Goal: Feedback & Contribution: Leave review/rating

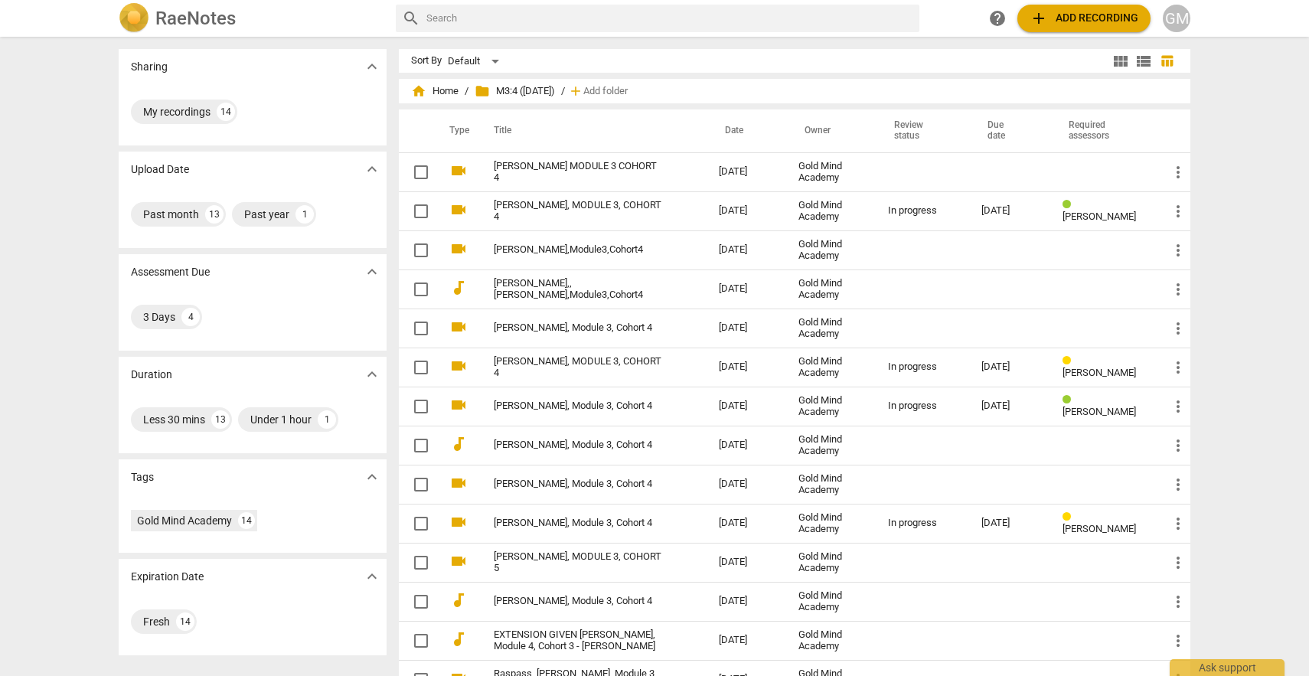
click at [1294, 330] on div "Sharing expand_more My recordings 14 Upload Date expand_more Past month 13 Past…" at bounding box center [654, 356] width 1309 height 637
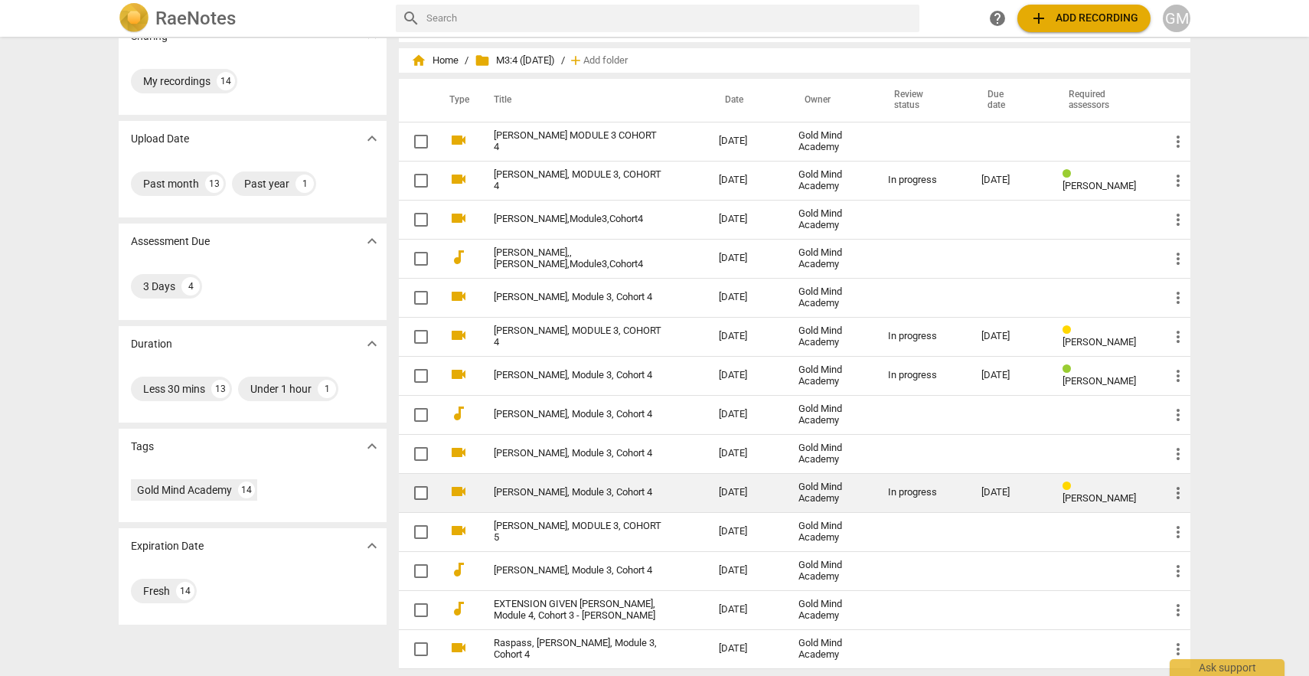
scroll to position [35, 0]
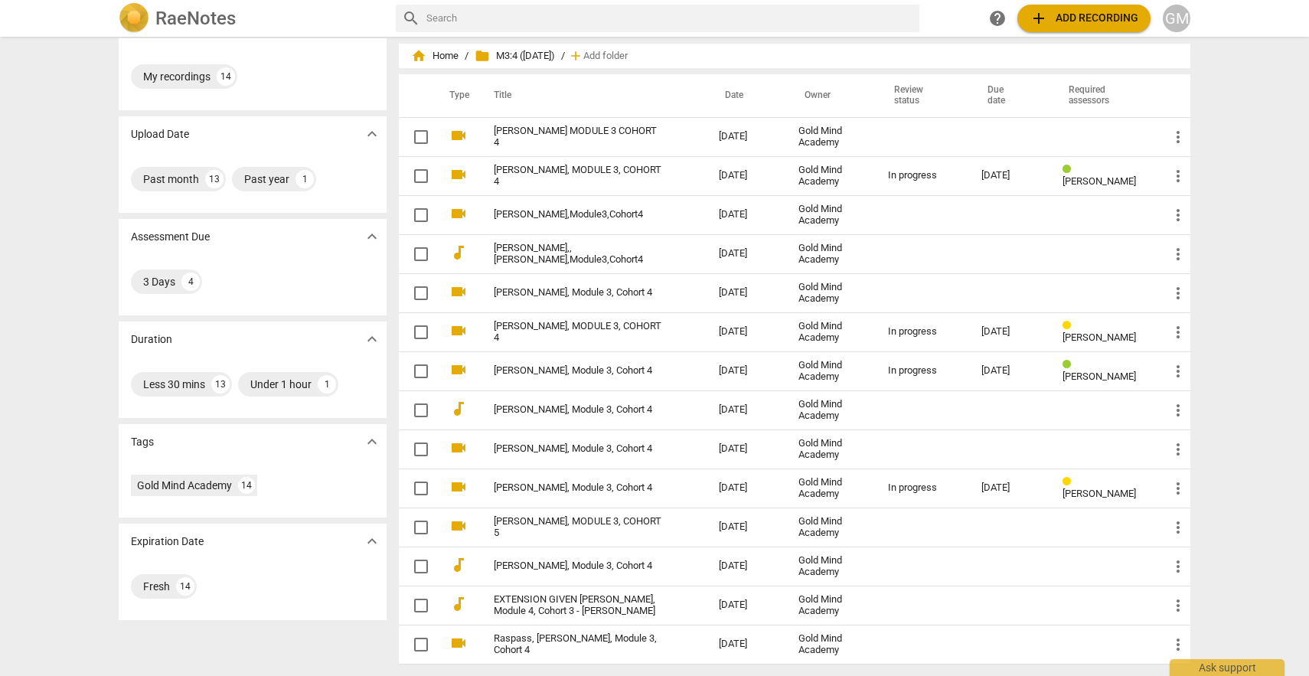
click at [1296, 276] on div "Sharing expand_more My recordings 14 Upload Date expand_more Past month 13 Past…" at bounding box center [654, 356] width 1309 height 637
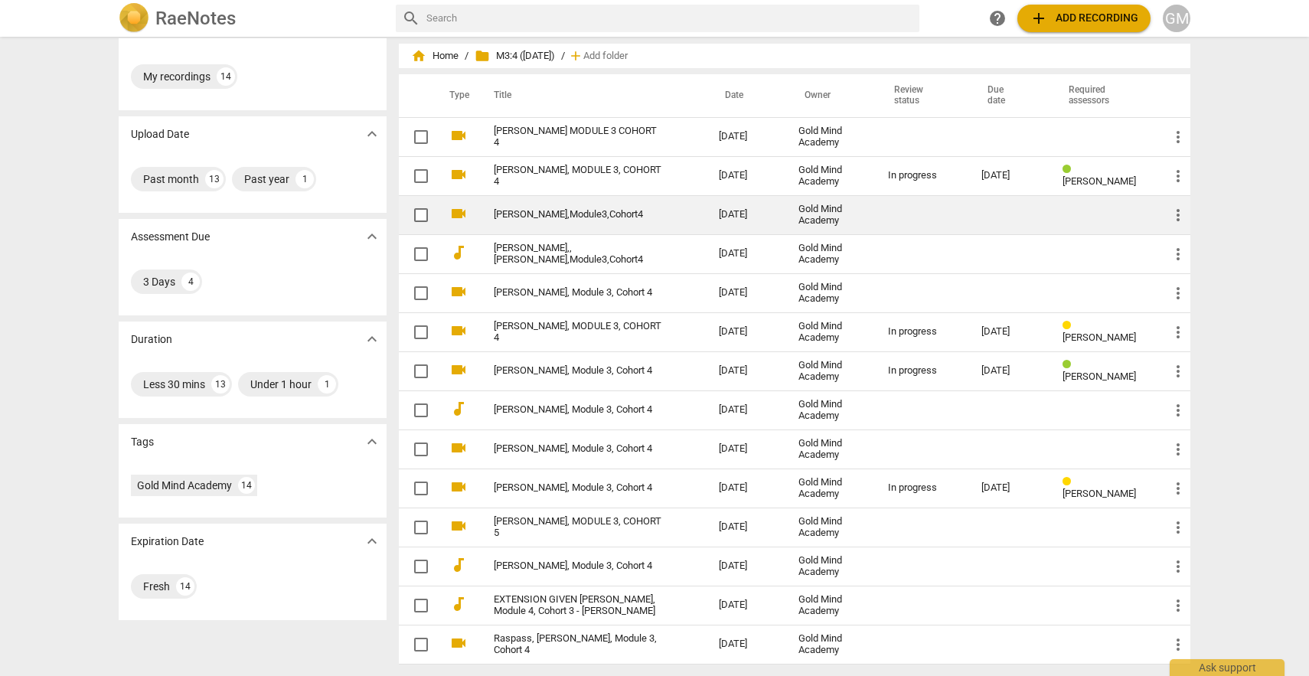
click at [581, 217] on link "[PERSON_NAME],Module3,Cohort4" at bounding box center [579, 214] width 170 height 11
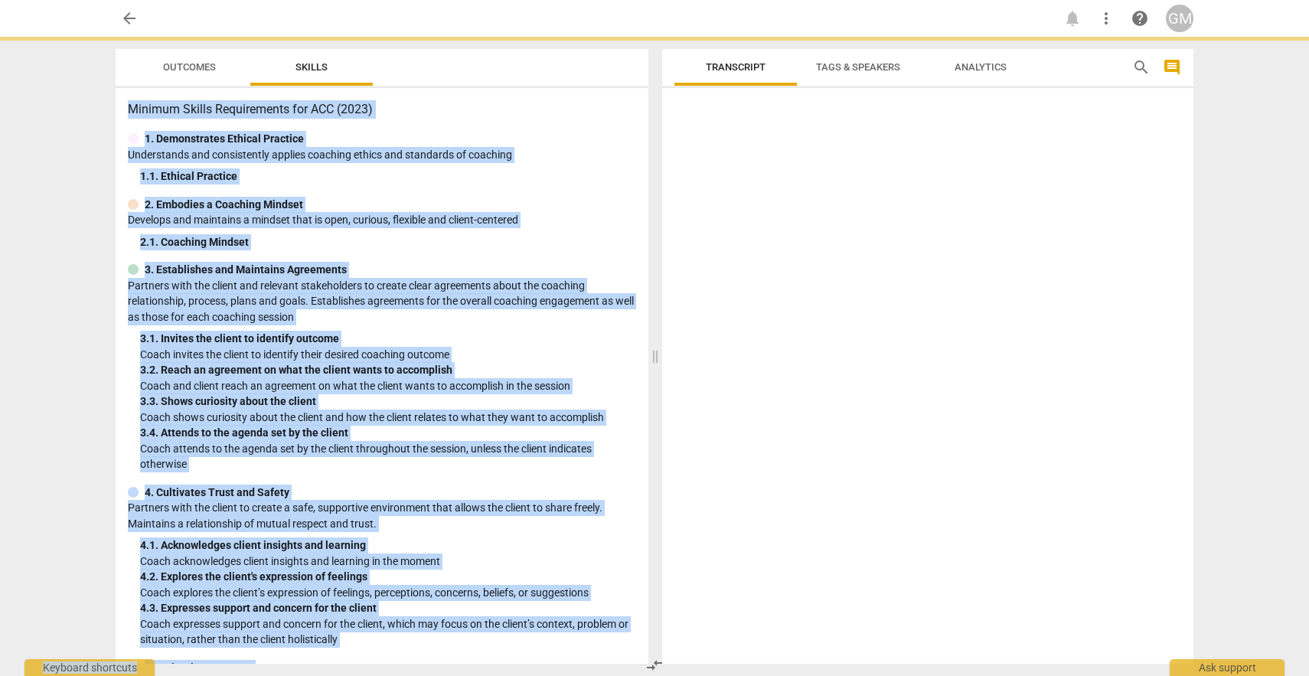
click at [581, 217] on p "Develops and maintains a mindset that is open, curious, flexible and client-cen…" at bounding box center [382, 220] width 508 height 16
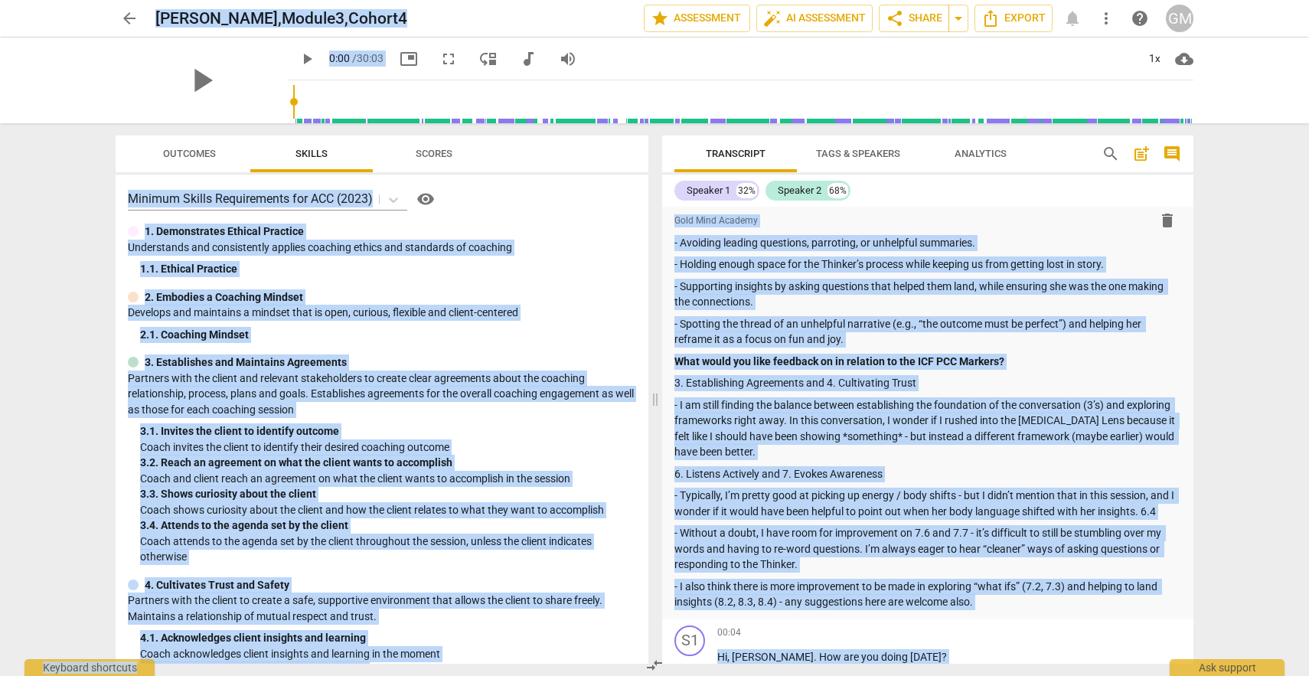
scroll to position [1126, 0]
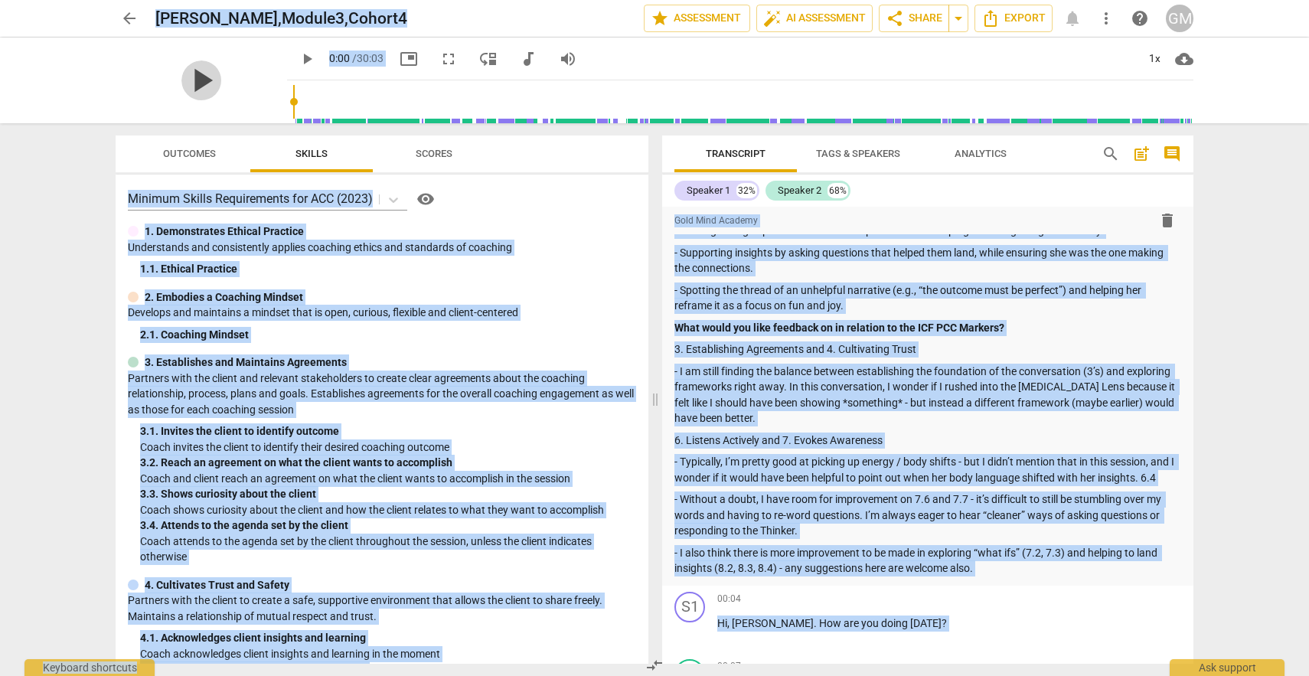
click at [212, 79] on span "play_arrow" at bounding box center [201, 80] width 40 height 40
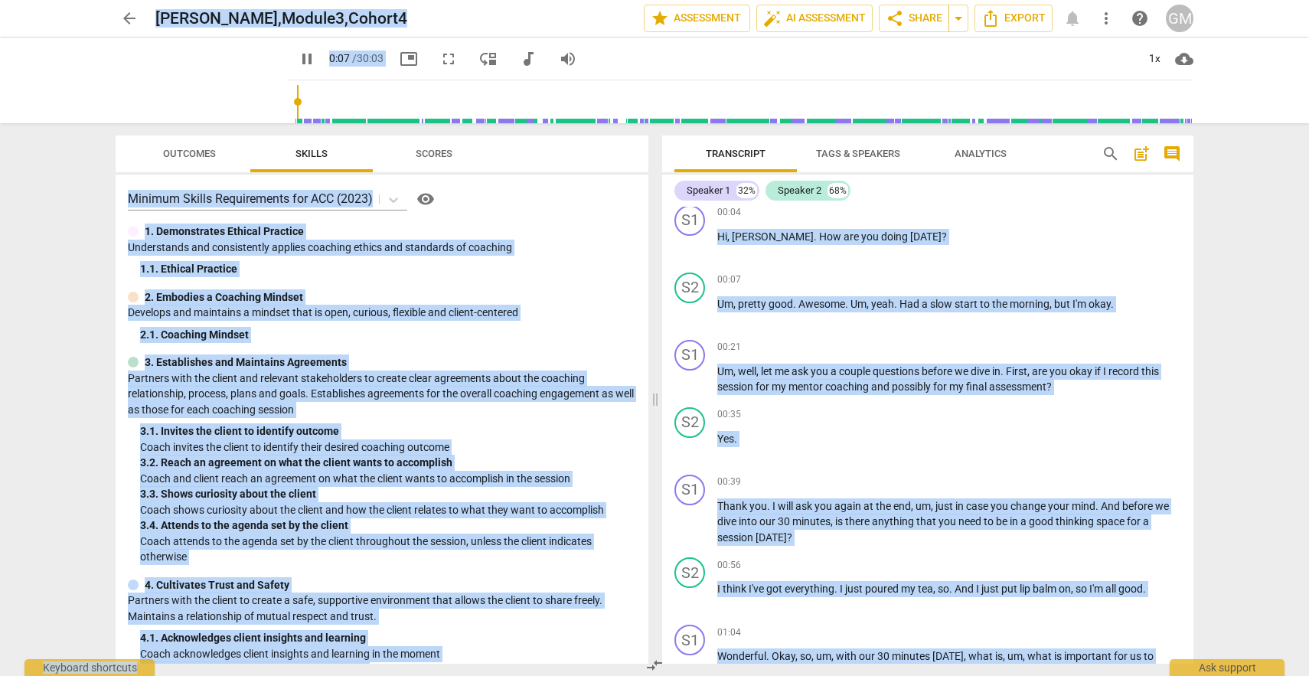
scroll to position [1370, 0]
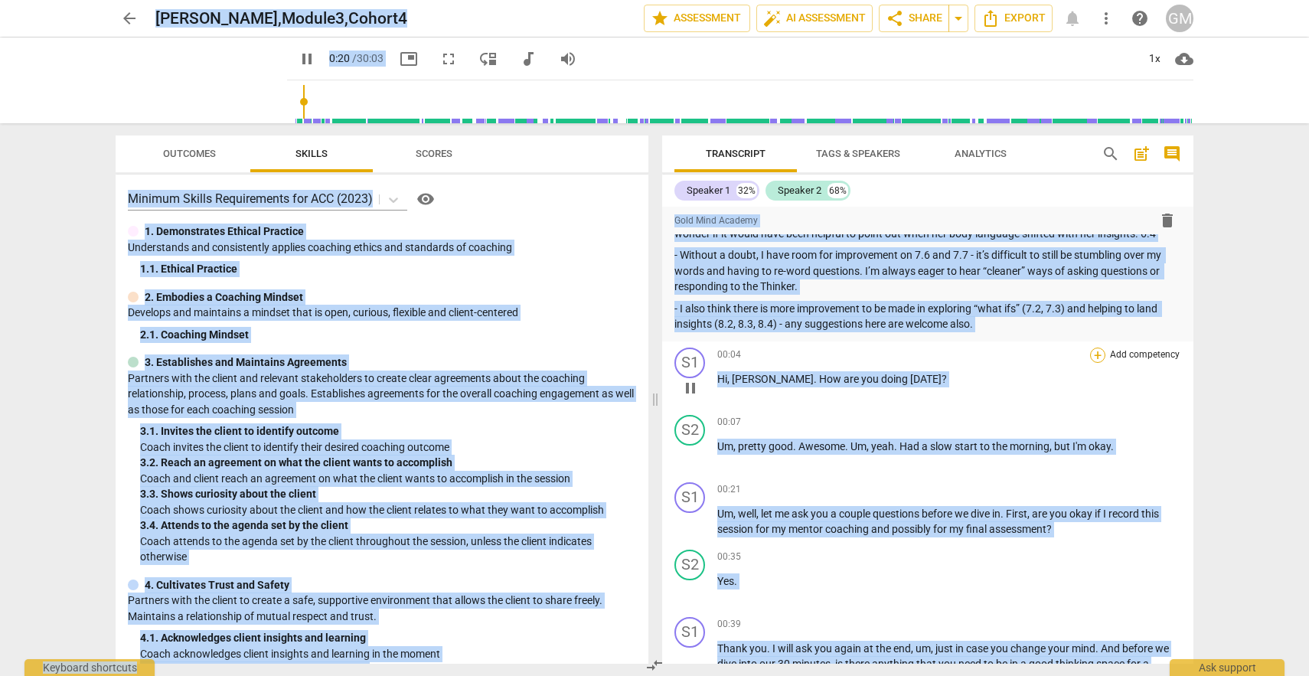
click at [1090, 347] on div "+" at bounding box center [1097, 354] width 15 height 15
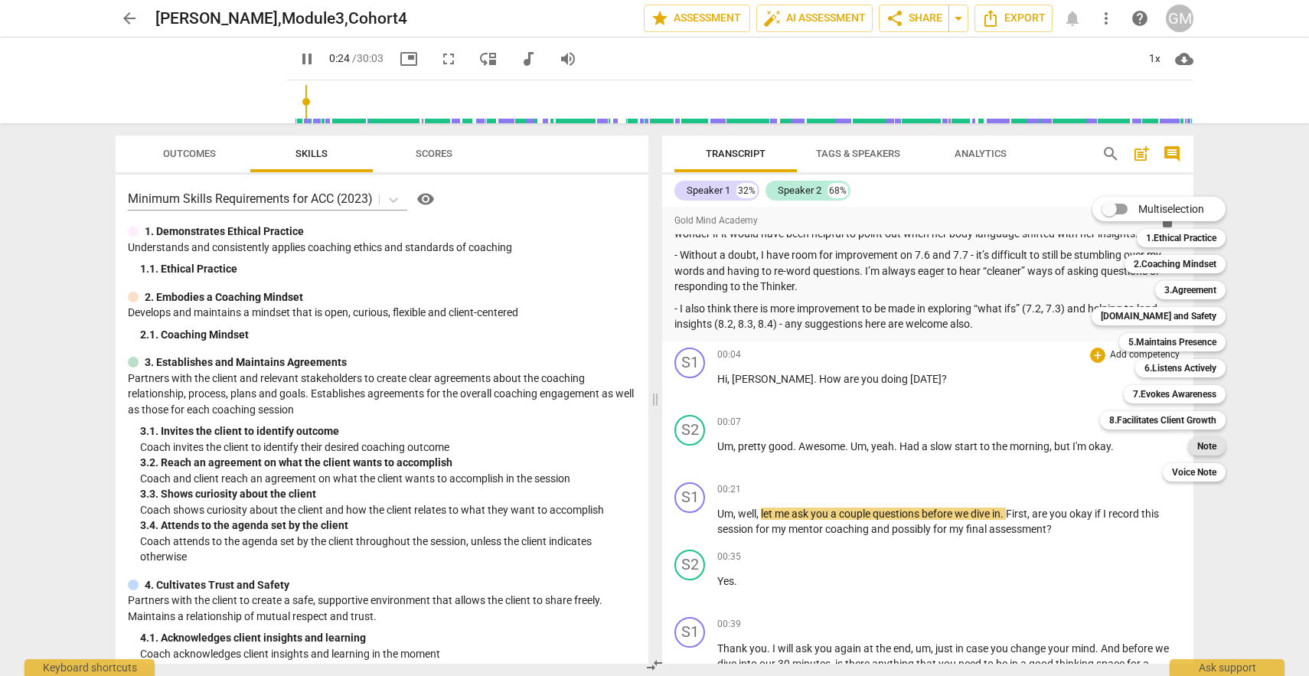
click at [1215, 445] on b "Note" at bounding box center [1206, 446] width 19 height 18
type input "25"
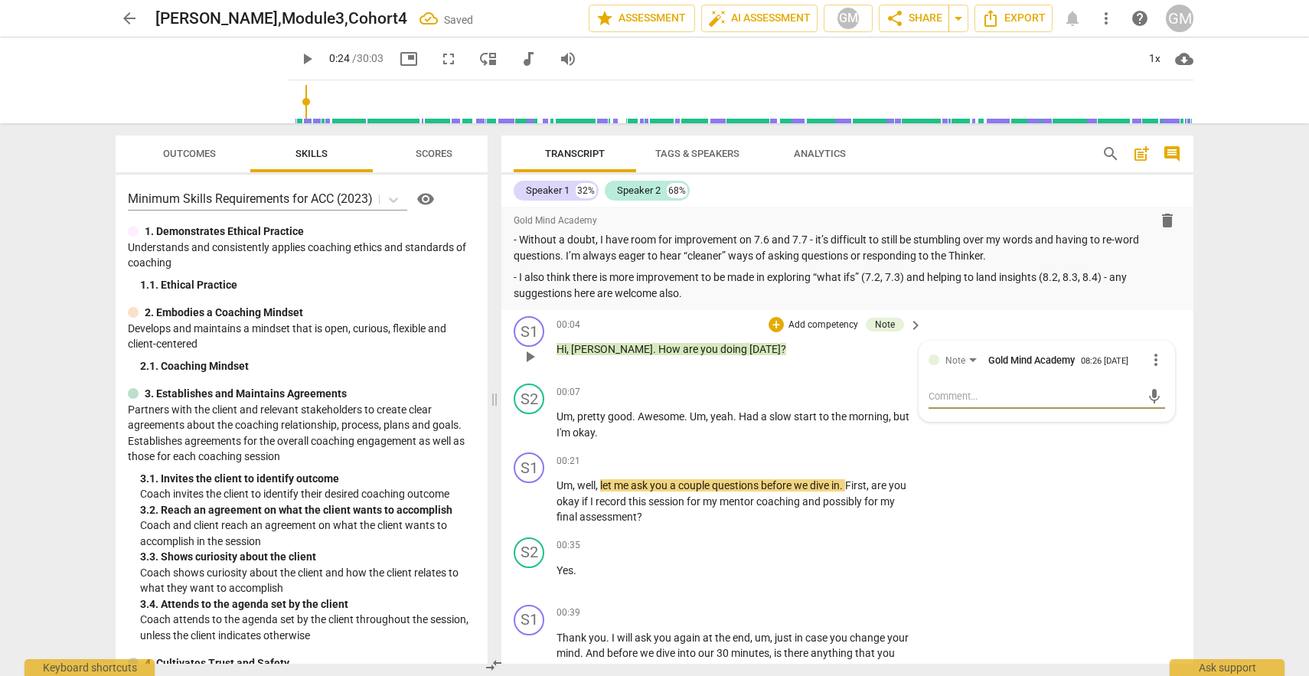
type textarea "W"
type textarea "Wh"
type textarea "Wha"
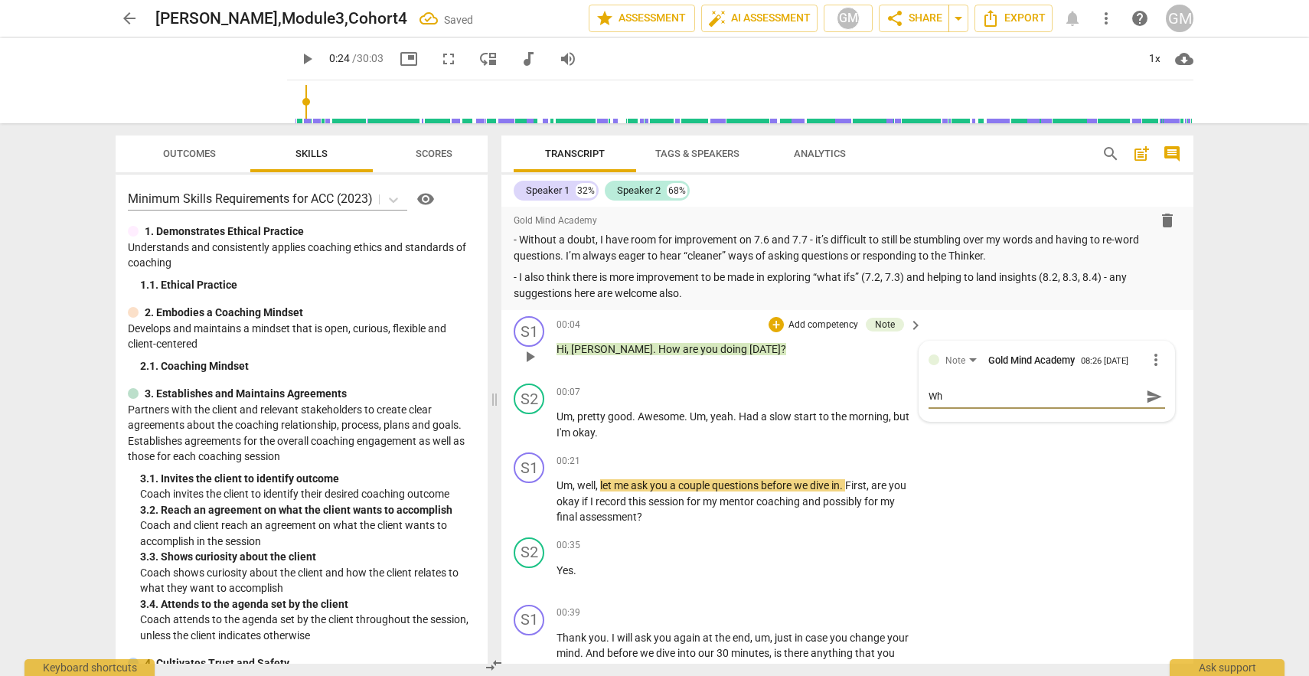
type textarea "Wha"
type textarea "What"
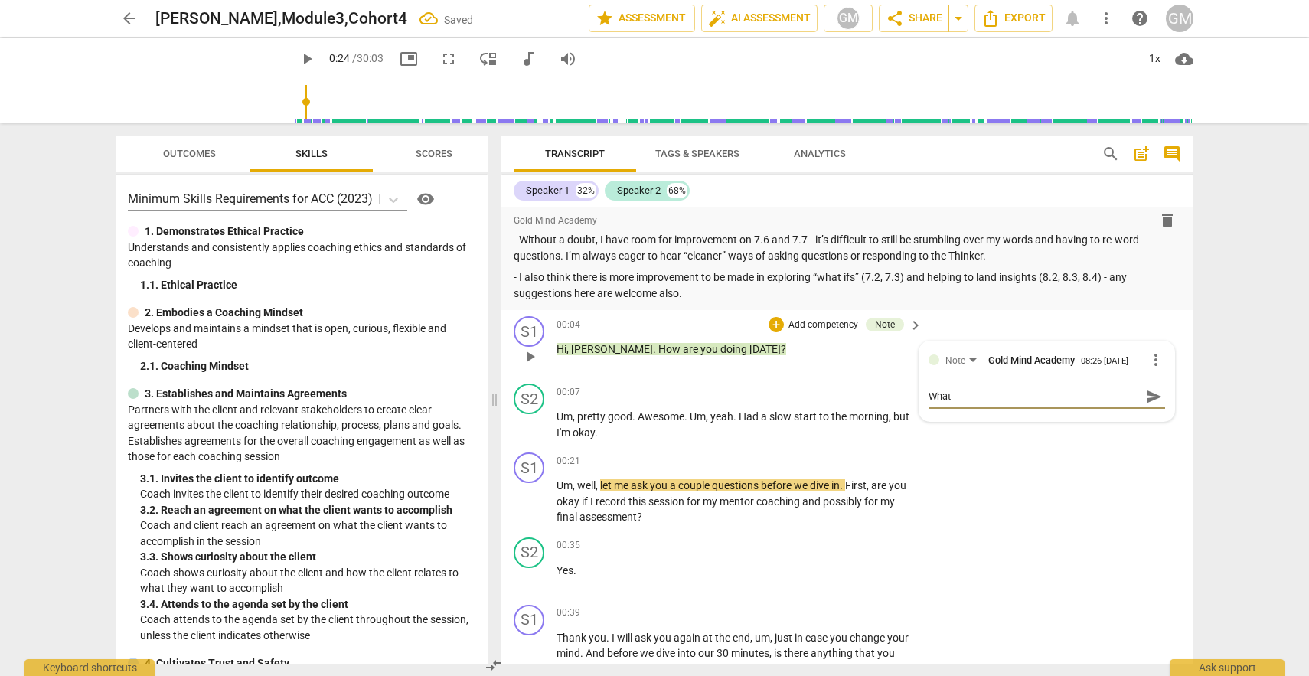
type textarea "What m"
type textarea "What mu"
type textarea "What m"
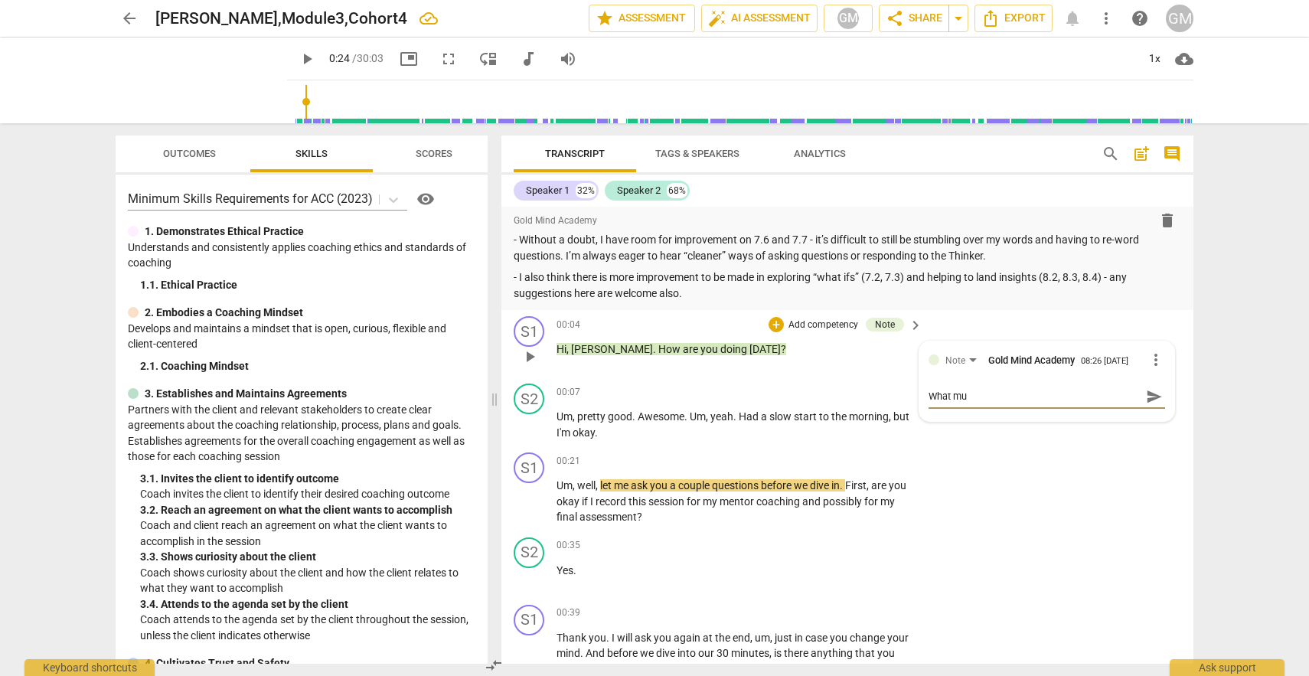
type textarea "What m"
type textarea "What mi"
type textarea "What mig"
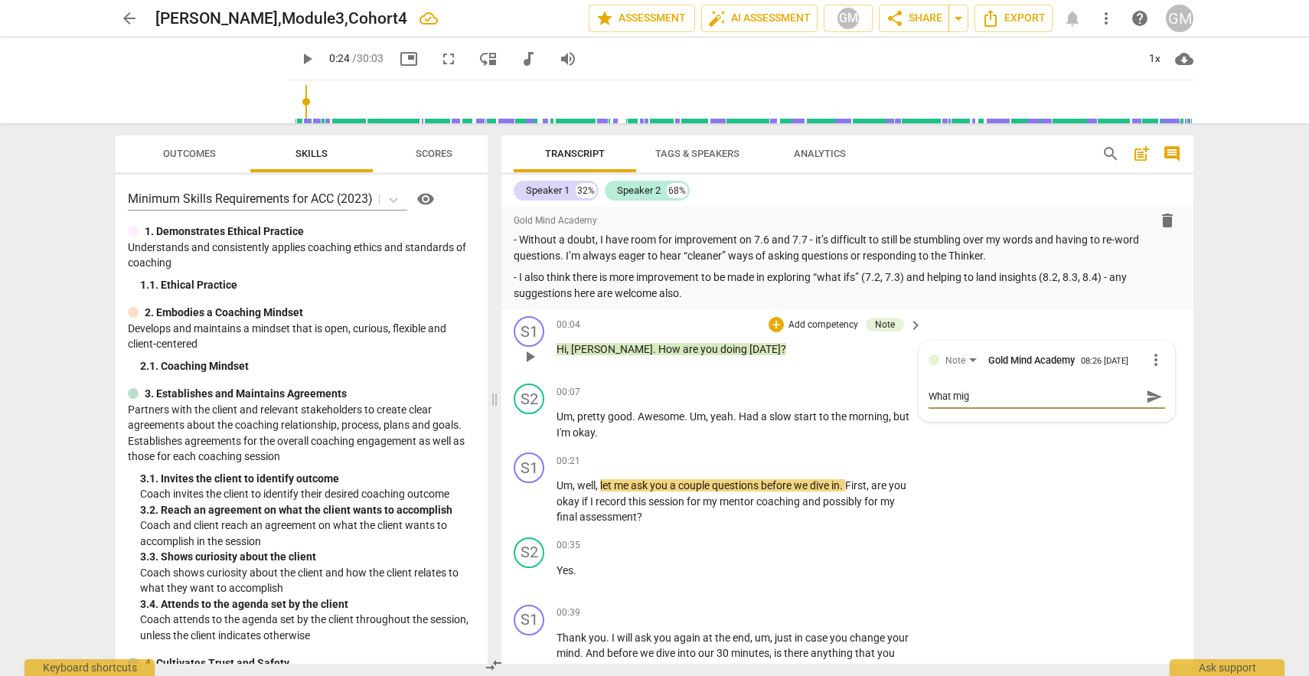
type textarea "What migh"
type textarea "What might"
type textarea "What might h"
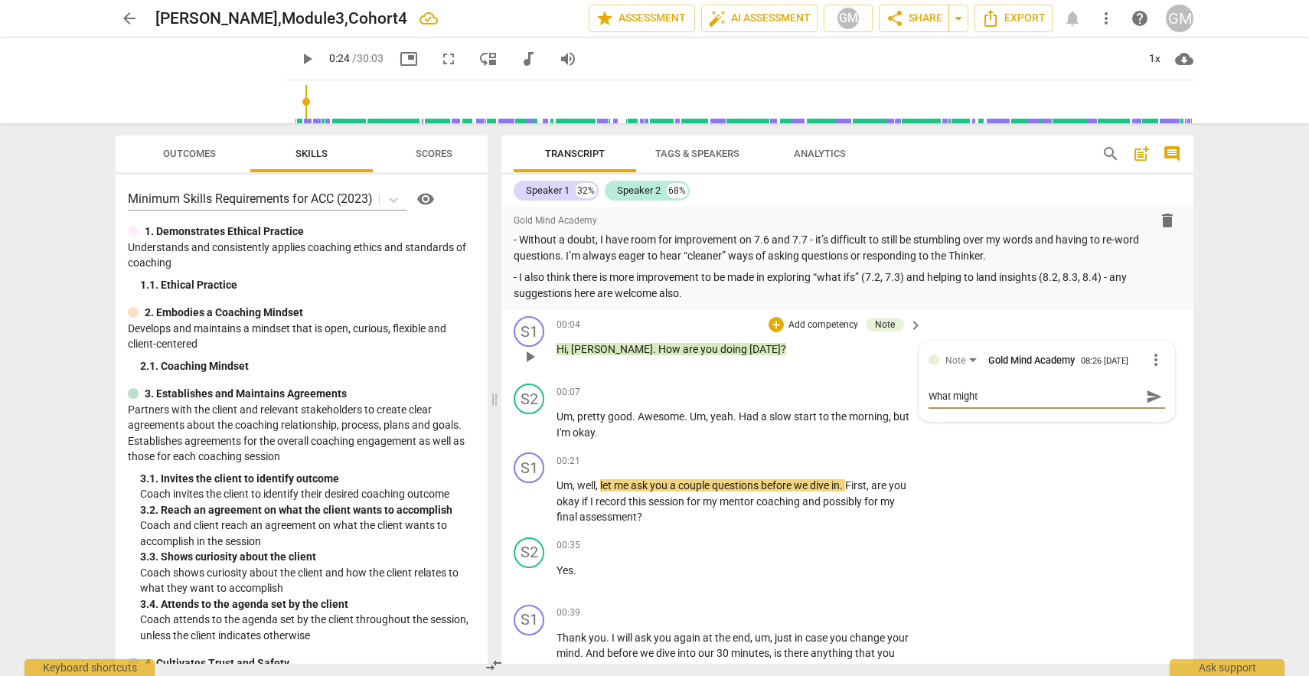
type textarea "What might h"
type textarea "What might ha"
type textarea "What might hap"
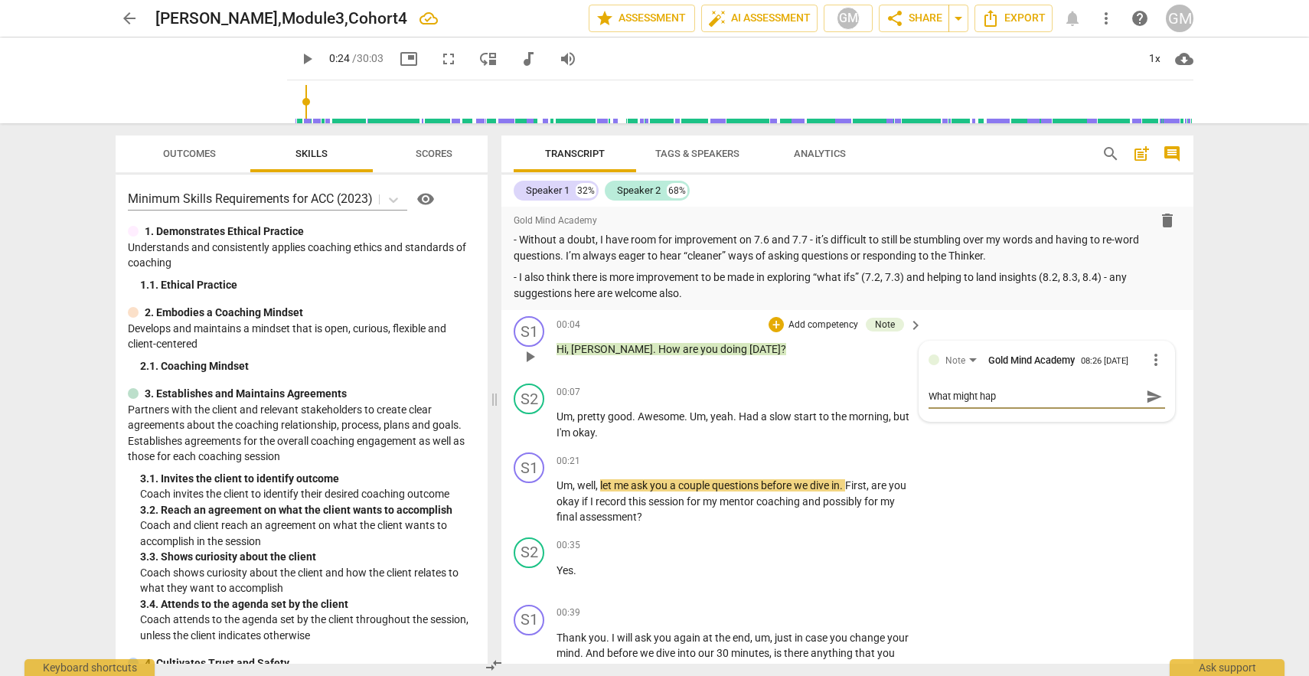
type textarea "What might happ"
type textarea "What might [PERSON_NAME]"
type textarea "What might happen"
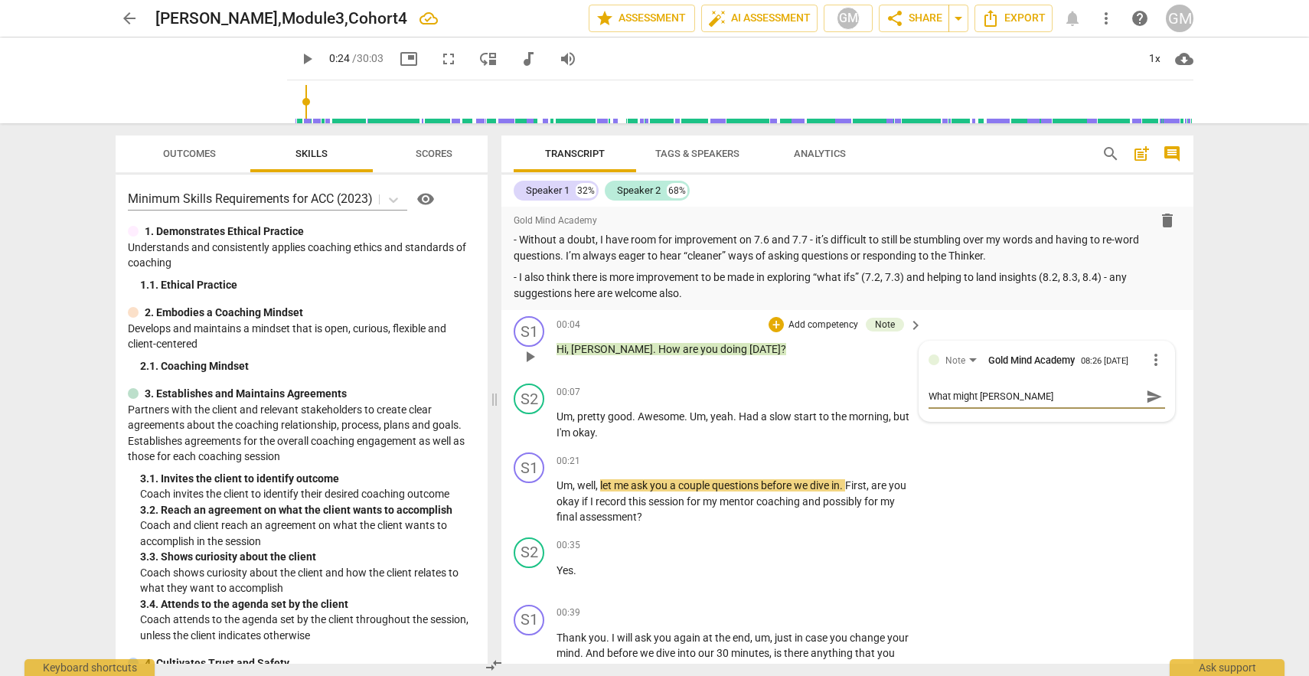
type textarea "What might happen"
type textarea "What might happen i"
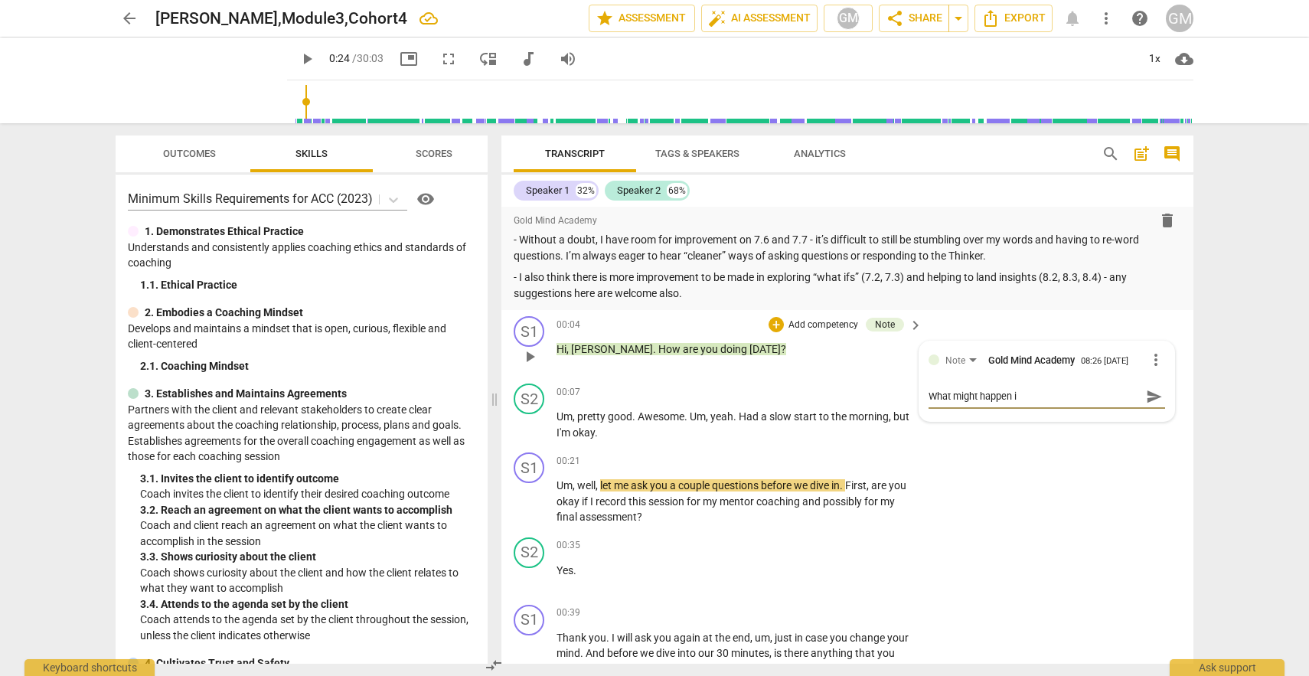
type textarea "What might happen if"
type textarea "What might happen if y"
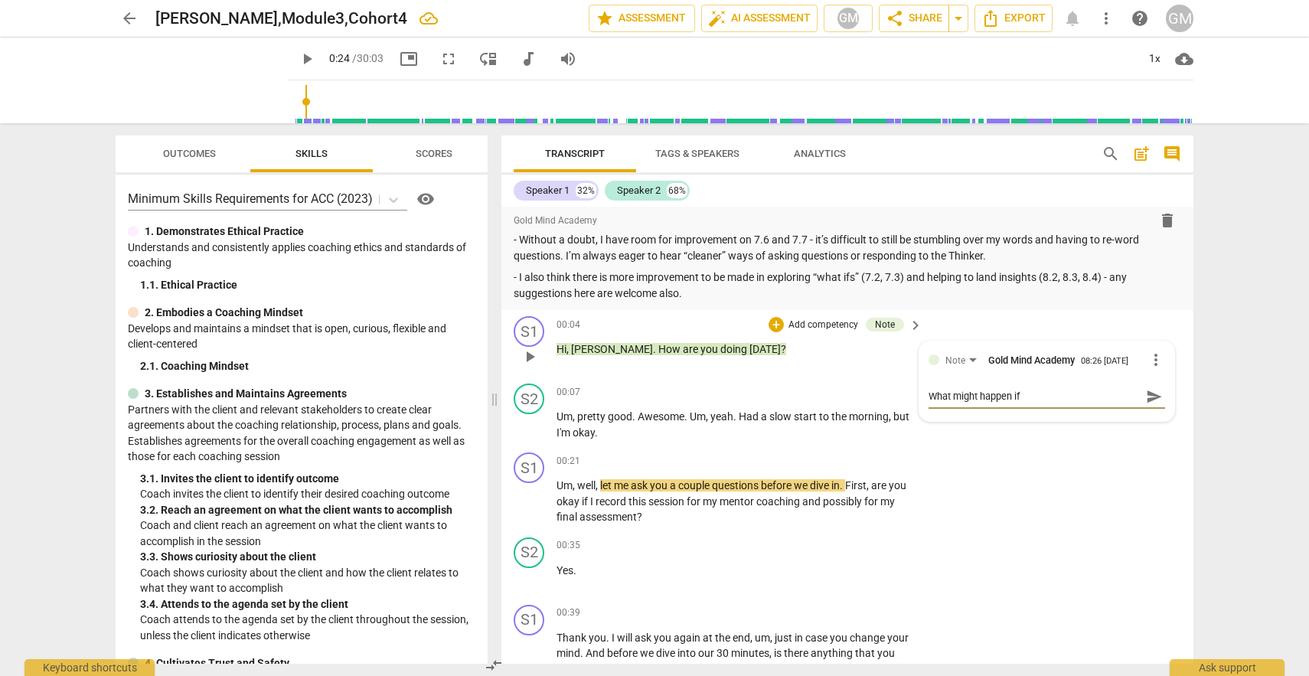
type textarea "What might happen if y"
type textarea "What might happen if yo"
type textarea "What might happen if you"
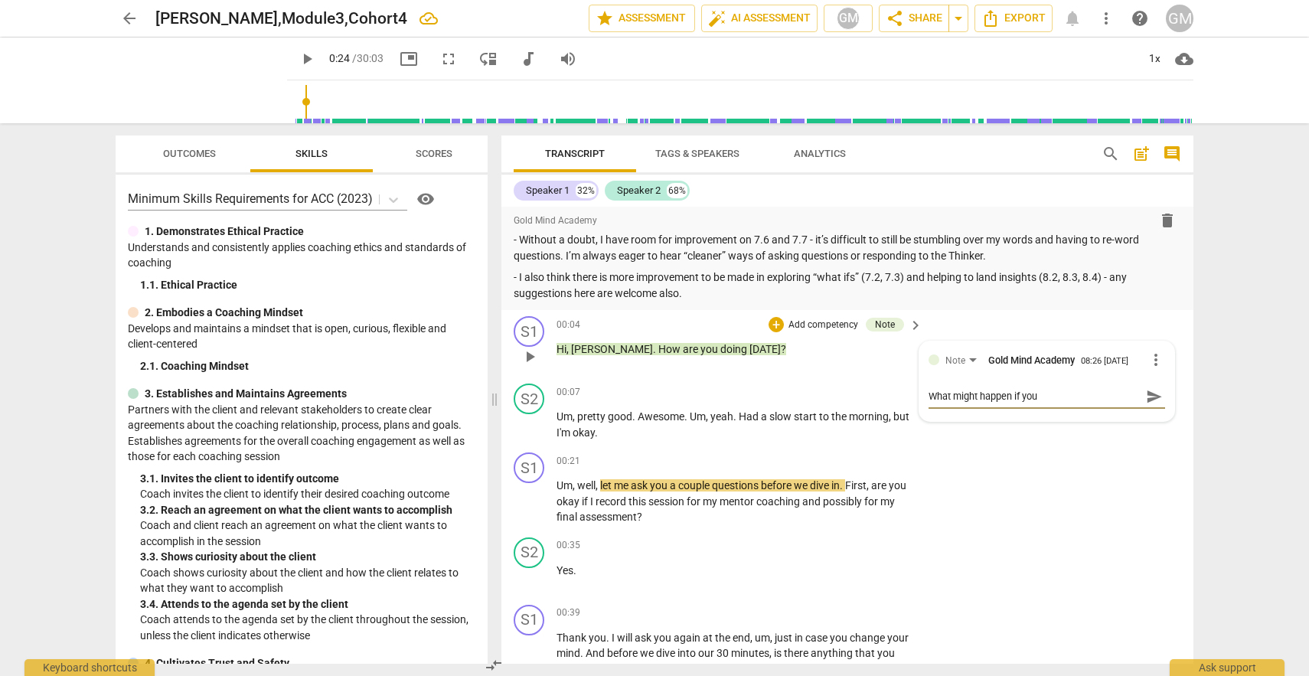
type textarea "What might happen if you"
type textarea "What might happen if you a"
type textarea "What might happen if you as"
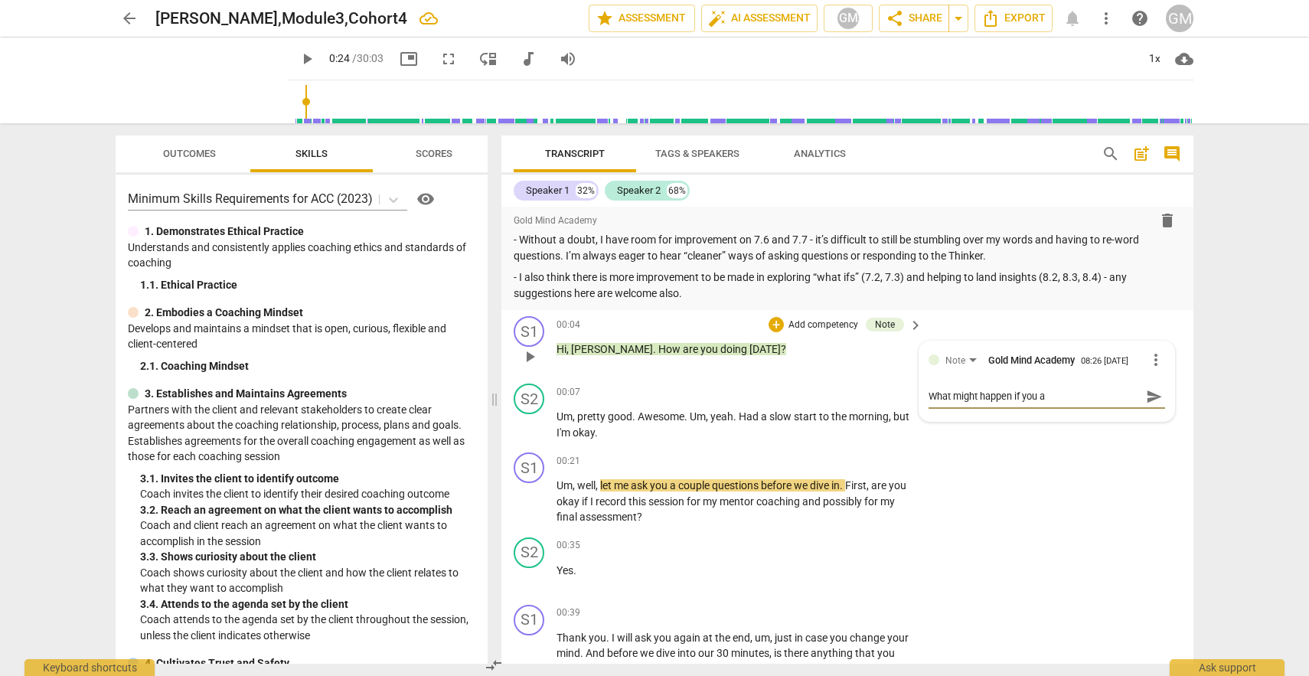
type textarea "What might happen if you as"
type textarea "What might happen if you ask"
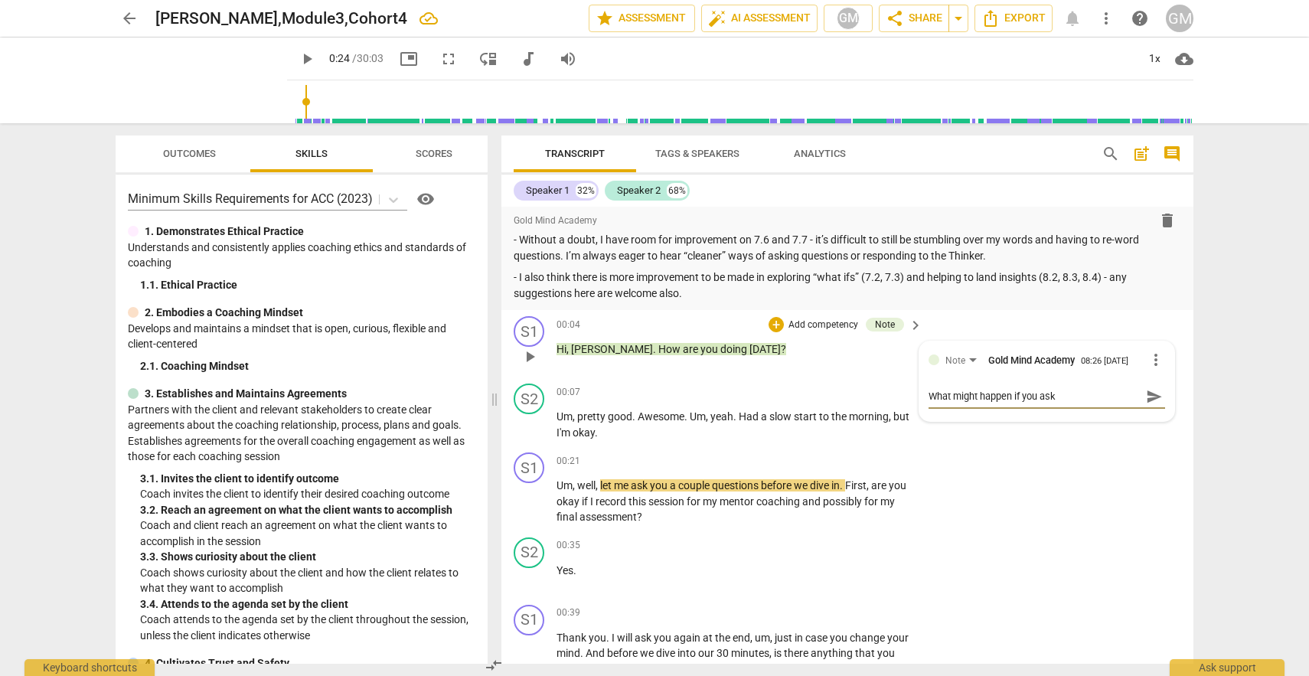
type textarea "What might happen if you ask t"
type textarea "What might happen if you ask th"
type textarea "What might happen if you ask thi"
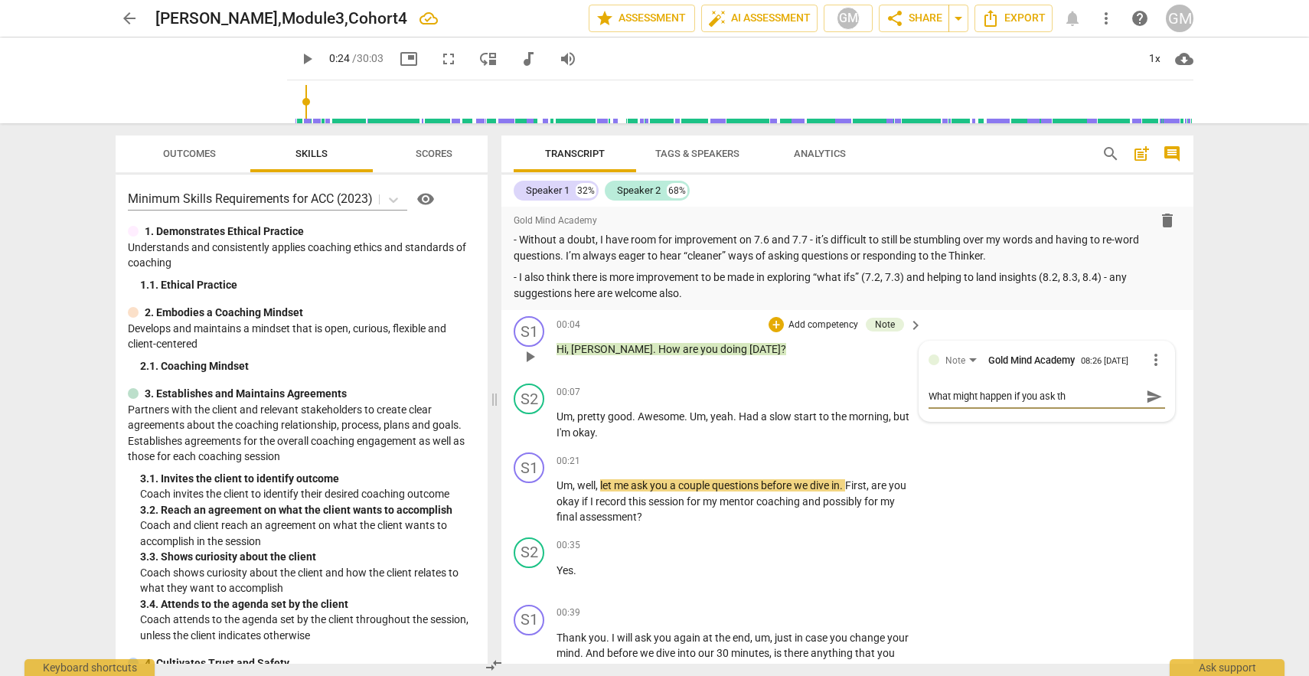
type textarea "What might happen if you ask thi"
type textarea "What might happen if you ask this"
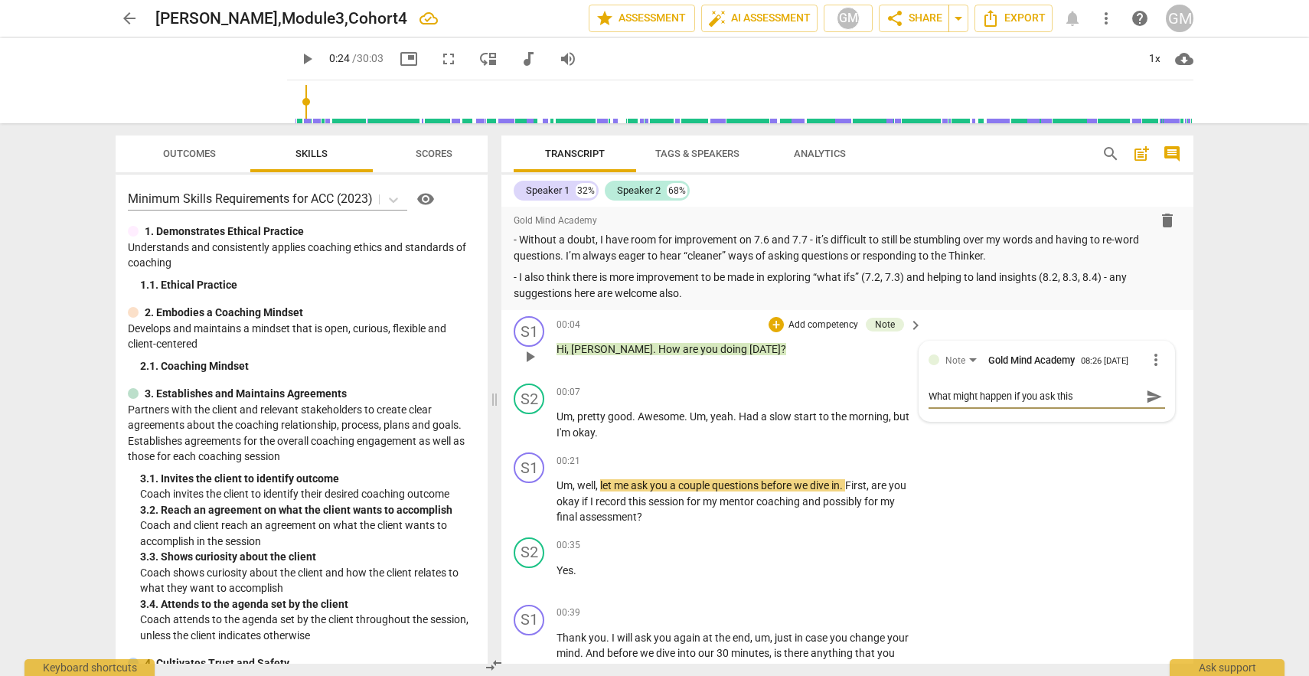
type textarea "What might happen if you ask this a"
type textarea "What might happen if you ask this at"
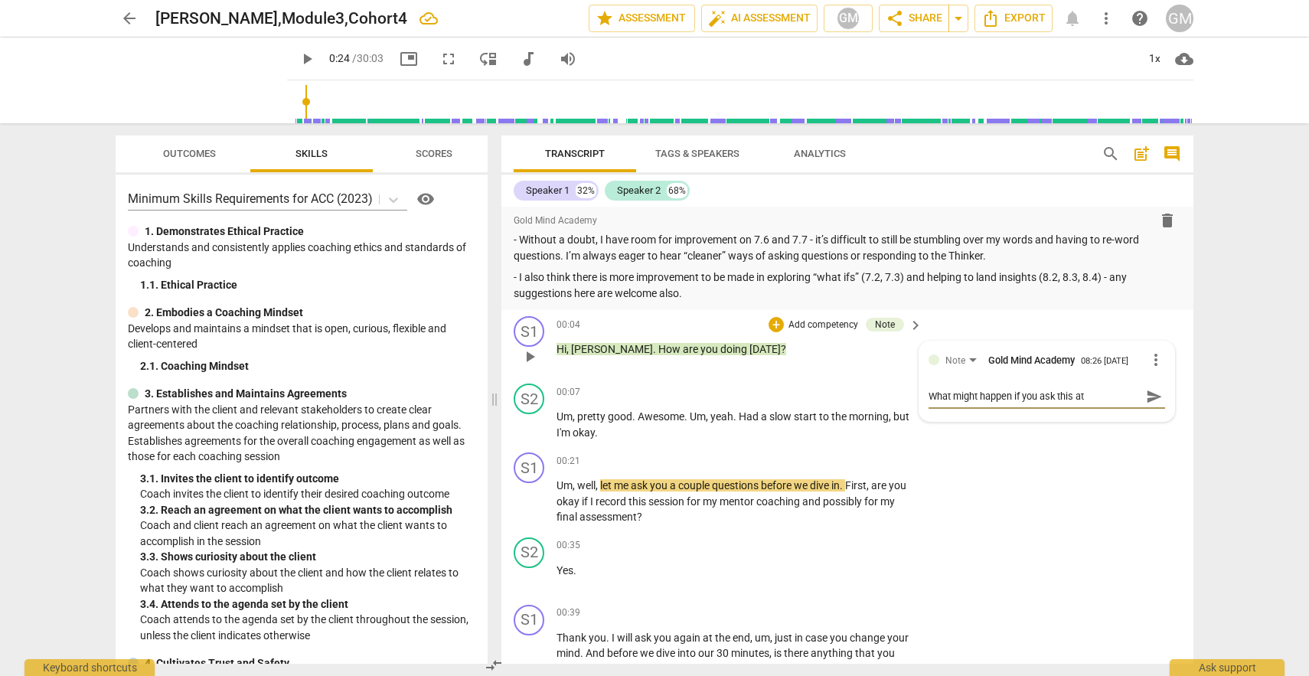
type textarea "What might happen if you ask this at"
type textarea "What might happen if you ask this at t"
type textarea "What might happen if you ask this at th"
type textarea "What might happen if you ask this at the"
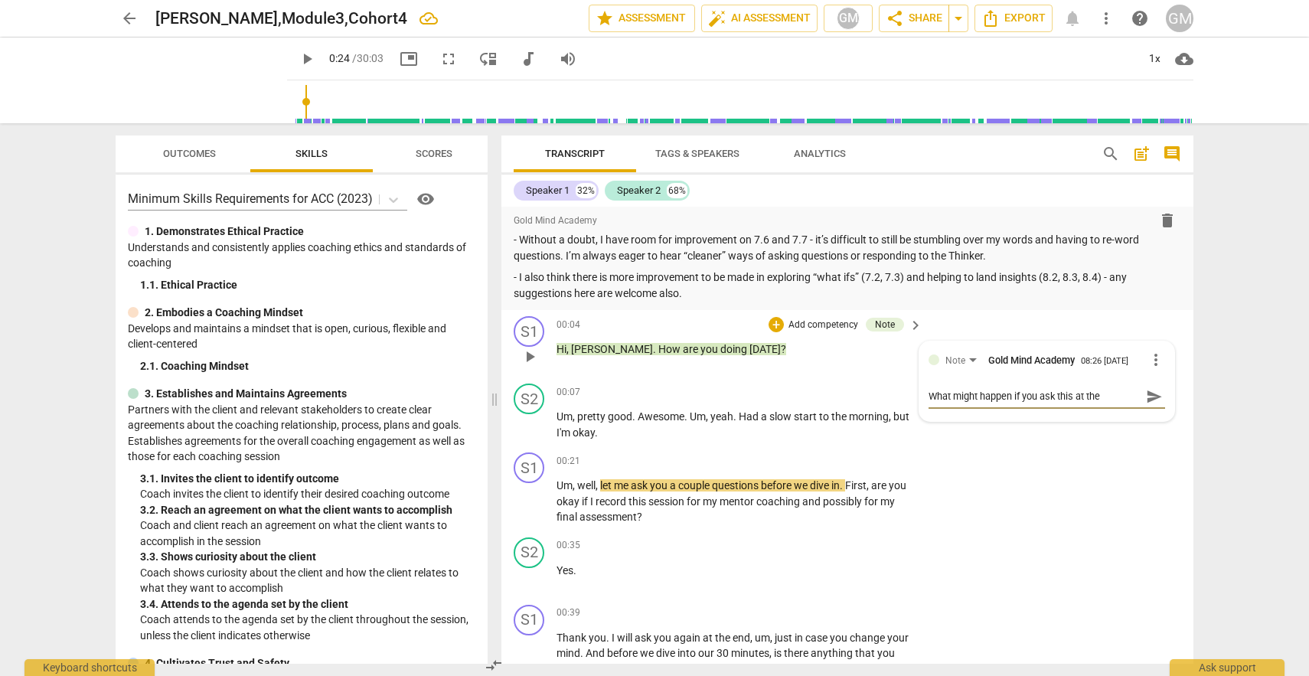
type textarea "What might happen if you ask this at the"
type textarea "What might happen if you ask this at the s"
type textarea "What might happen if you ask this at the sa"
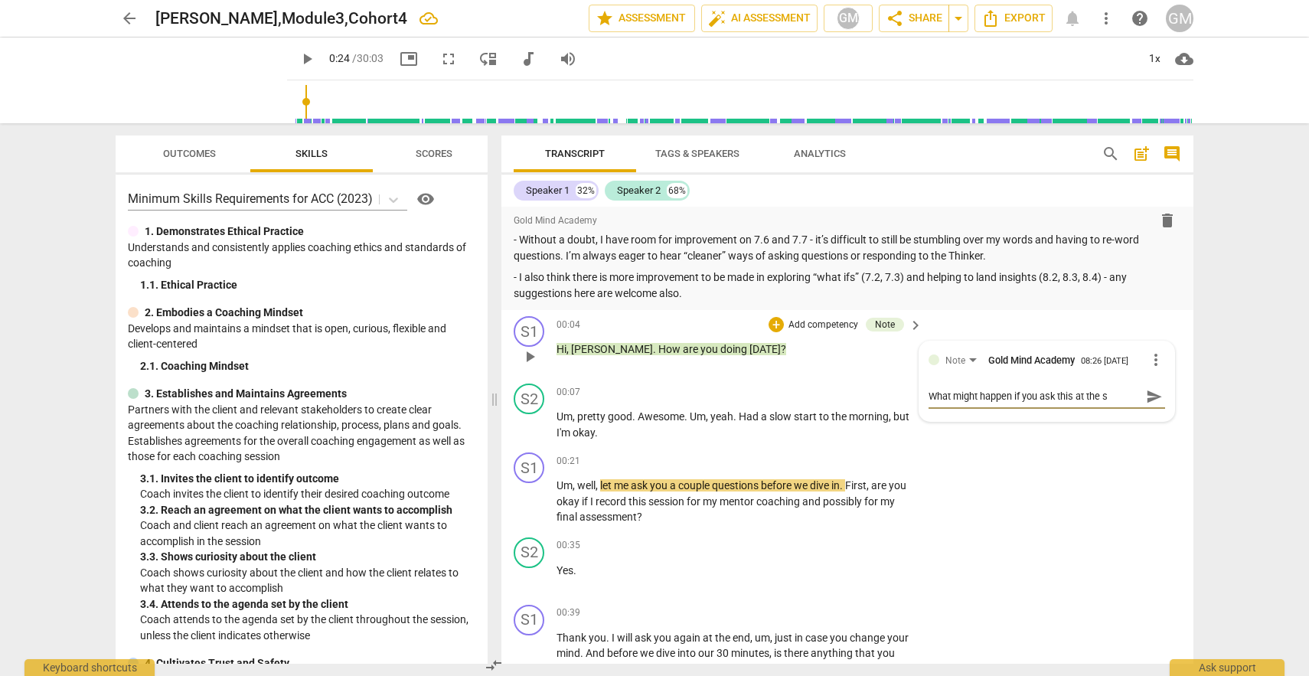
type textarea "What might happen if you ask this at the sa"
type textarea "What might happen if you ask this at the s"
type textarea "What might happen if you ask this at the st"
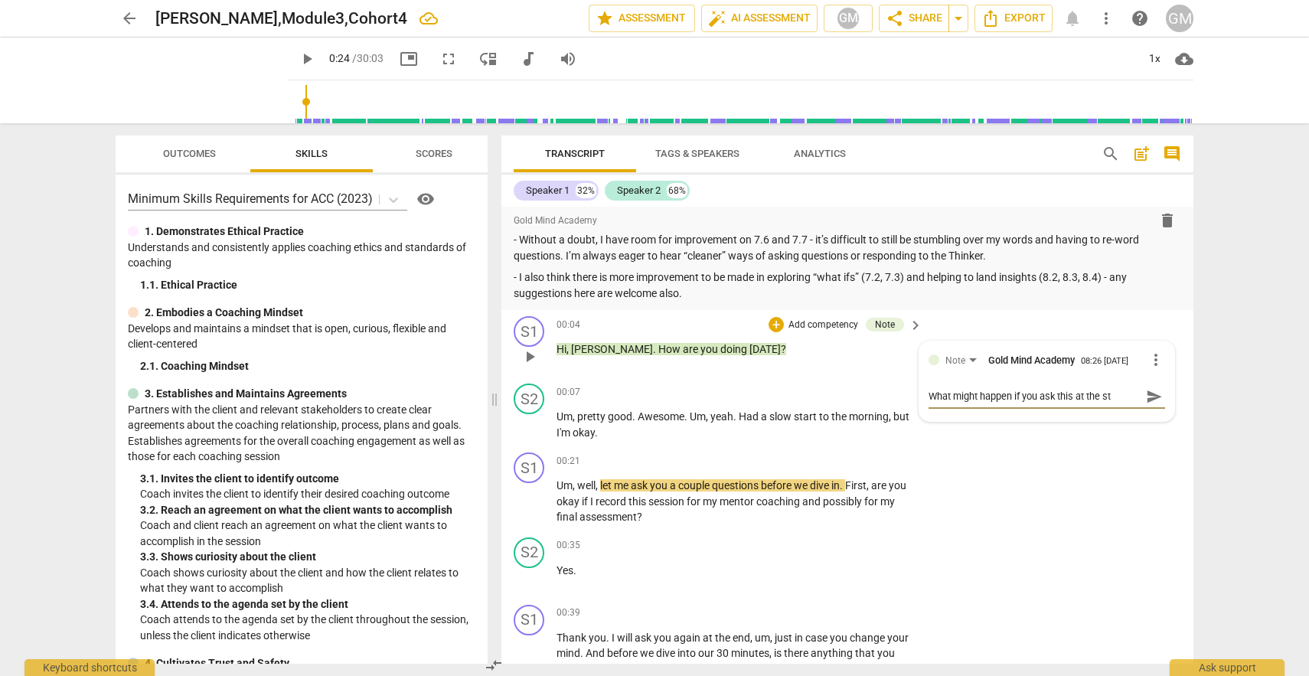
type textarea "What might happen if you ask this at the sta"
type textarea "What might happen if you ask this at the star"
type textarea "What might happen if you ask this at the start"
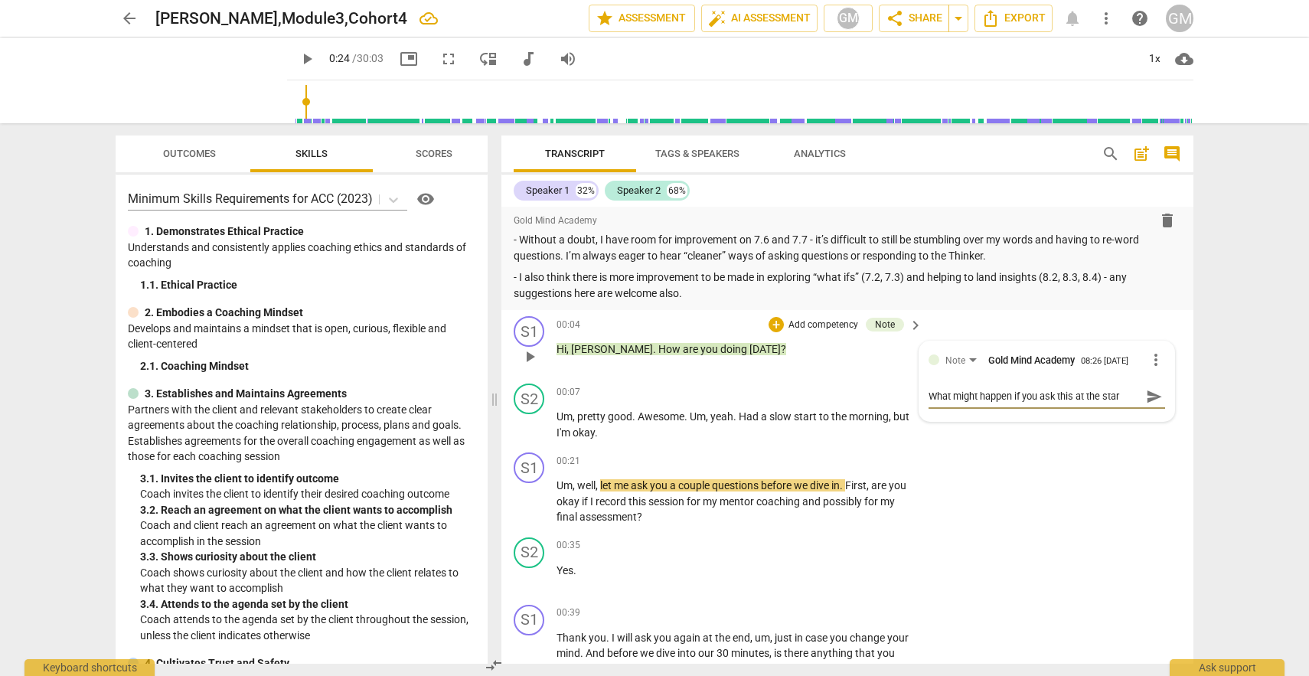
type textarea "What might happen if you ask this at the start"
type textarea "What might happen if you ask this at the start f"
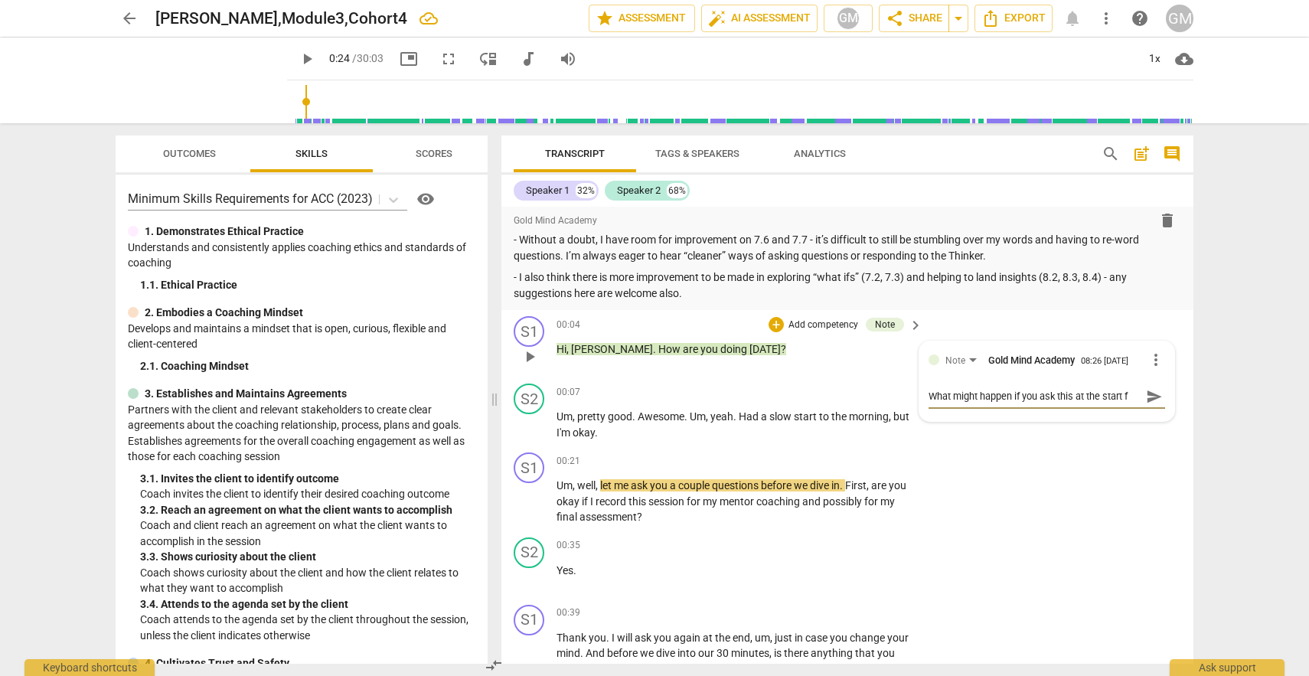
type textarea "What might happen if you ask this at the start f"
type textarea "What might happen if you ask this at the start"
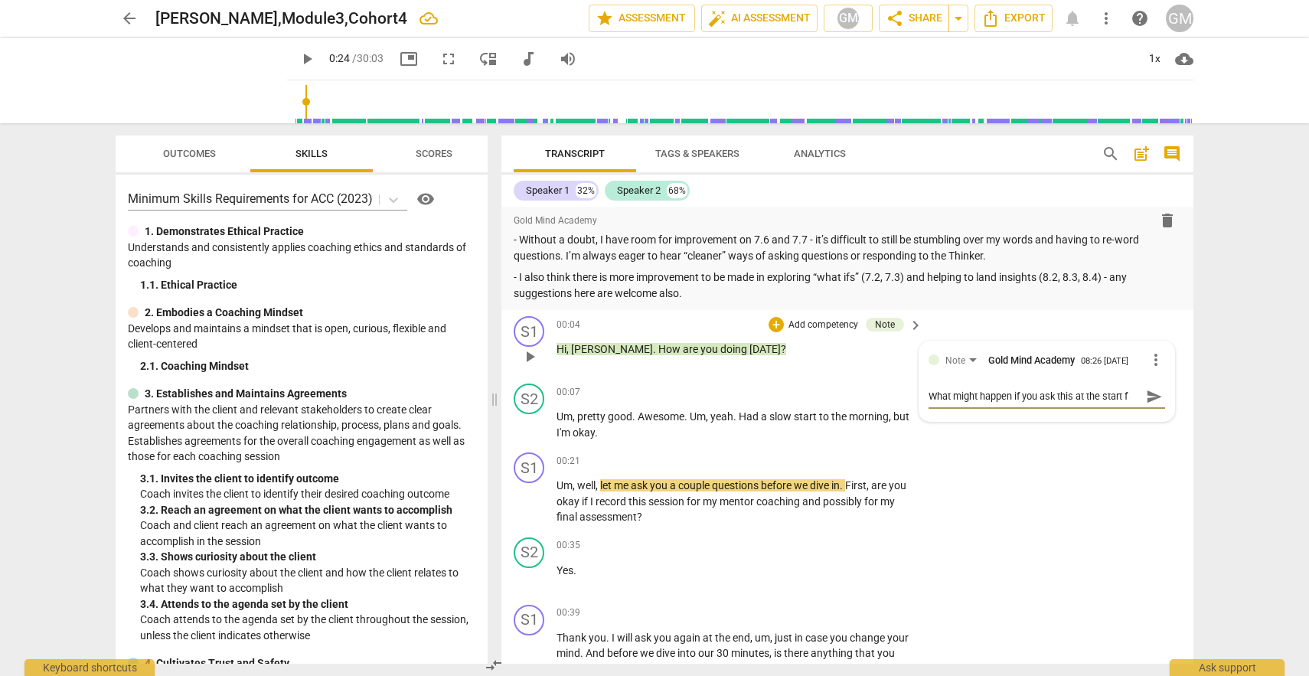
type textarea "What might happen if you ask this at the start"
type textarea "What might happen if you ask this at the start o"
type textarea "What might happen if you ask this at the start of"
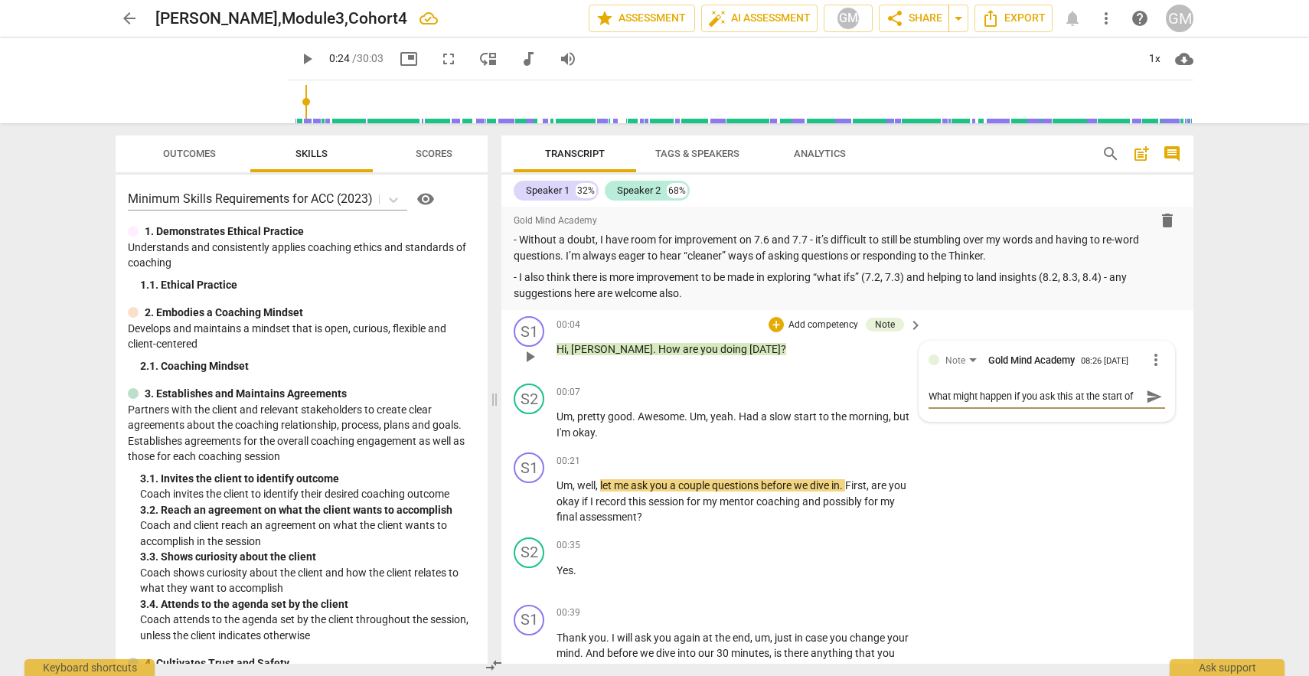
type textarea "What might happen if you ask this at the start of"
type textarea "What might happen if you ask this at the start of c"
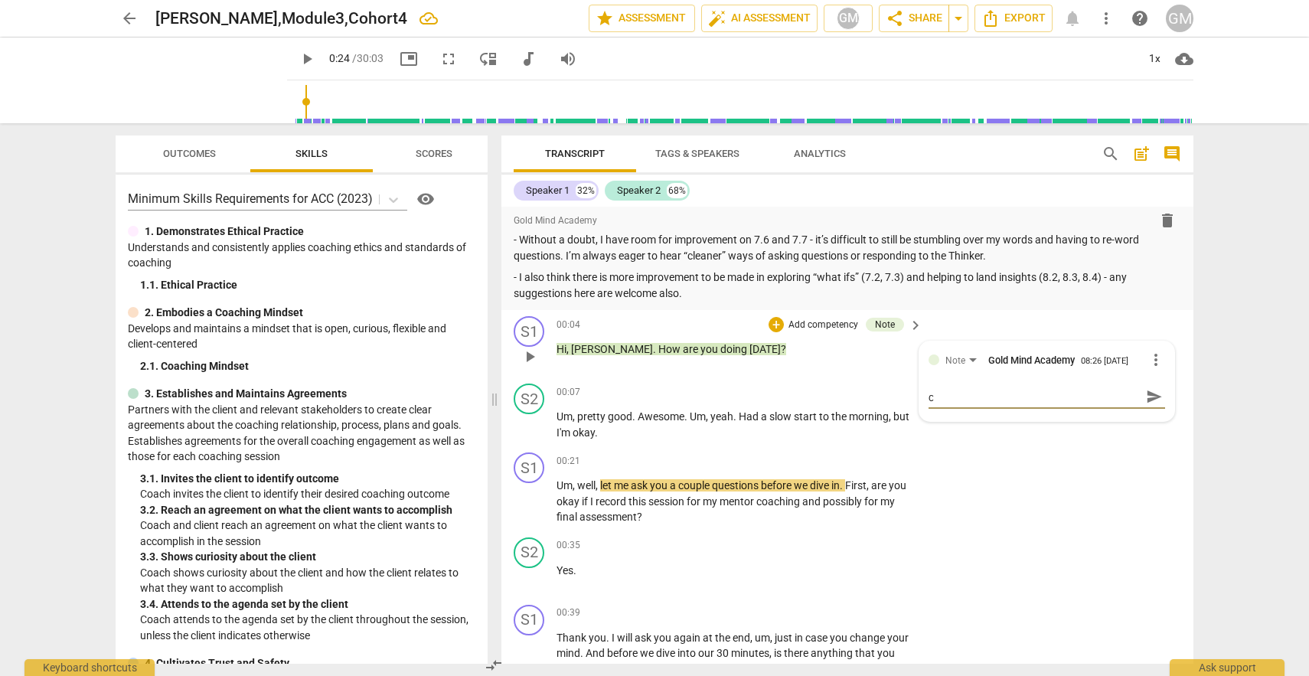
type textarea "What might happen if you ask this at the start of co"
type textarea "What might happen if you ask this at the start of coa"
type textarea "What might happen if you ask this at the start of coac"
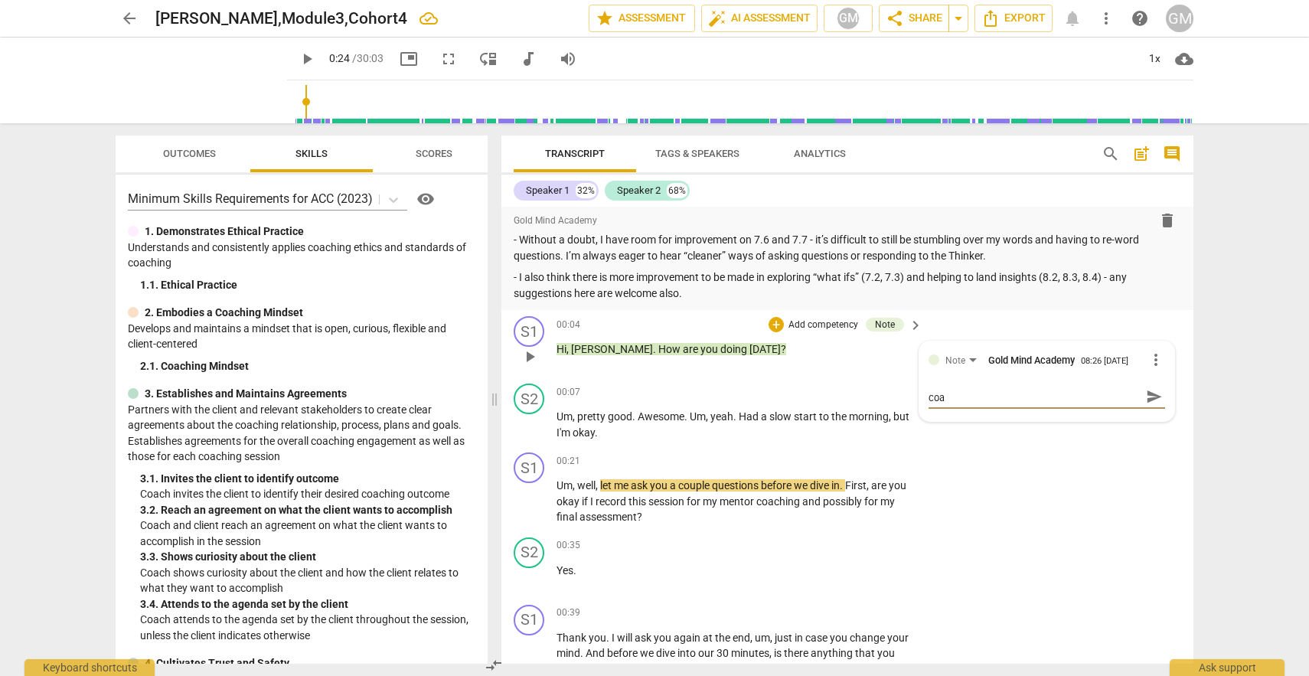
type textarea "What might happen if you ask this at the start of coac"
type textarea "What might happen if you ask this at the start of coach"
type textarea "What might happen if you ask this at the start of coachi"
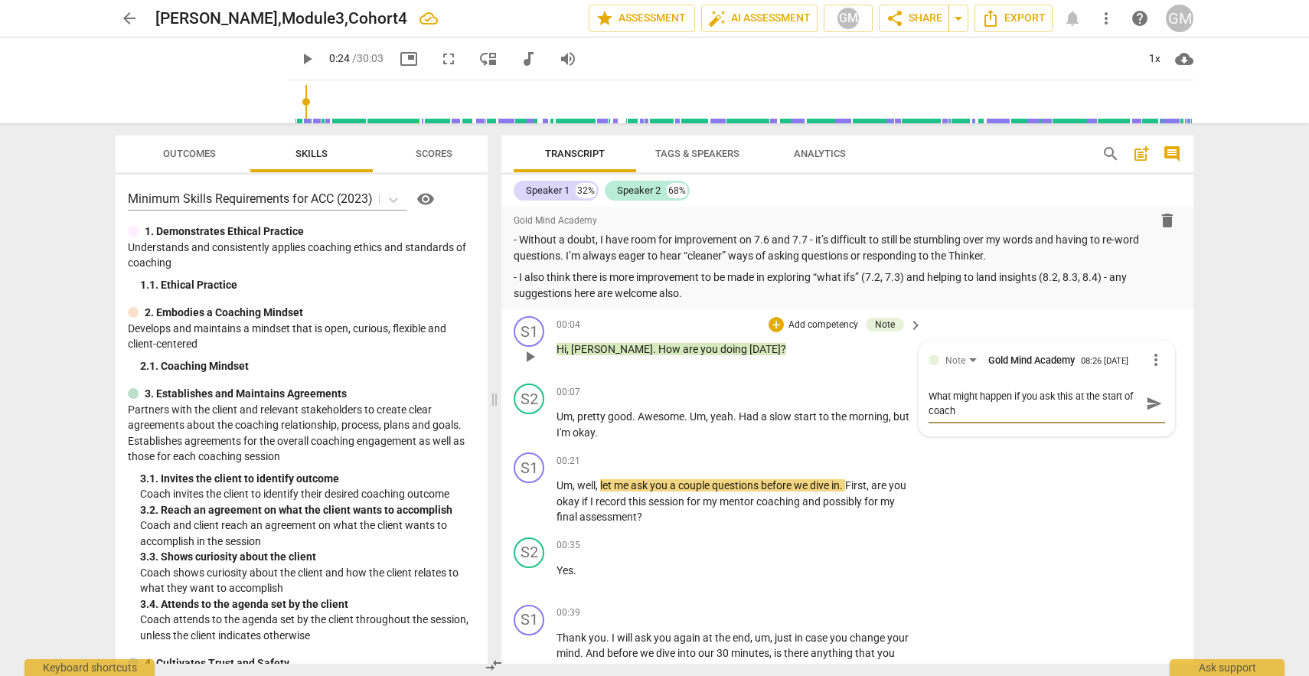
type textarea "What might happen if you ask this at the start of coachi"
type textarea "What might happen if you ask this at the start of coachin"
type textarea "What might happen if you ask this at the start of coaching"
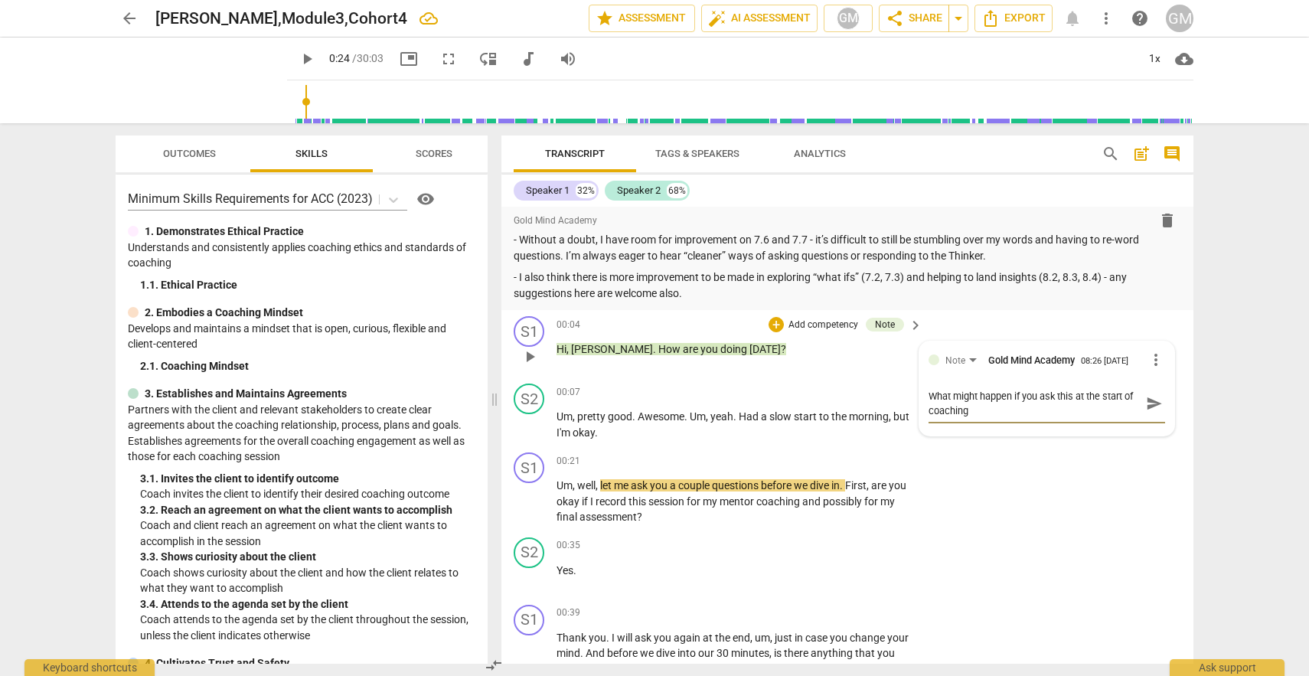
type textarea "What might happen if you ask this at the start of coaching"
type textarea "What might happen if you ask this at the start of coaching w"
type textarea "What might happen if you ask this at the start of coaching wi"
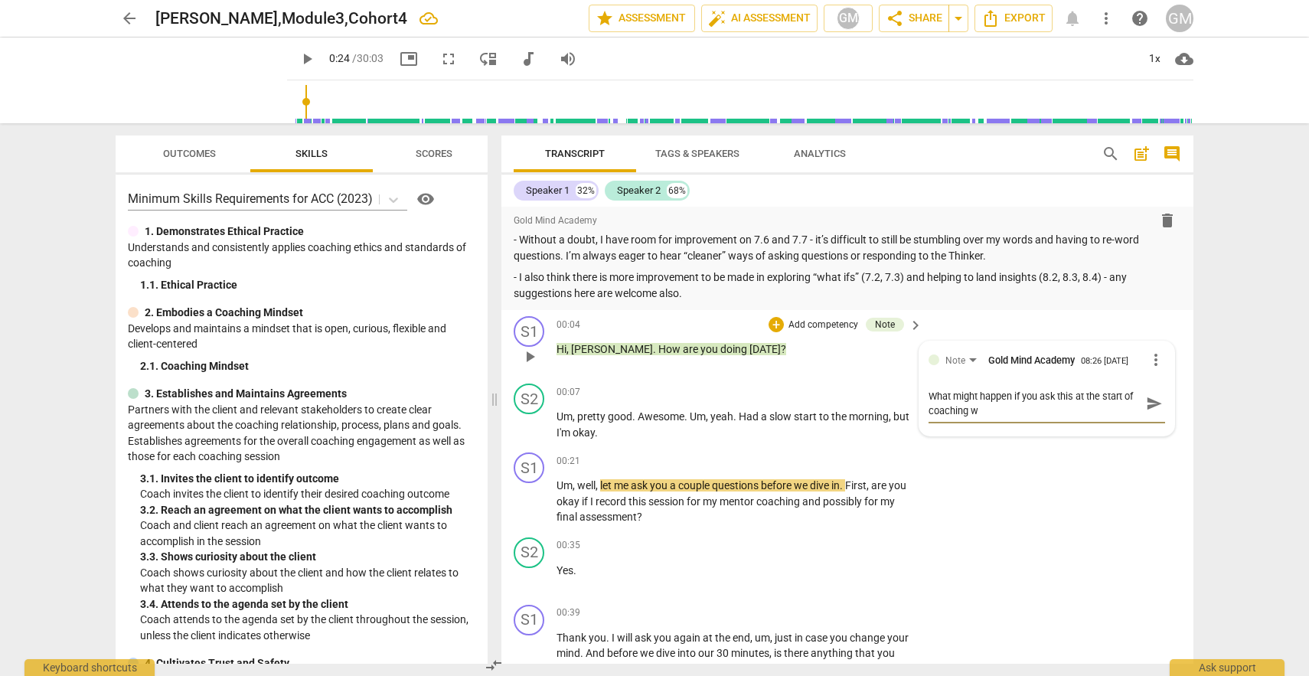
type textarea "What might happen if you ask this at the start of coaching wi"
type textarea "What might happen if you ask this at the start of coaching wit"
type textarea "What might happen if you ask this at the start of coaching with"
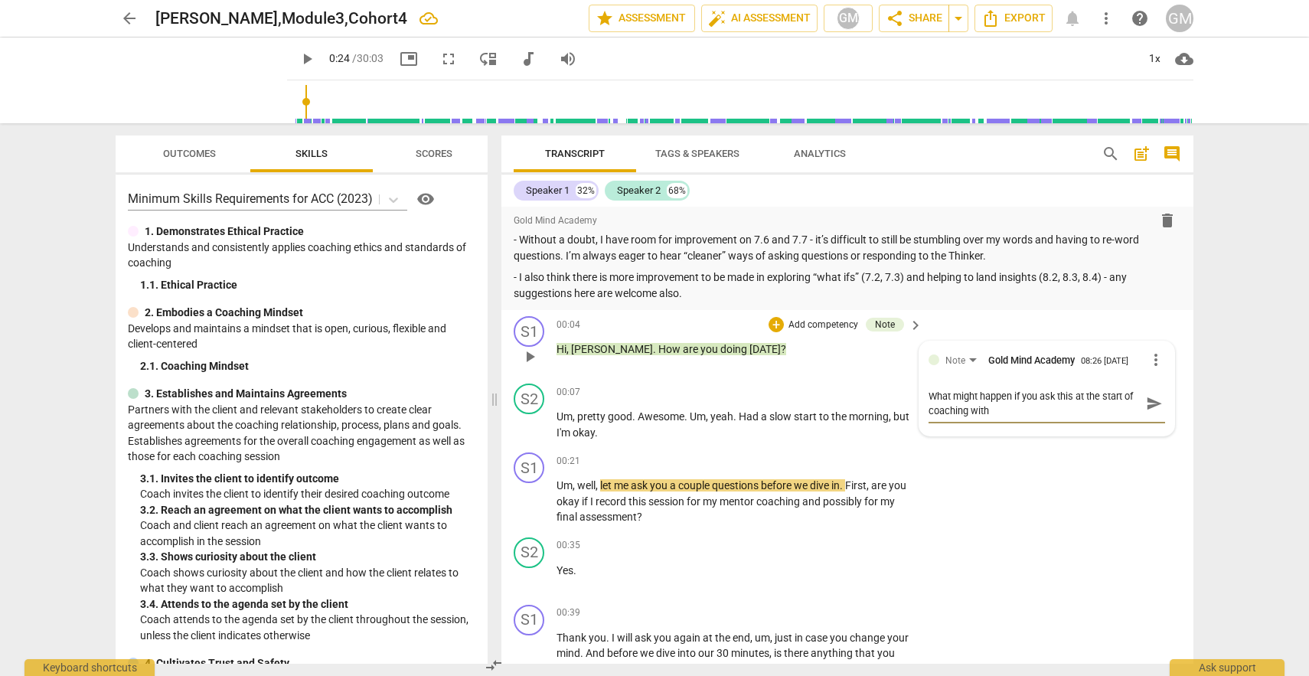
type textarea "What might happen if you ask this at the start of coaching with"
type textarea "What might happen if you ask this at the start of coaching with a"
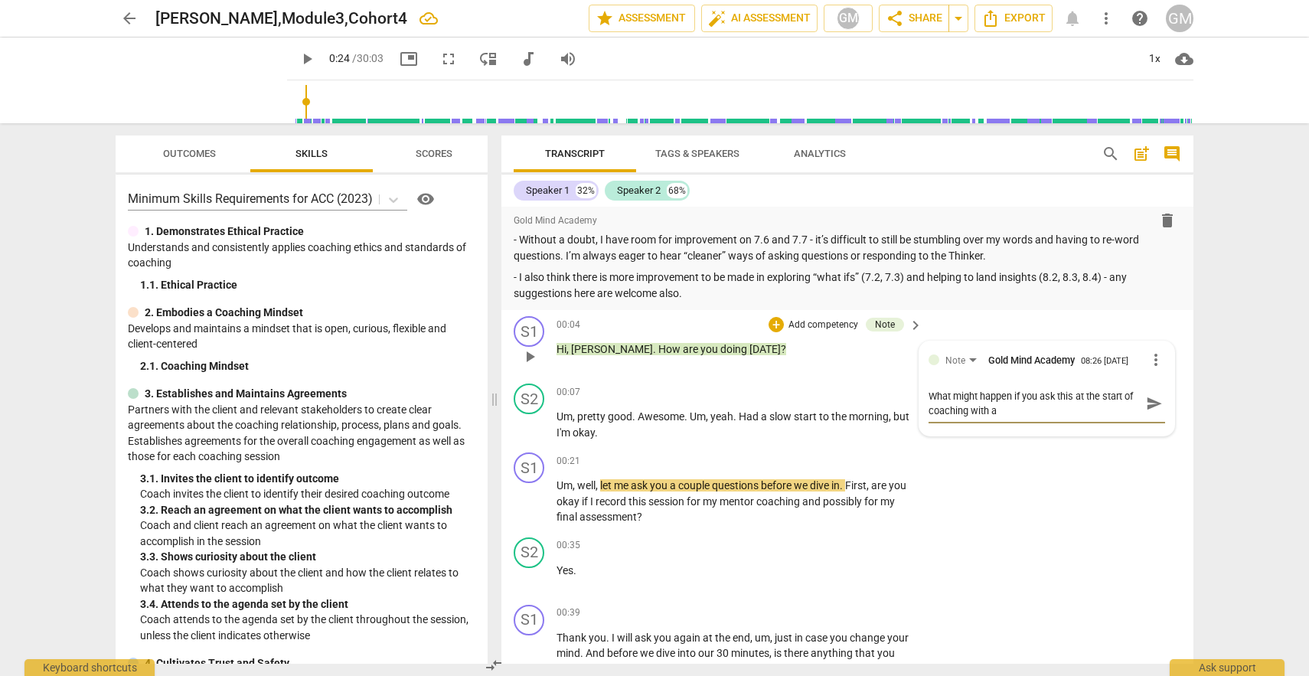
type textarea "What might happen if you ask this at the start of coaching with a"
type textarea "What might happen if you ask this at the start of coaching with a '"
type textarea "What might happen if you ask this at the start of coaching with a 'r"
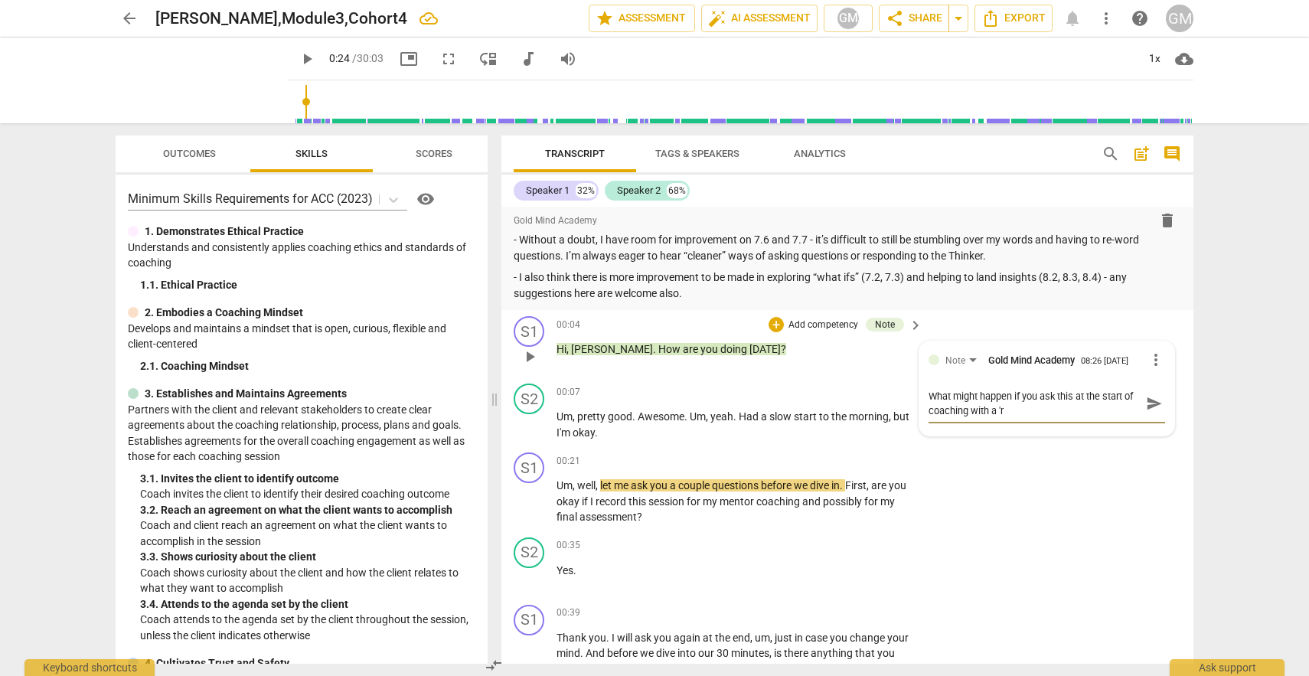
type textarea "What might happen if you ask this at the start of coaching with a 're"
type textarea "What might happen if you ask this at the start of coaching with a 'rea"
type textarea "What might happen if you ask this at the start of coaching with a 'real"
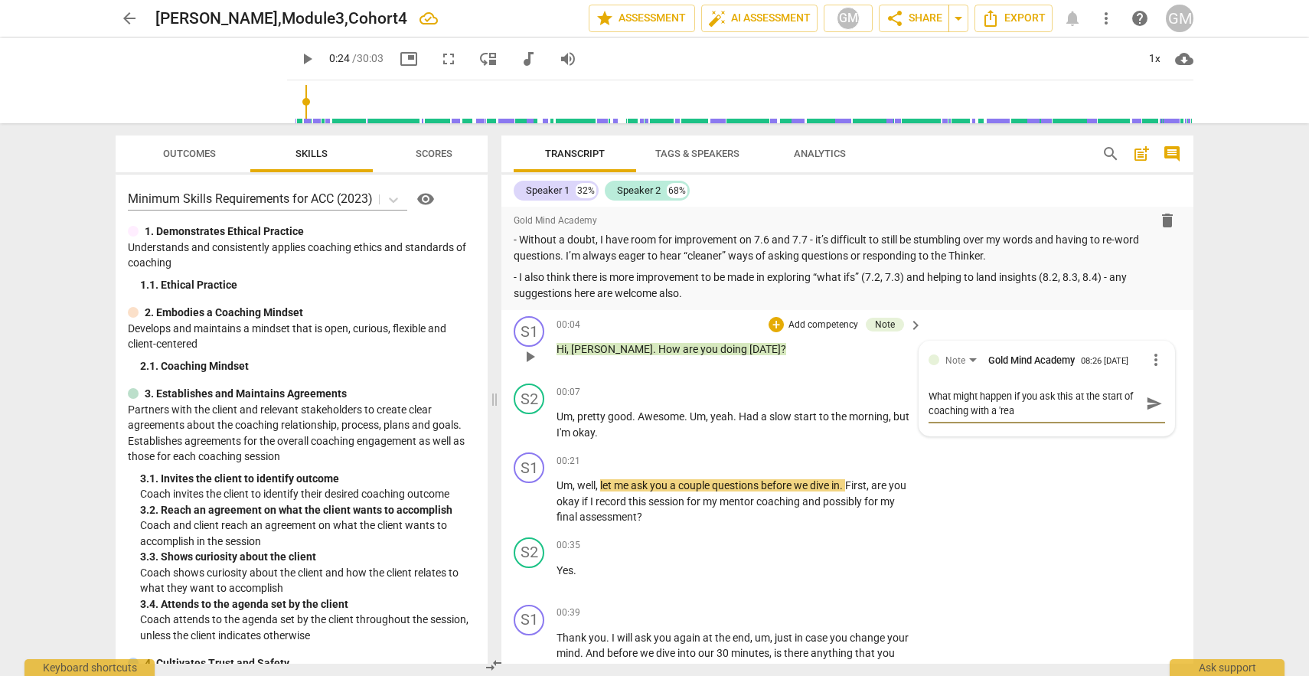
type textarea "What might happen if you ask this at the start of coaching with a 'real"
type textarea "What might happen if you ask this at the start of coaching with a 'real'"
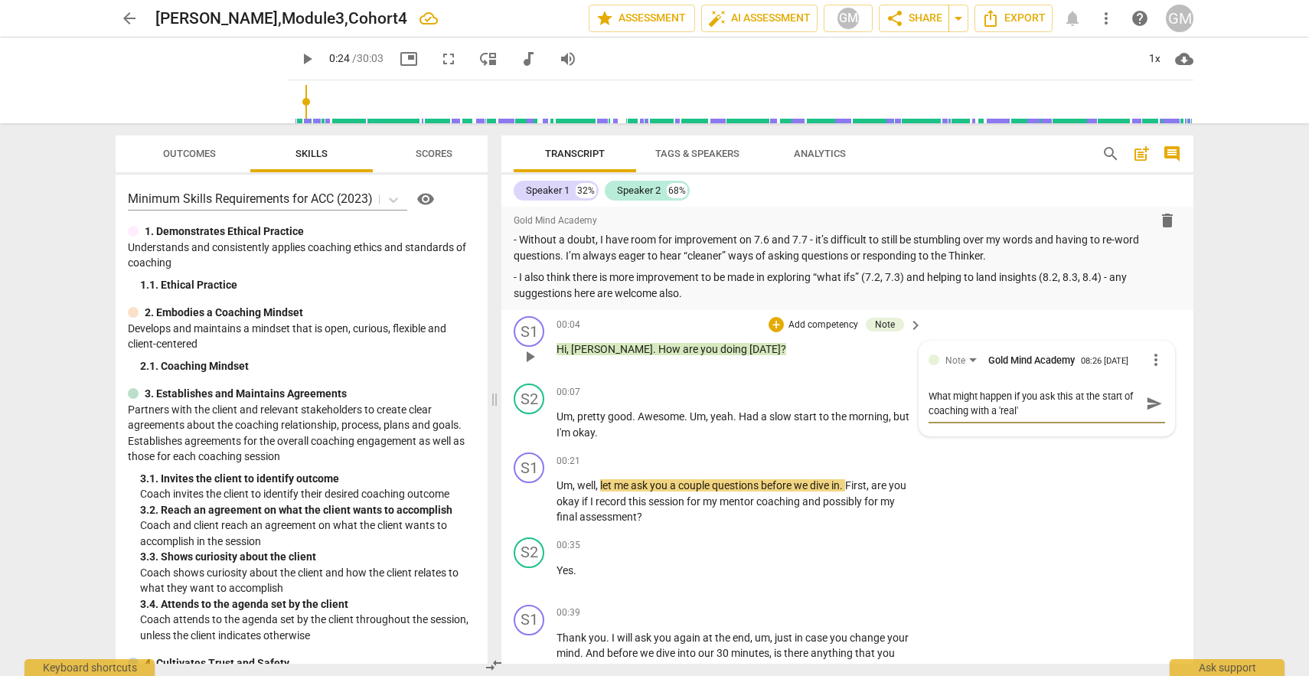
type textarea "What might happen if you ask this at the start of coaching with a 'real' c"
type textarea "What might happen if you ask this at the start of coaching with a 'real' cl"
type textarea "What might happen if you ask this at the start of coaching with a 'real' cle"
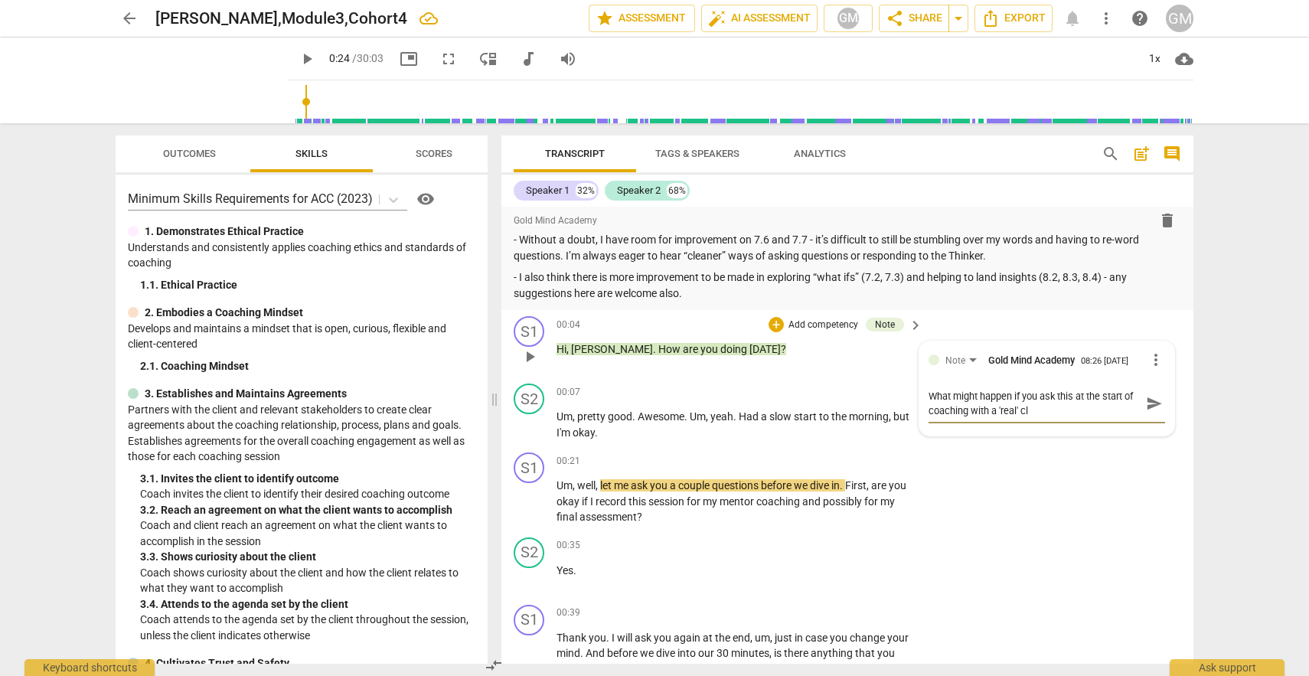
type textarea "What might happen if you ask this at the start of coaching with a 'real' cle"
type textarea "What might happen if you ask this at the start of coaching with a 'real' cl"
type textarea "What might happen if you ask this at the start of coaching with a 'real' cli"
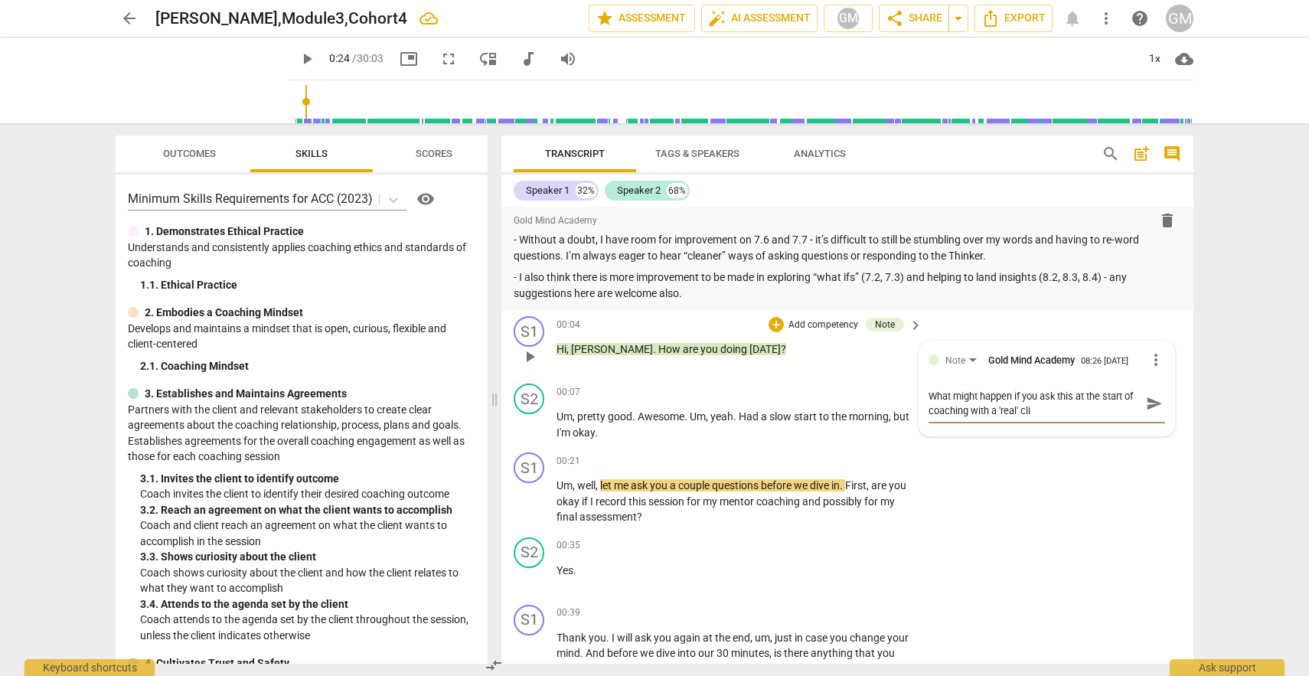
type textarea "What might happen if you ask this at the start of coaching with a 'real' cliu"
type textarea "What might happen if you ask this at the start of coaching with a 'real' cliue"
type textarea "What might happen if you ask this at the start of coaching with a 'real' cliu"
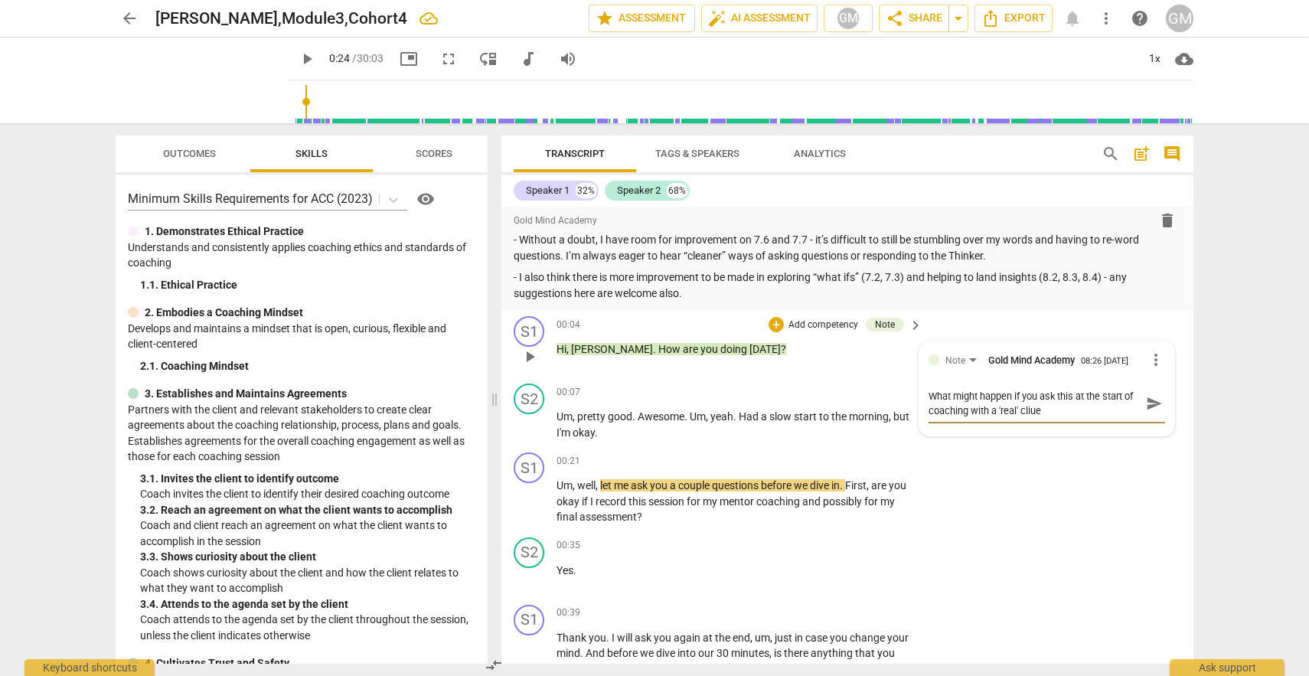
type textarea "What might happen if you ask this at the start of coaching with a 'real' cliu"
type textarea "What might happen if you ask this at the start of coaching with a 'real' cli"
type textarea "What might happen if you ask this at the start of coaching with a 'real' clie"
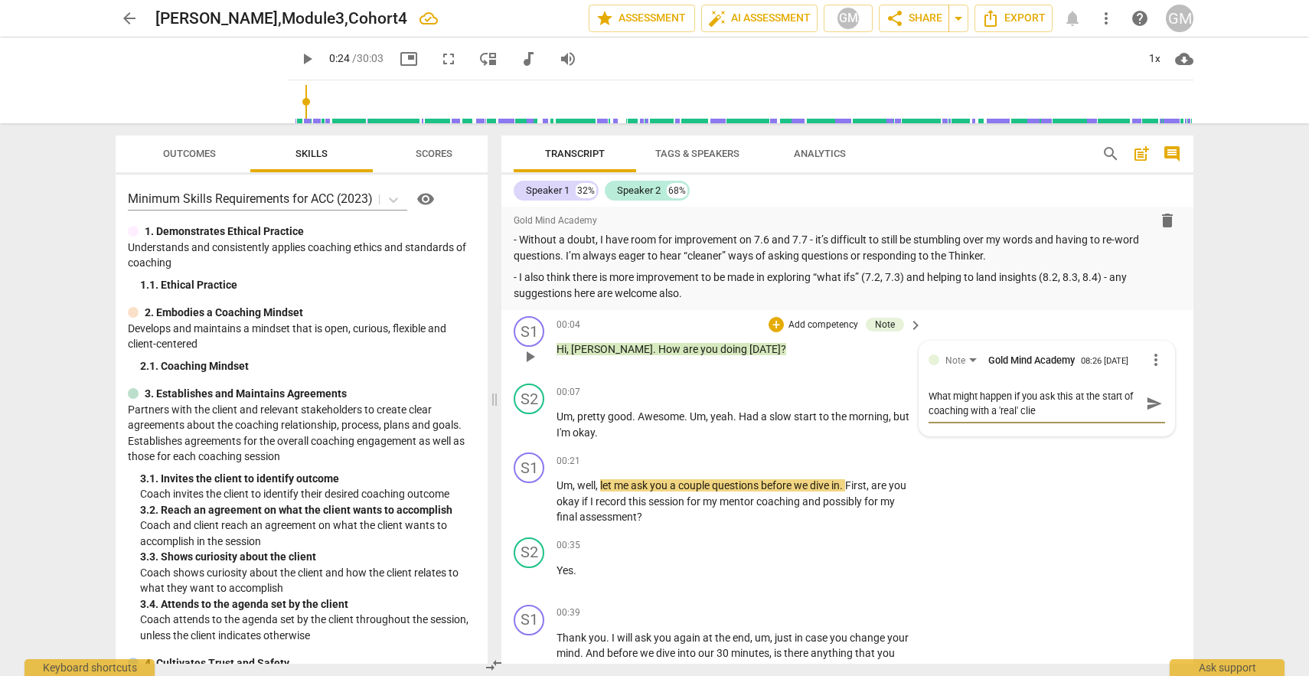
type textarea "What might happen if you ask this at the start of coaching with a 'real' clien"
type textarea "What might happen if you ask this at the start of coaching with a 'real' client"
type textarea "What might happen if you ask this at the start of coaching with a 'real' client?"
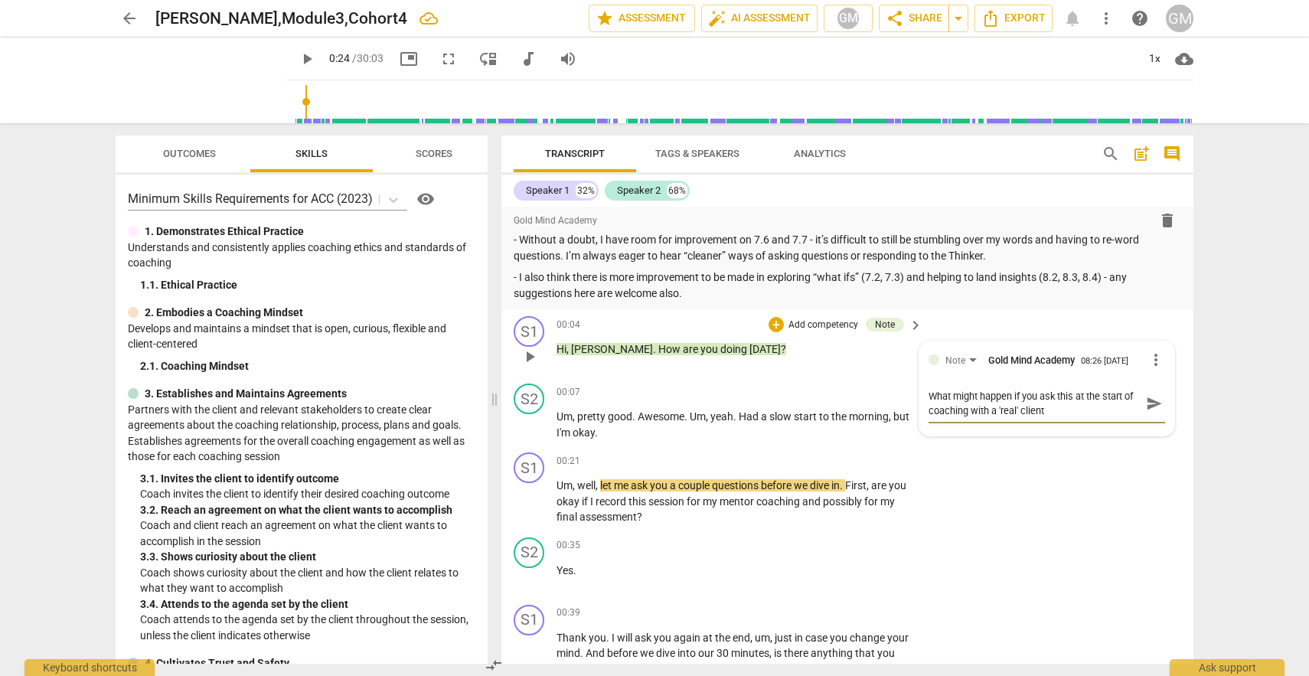
type textarea "What might happen if you ask this at the start of coaching with a 'real' client?"
type textarea "What might happen if you ask this at the start of coaching with a 'real' client…"
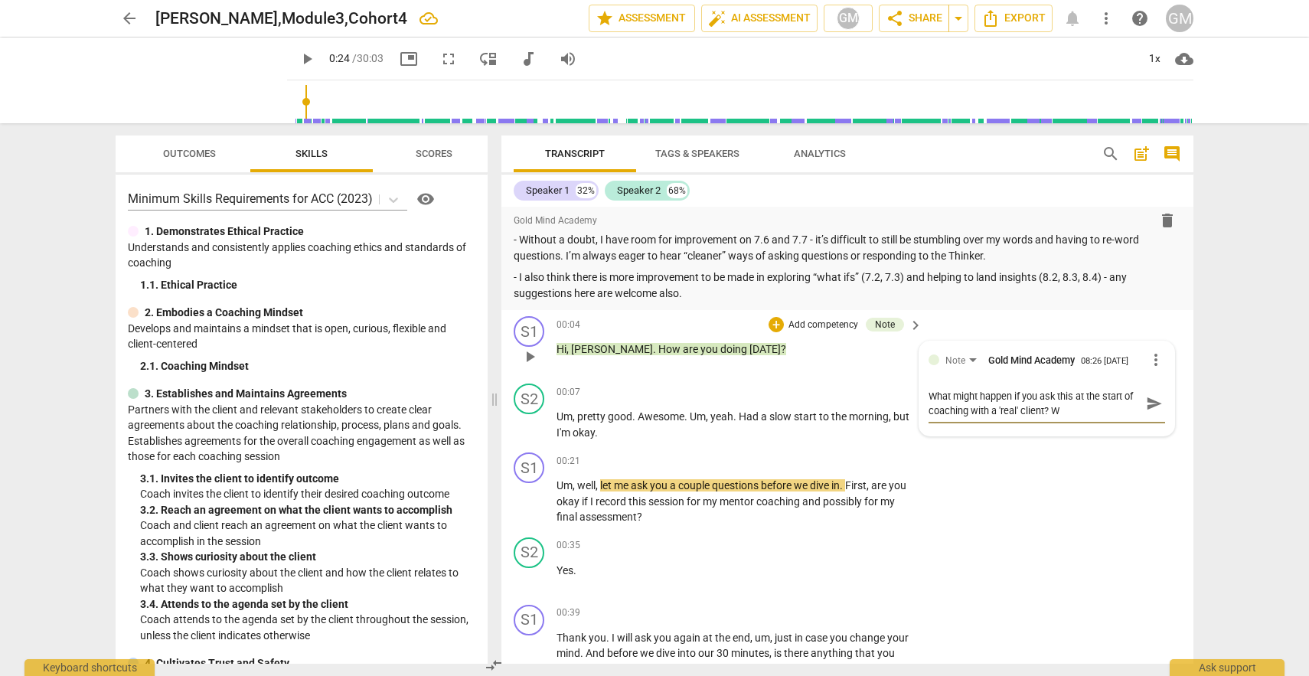
type textarea "What might happen if you ask this at the start of coaching with a 'real' client…"
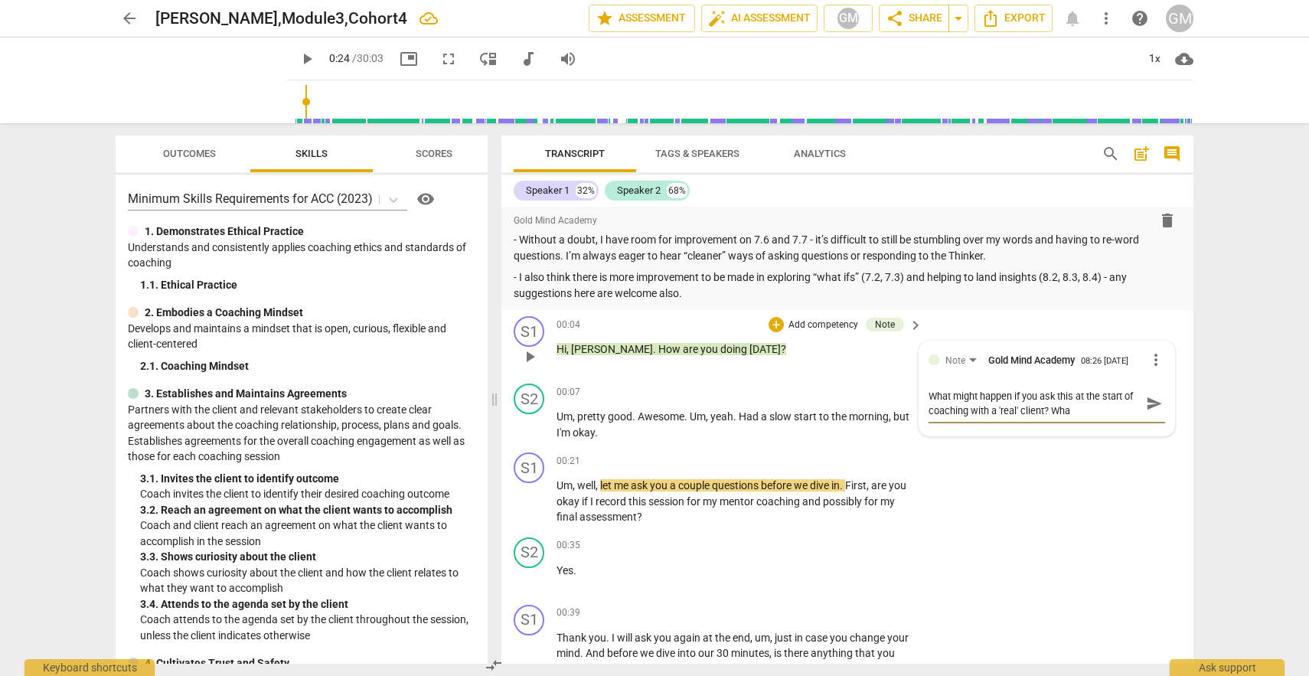
type textarea "What might happen if you ask this at the start of coaching with a 'real' client…"
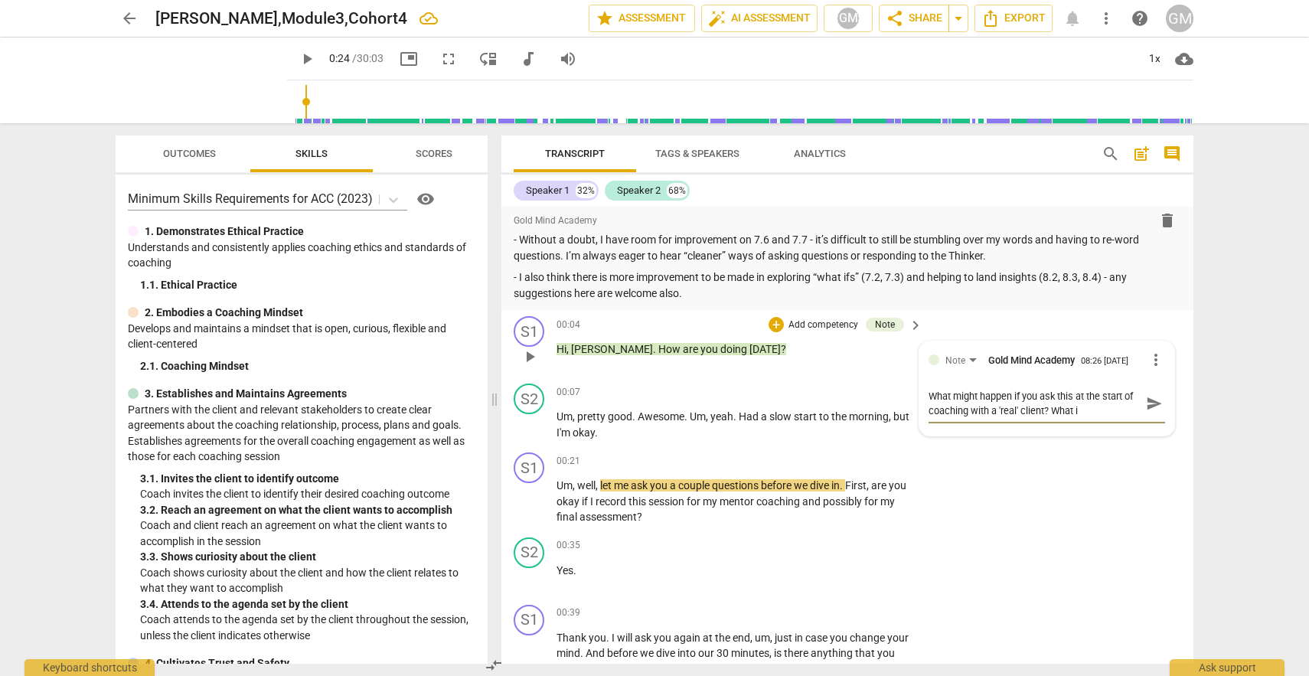
type textarea "What might happen if you ask this at the start of coaching with a 'real' client…"
click at [1146, 410] on span "send" at bounding box center [1154, 403] width 17 height 17
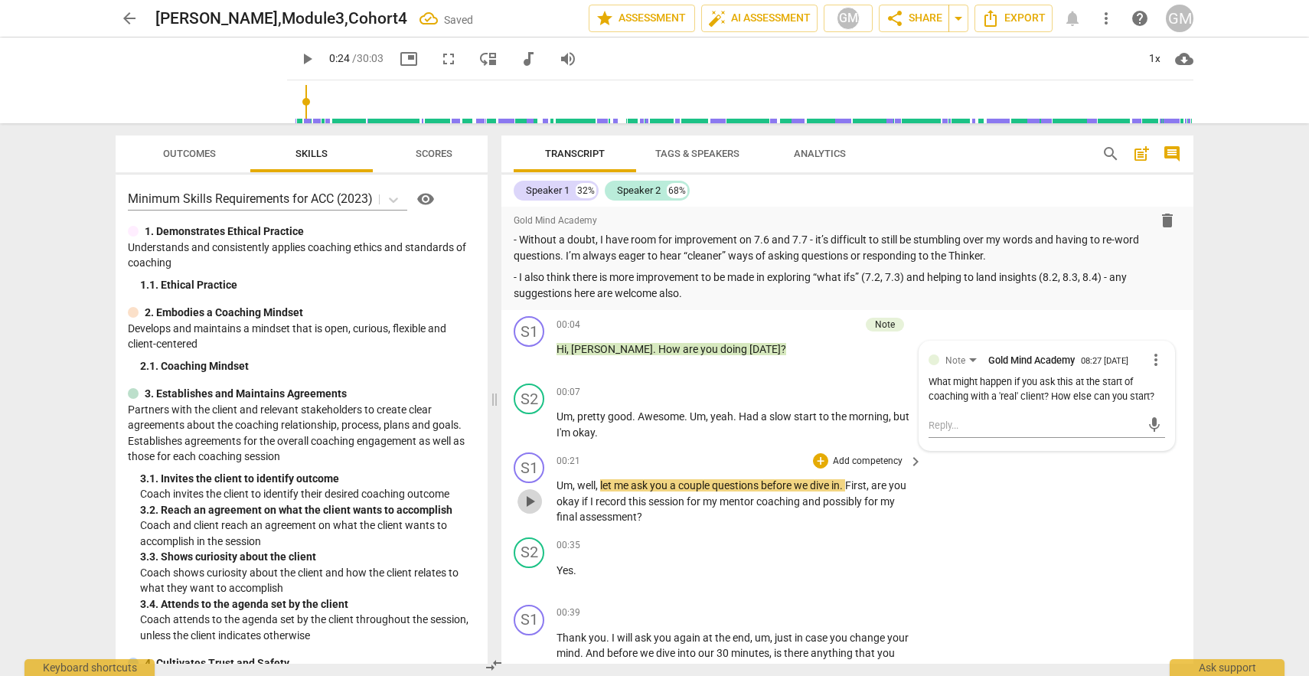
click at [530, 497] on span "play_arrow" at bounding box center [529, 501] width 18 height 18
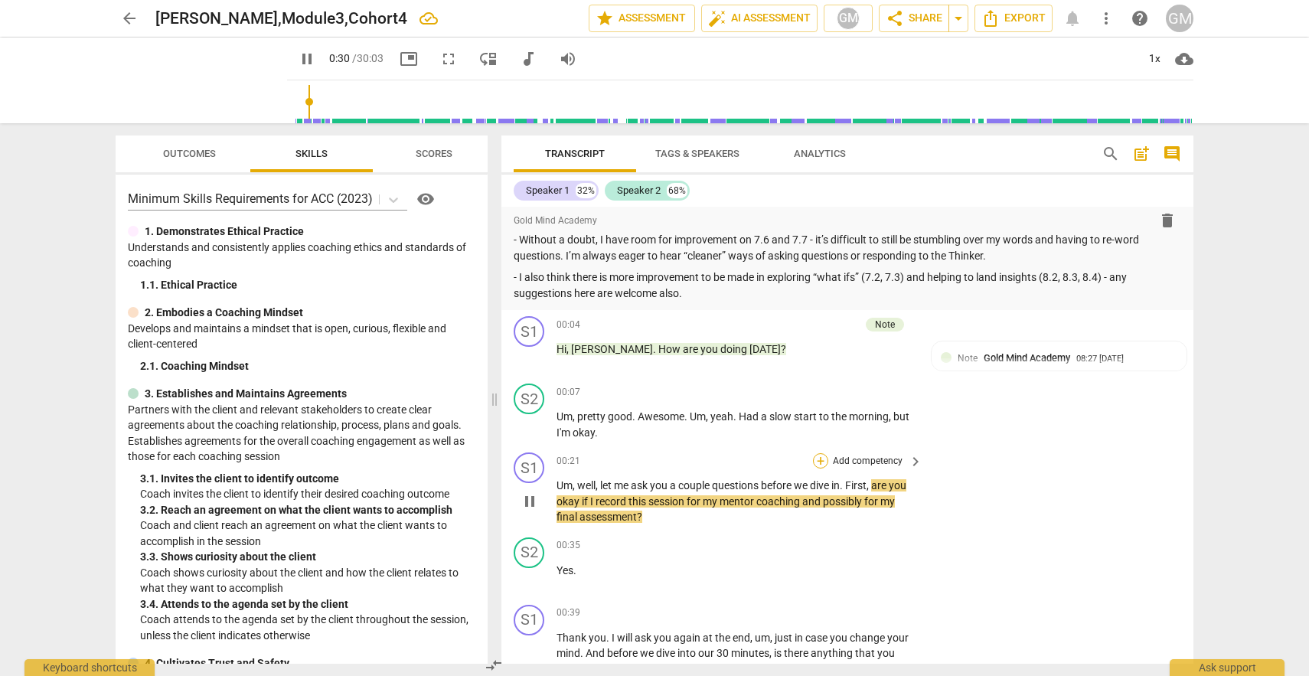
click at [814, 455] on div "+" at bounding box center [820, 460] width 15 height 15
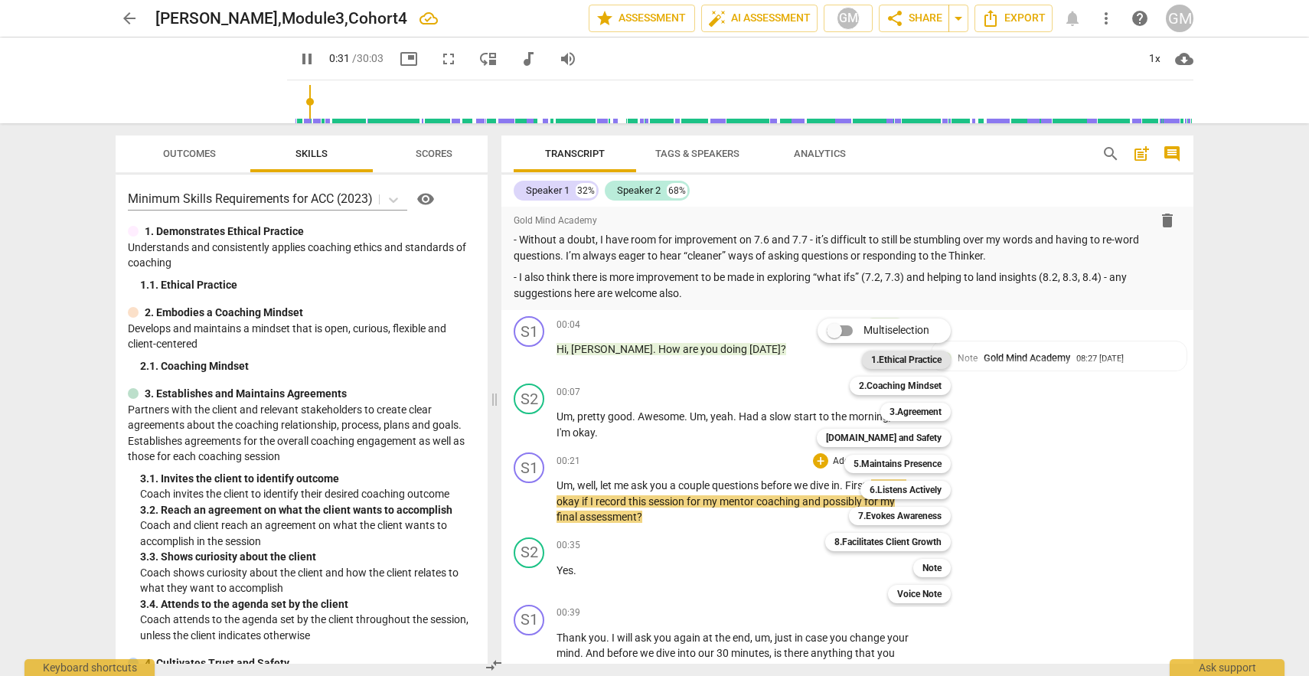
click at [892, 354] on b "1.Ethical Practice" at bounding box center [906, 360] width 70 height 18
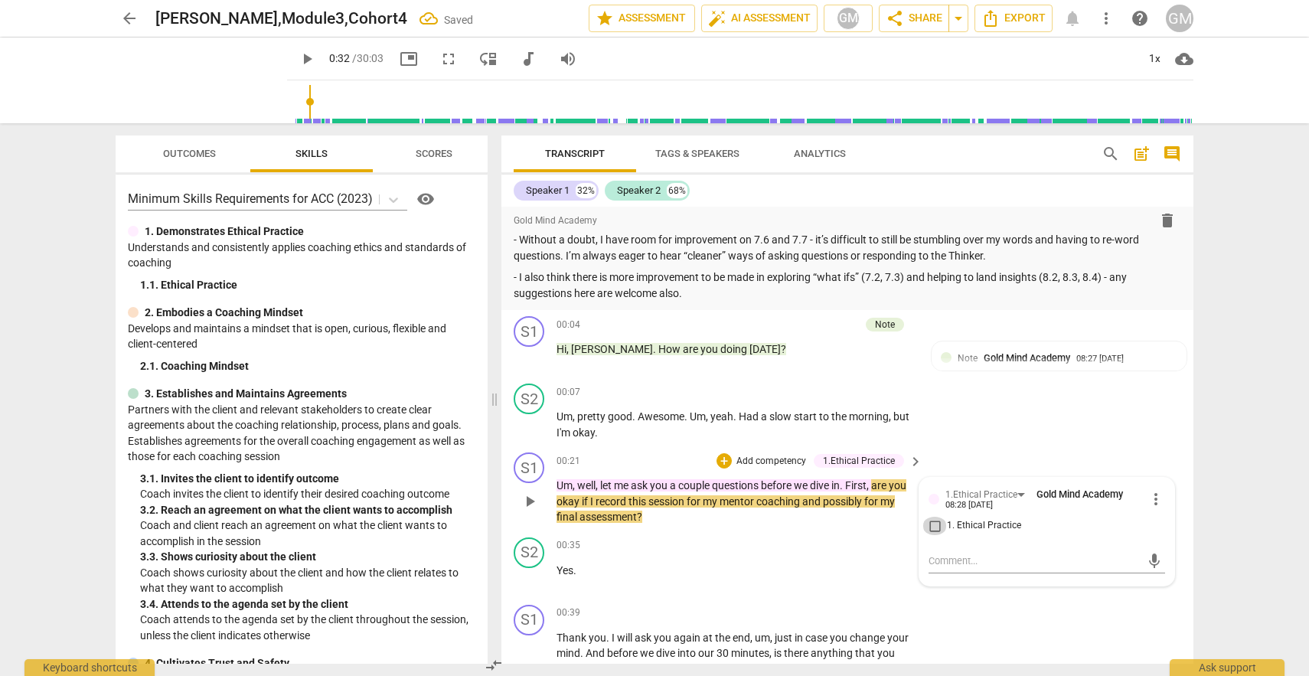
click at [932, 528] on input "1. Ethical Practice" at bounding box center [934, 526] width 24 height 18
click at [527, 580] on span "play_arrow" at bounding box center [529, 578] width 18 height 18
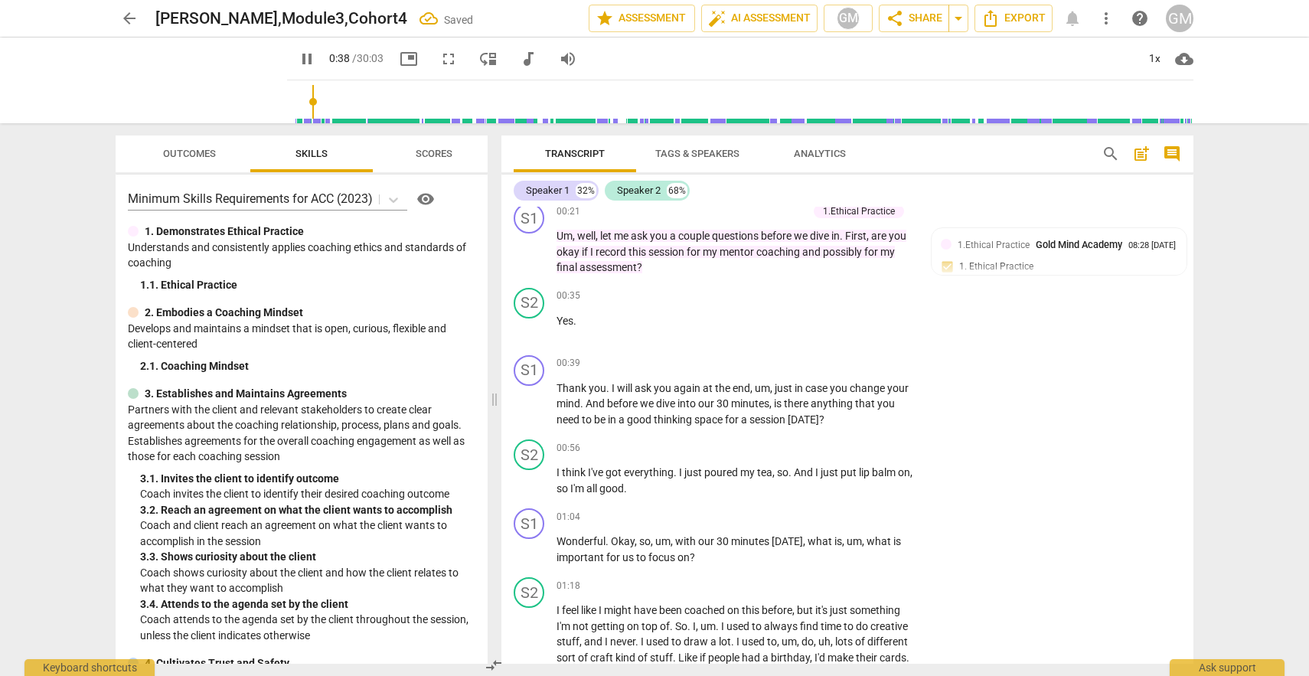
scroll to position [1430, 0]
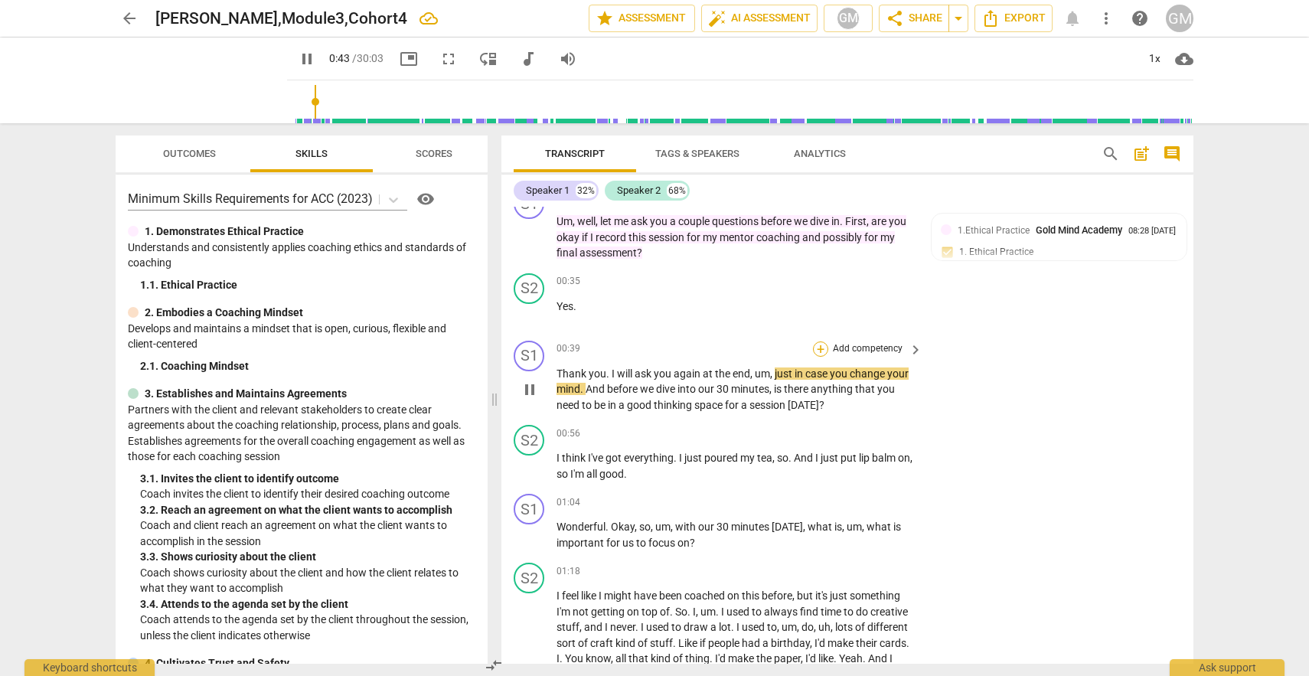
click at [820, 344] on div "+" at bounding box center [820, 348] width 15 height 15
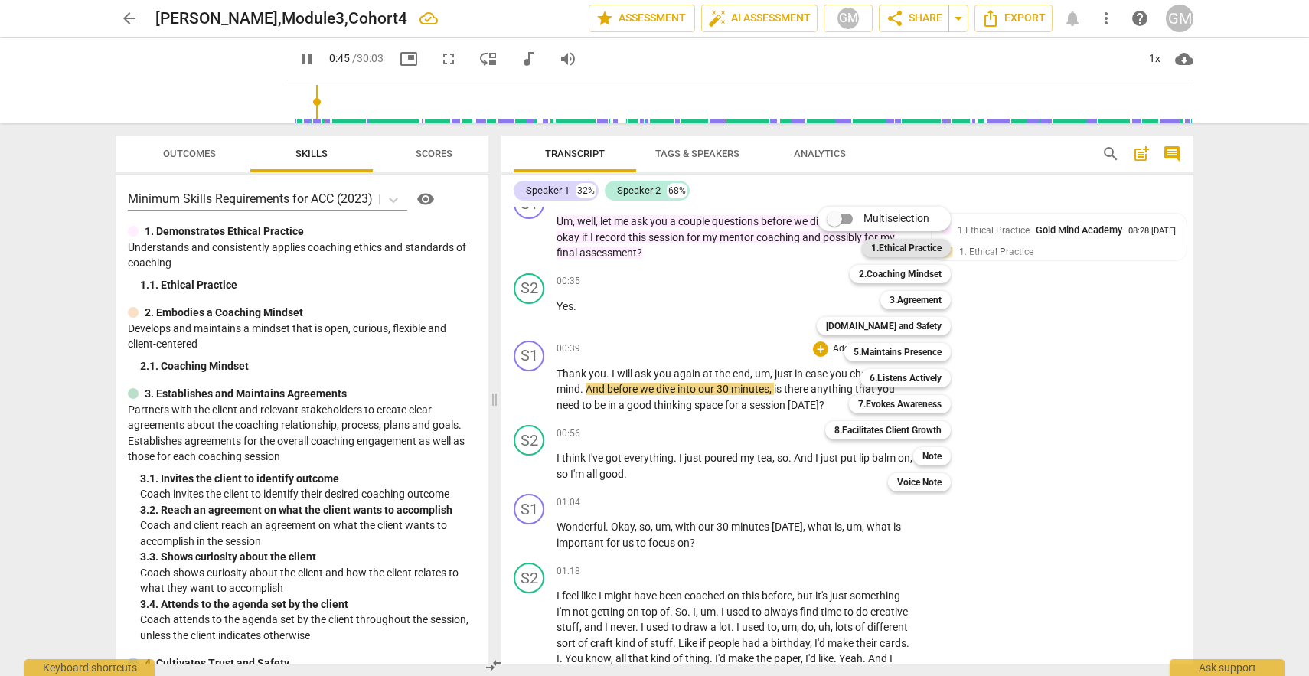
click at [916, 244] on b "1.Ethical Practice" at bounding box center [906, 248] width 70 height 18
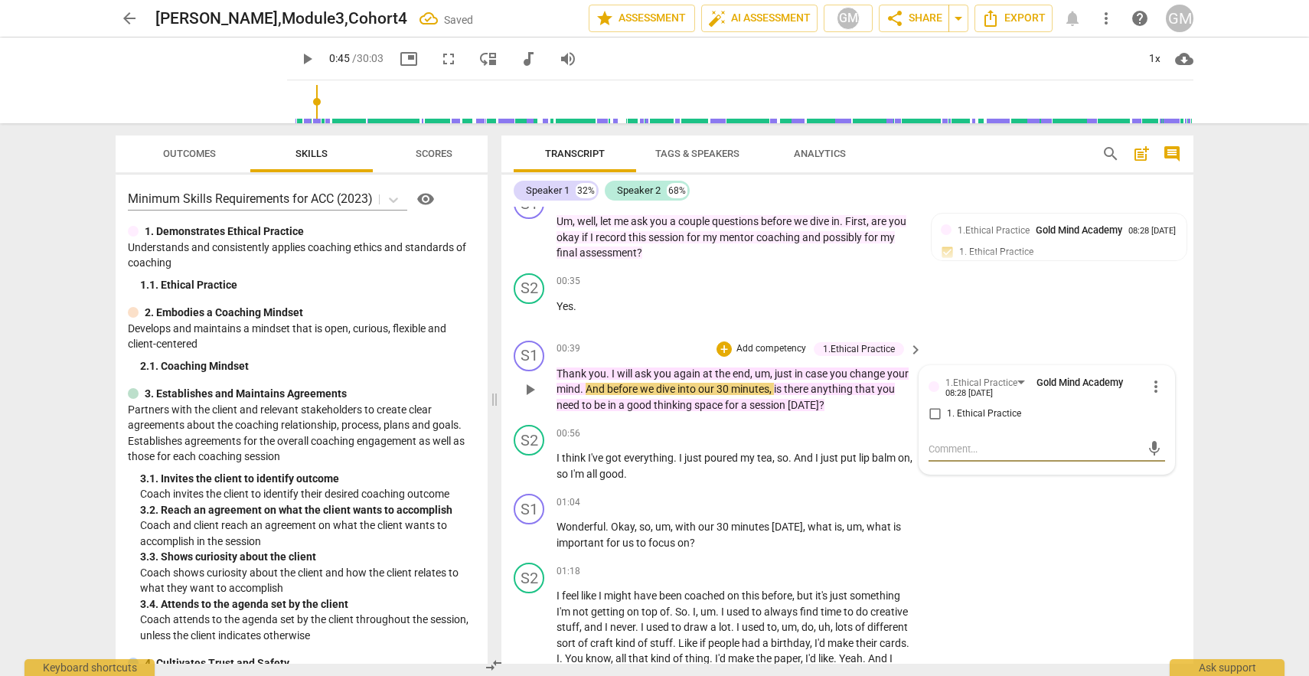
click at [929, 412] on input "1. Ethical Practice" at bounding box center [934, 414] width 24 height 18
click at [1022, 533] on div "S1 play_arrow pause 01:04 + Add competency keyboard_arrow_right Wonderful . Oka…" at bounding box center [847, 521] width 692 height 69
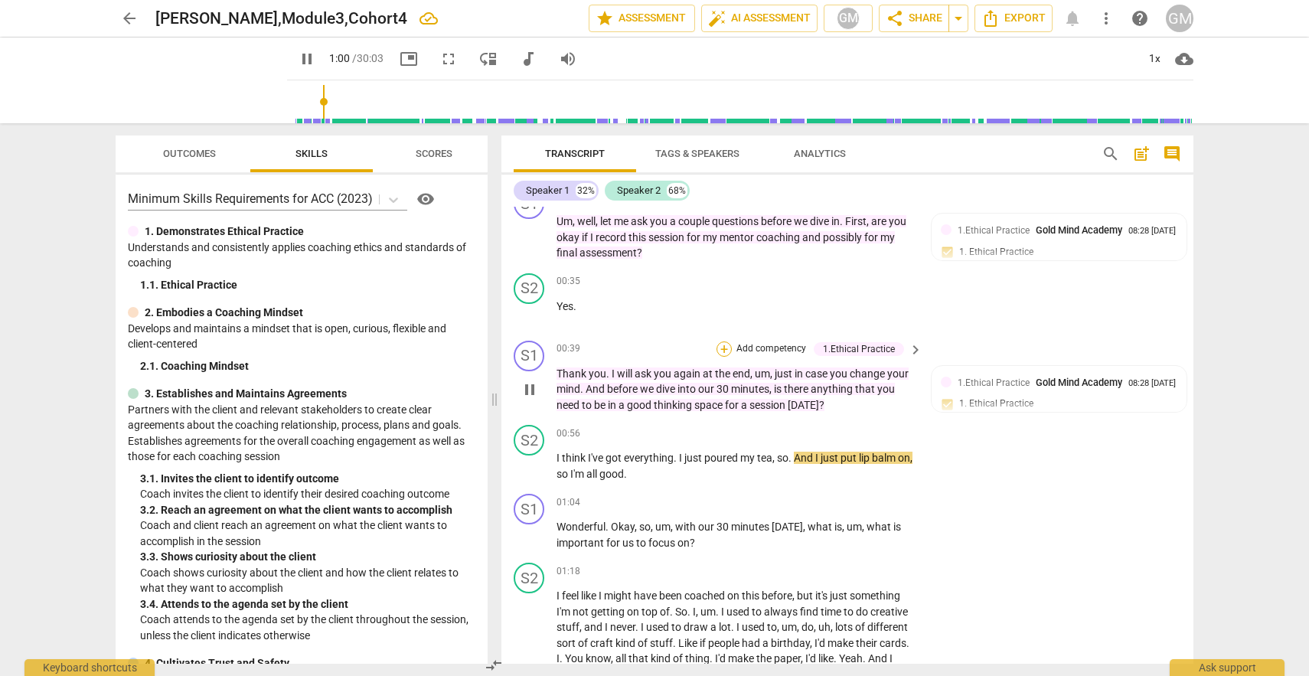
click at [721, 344] on div "+" at bounding box center [723, 348] width 15 height 15
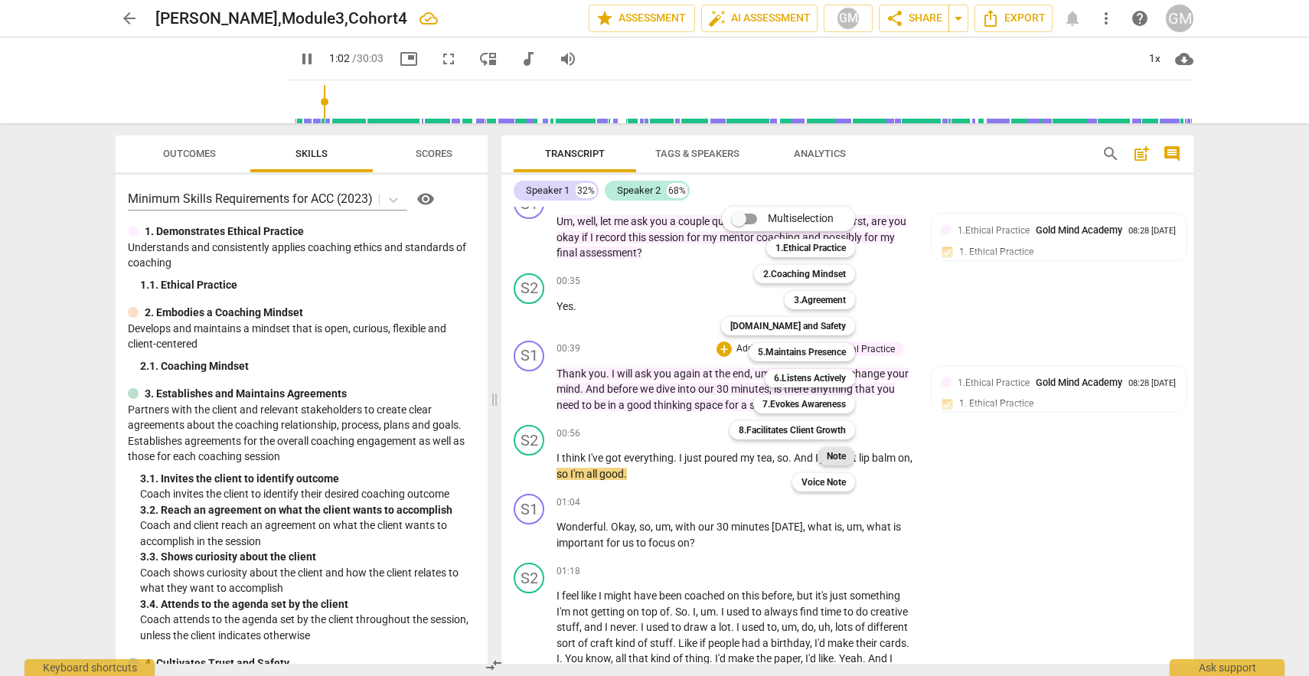
click at [836, 458] on b "Note" at bounding box center [836, 456] width 19 height 18
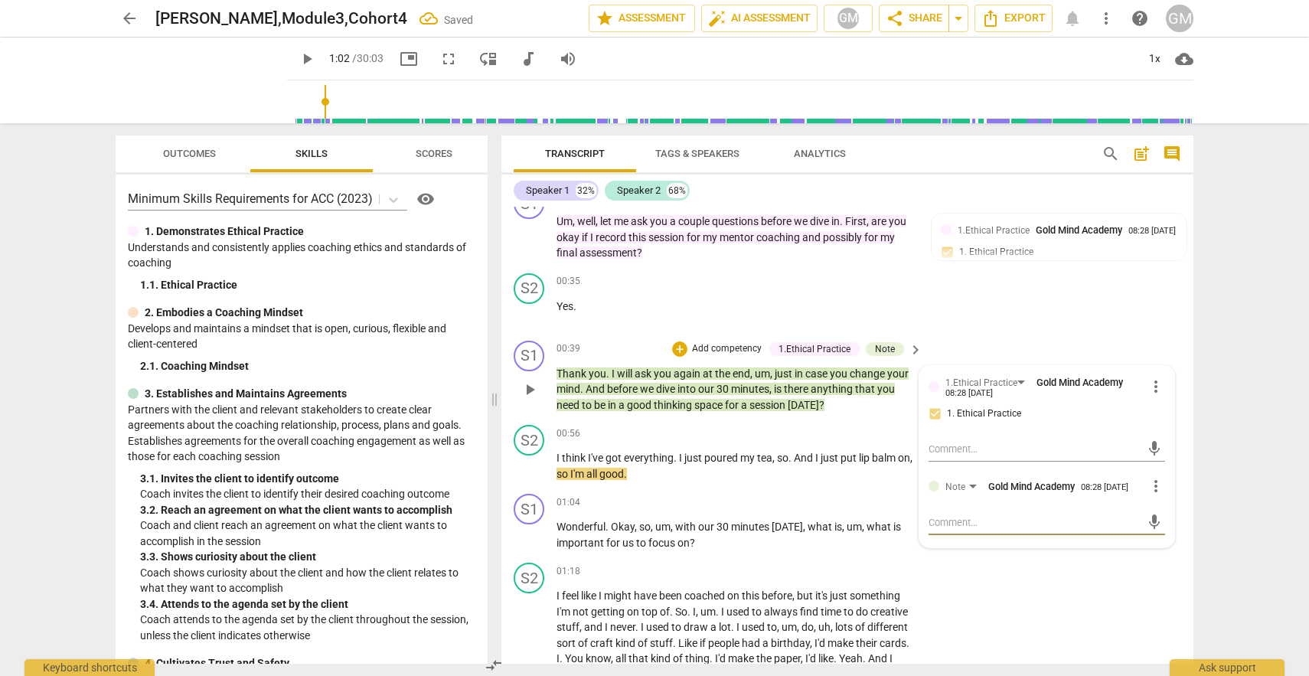
click at [942, 523] on textarea at bounding box center [1034, 522] width 212 height 15
click at [967, 543] on textarea "What might be the difference between is there and what?" at bounding box center [1034, 529] width 212 height 29
click at [944, 543] on textarea "What might be the difference between is there and what?" at bounding box center [1034, 529] width 212 height 29
click at [1146, 534] on span "send" at bounding box center [1154, 529] width 17 height 17
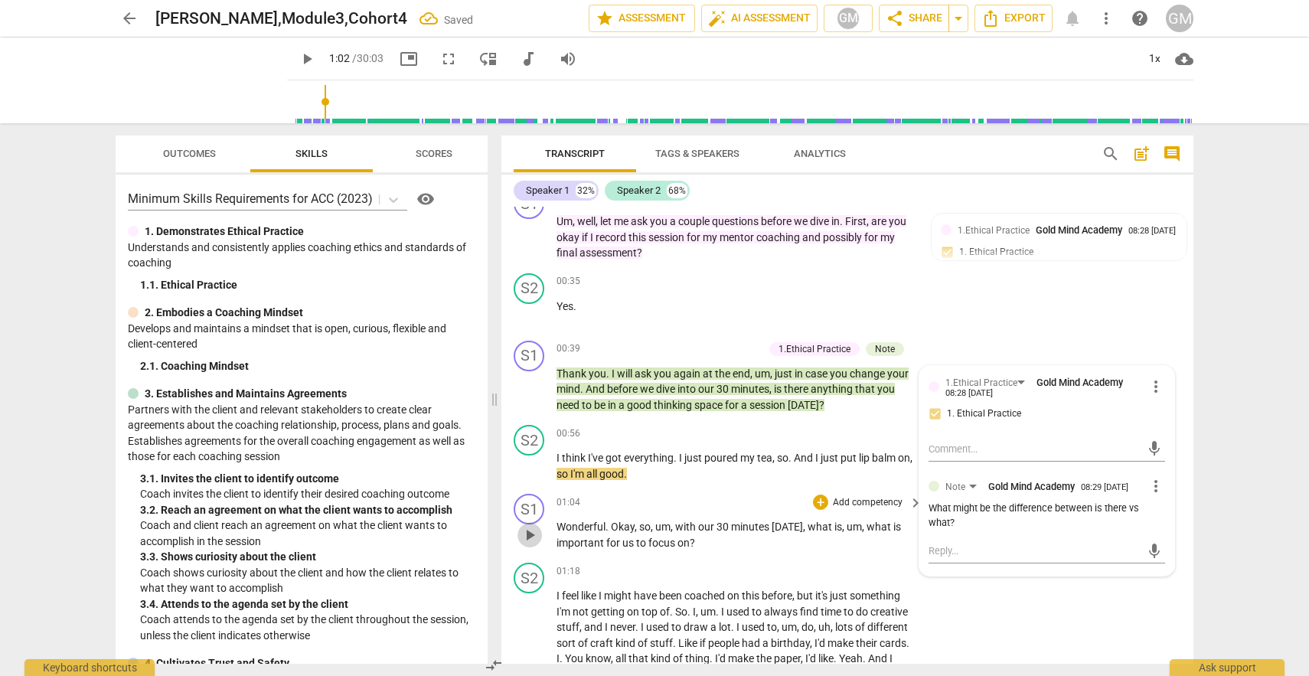
click at [536, 538] on span "play_arrow" at bounding box center [529, 535] width 18 height 18
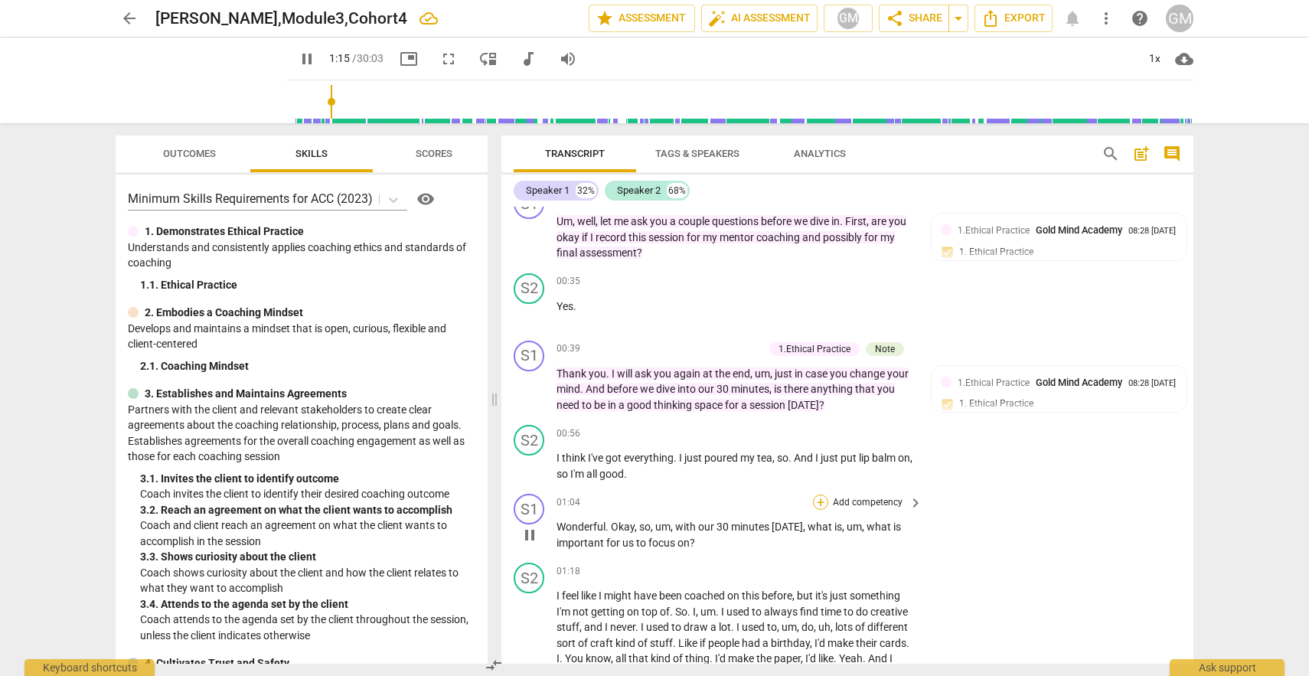
click at [816, 502] on div "+" at bounding box center [820, 501] width 15 height 15
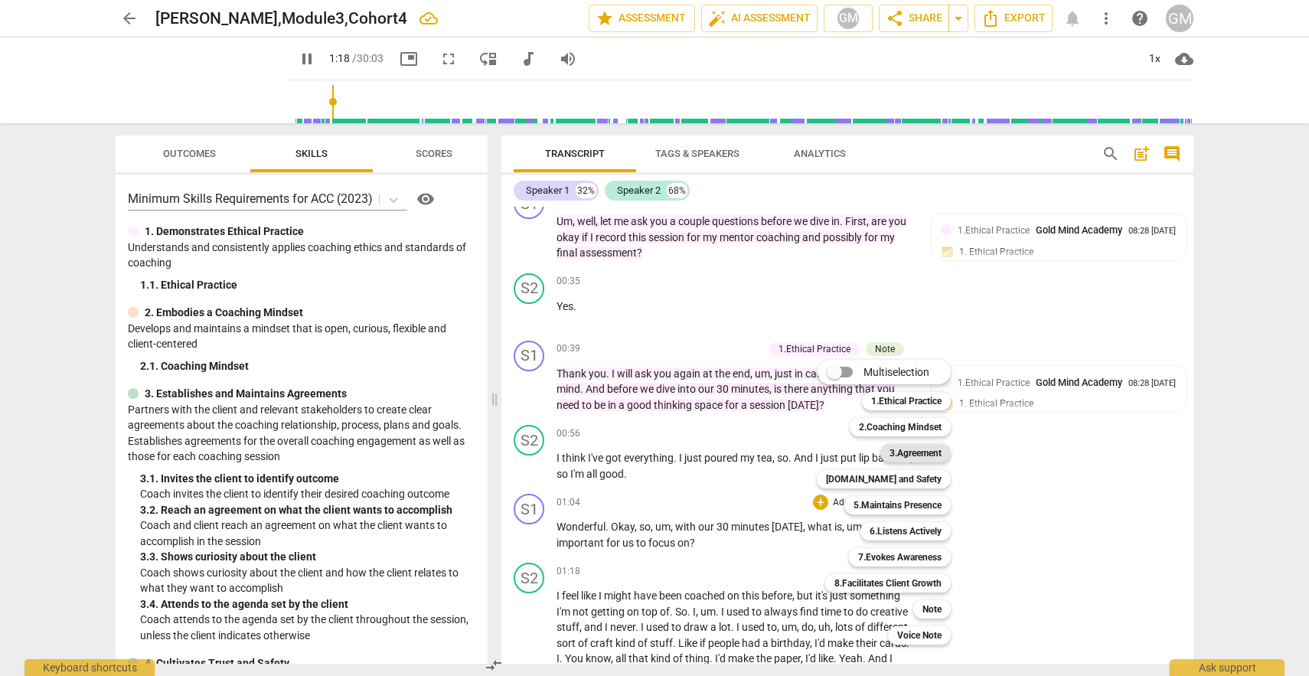
click at [900, 450] on b "3.Agreement" at bounding box center [915, 453] width 52 height 18
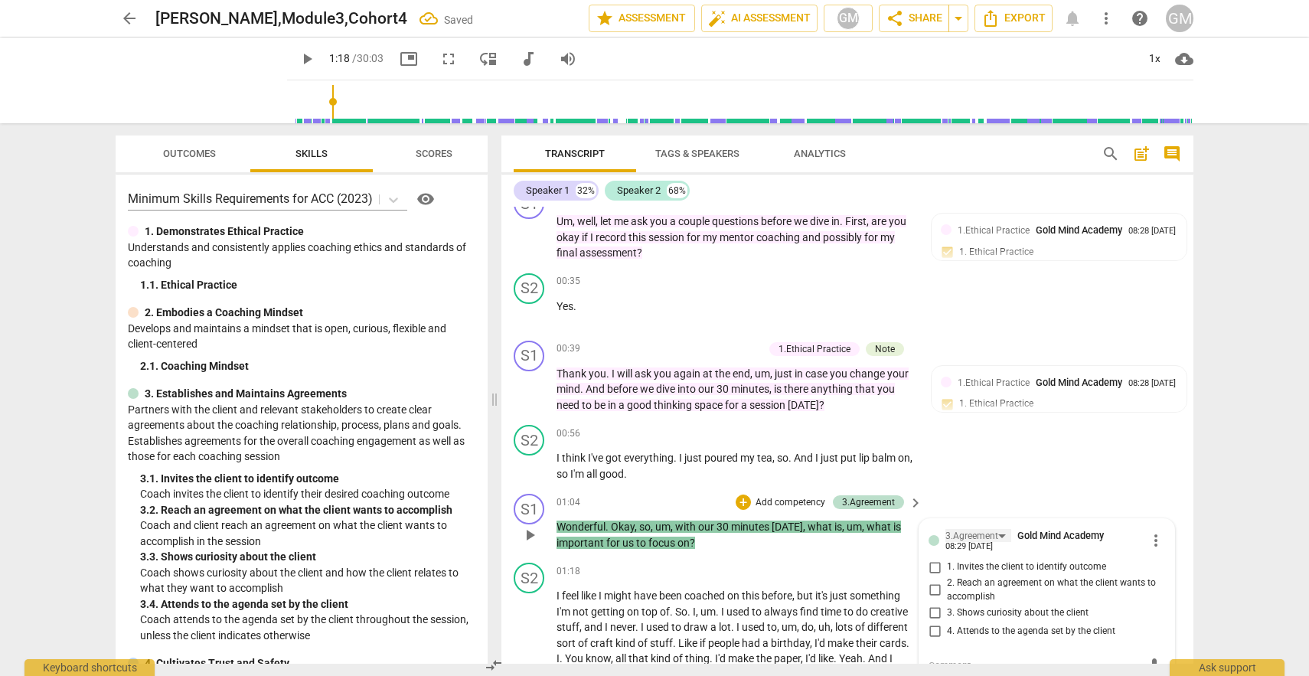
scroll to position [1437, 0]
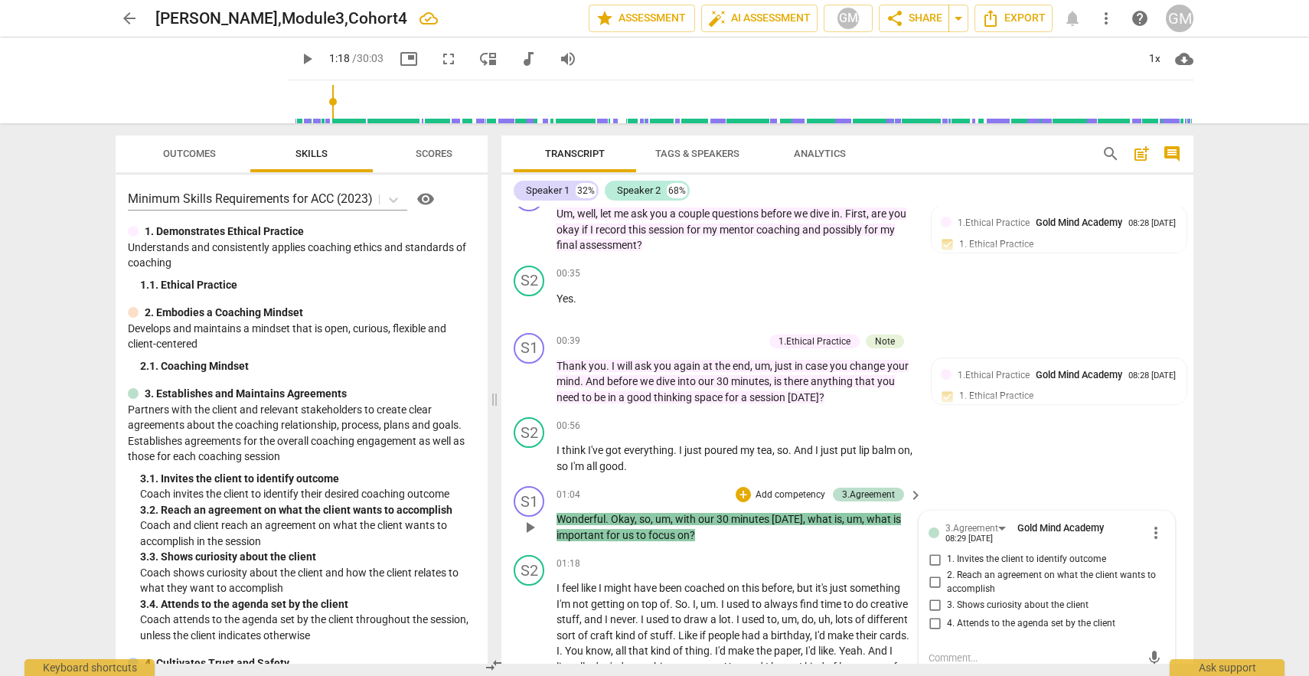
click at [934, 562] on input "1. Invites the client to identify outcome" at bounding box center [934, 559] width 24 height 18
click at [1115, 494] on div "S1 play_arrow pause 01:04 + Add competency 3.Agreement keyboard_arrow_right Won…" at bounding box center [847, 514] width 692 height 69
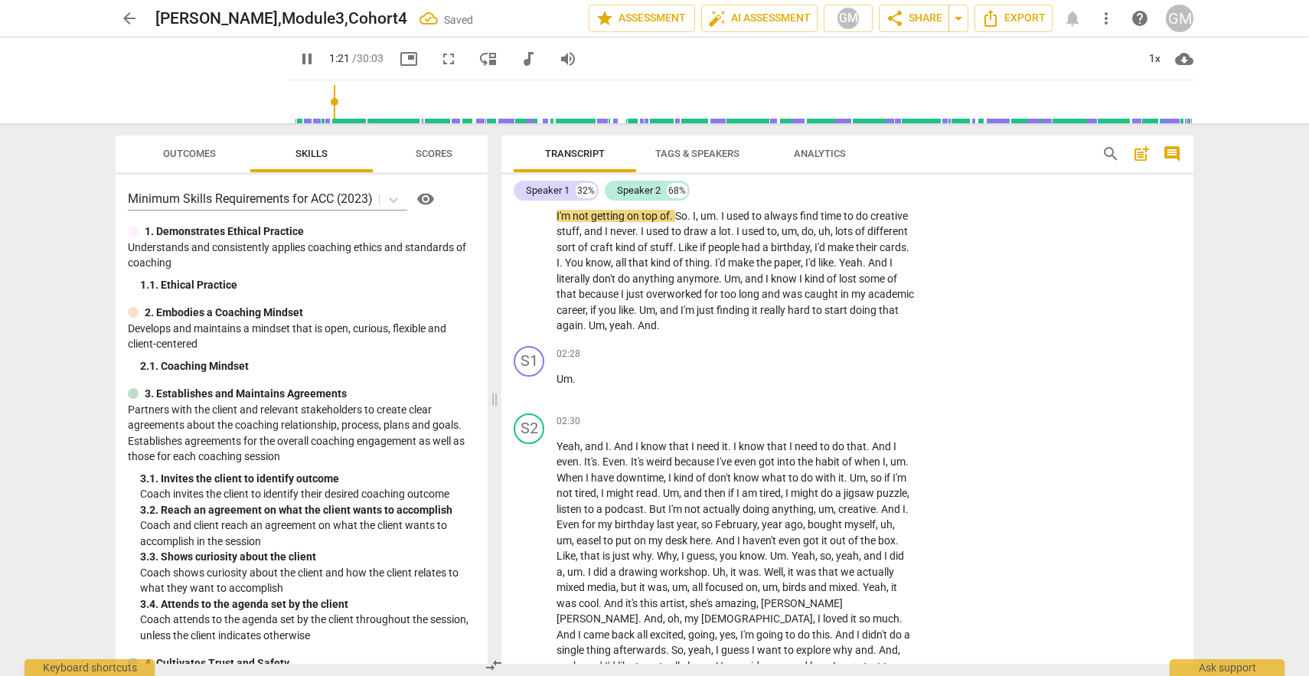
scroll to position [1818, 0]
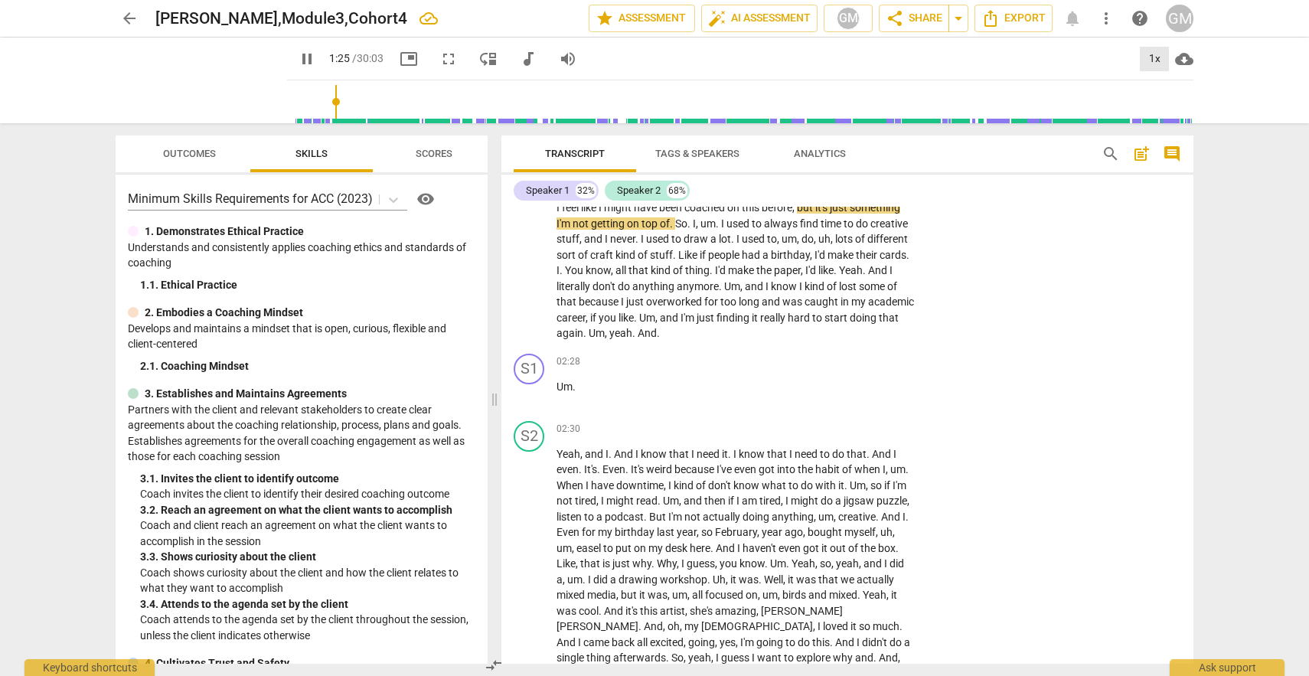
click at [1159, 54] on div "1x" at bounding box center [1154, 59] width 29 height 24
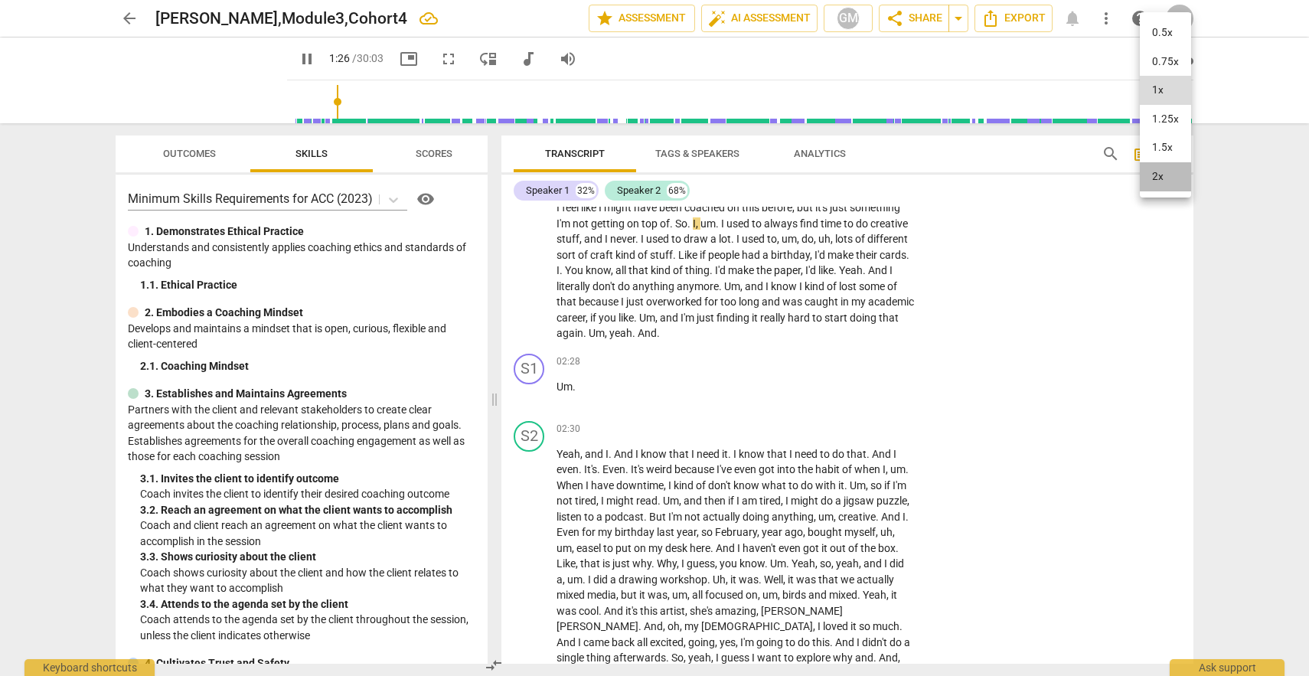
click at [1159, 177] on li "2x" at bounding box center [1165, 176] width 51 height 29
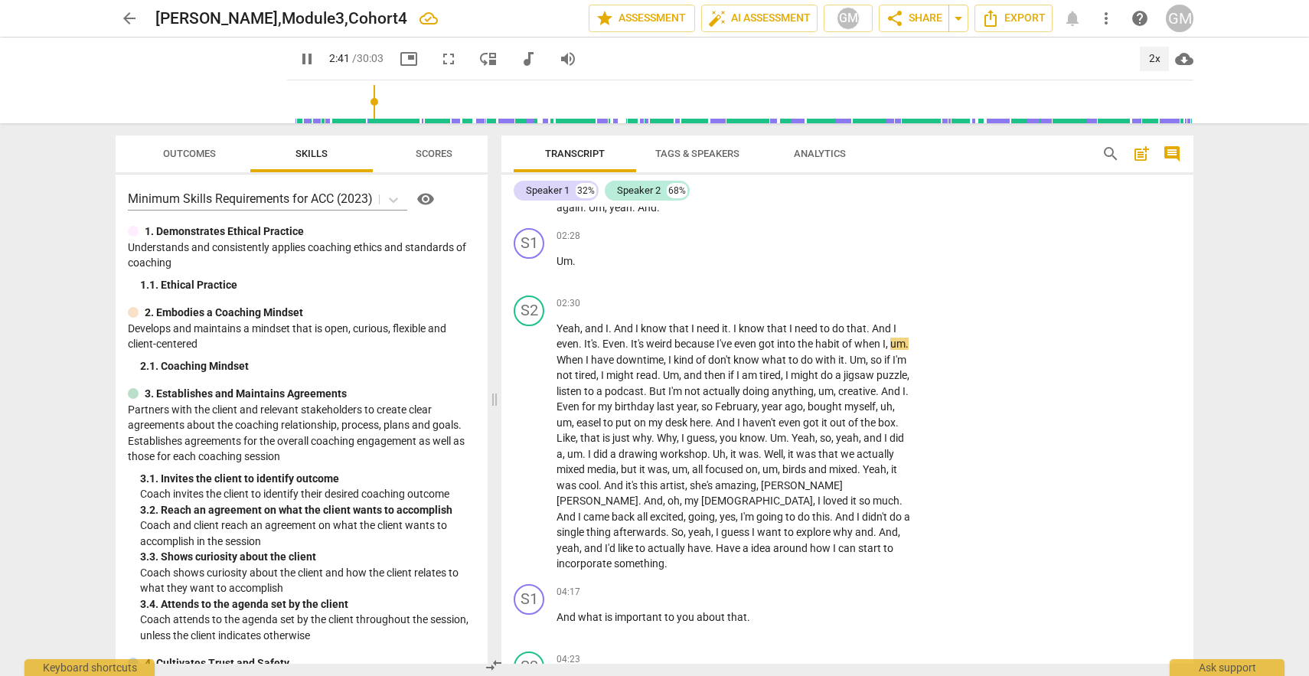
scroll to position [1972, 0]
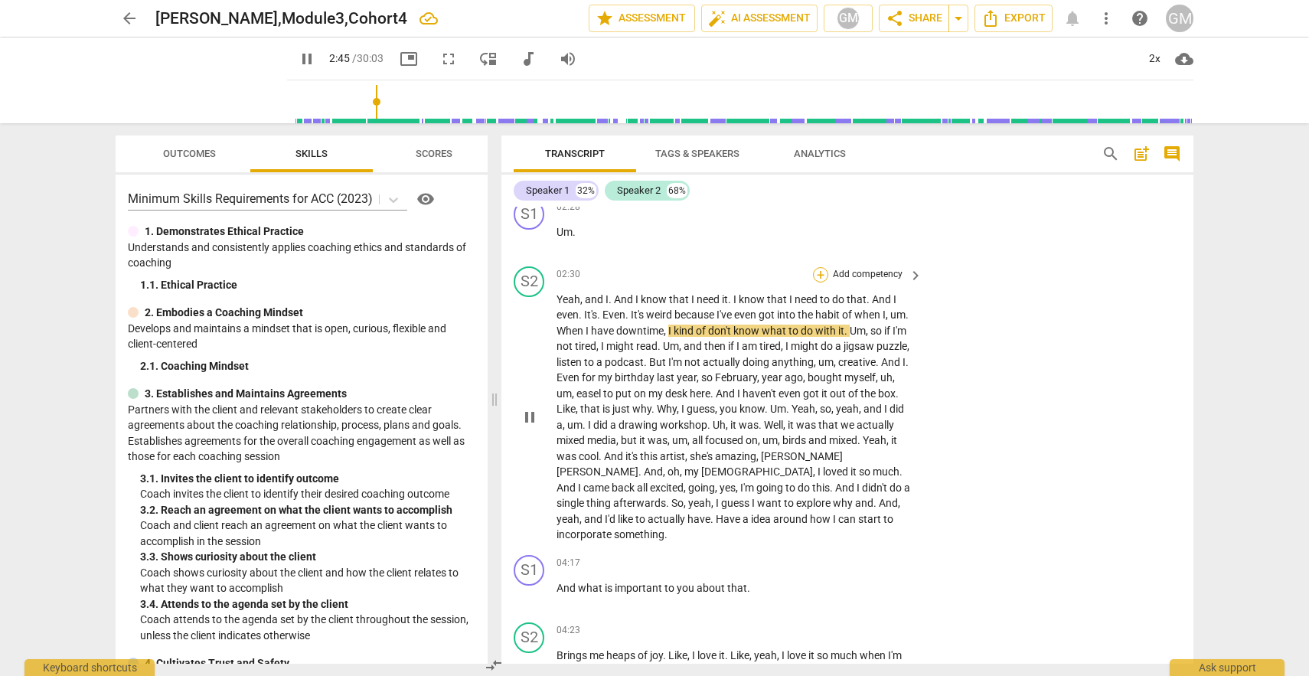
click at [820, 272] on div "+" at bounding box center [820, 274] width 15 height 15
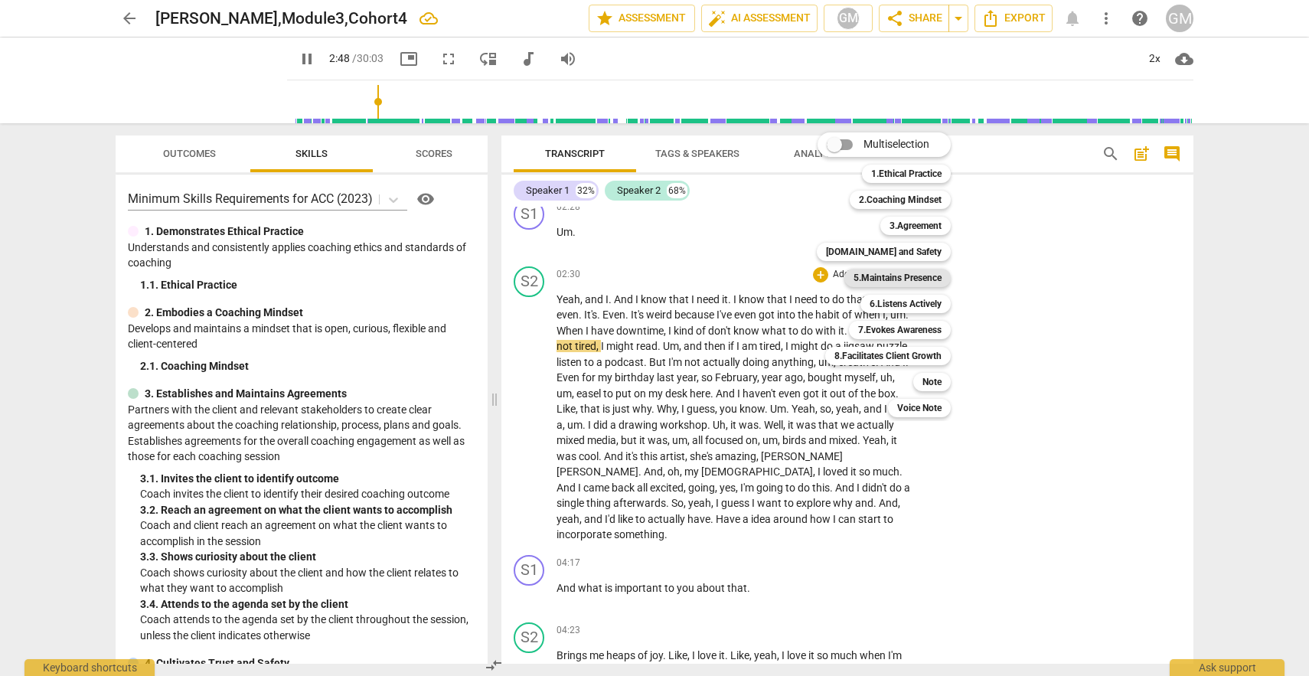
click at [895, 276] on b "5.Maintains Presence" at bounding box center [897, 278] width 88 height 18
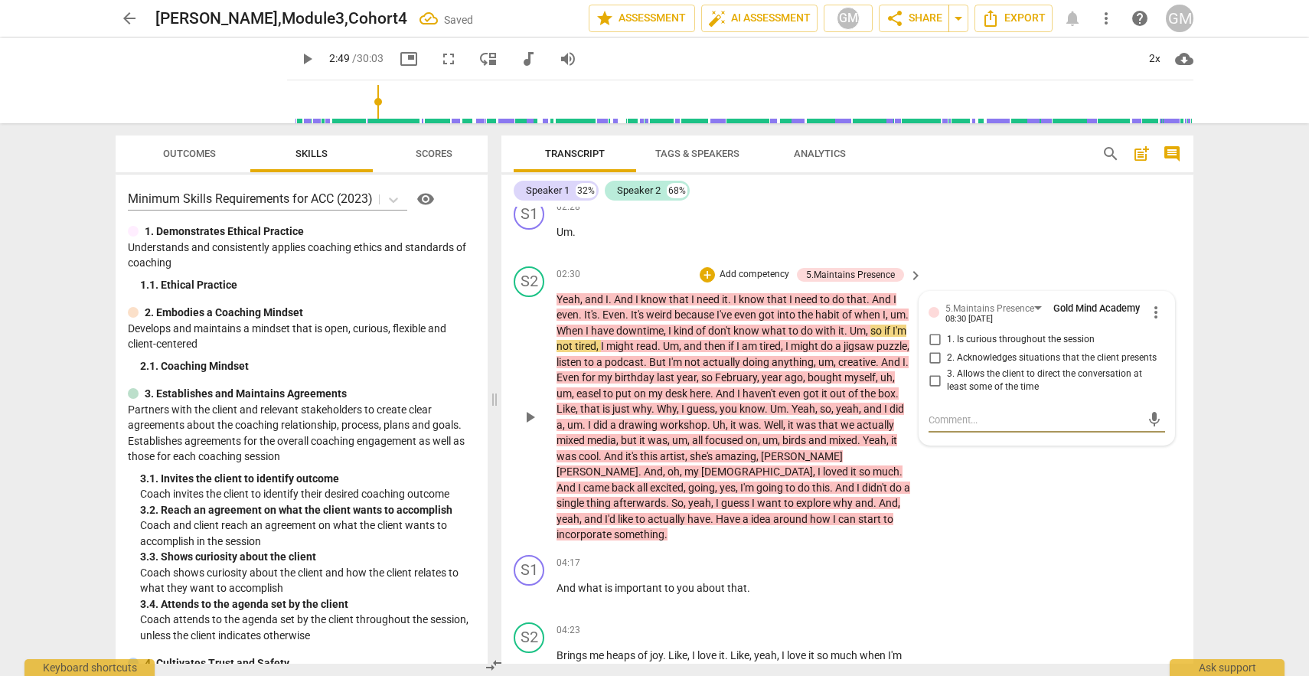
click at [1149, 316] on span "more_vert" at bounding box center [1155, 312] width 18 height 18
click at [1152, 346] on li "Delete" at bounding box center [1167, 341] width 53 height 29
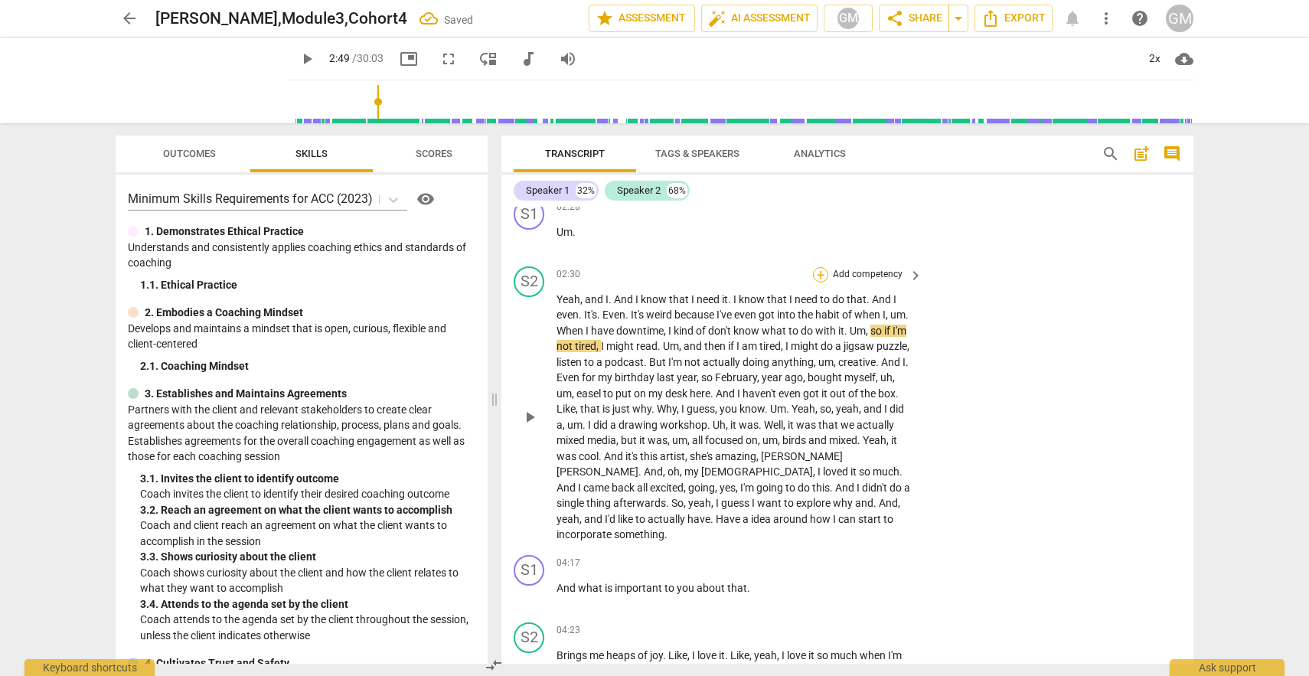
click at [813, 276] on div "+" at bounding box center [820, 274] width 15 height 15
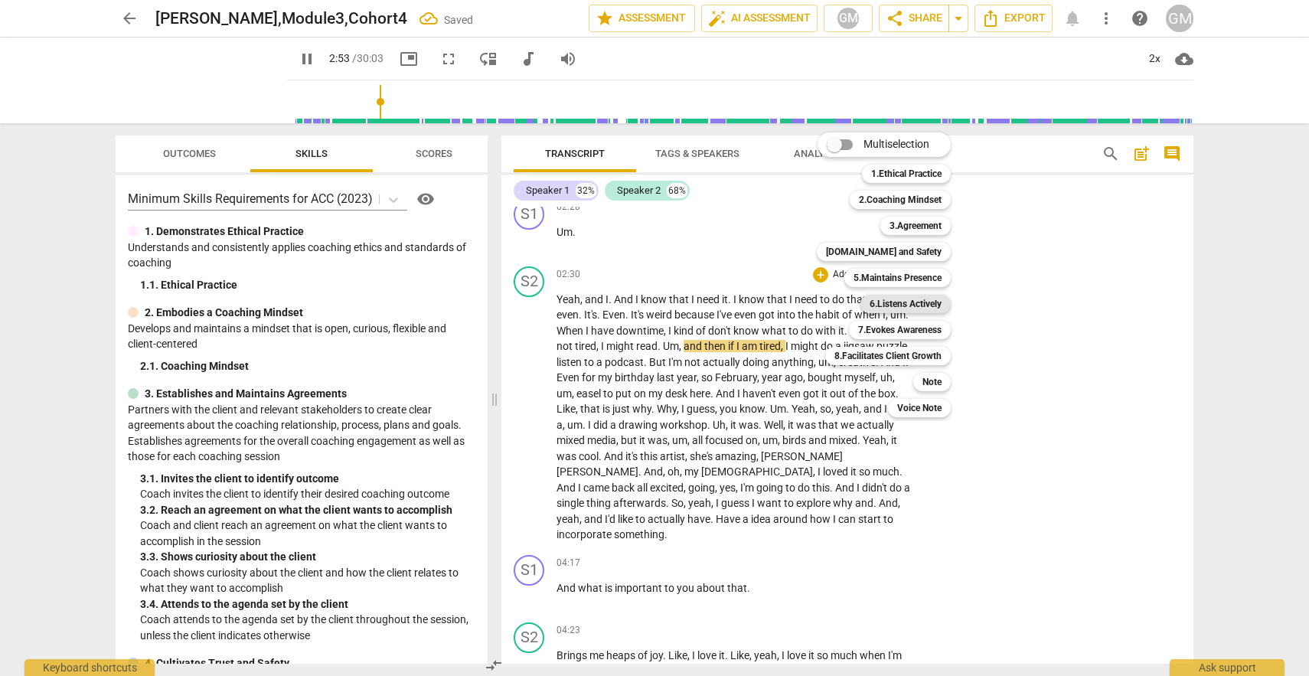
click at [898, 303] on b "6.Listens Actively" at bounding box center [905, 304] width 72 height 18
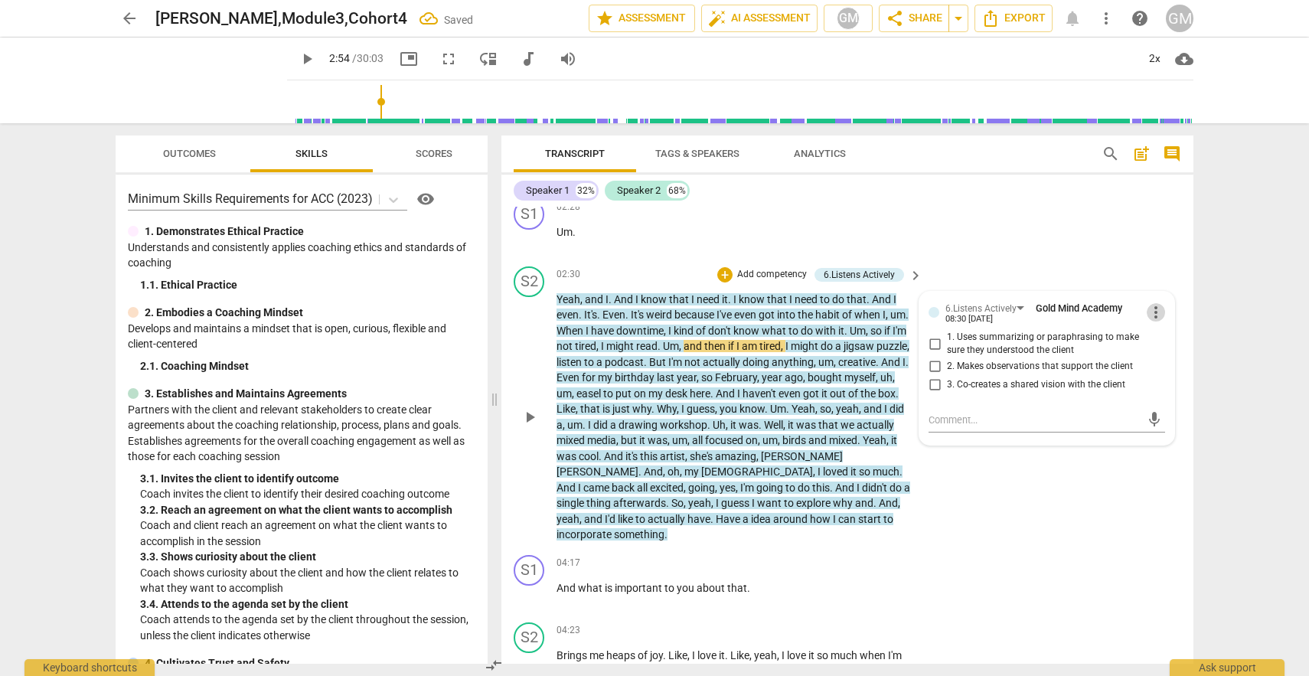
click at [1152, 311] on span "more_vert" at bounding box center [1155, 312] width 18 height 18
click at [1156, 343] on li "Delete" at bounding box center [1167, 341] width 53 height 29
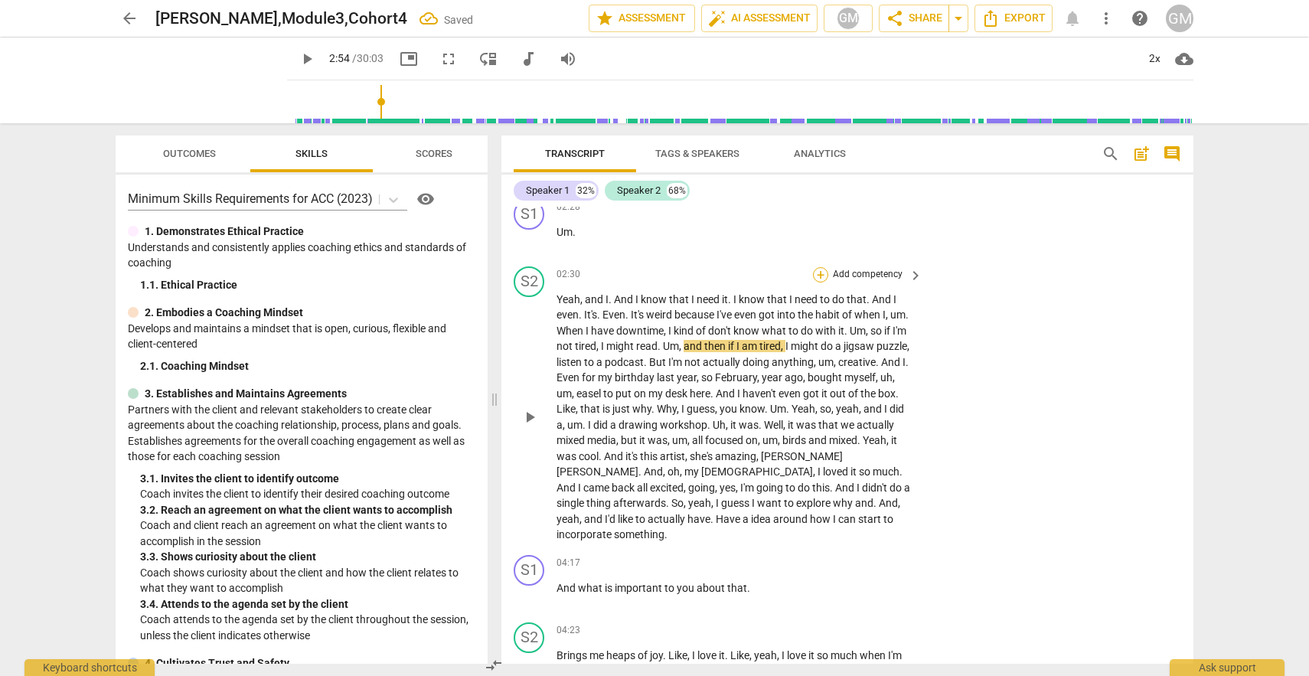
click at [819, 274] on div "+" at bounding box center [820, 274] width 15 height 15
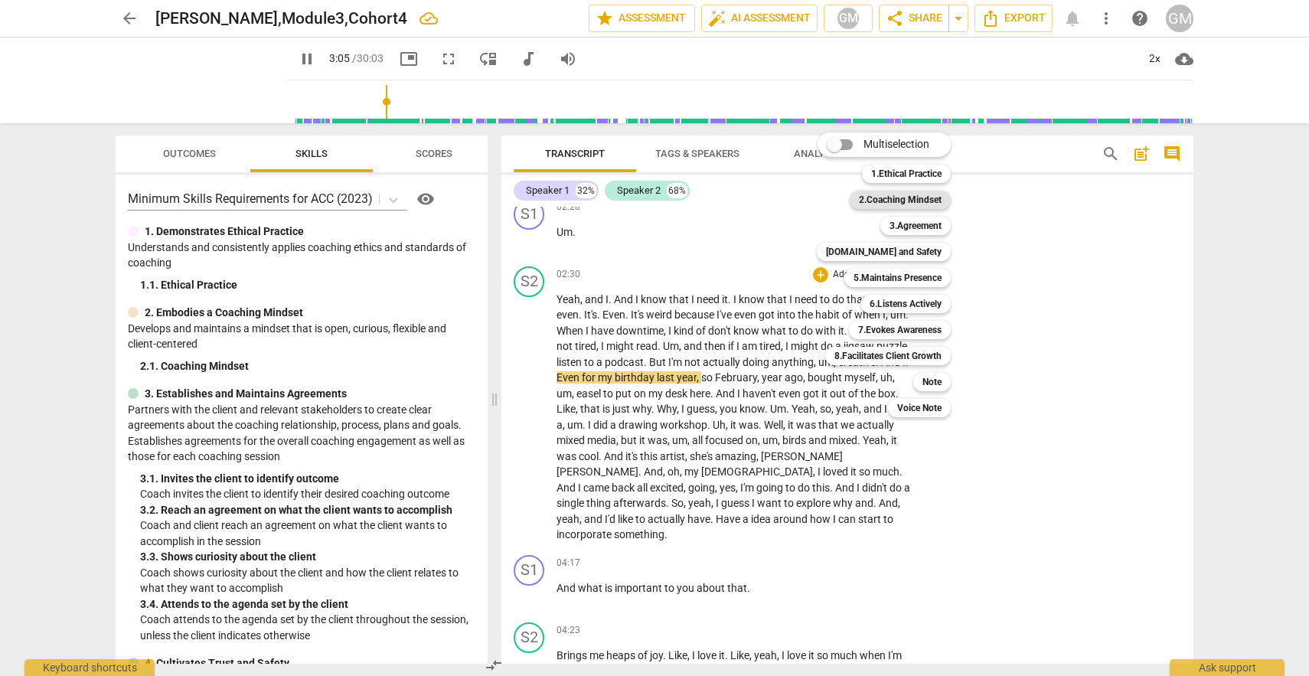
click at [915, 200] on b "2.Coaching Mindset" at bounding box center [900, 200] width 83 height 18
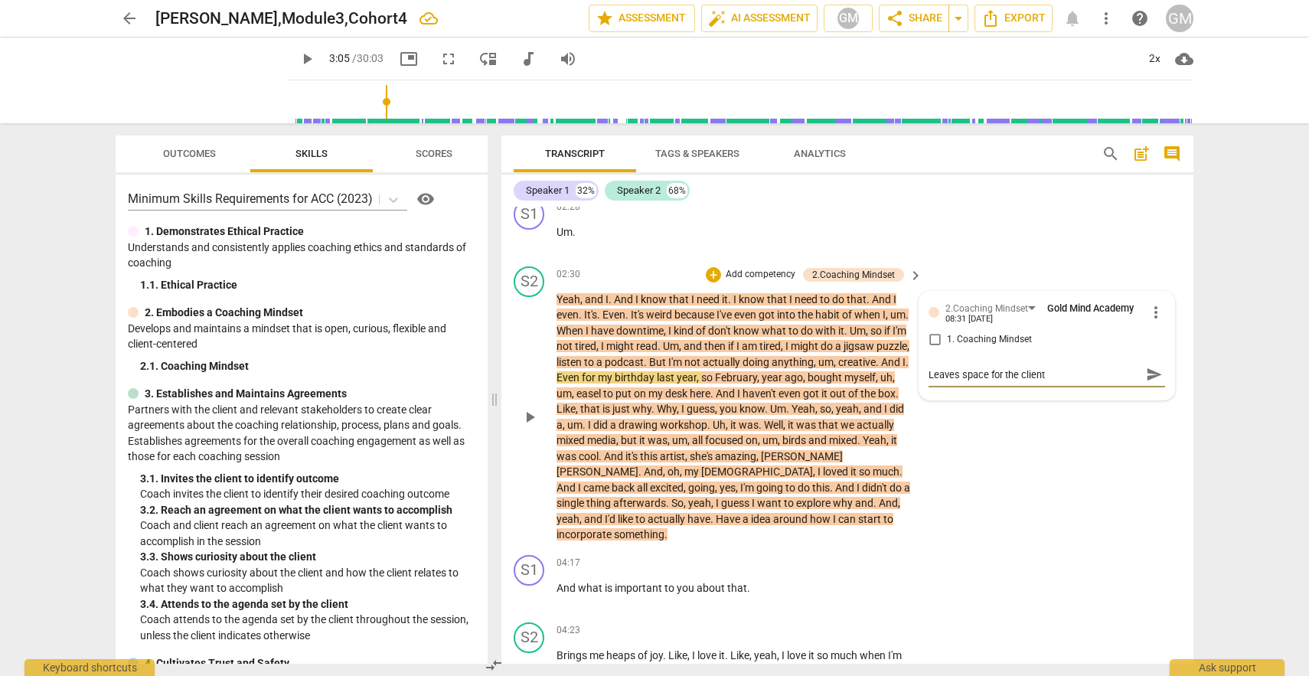
click at [1029, 496] on div "S2 play_arrow pause 02:30 + Add competency 2.Coaching Mindset keyboard_arrow_ri…" at bounding box center [847, 404] width 692 height 289
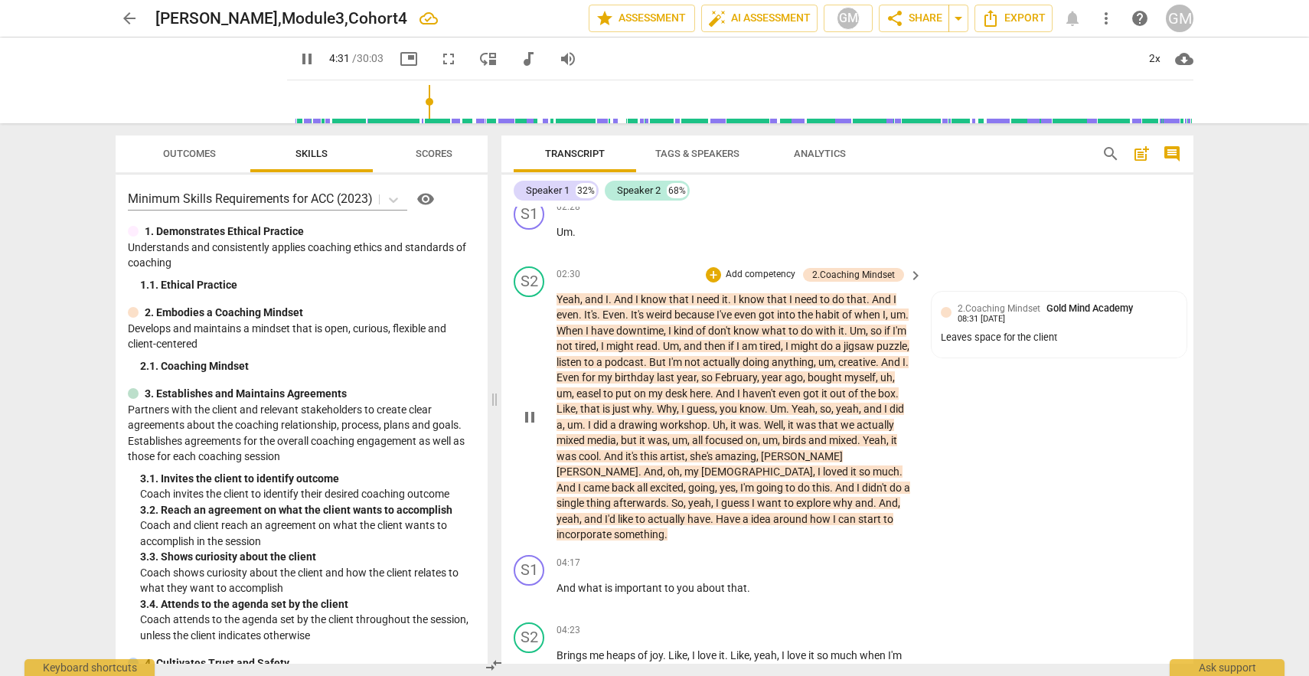
scroll to position [2430, 0]
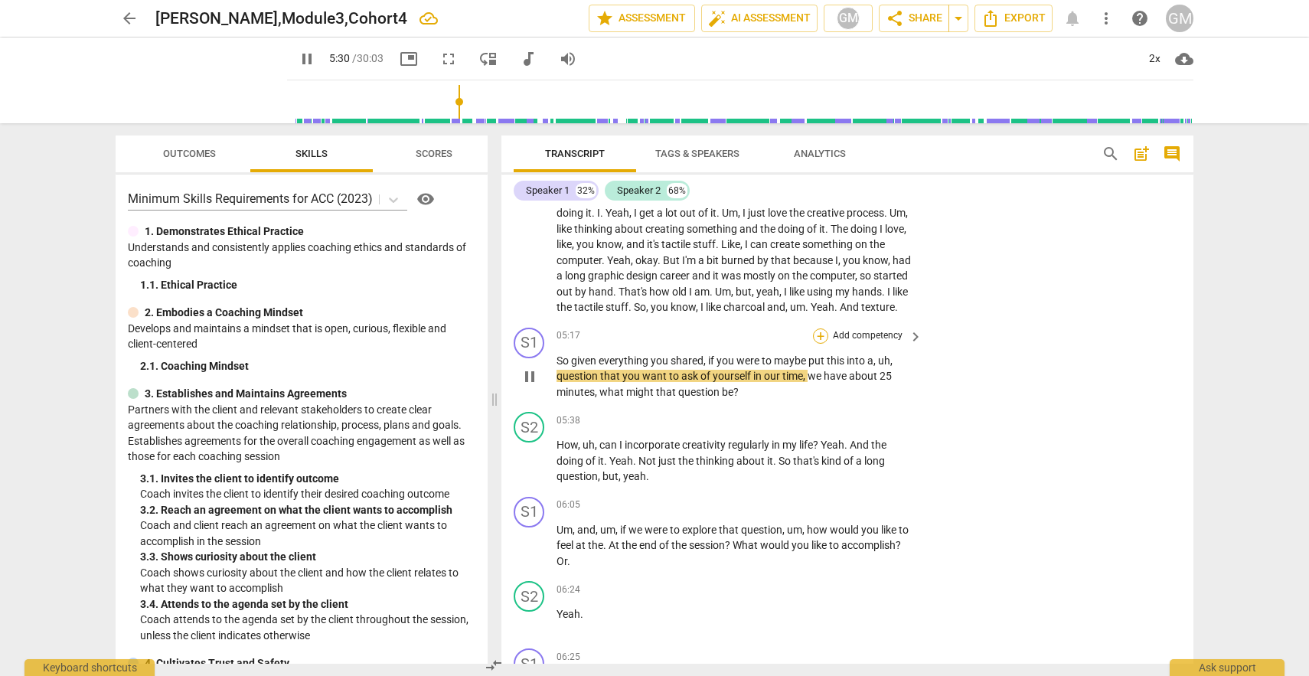
click at [819, 344] on div "+" at bounding box center [820, 335] width 15 height 15
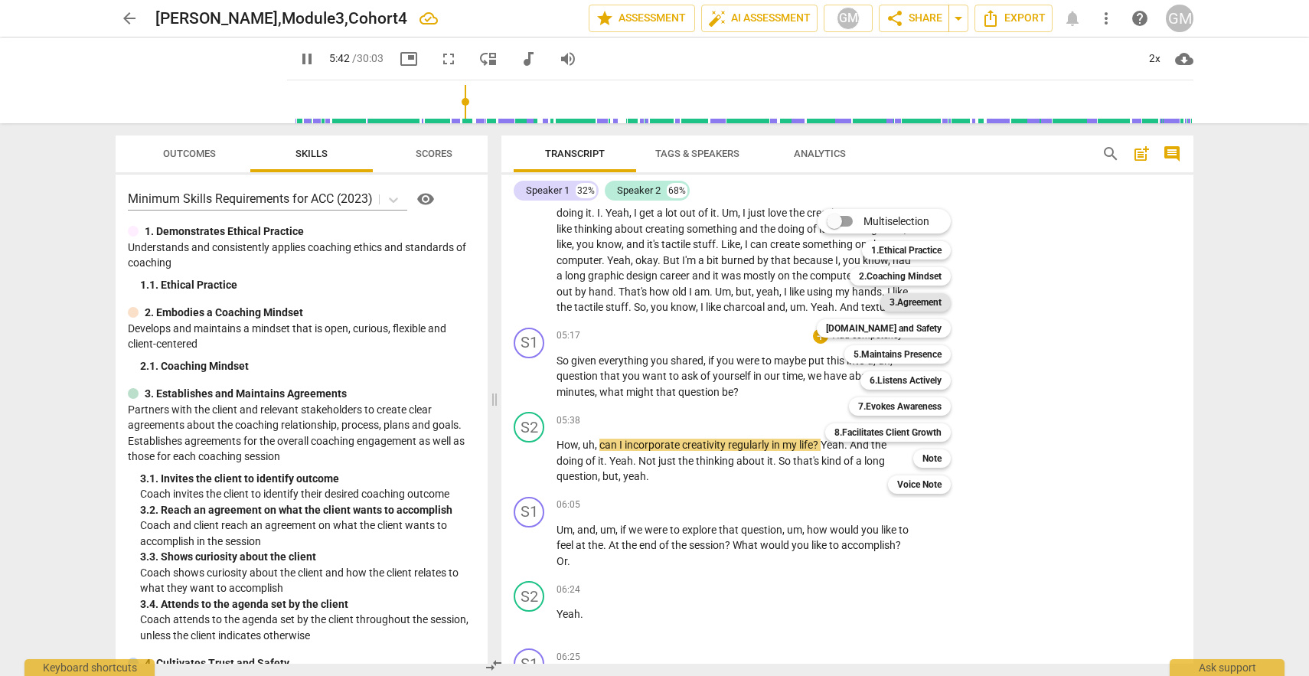
click at [908, 300] on b "3.Agreement" at bounding box center [915, 302] width 52 height 18
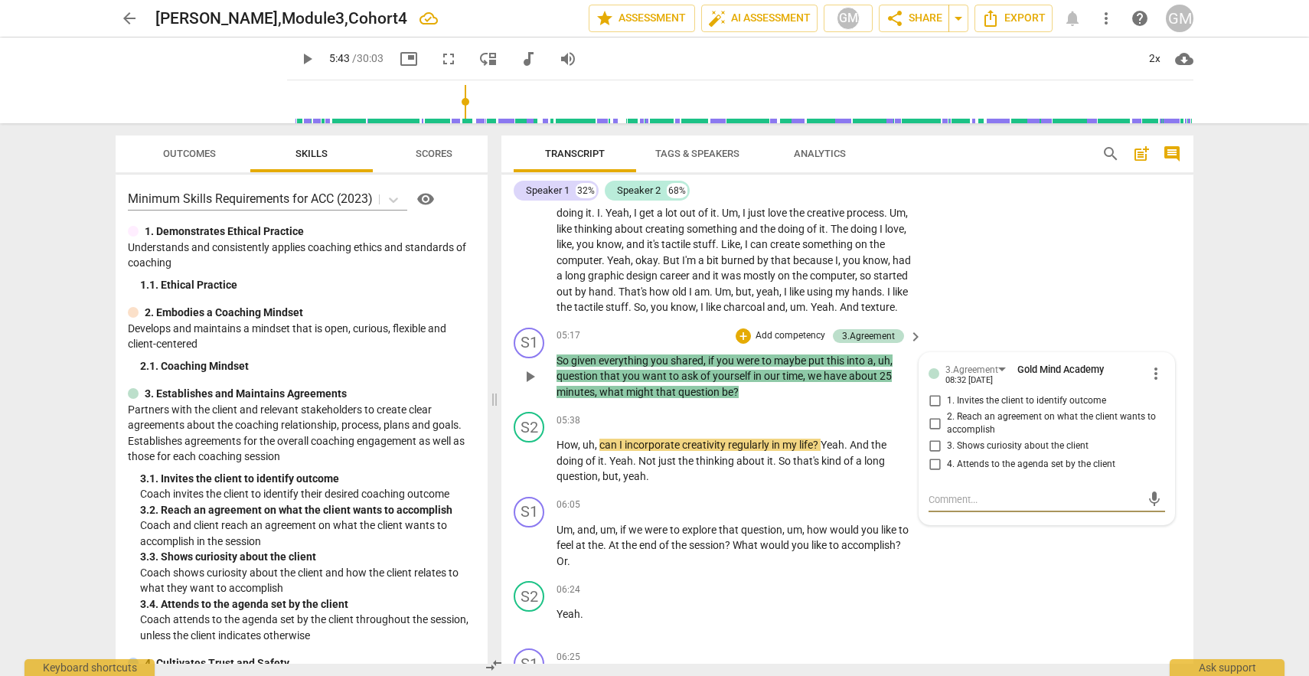
click at [933, 410] on input "1. Invites the client to identify outcome" at bounding box center [934, 401] width 24 height 18
click at [527, 470] on span "play_arrow" at bounding box center [529, 461] width 18 height 18
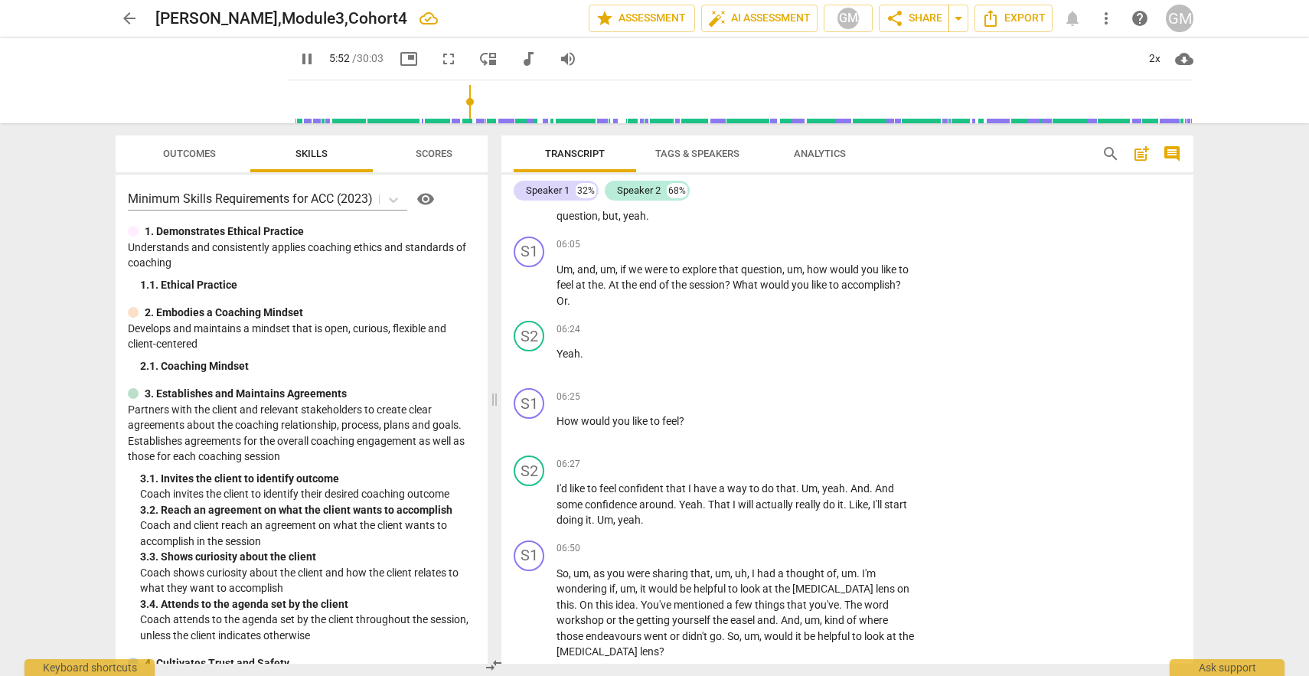
scroll to position [2691, 0]
click at [818, 252] on div "+" at bounding box center [820, 243] width 15 height 15
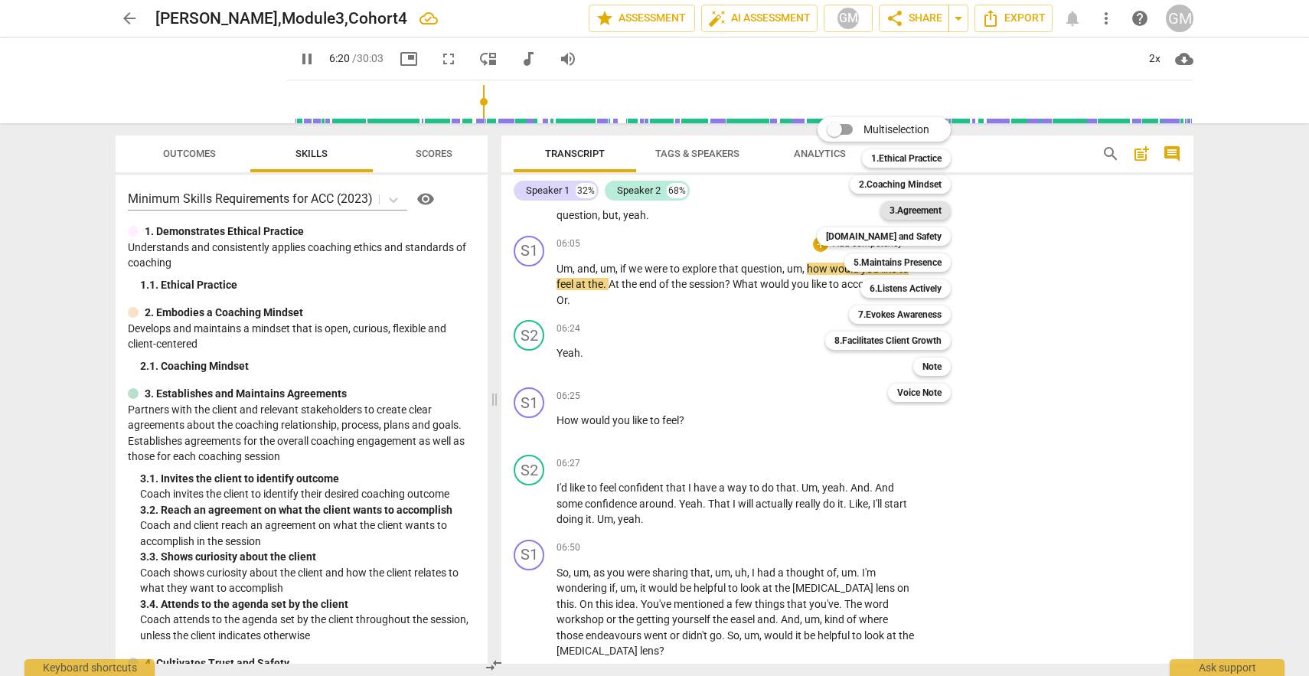
click at [922, 209] on b "3.Agreement" at bounding box center [915, 210] width 52 height 18
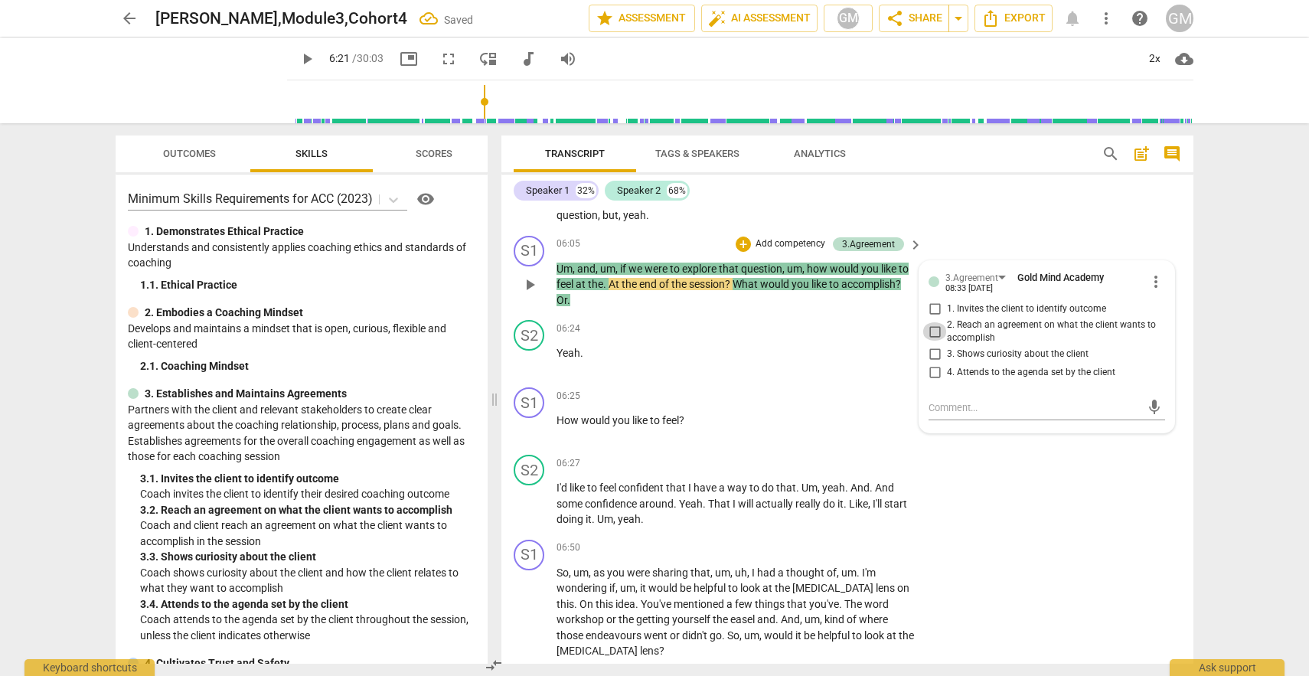
click at [928, 341] on input "2. Reach an agreement on what the client wants to accomplish" at bounding box center [934, 331] width 24 height 18
click at [820, 375] on div "06:24 + Add competency keyboard_arrow_right Yeah ." at bounding box center [739, 347] width 367 height 55
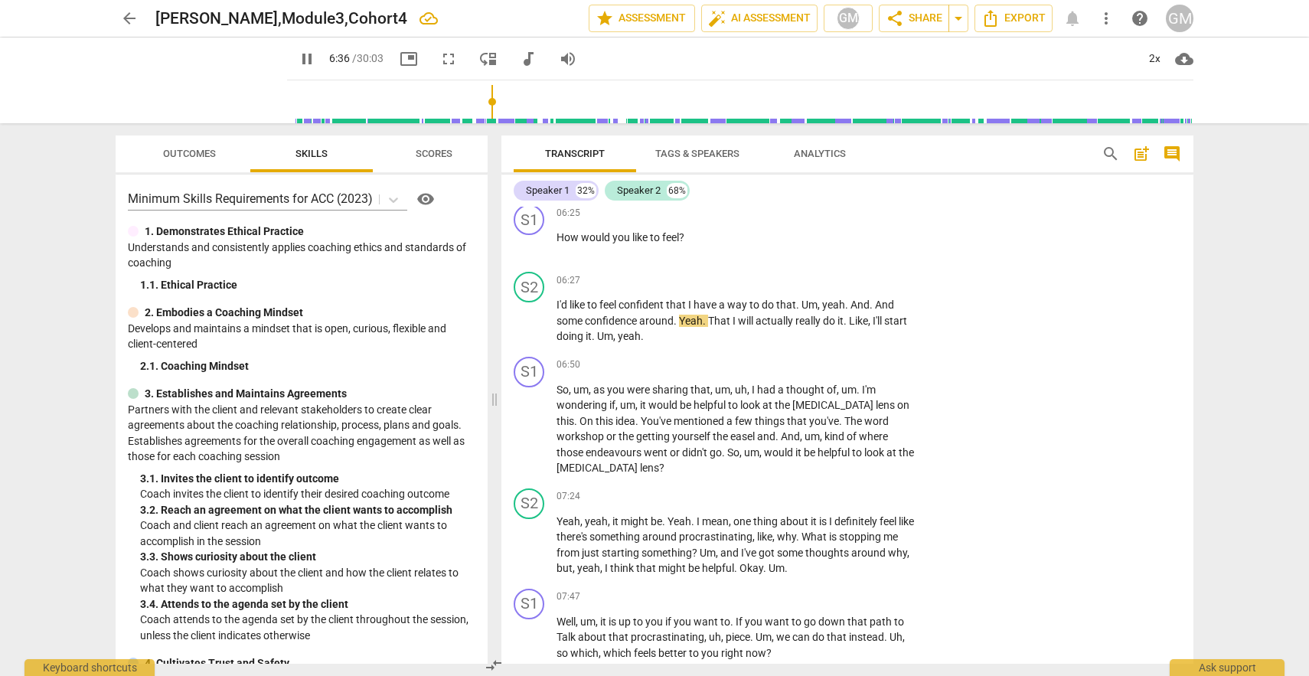
scroll to position [2888, 0]
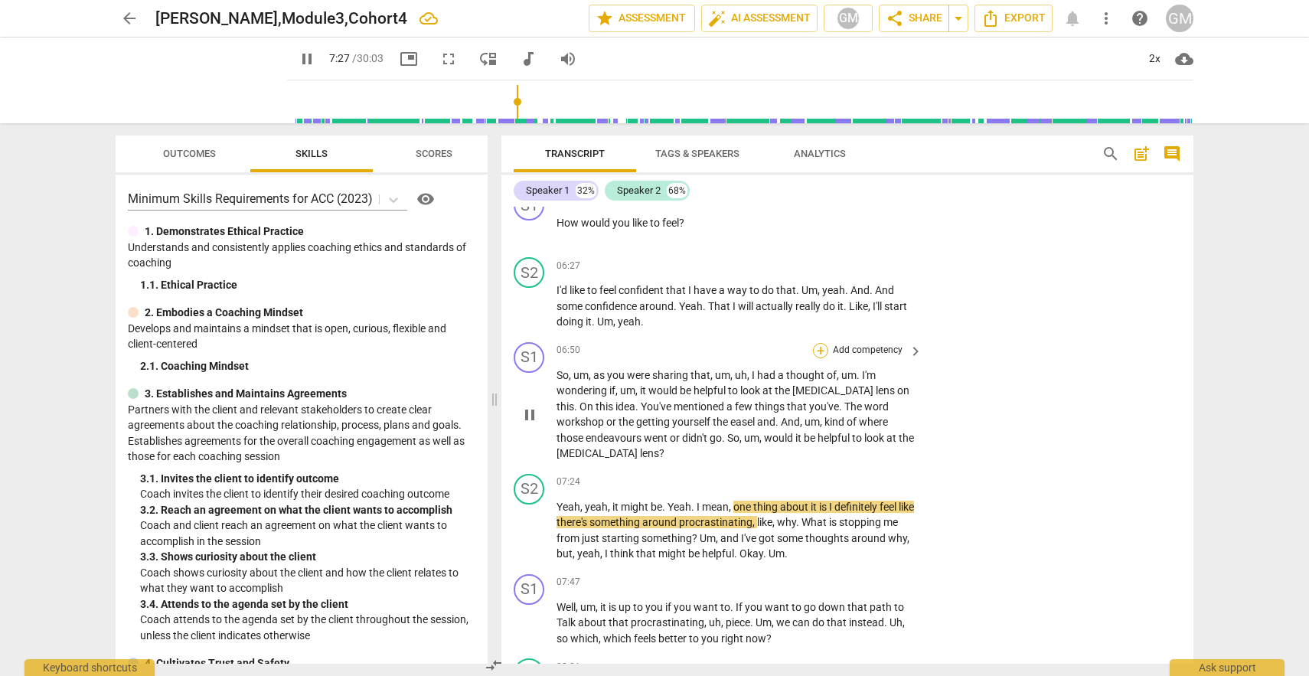
click at [819, 358] on div "+" at bounding box center [820, 350] width 15 height 15
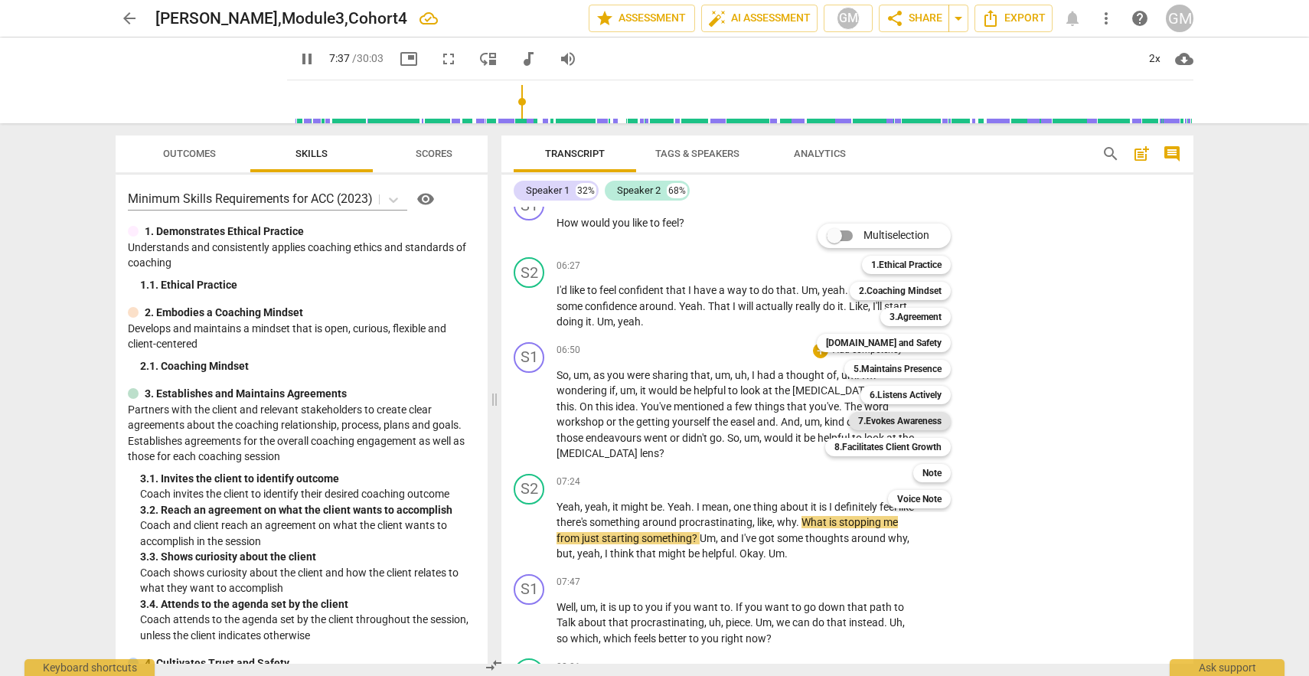
click at [895, 422] on b "7.Evokes Awareness" at bounding box center [899, 421] width 83 height 18
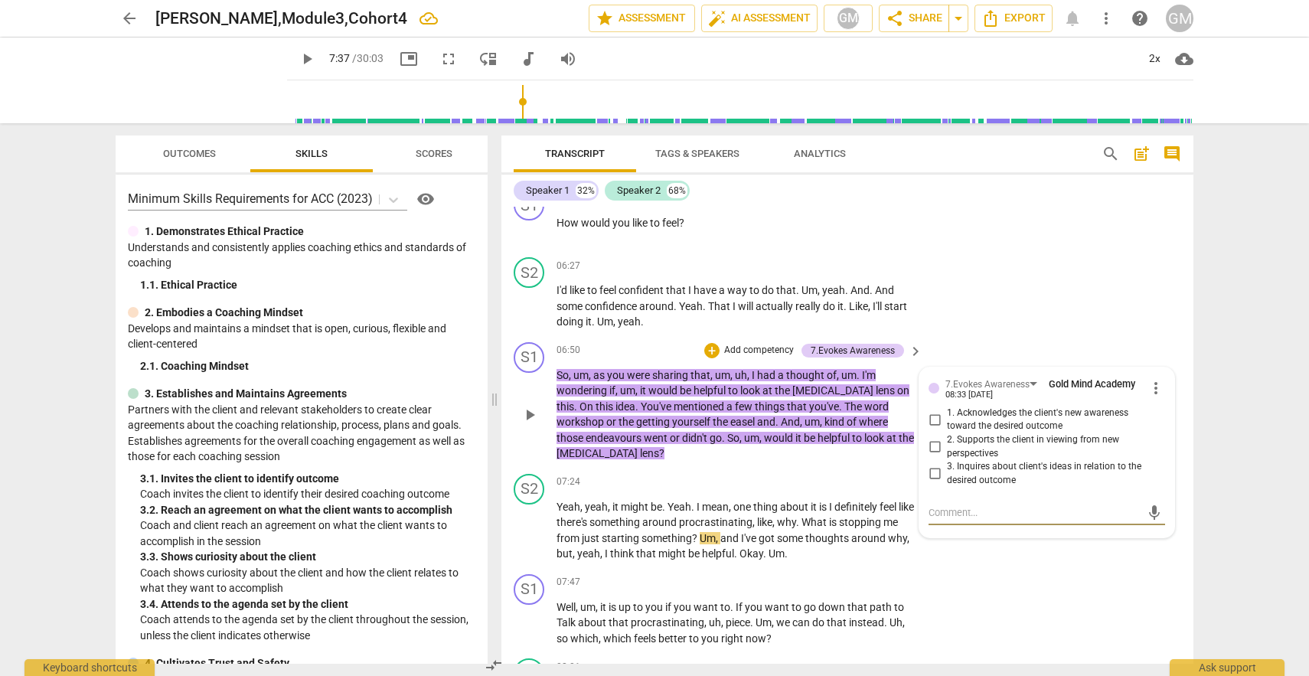
click at [930, 483] on input "3. Inquires about client's ideas in relation to the desired outcome" at bounding box center [934, 474] width 24 height 18
click at [930, 520] on textarea at bounding box center [1034, 512] width 212 height 15
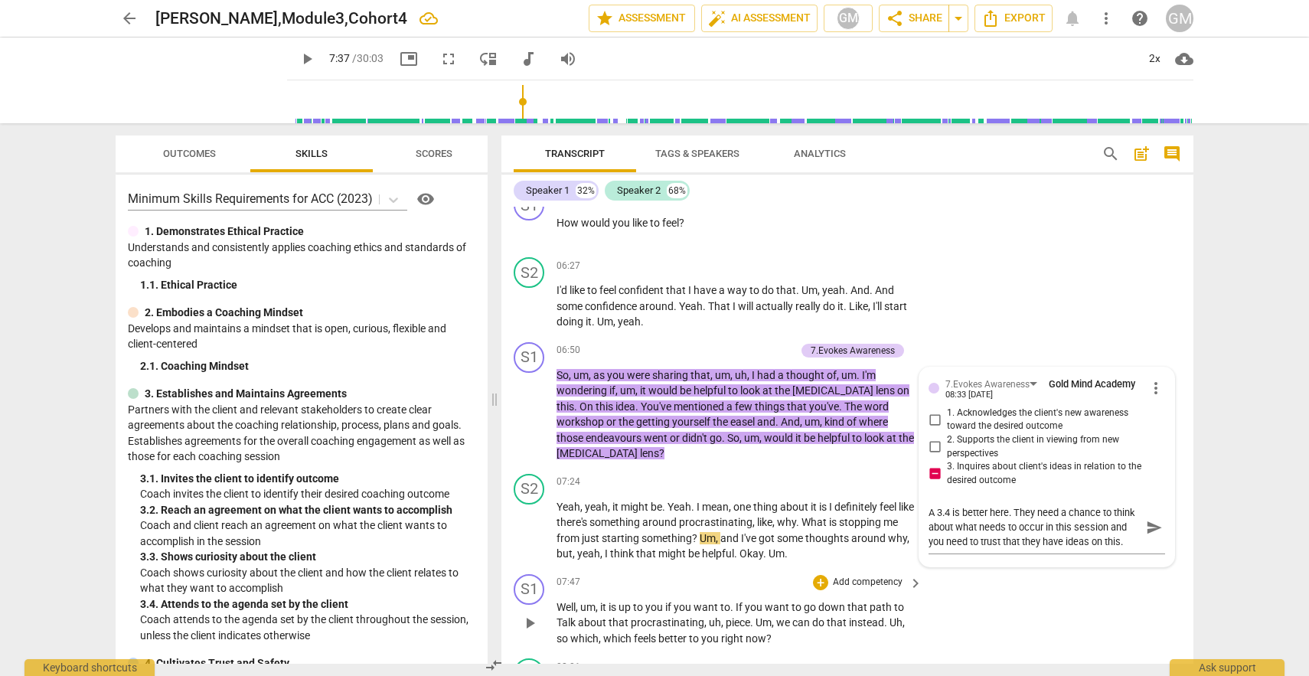
click at [1088, 616] on div "S1 play_arrow pause 07:47 + Add competency keyboard_arrow_right Well , um , it …" at bounding box center [847, 610] width 692 height 85
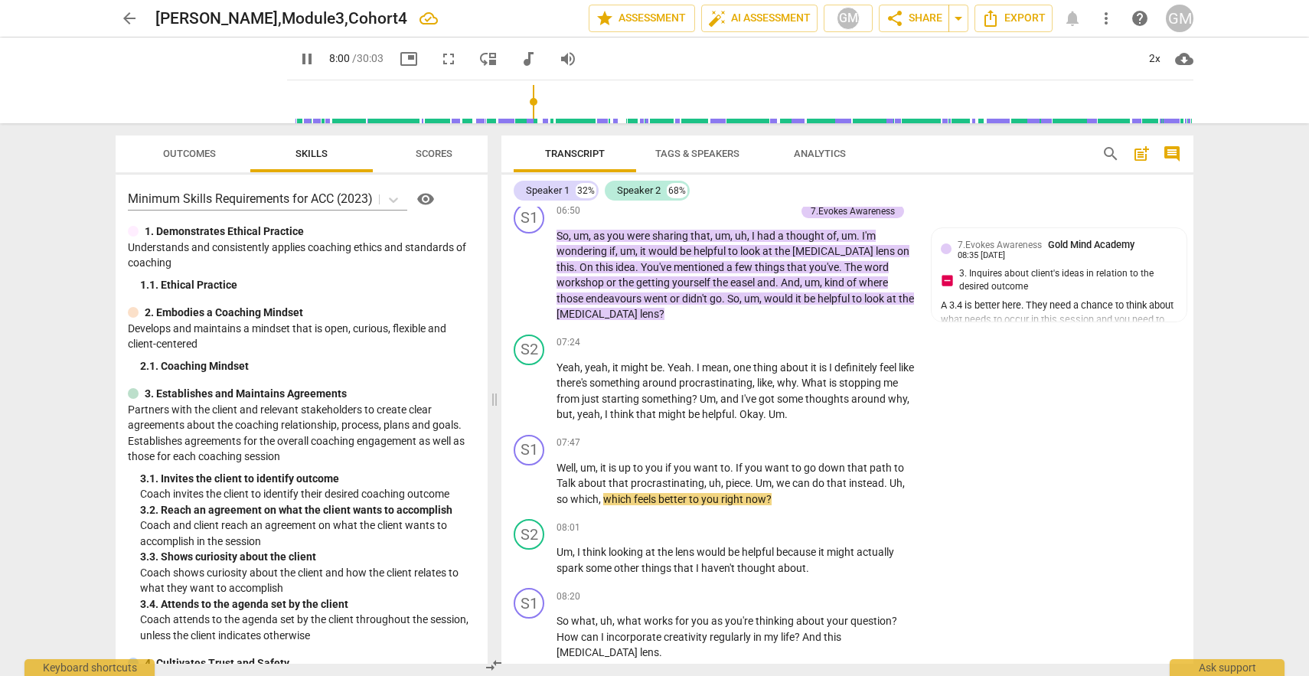
scroll to position [3079, 0]
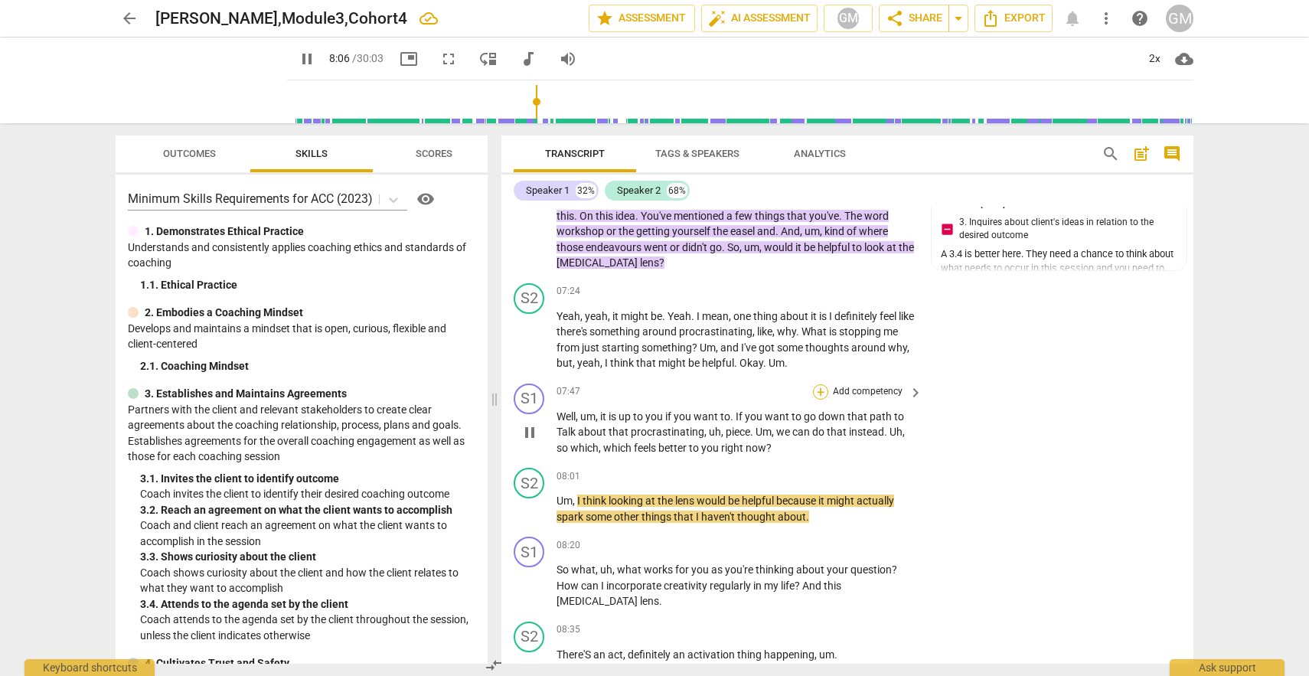
click at [818, 399] on div "+" at bounding box center [820, 391] width 15 height 15
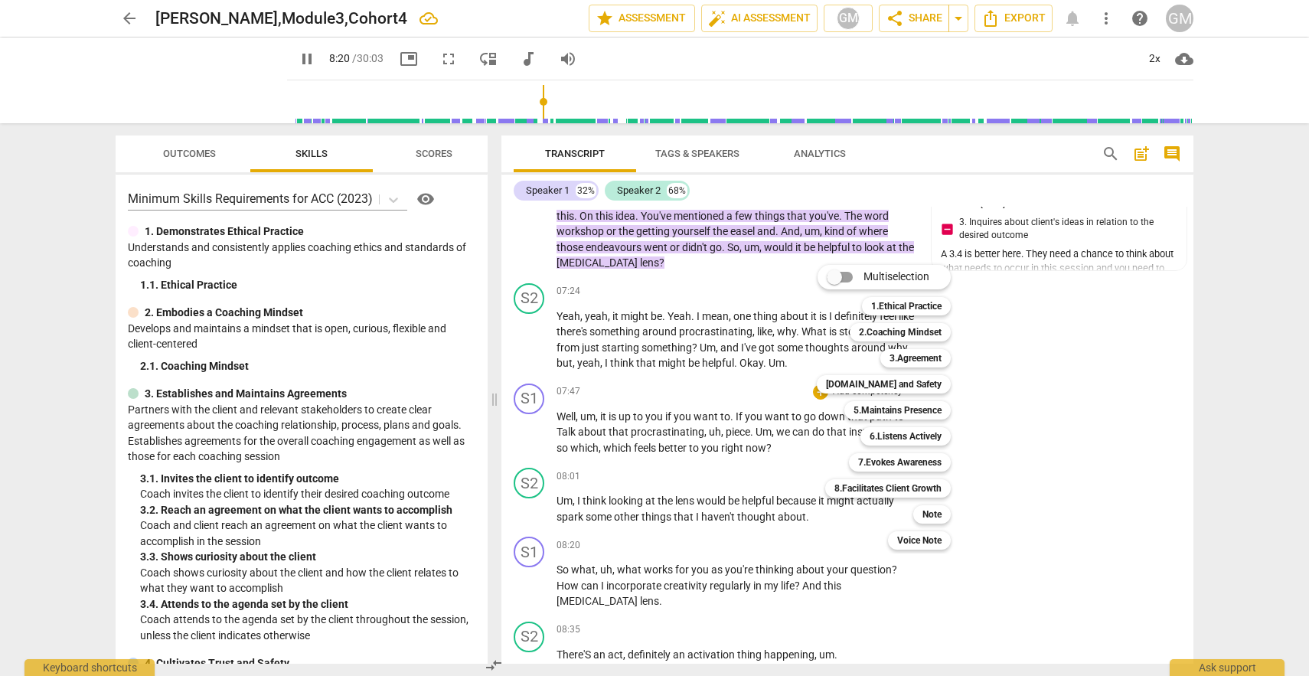
click at [323, 60] on div at bounding box center [654, 338] width 1309 height 676
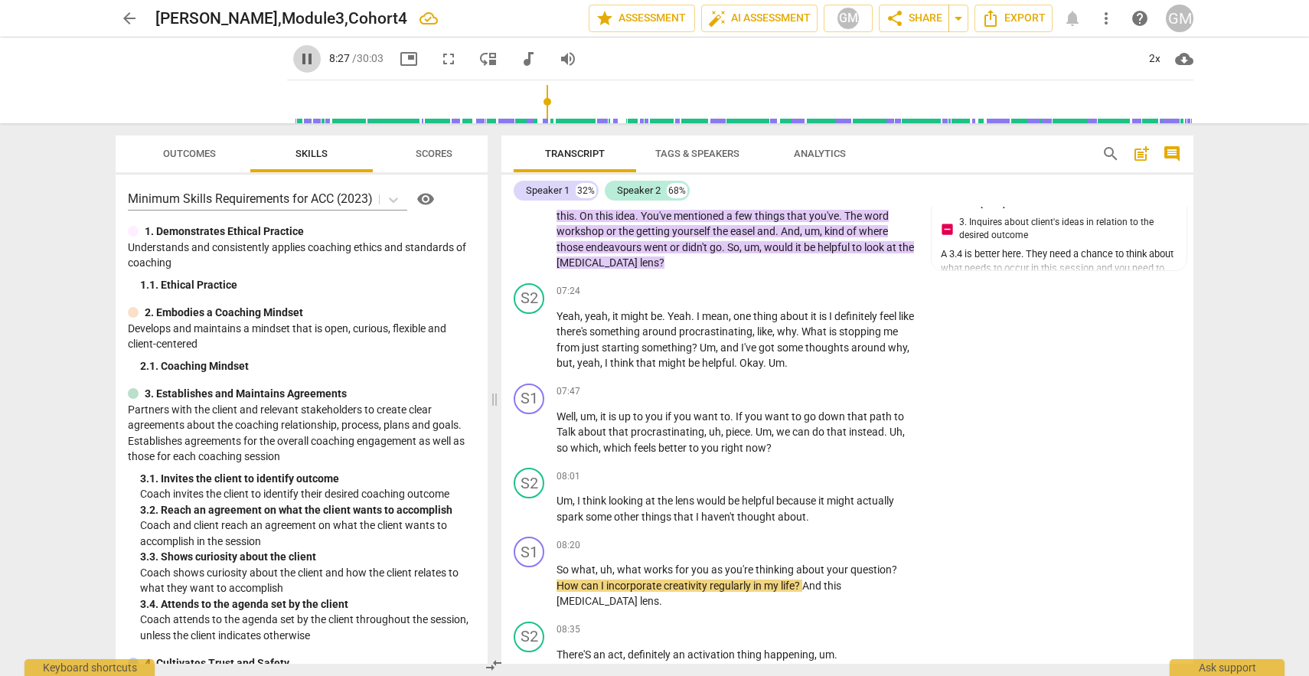
click at [316, 58] on span "pause" at bounding box center [307, 59] width 18 height 18
click at [817, 399] on div "+" at bounding box center [820, 391] width 15 height 15
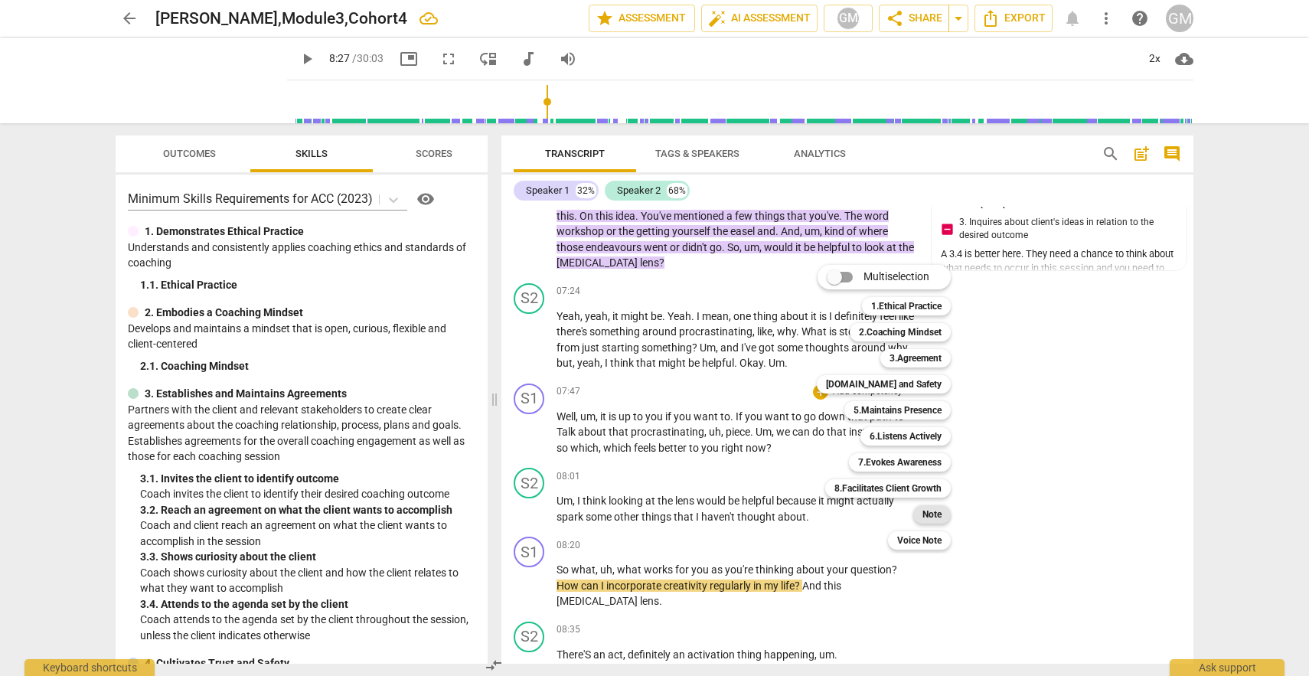
click at [933, 513] on b "Note" at bounding box center [931, 514] width 19 height 18
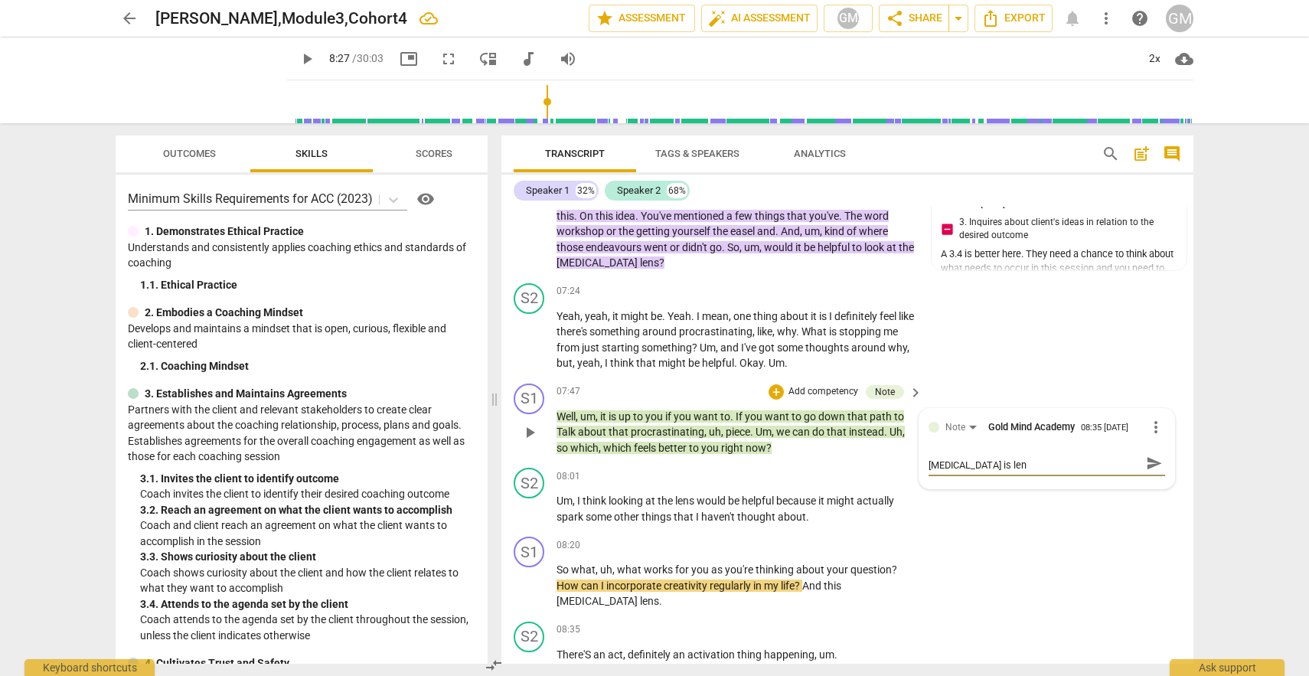
scroll to position [0, 0]
click at [1009, 551] on div "S1 play_arrow pause 08:20 + Add competency keyboard_arrow_right So what , uh , …" at bounding box center [847, 572] width 692 height 85
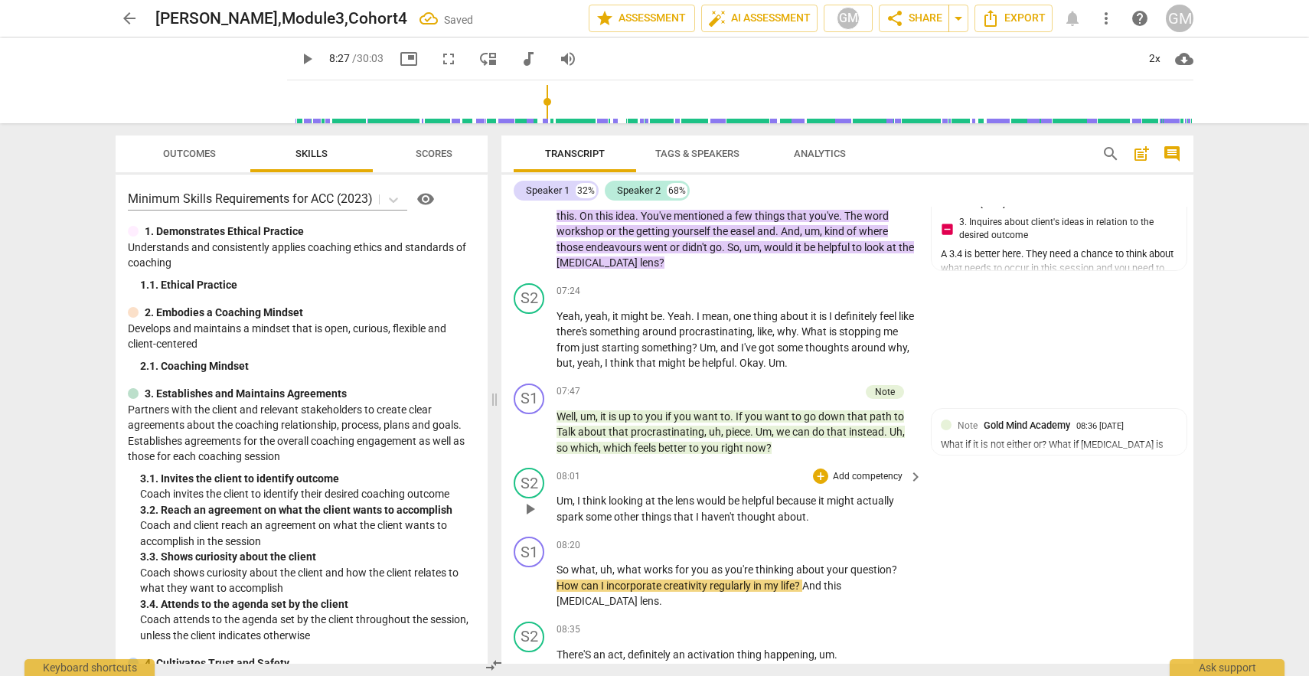
click at [527, 518] on span "play_arrow" at bounding box center [529, 509] width 18 height 18
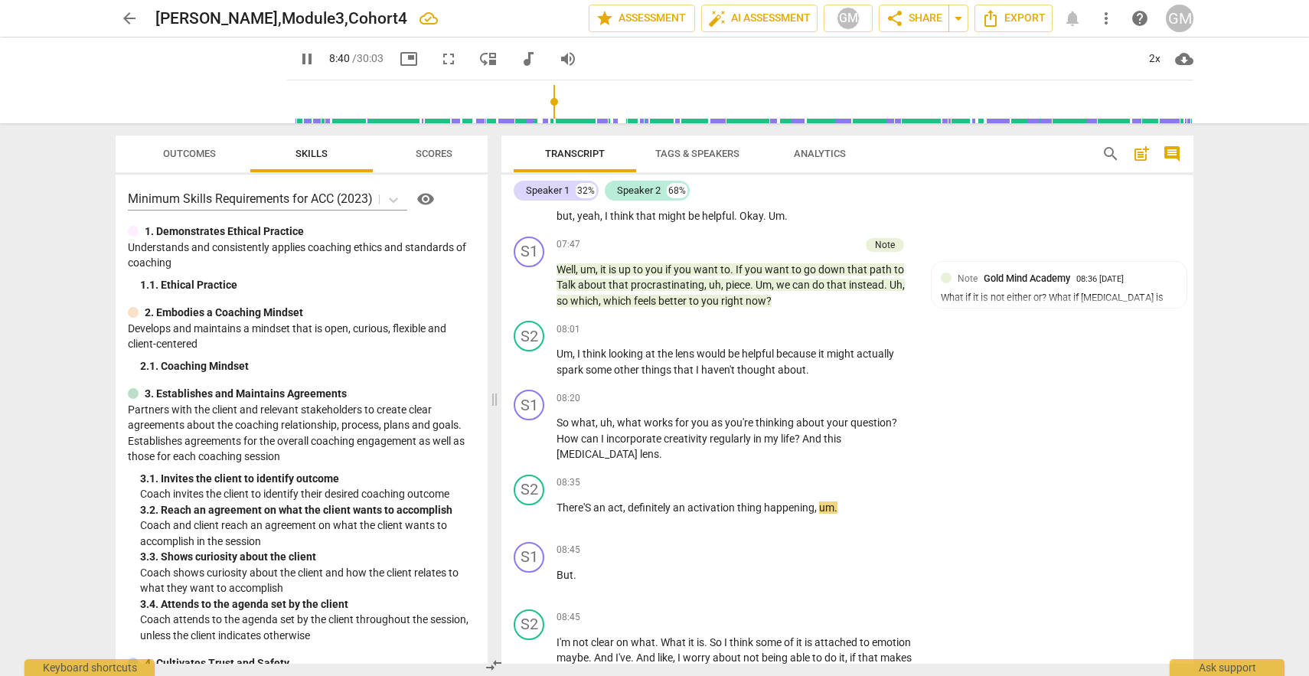
scroll to position [3240, 0]
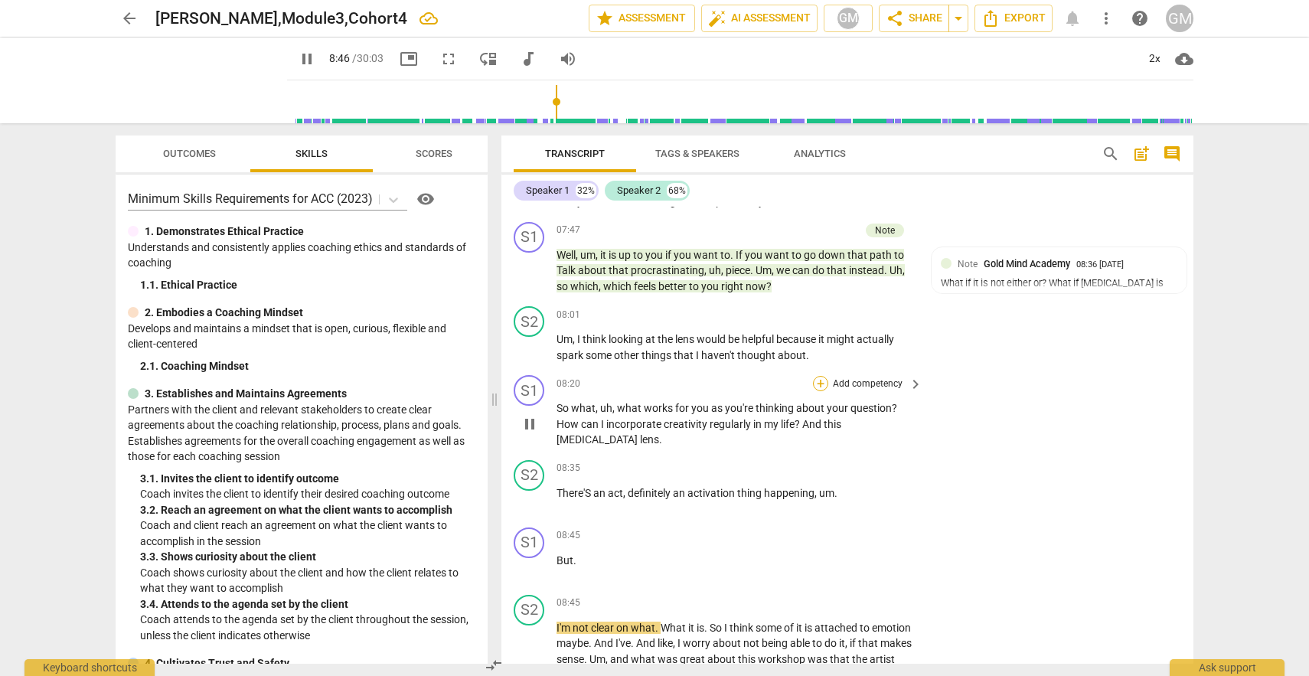
click at [820, 391] on div "+" at bounding box center [820, 383] width 15 height 15
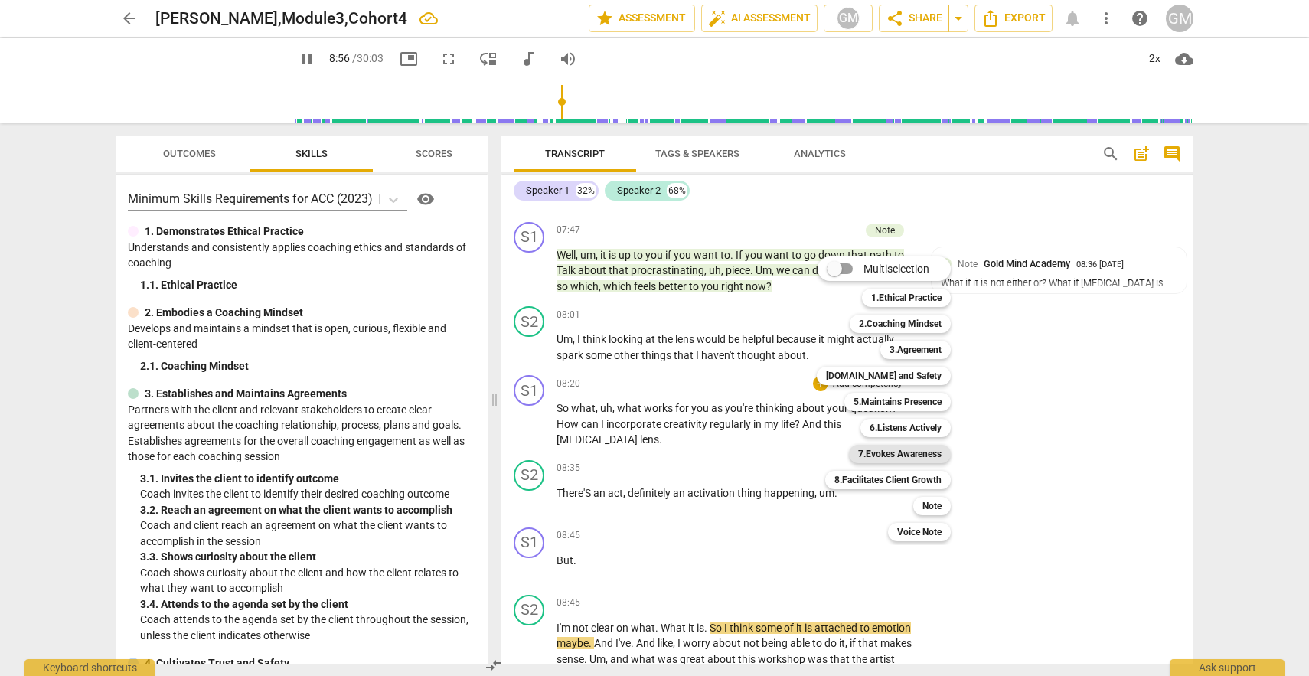
click at [905, 452] on b "7.Evokes Awareness" at bounding box center [899, 454] width 83 height 18
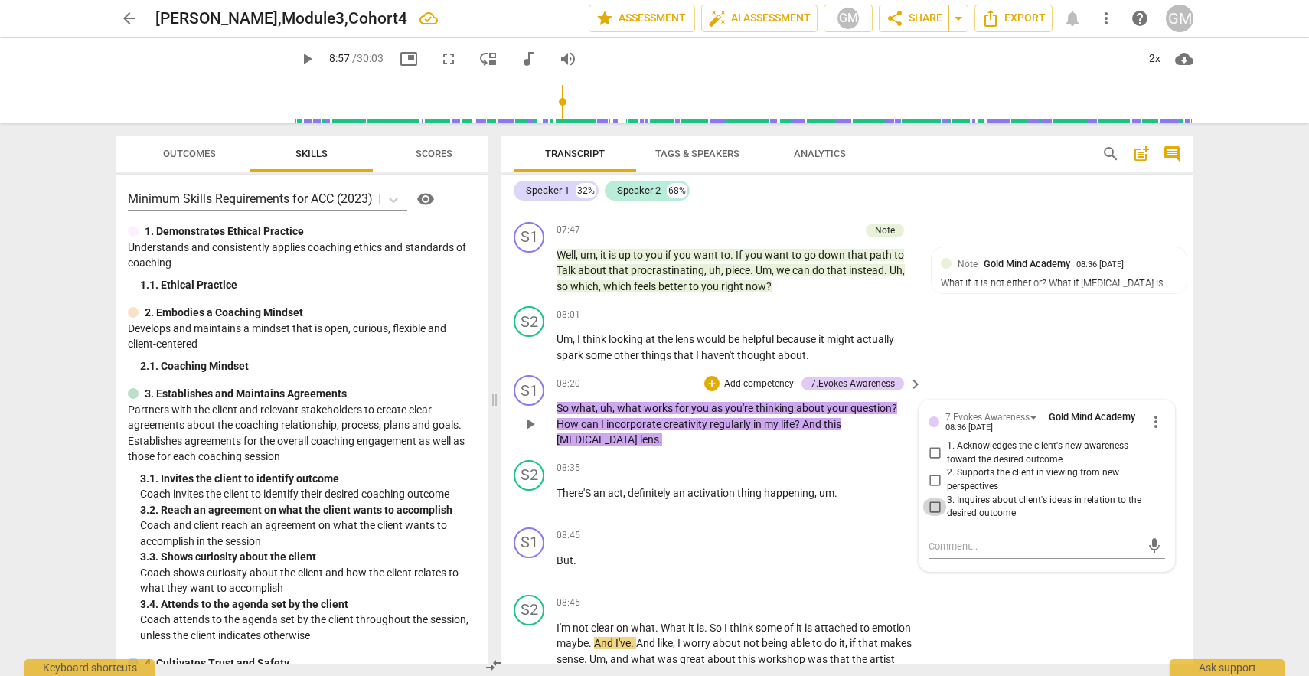
click at [928, 516] on input "3. Inquires about client's ideas in relation to the desired outcome" at bounding box center [934, 506] width 24 height 18
click at [699, 488] on span "activation" at bounding box center [712, 493] width 50 height 12
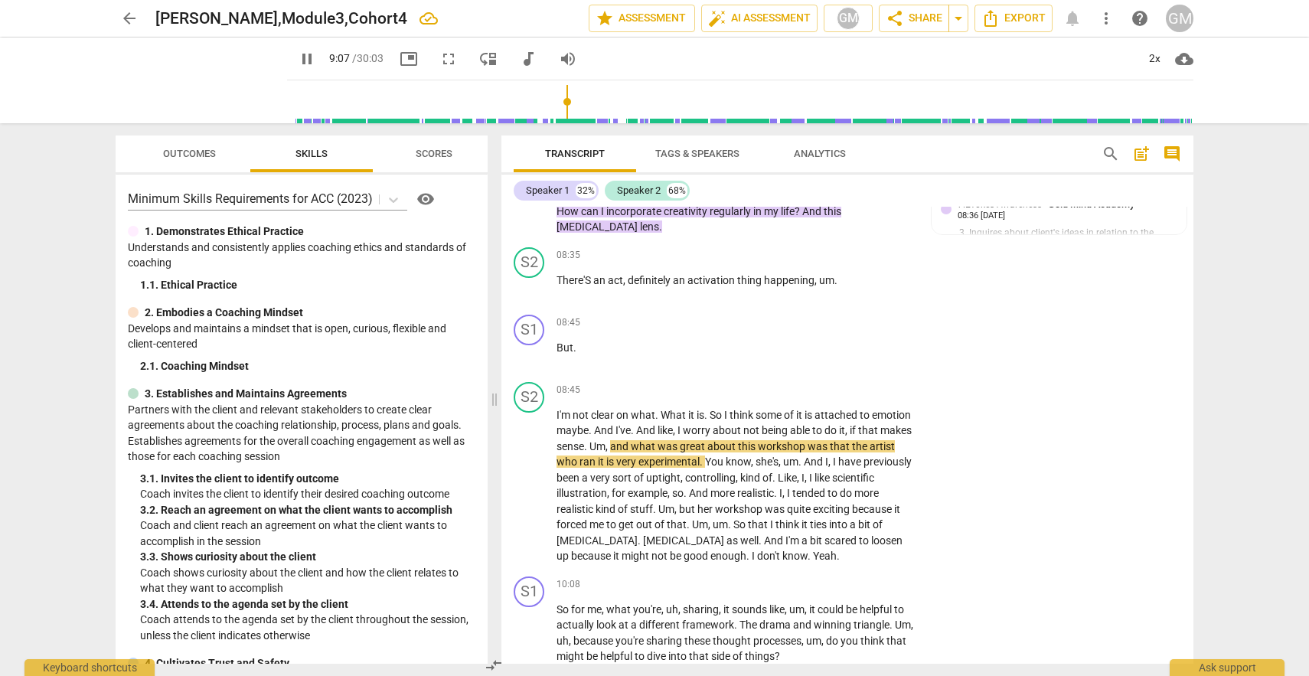
scroll to position [3548, 0]
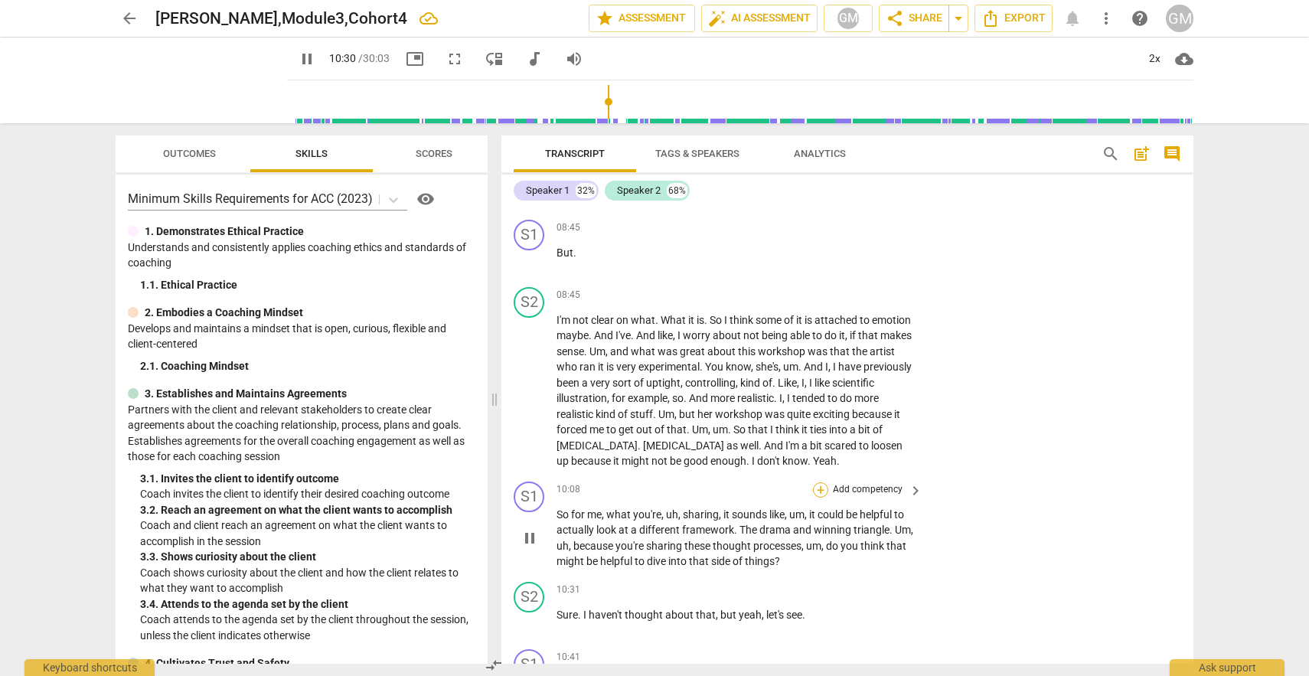
click at [820, 490] on div "+" at bounding box center [820, 489] width 15 height 15
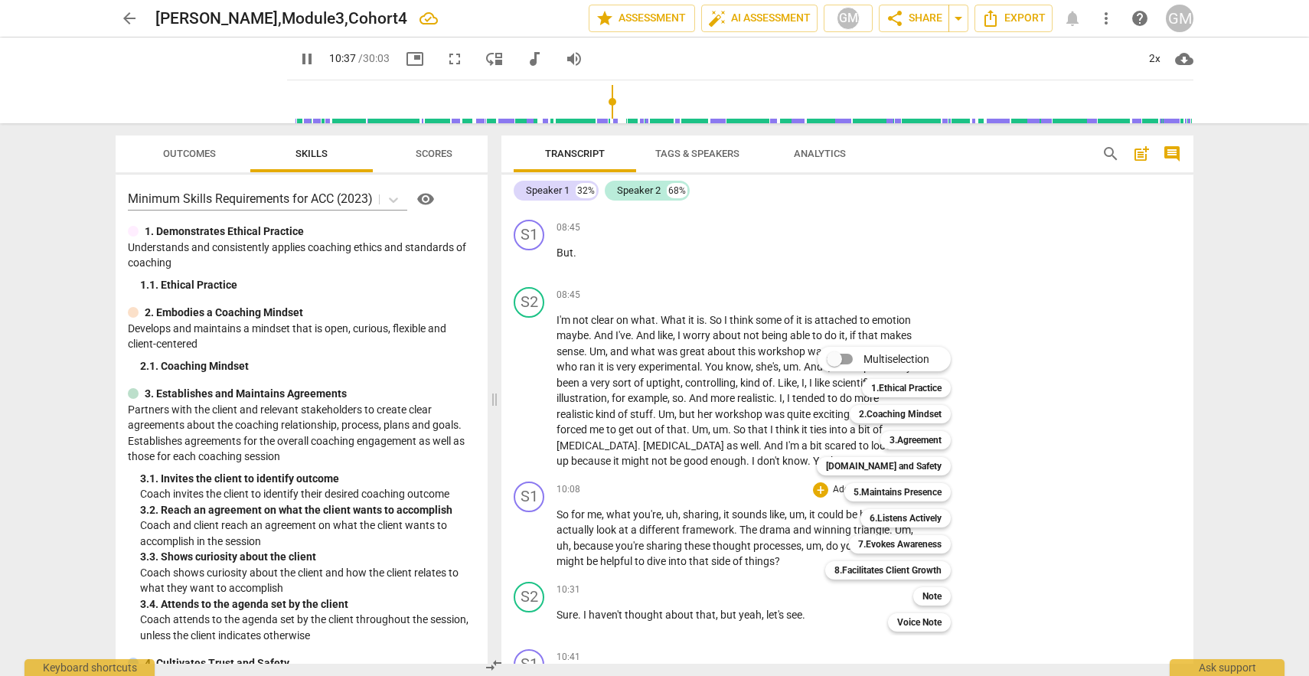
click at [572, 553] on div at bounding box center [654, 338] width 1309 height 676
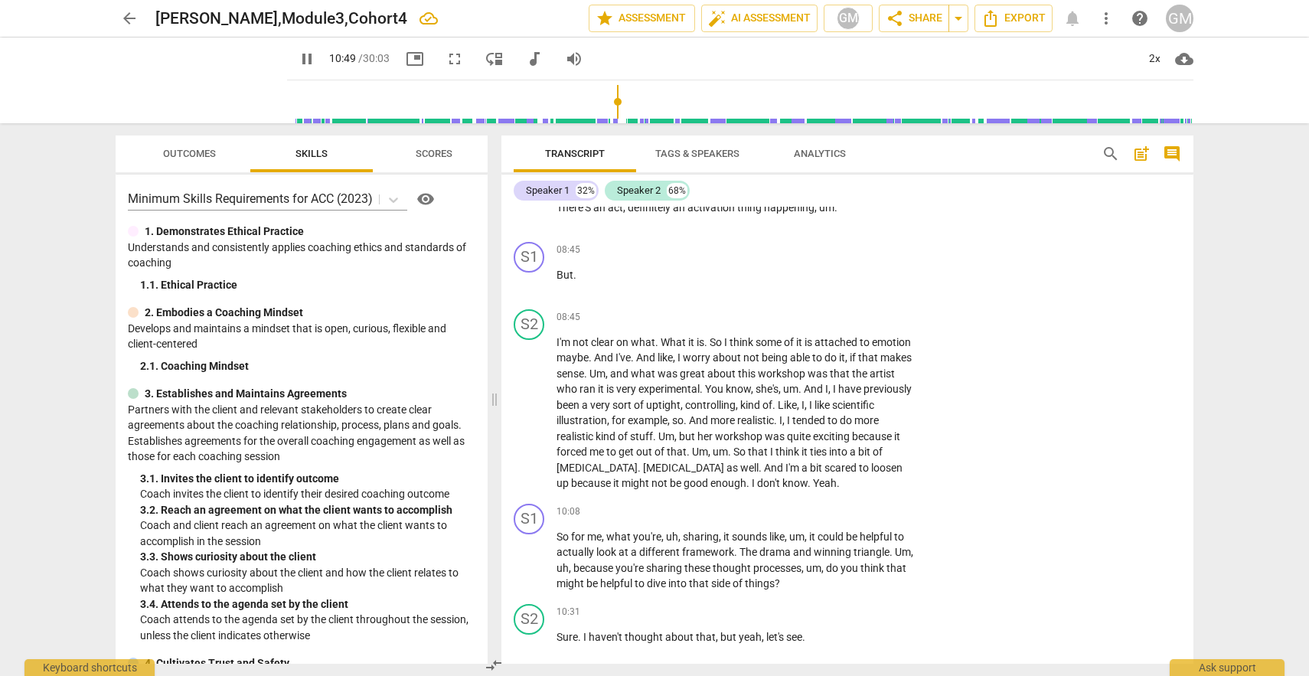
scroll to position [3527, 0]
click at [528, 560] on span "pause" at bounding box center [529, 559] width 18 height 18
click at [822, 510] on div "+" at bounding box center [820, 511] width 15 height 15
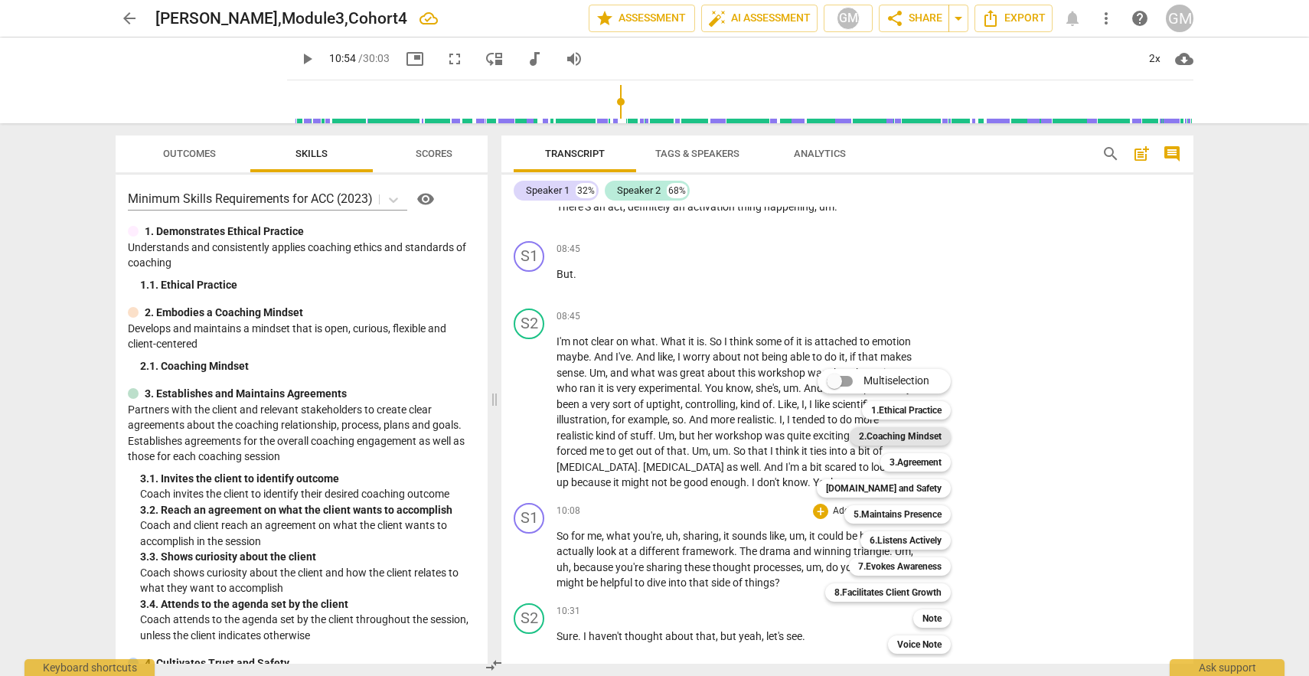
click at [891, 435] on b "2.Coaching Mindset" at bounding box center [900, 436] width 83 height 18
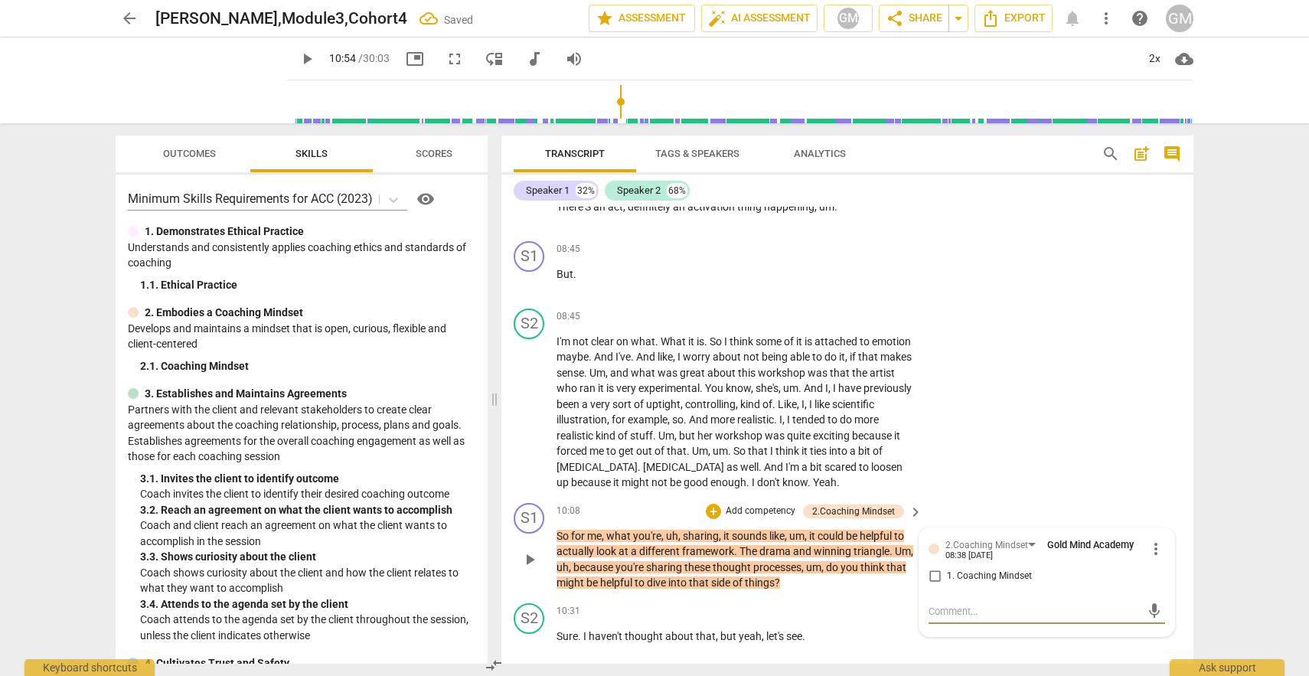
click at [931, 578] on input "1. Coaching Mindset" at bounding box center [934, 576] width 24 height 18
click at [942, 611] on textarea at bounding box center [1034, 611] width 212 height 15
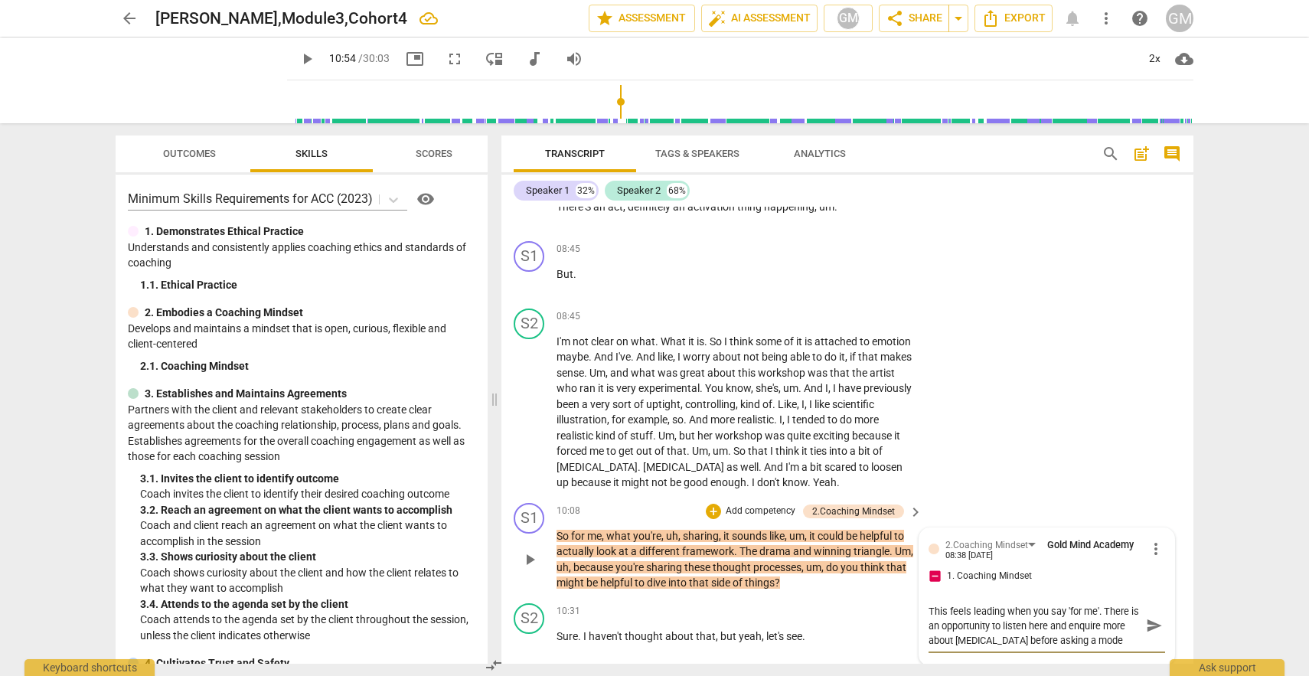
scroll to position [13, 0]
click at [977, 625] on textarea "This feels leading when you say 'for me'. There is an opportunity to listen her…" at bounding box center [1034, 626] width 212 height 44
click at [1042, 627] on textarea "This feels leading when you say 'for me'. There is an opportunity to listen her…" at bounding box center [1034, 626] width 212 height 44
click at [1061, 625] on textarea "This feels leading when you say 'for me'. There is an opportunity to listen her…" at bounding box center [1034, 626] width 212 height 44
click at [1095, 627] on textarea "This feels leading when you say 'for me'. There is an opportunity to listen her…" at bounding box center [1034, 626] width 212 height 44
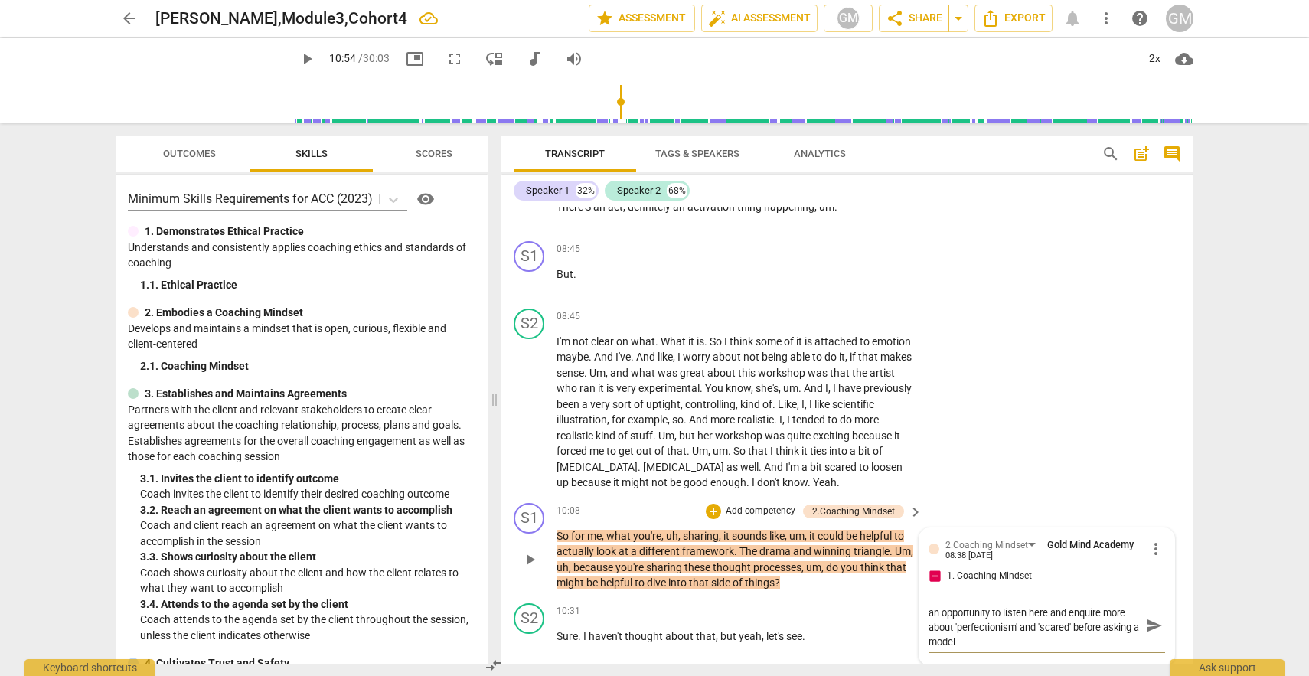
click at [953, 640] on textarea "This feels leading when you say 'for me'. There is an opportunity to listen her…" at bounding box center [1034, 626] width 212 height 44
click at [1014, 654] on textarea "This feels leading when you say 'for me'. There is an opportunity to listen her…" at bounding box center [1034, 633] width 212 height 58
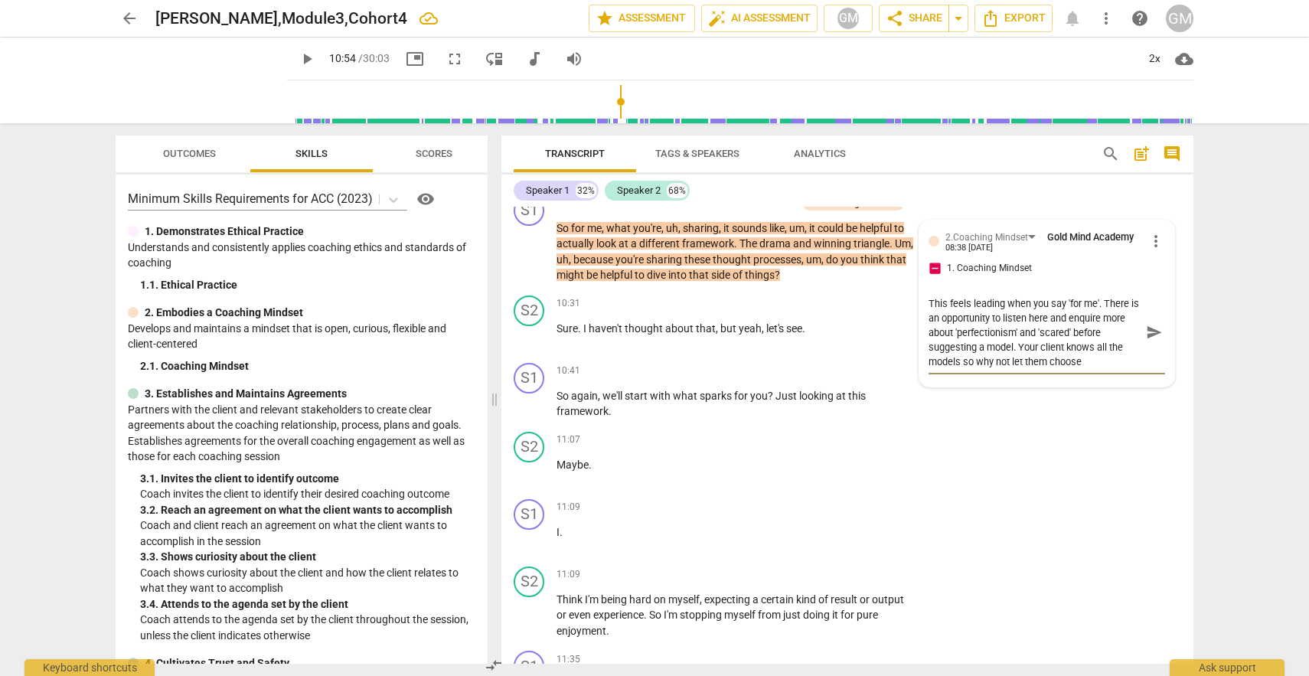
scroll to position [3892, 0]
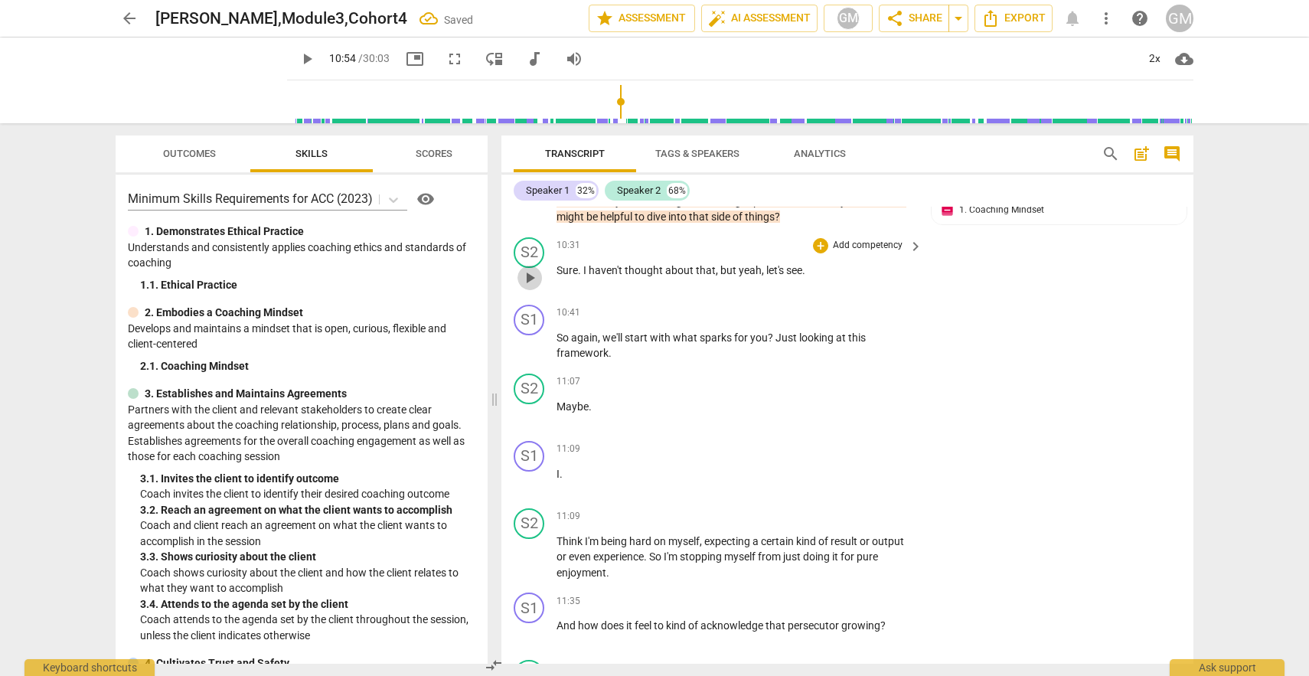
click at [530, 274] on span "play_arrow" at bounding box center [529, 278] width 18 height 18
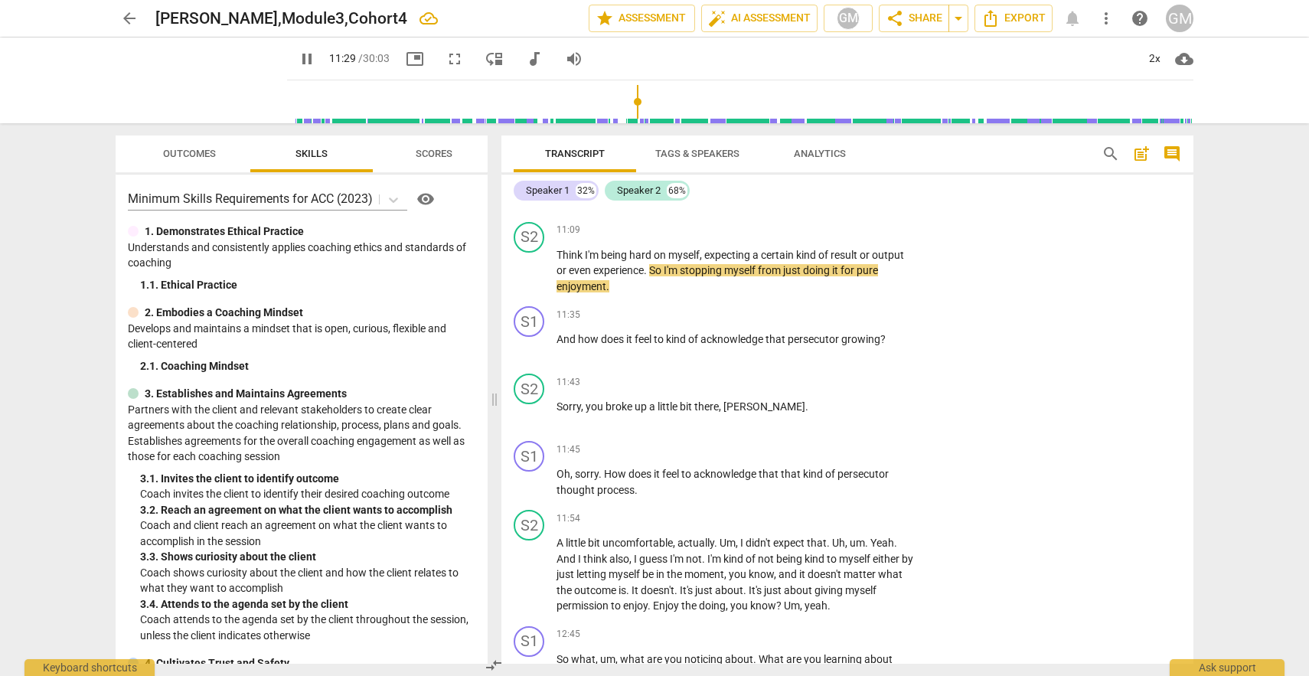
scroll to position [4179, 0]
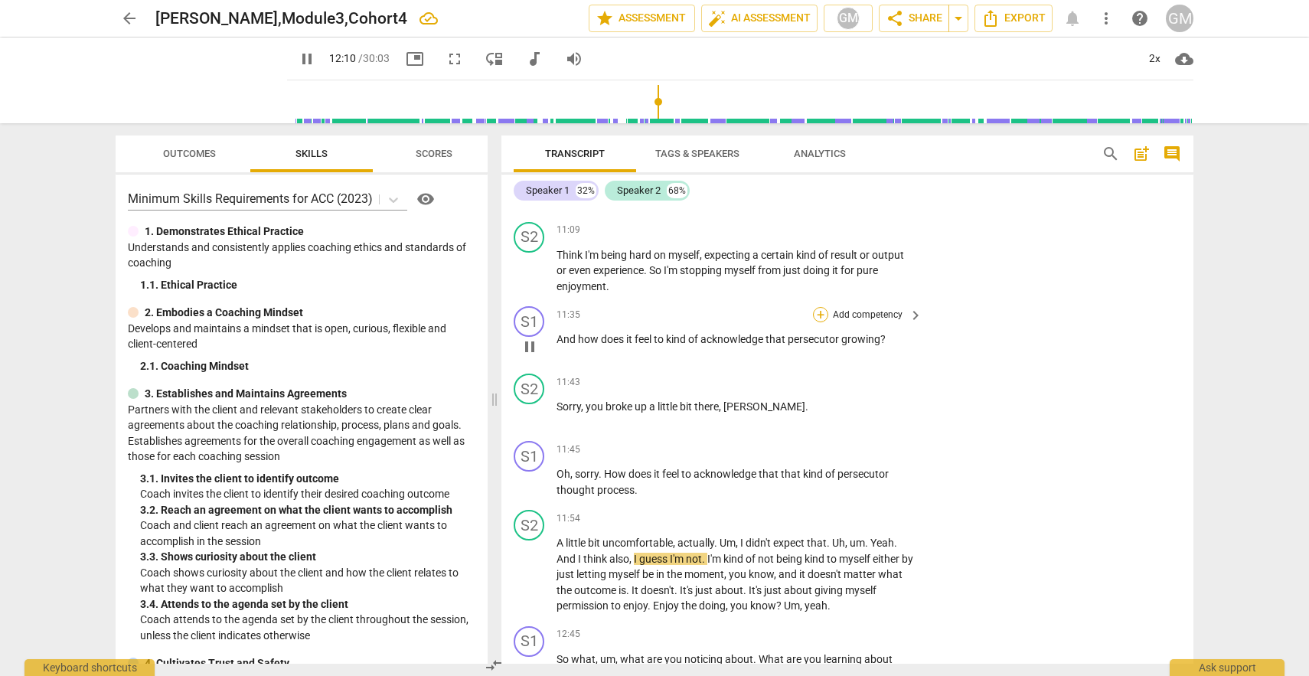
click at [816, 312] on div "+" at bounding box center [820, 314] width 15 height 15
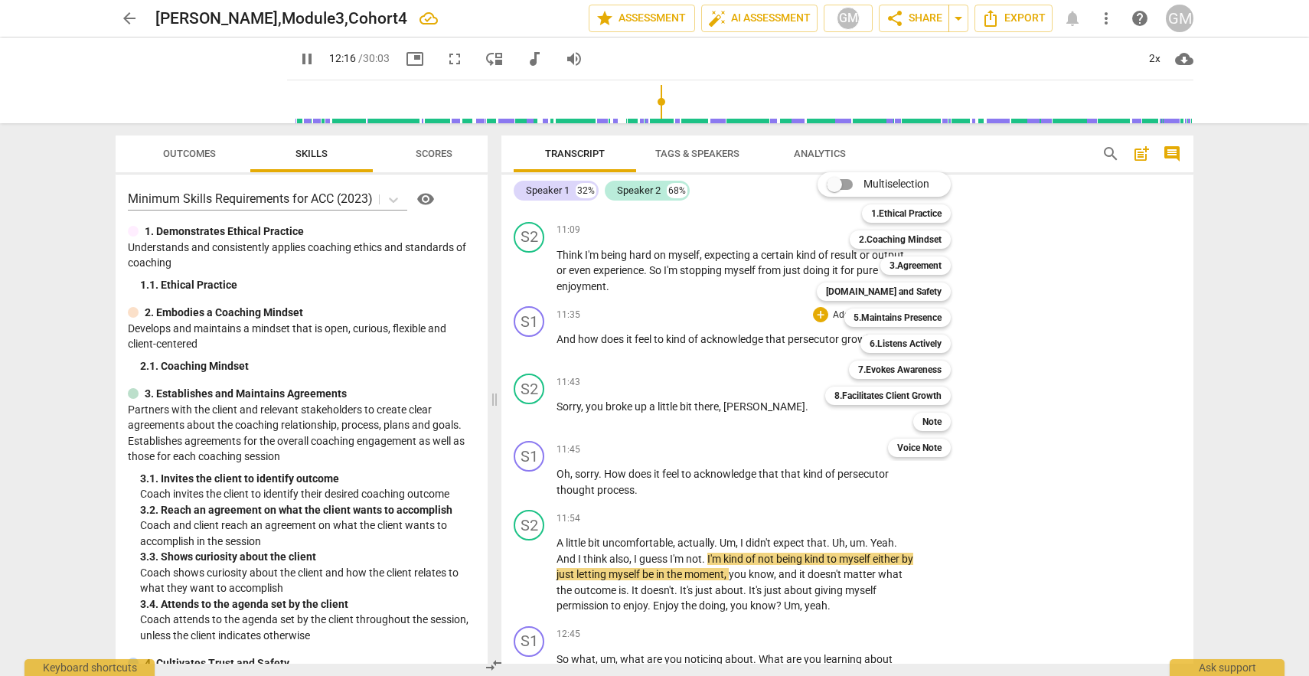
click at [319, 60] on div at bounding box center [654, 338] width 1309 height 676
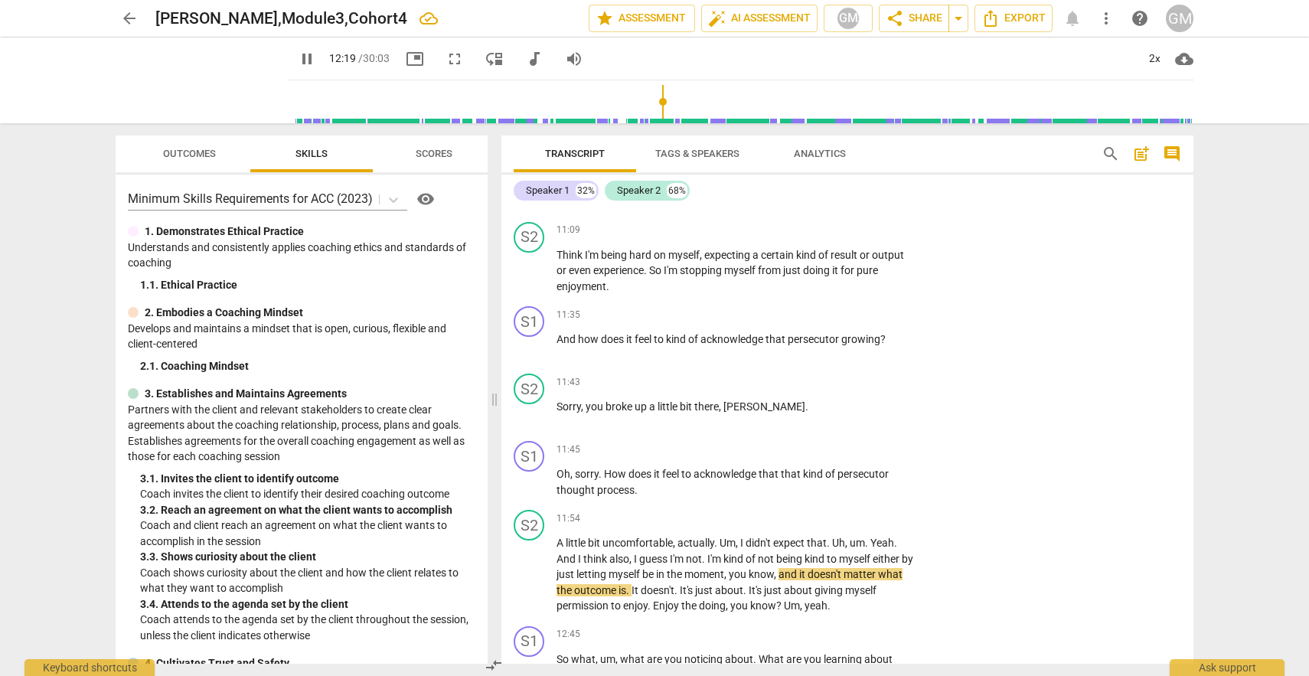
click at [316, 61] on span "pause" at bounding box center [307, 59] width 18 height 18
click at [821, 312] on div "+" at bounding box center [820, 314] width 15 height 15
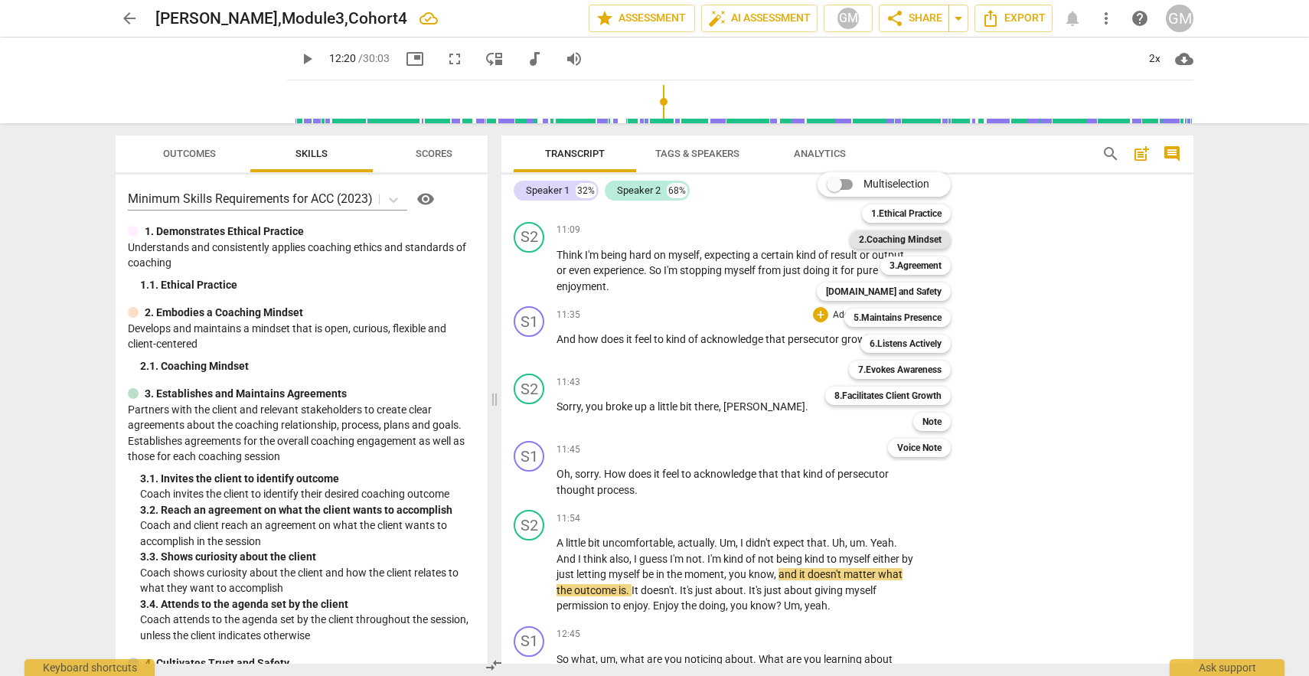
click at [927, 238] on b "2.Coaching Mindset" at bounding box center [900, 239] width 83 height 18
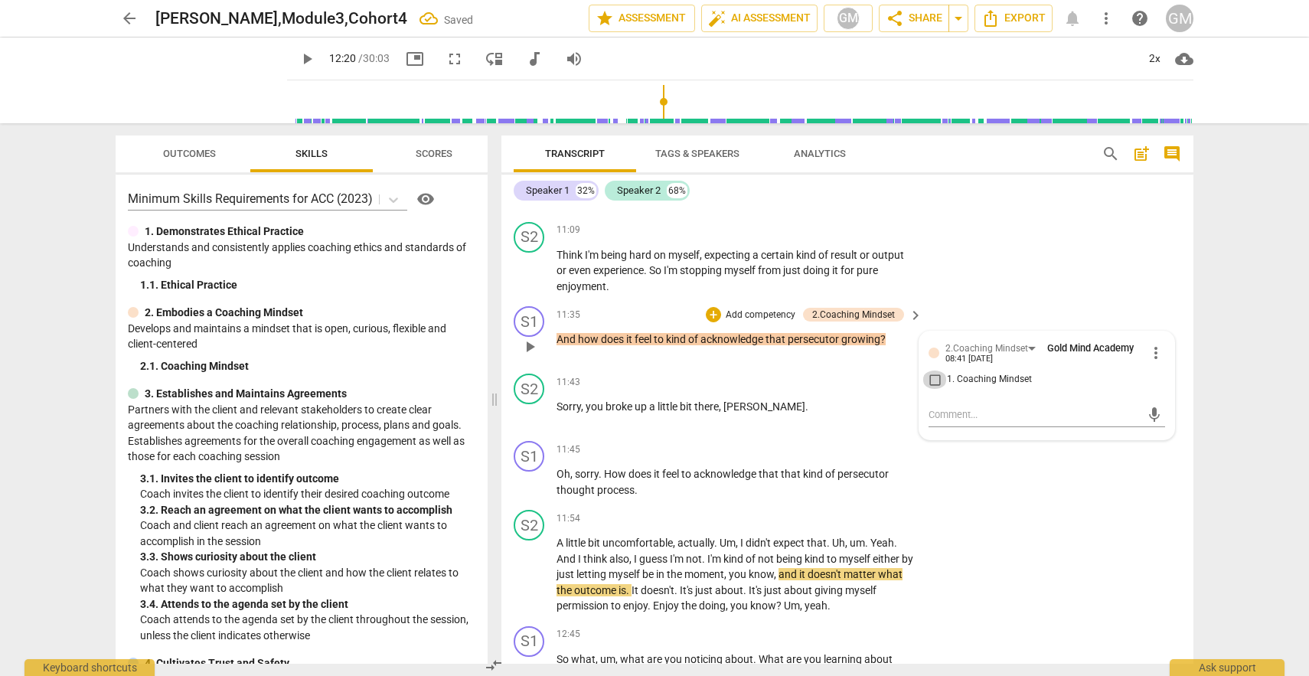
click at [931, 380] on input "1. Coaching Mindset" at bounding box center [934, 379] width 24 height 18
click at [939, 417] on textarea at bounding box center [1034, 414] width 212 height 15
click at [1060, 522] on div "S2 play_arrow pause 11:54 + Add competency keyboard_arrow_right A little bit un…" at bounding box center [847, 562] width 692 height 116
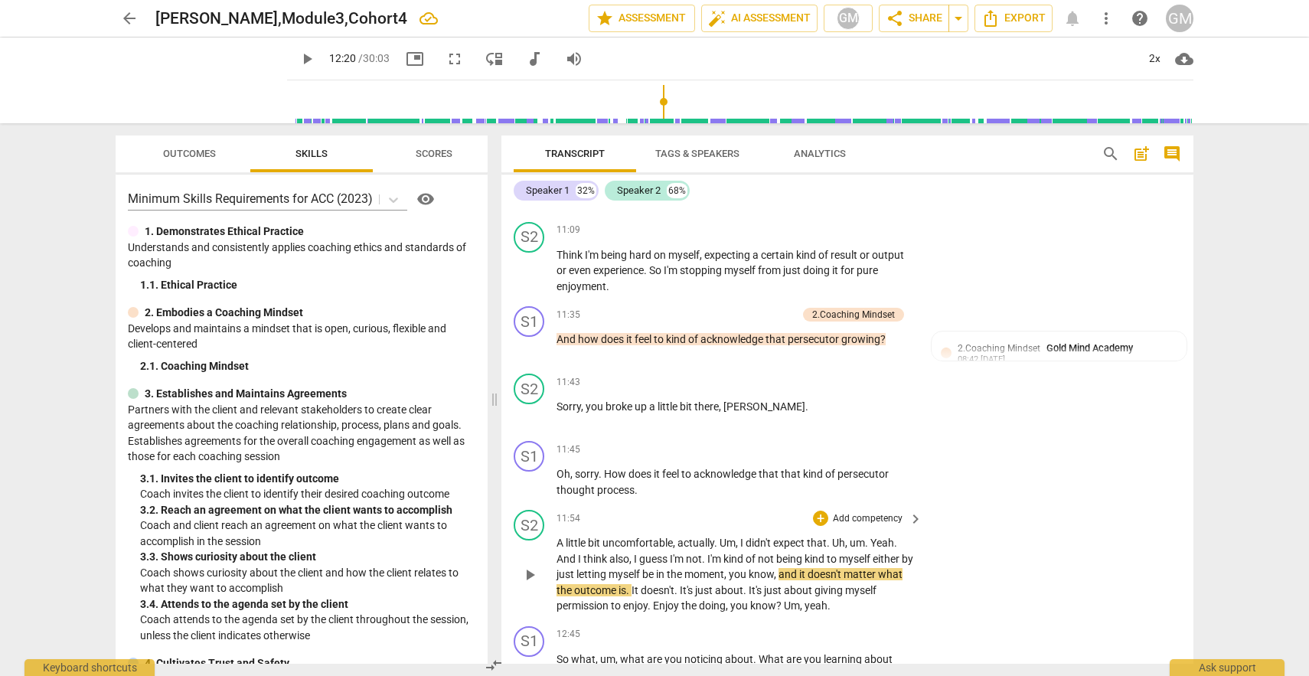
click at [527, 581] on span "play_arrow" at bounding box center [529, 575] width 18 height 18
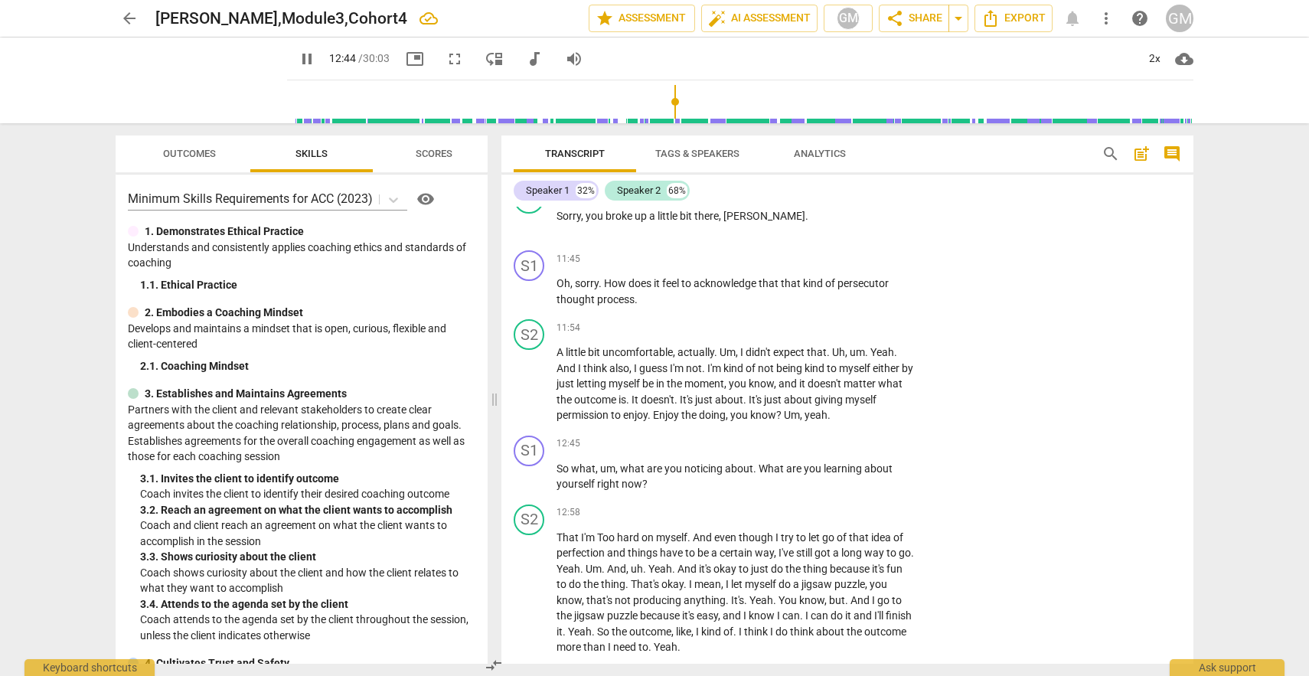
scroll to position [4420, 0]
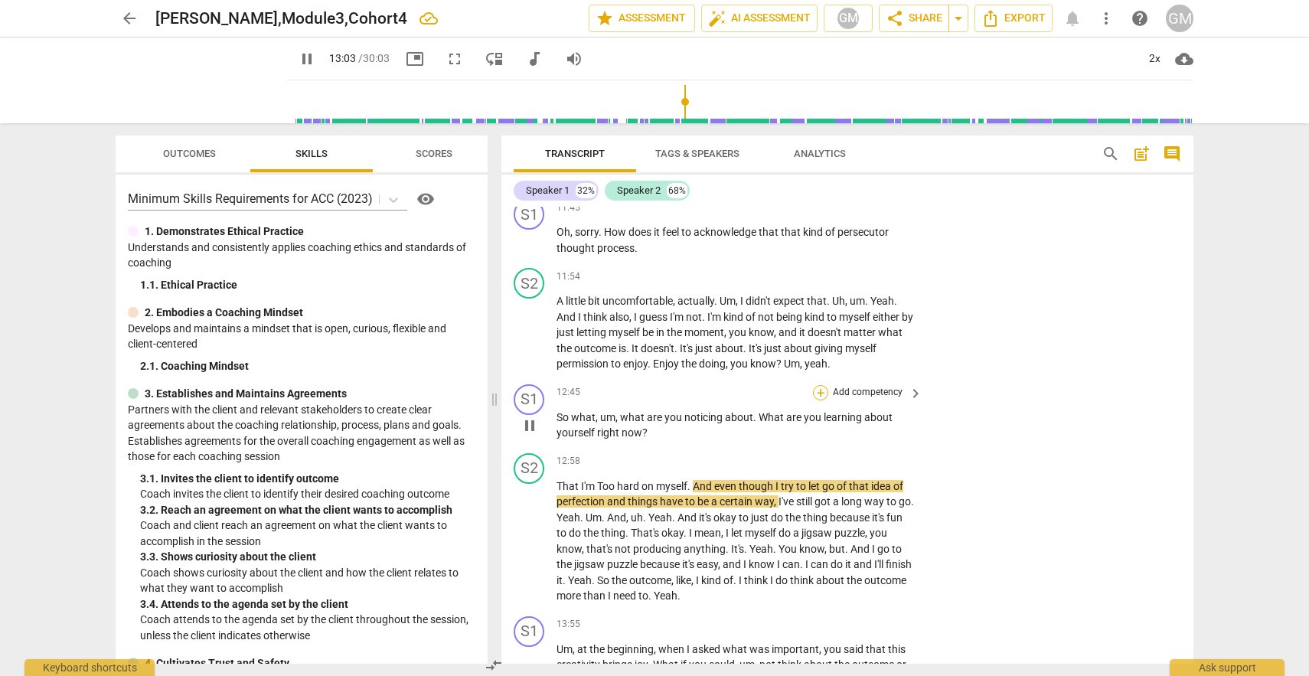
click at [819, 391] on div "+" at bounding box center [820, 392] width 15 height 15
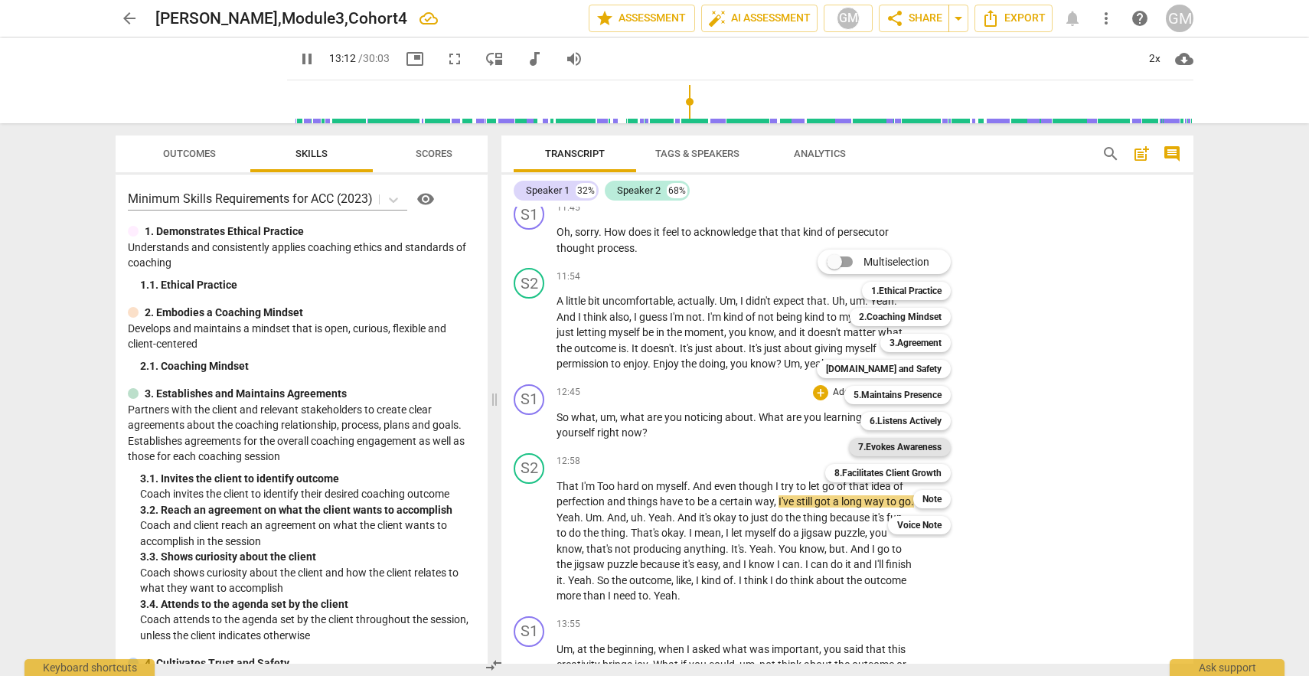
click at [892, 449] on b "7.Evokes Awareness" at bounding box center [899, 447] width 83 height 18
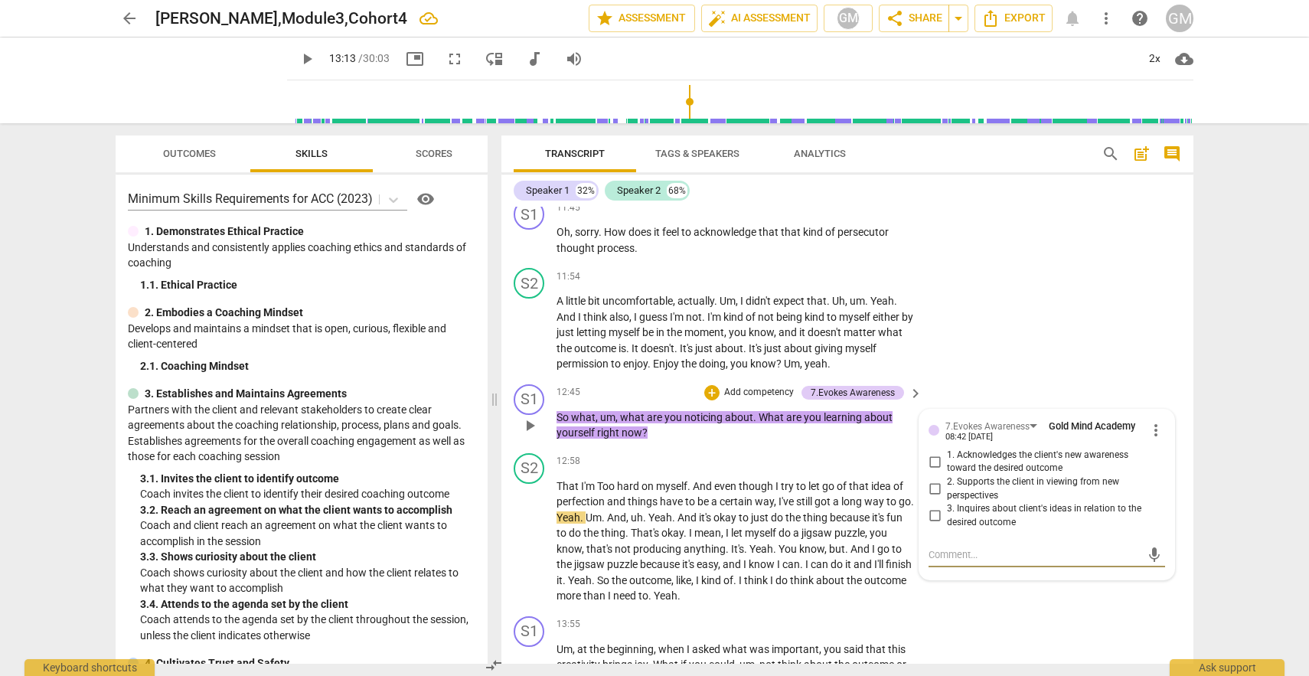
click at [931, 486] on input "2. Supports the client in viewing from new perspectives" at bounding box center [934, 489] width 24 height 18
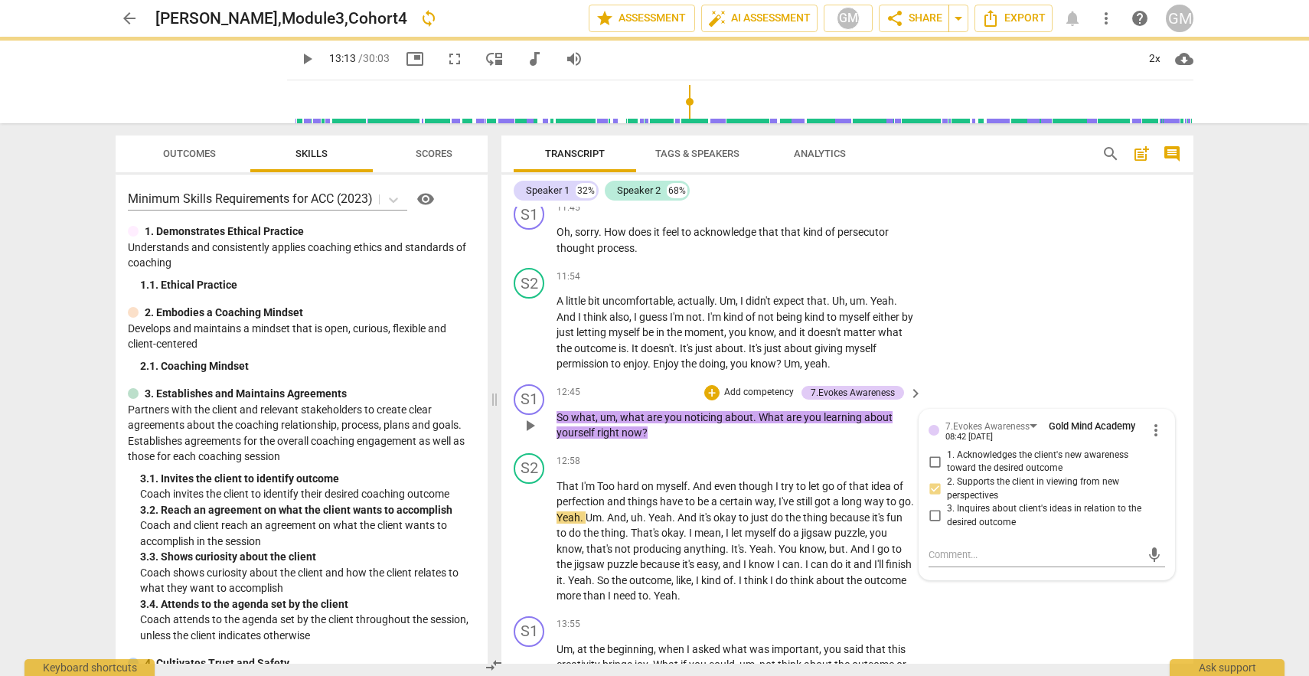
click at [997, 386] on div "S1 play_arrow pause 12:45 + Add competency 7.Evokes Awareness keyboard_arrow_ri…" at bounding box center [847, 412] width 692 height 69
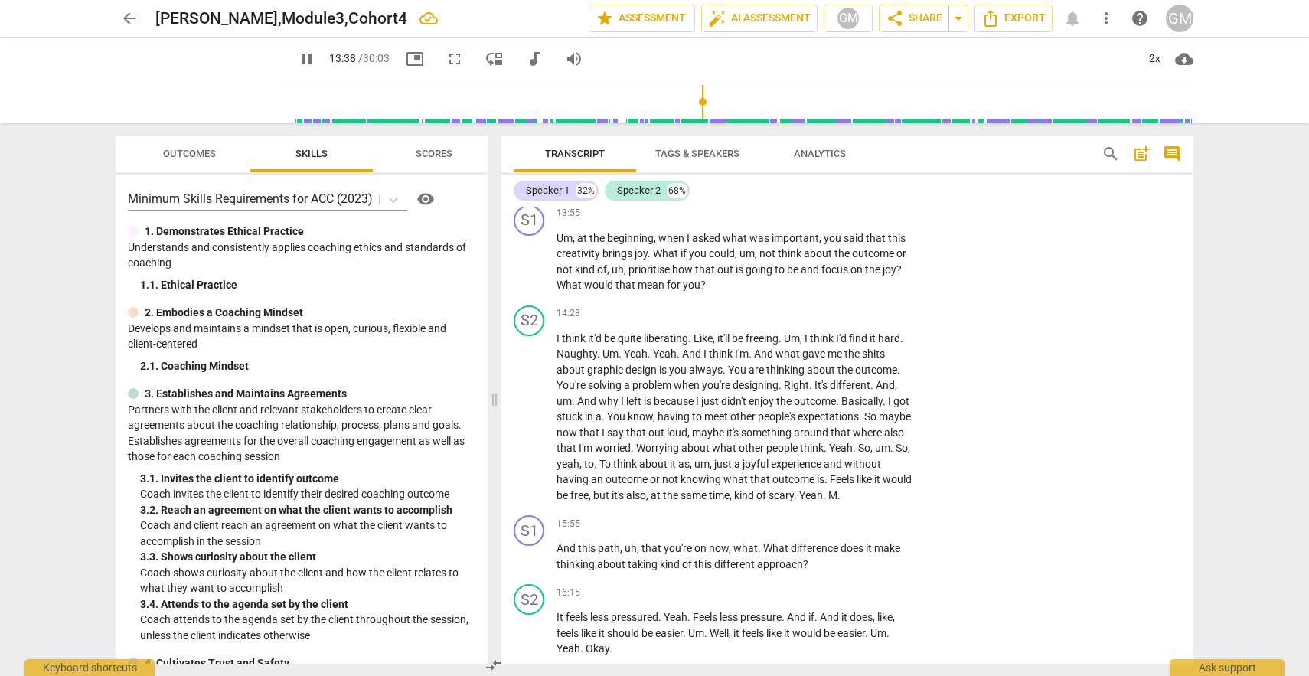
scroll to position [4707, 0]
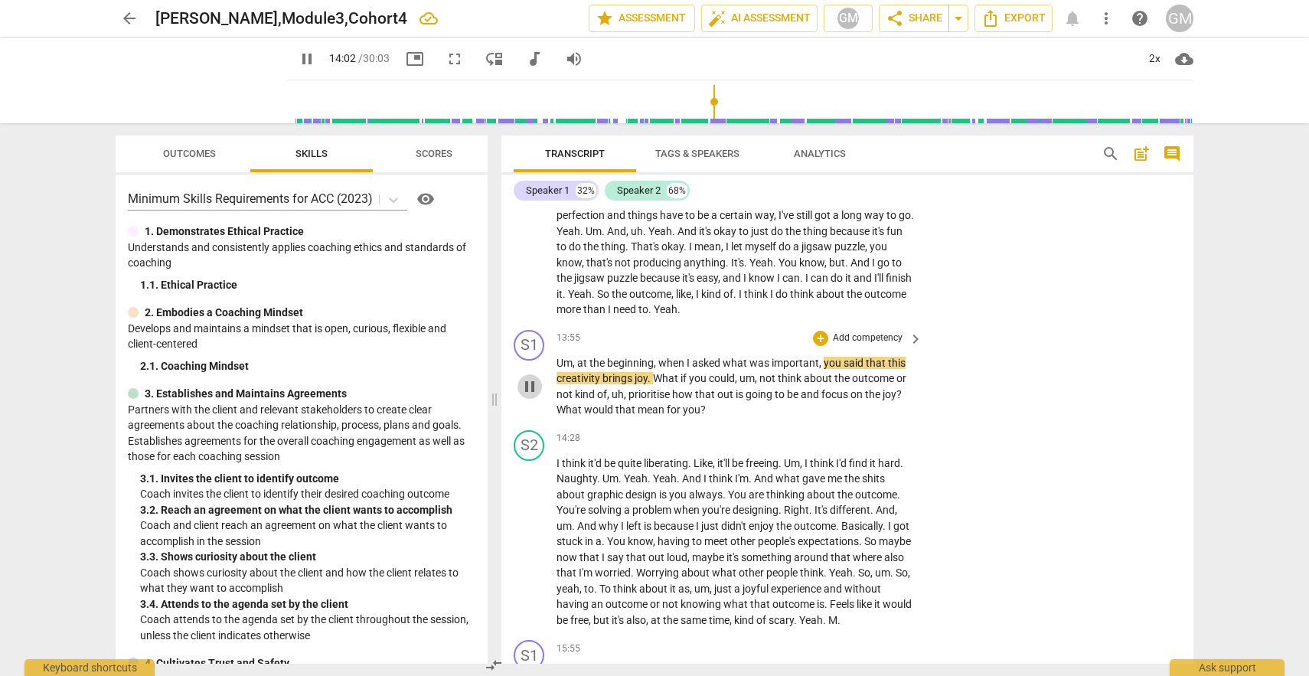
click at [527, 385] on span "pause" at bounding box center [529, 386] width 18 height 18
click at [527, 385] on span "play_arrow" at bounding box center [529, 386] width 18 height 18
click at [816, 337] on div "+" at bounding box center [820, 338] width 15 height 15
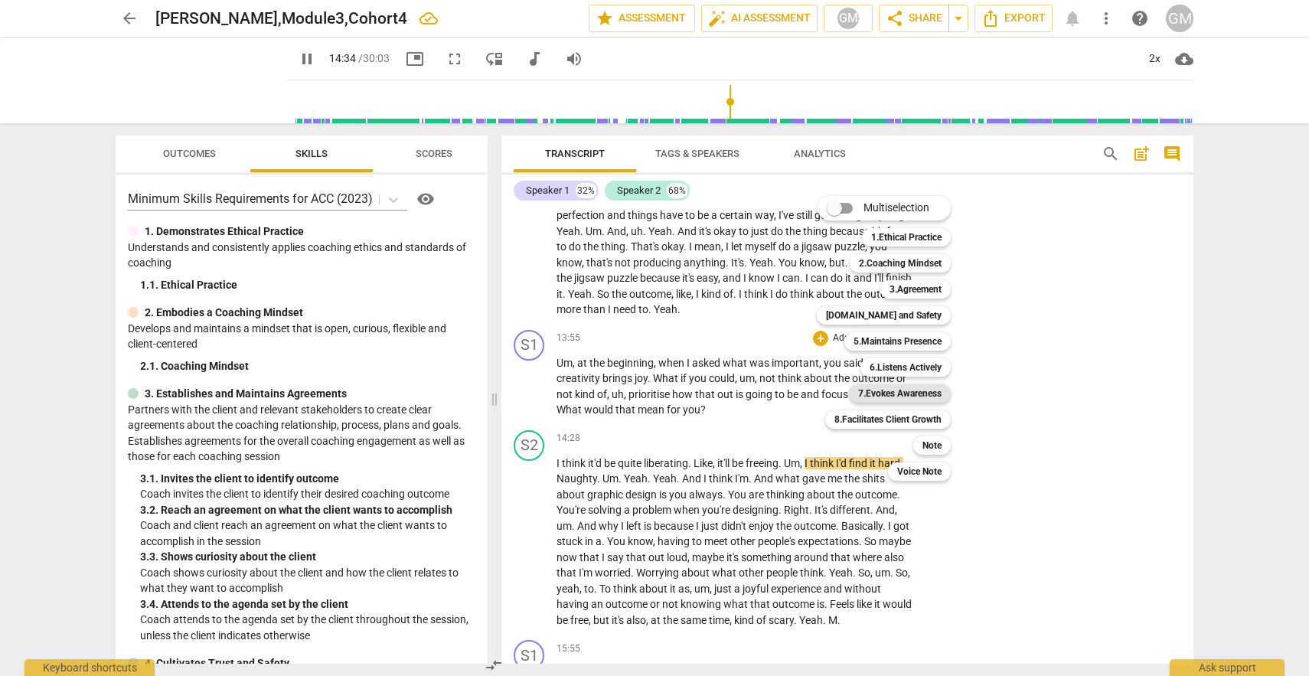
click at [909, 393] on b "7.Evokes Awareness" at bounding box center [899, 393] width 83 height 18
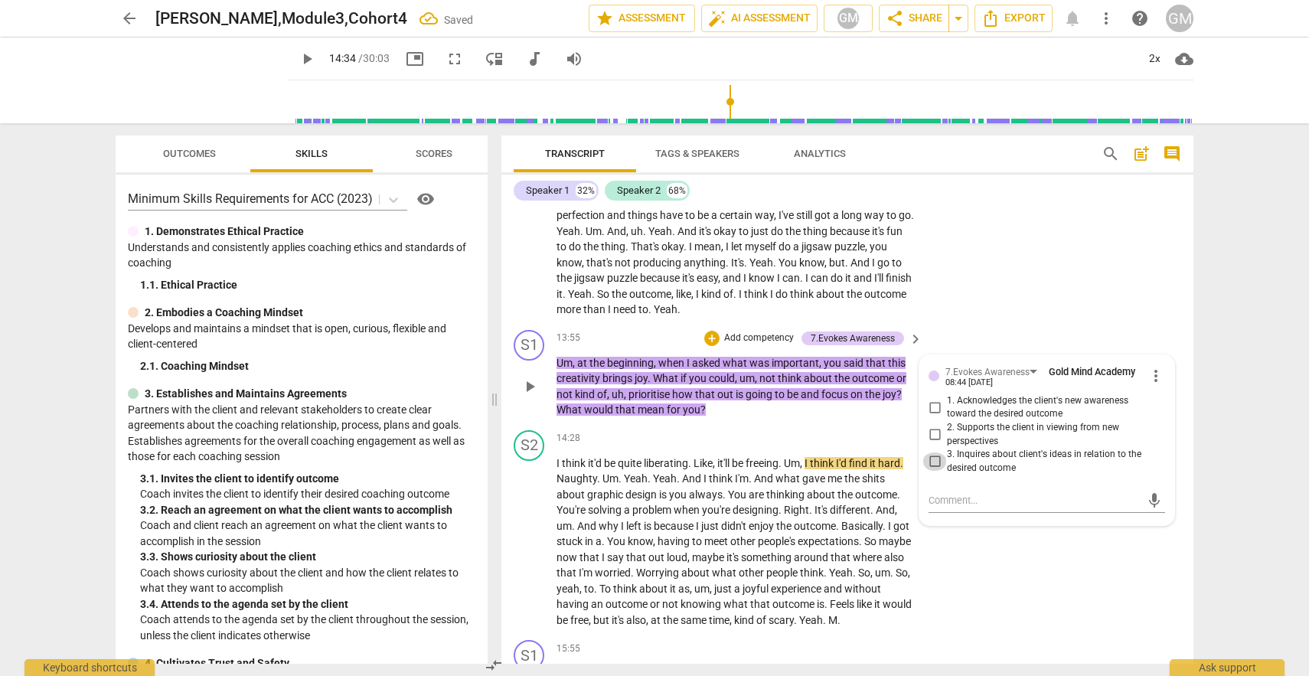
click at [934, 461] on input "3. Inquires about client's ideas in relation to the desired outcome" at bounding box center [934, 461] width 24 height 18
click at [957, 579] on div "S2 play_arrow pause 14:28 + Add competency keyboard_arrow_right I think it'd be…" at bounding box center [847, 529] width 692 height 210
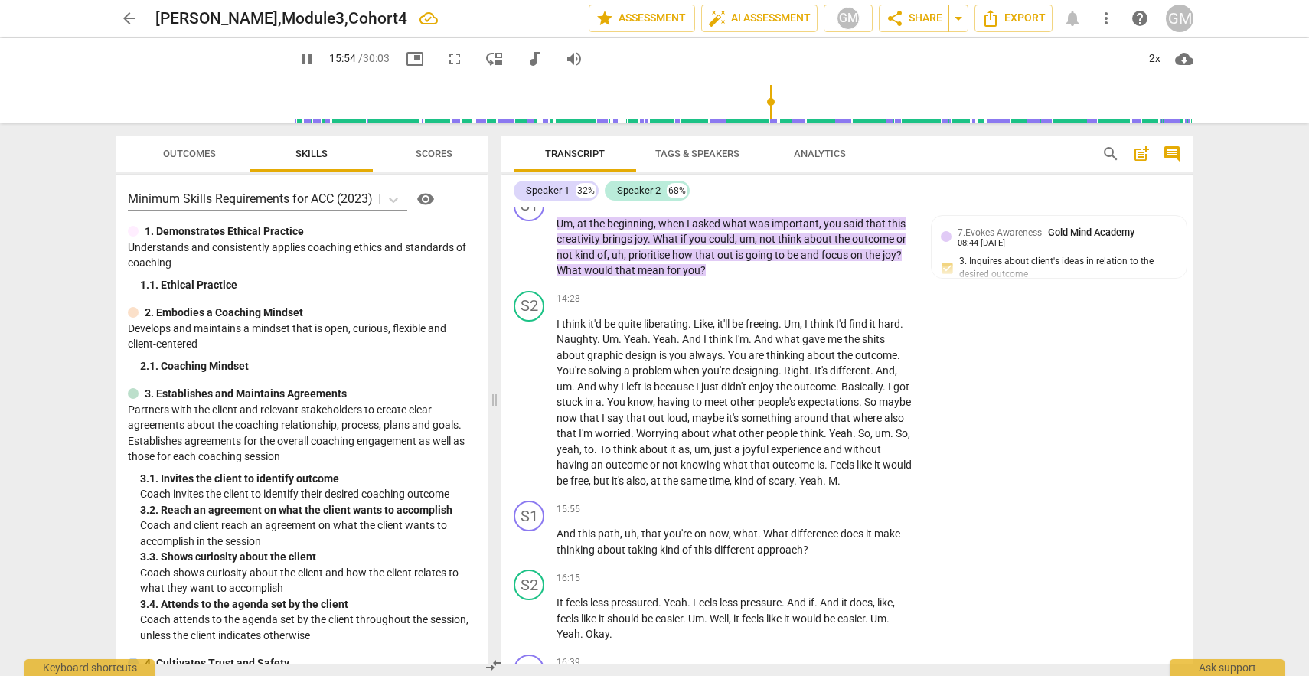
scroll to position [4926, 0]
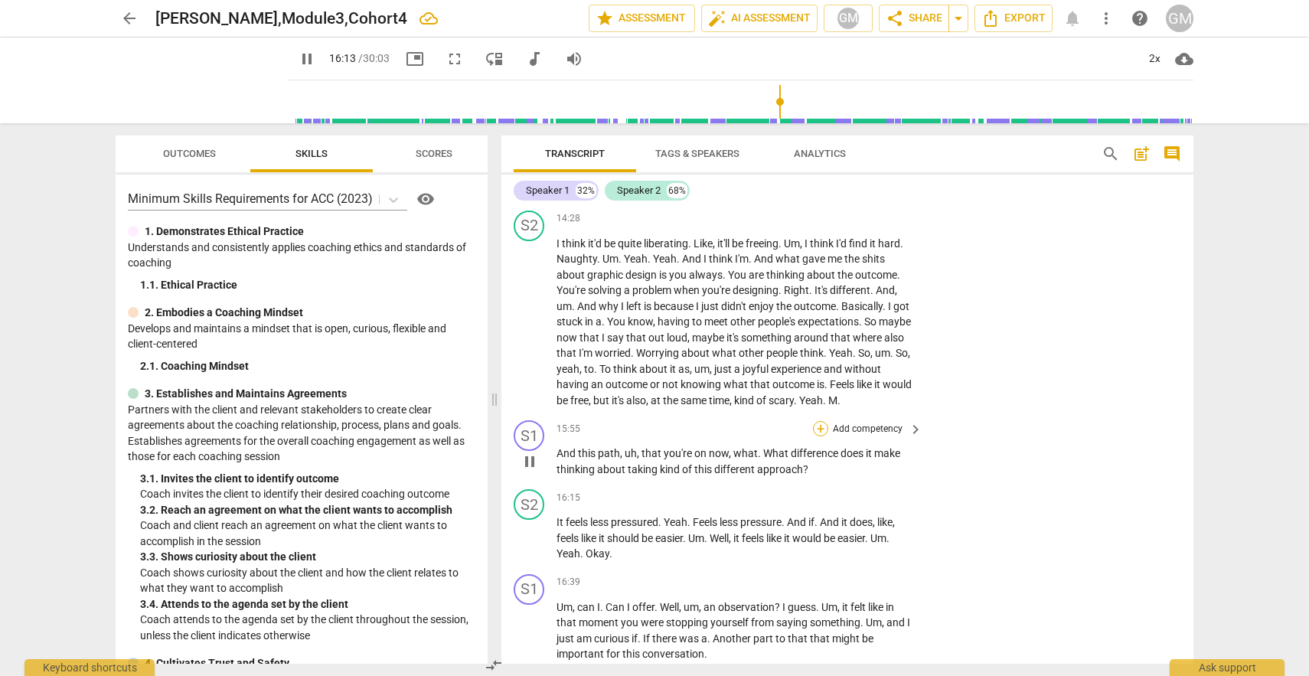
click at [821, 427] on div "+" at bounding box center [820, 428] width 15 height 15
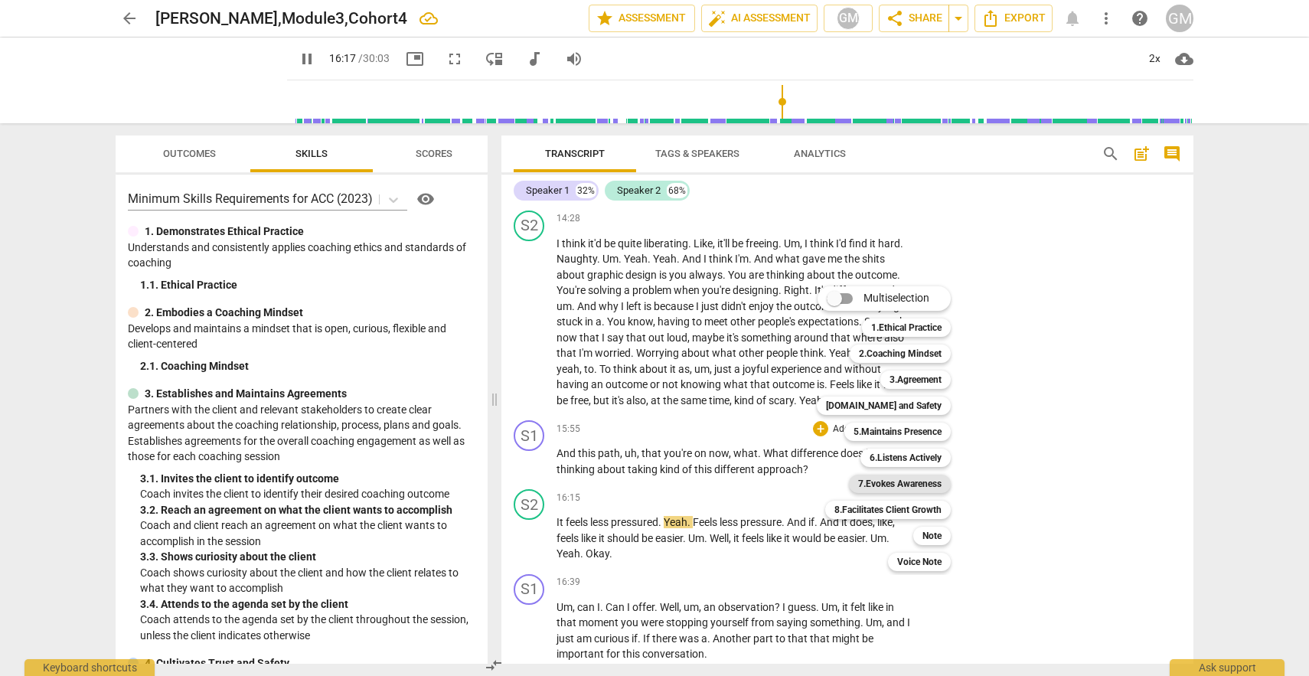
click at [924, 483] on b "7.Evokes Awareness" at bounding box center [899, 483] width 83 height 18
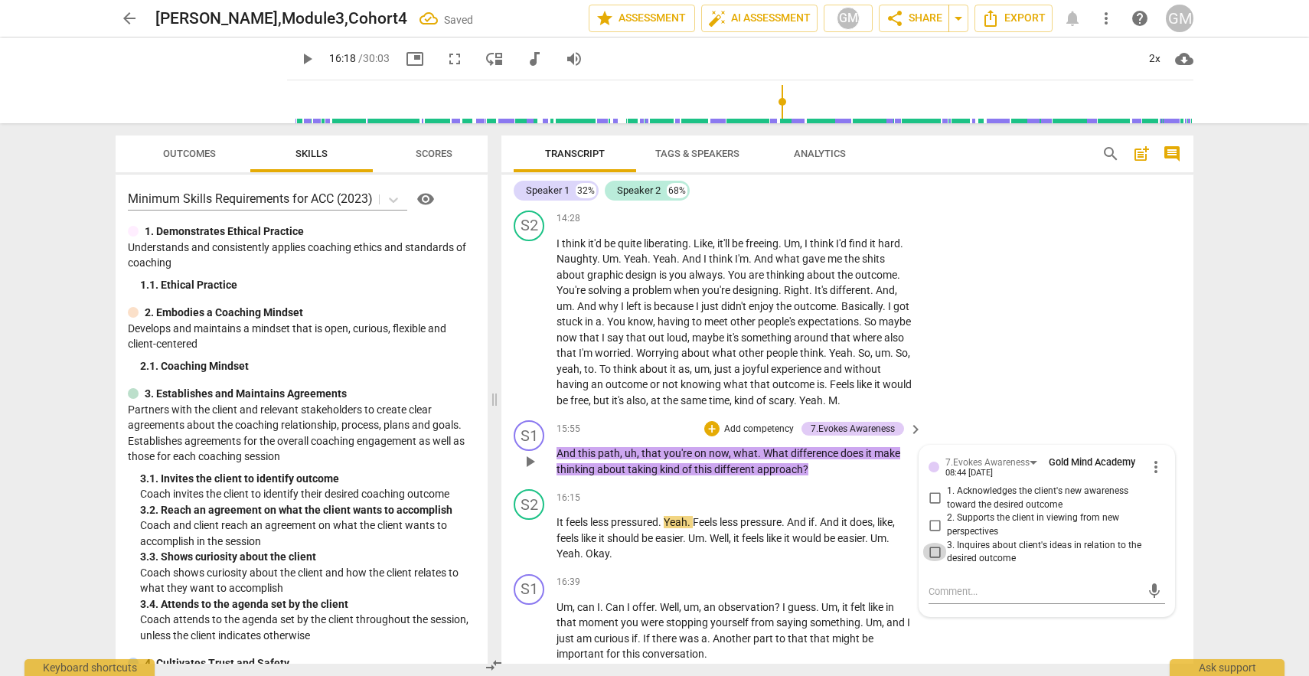
click at [933, 551] on input "3. Inquires about client's ideas in relation to the desired outcome" at bounding box center [934, 552] width 24 height 18
click at [527, 537] on span "play_arrow" at bounding box center [529, 538] width 18 height 18
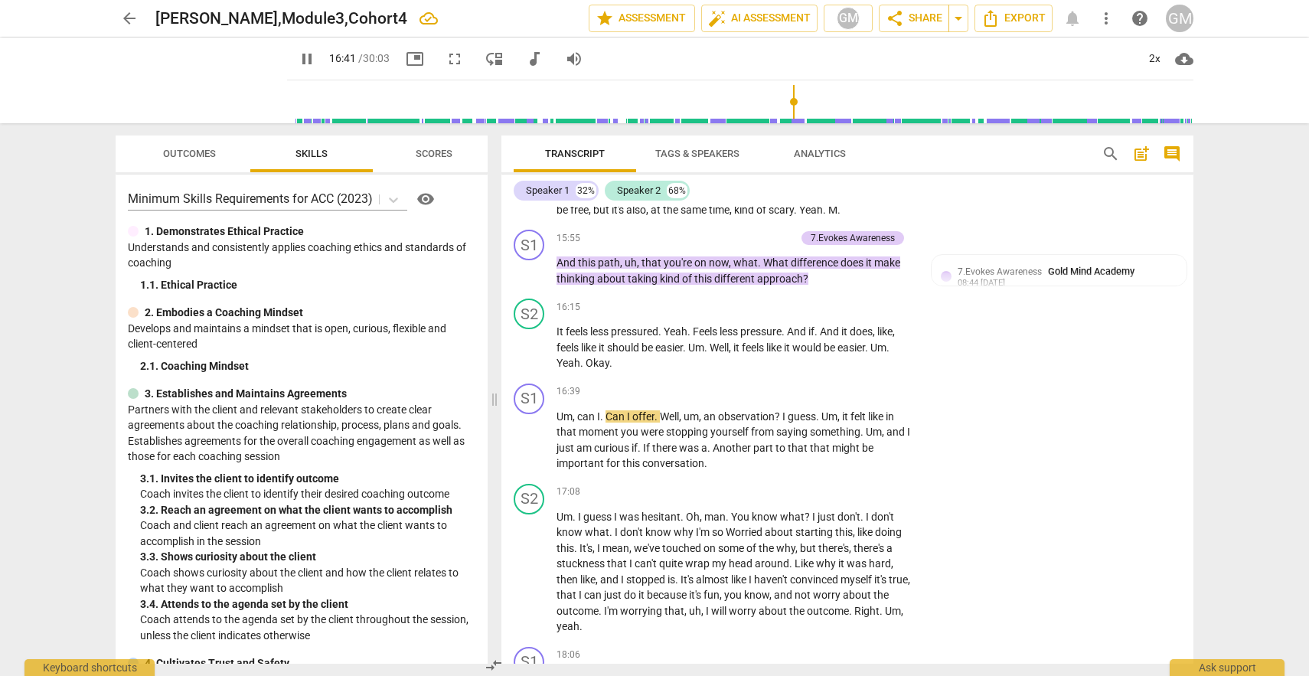
scroll to position [5131, 0]
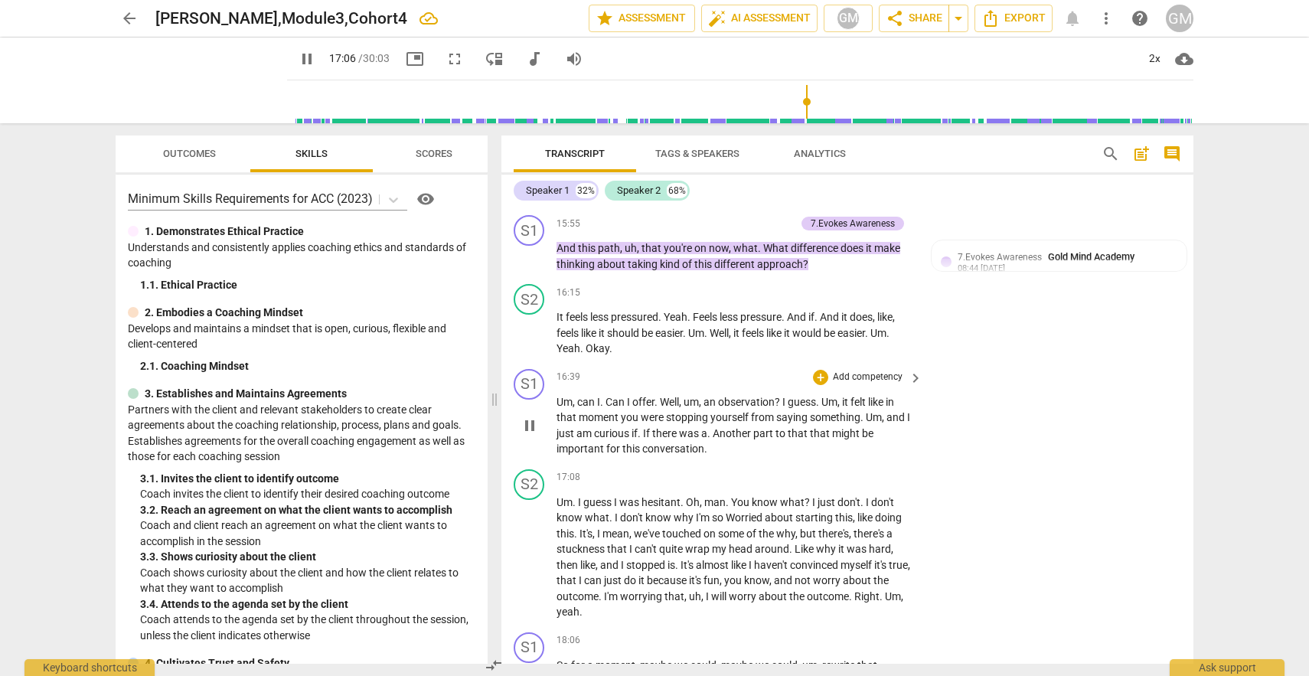
click at [526, 424] on span "pause" at bounding box center [529, 425] width 18 height 18
click at [820, 377] on div "+" at bounding box center [820, 377] width 15 height 15
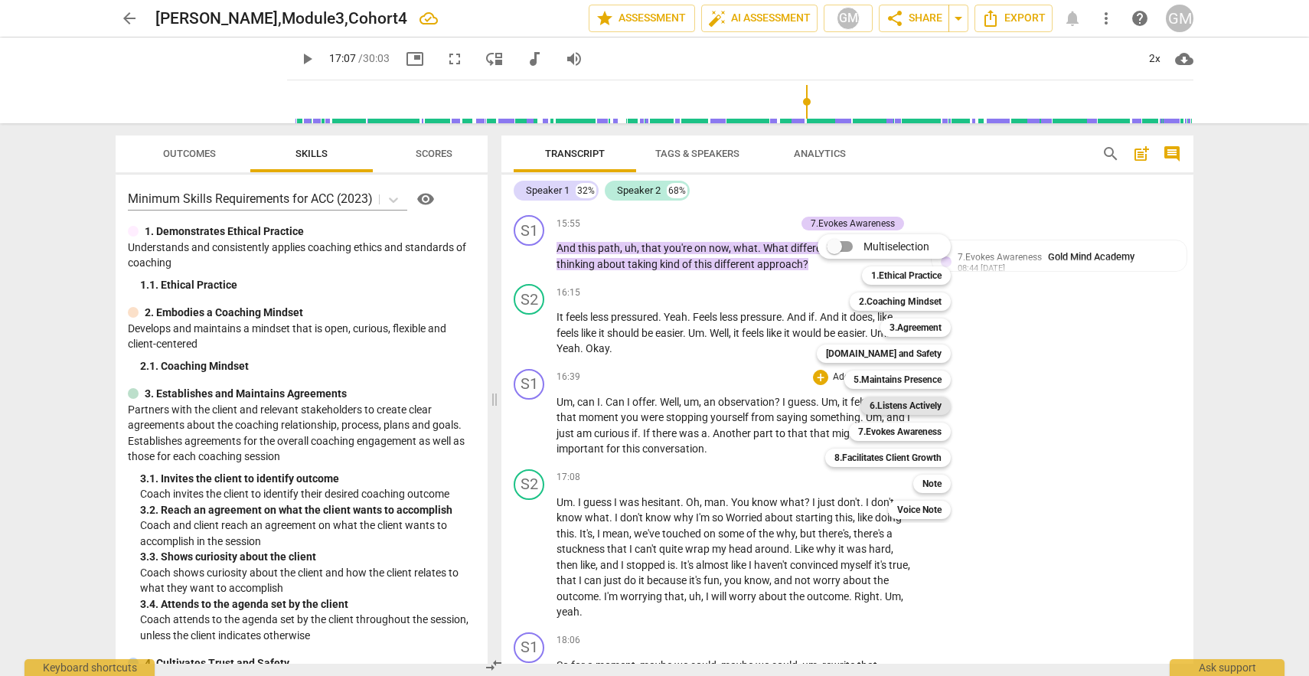
click at [926, 409] on b "6.Listens Actively" at bounding box center [905, 405] width 72 height 18
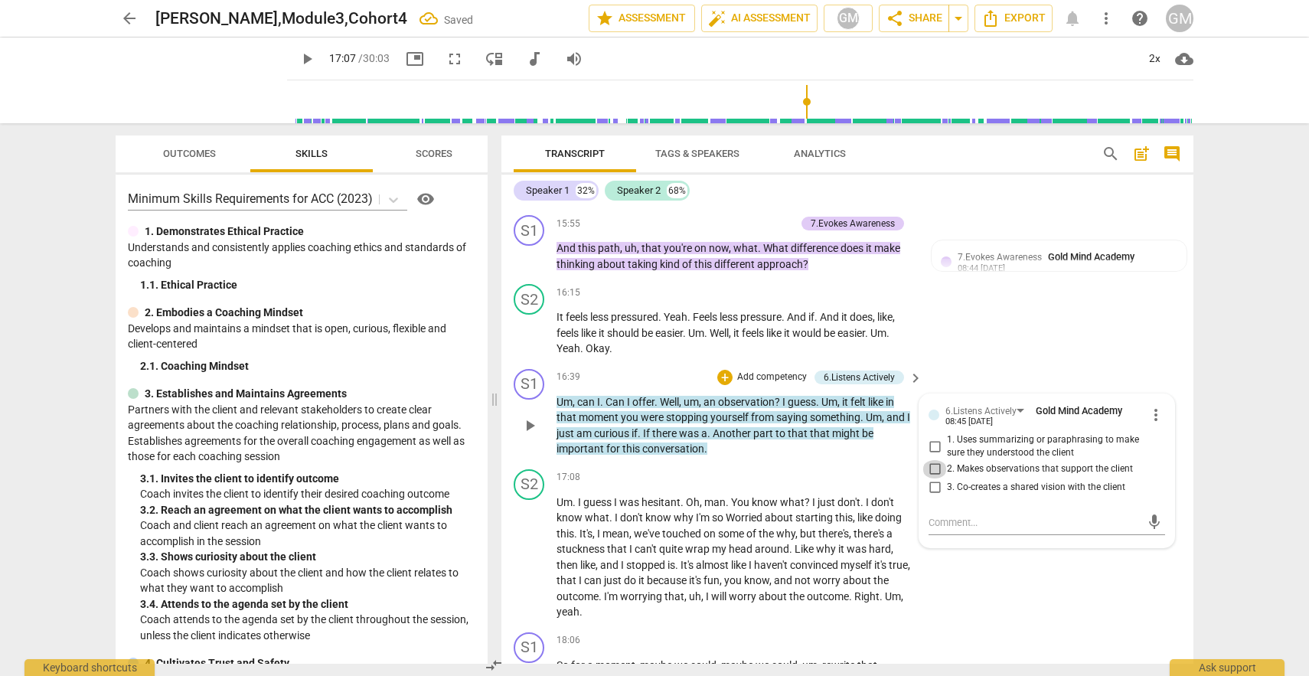
click at [934, 469] on input "2. Makes observations that support the client" at bounding box center [934, 469] width 24 height 18
click at [1045, 347] on div "S2 play_arrow pause 16:15 + Add competency keyboard_arrow_right It feels less p…" at bounding box center [847, 320] width 692 height 85
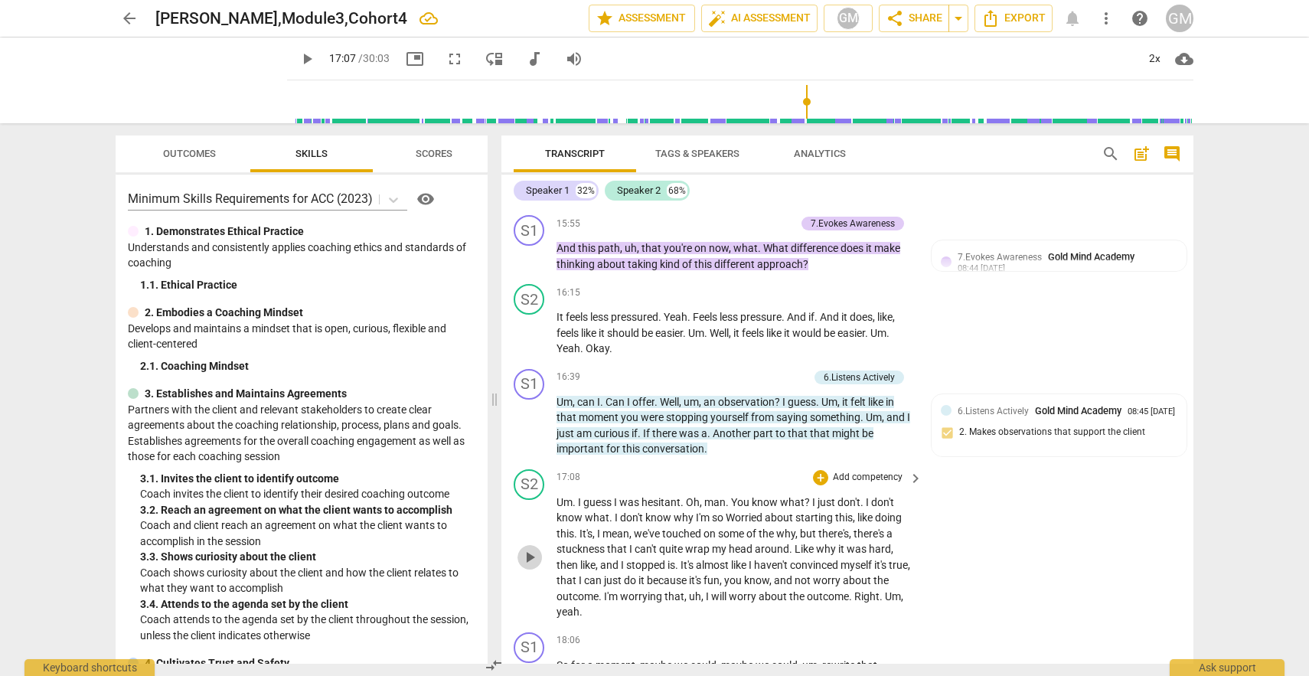
click at [525, 557] on span "play_arrow" at bounding box center [529, 557] width 18 height 18
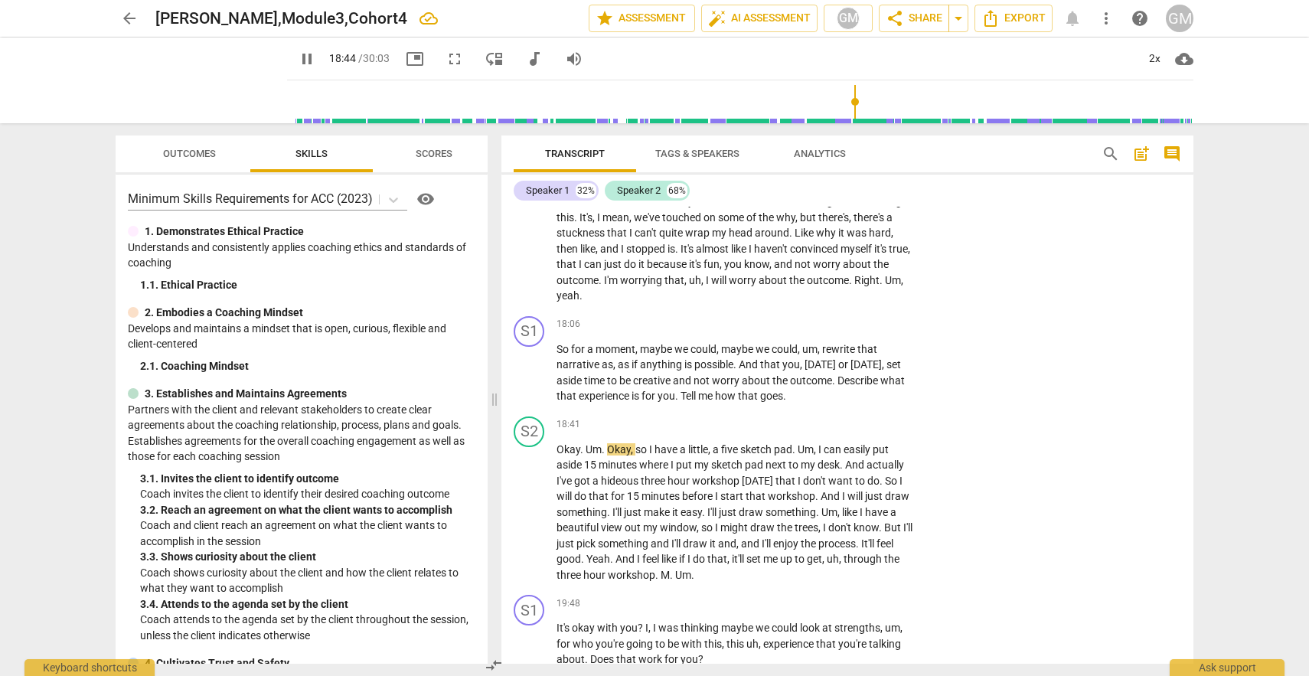
scroll to position [5344, 0]
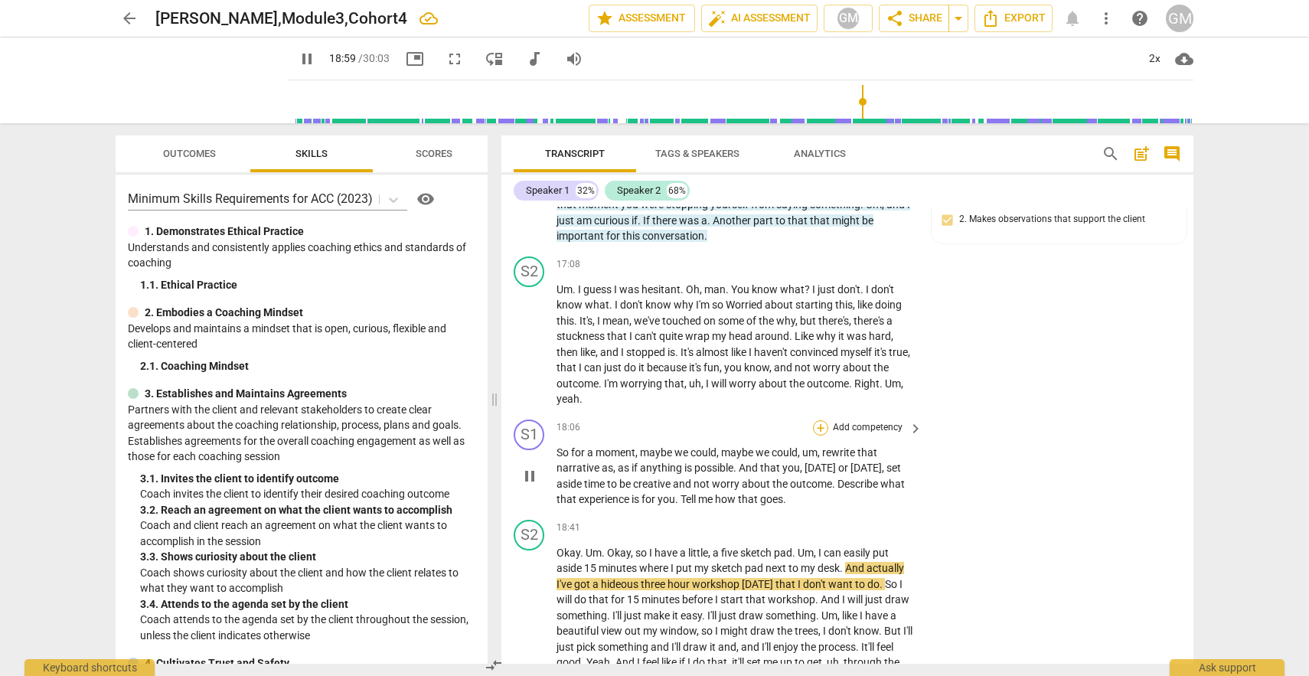
click at [819, 422] on div "+" at bounding box center [820, 427] width 15 height 15
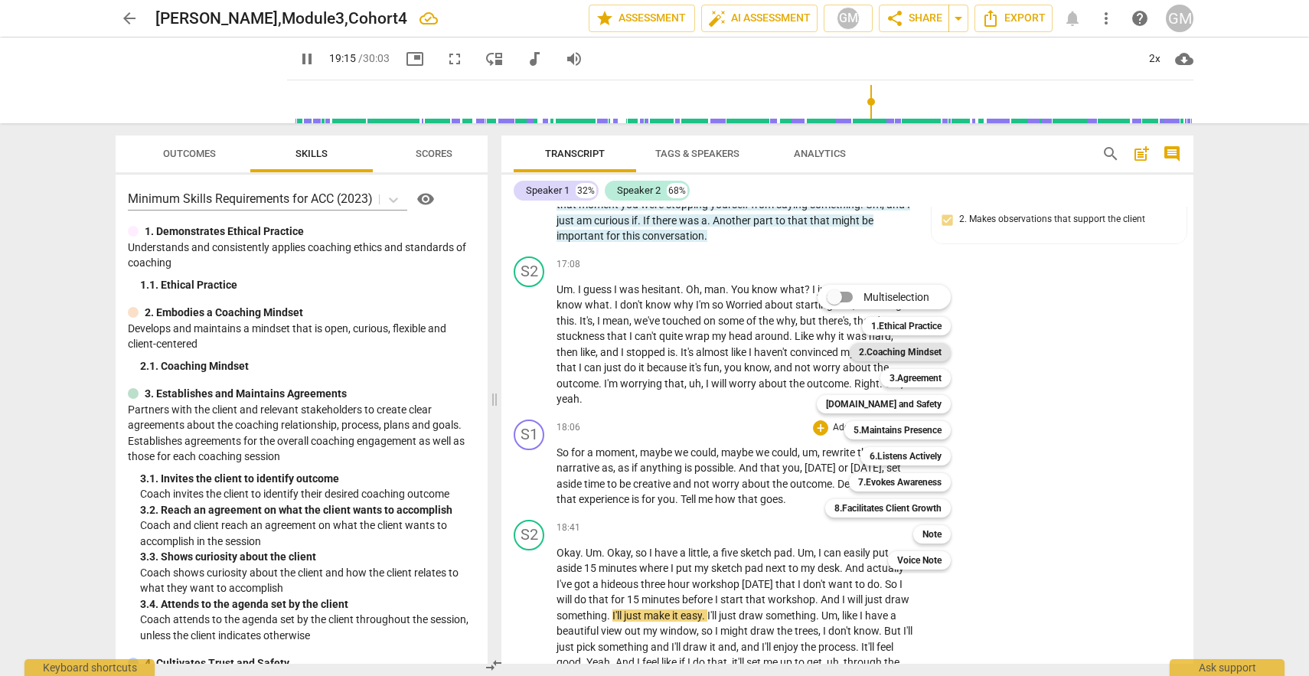
click at [913, 349] on b "2.Coaching Mindset" at bounding box center [900, 352] width 83 height 18
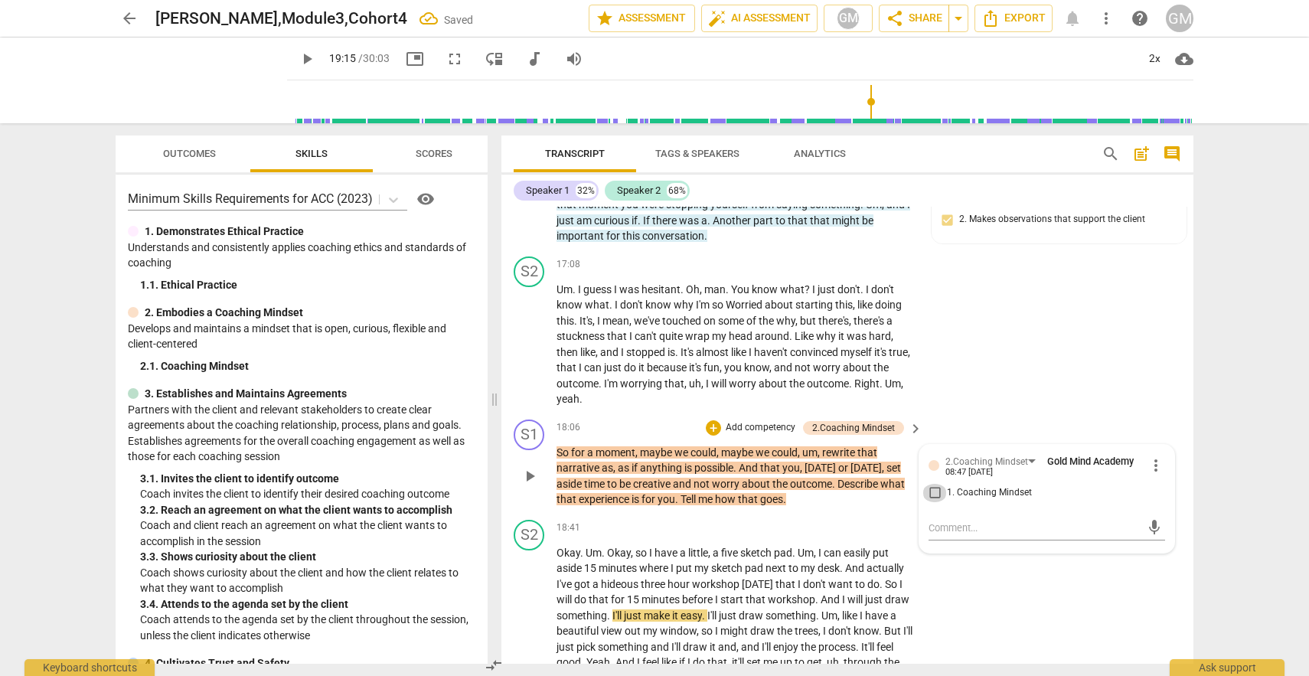
click at [931, 491] on input "1. Coaching Mindset" at bounding box center [934, 493] width 24 height 18
click at [937, 530] on textarea at bounding box center [1034, 527] width 212 height 15
click at [1089, 526] on textarea "Careful with command language. Try what if..." at bounding box center [1034, 527] width 212 height 15
click at [1129, 525] on textarea "Careful with command language. Try 'what if..." at bounding box center [1034, 527] width 212 height 15
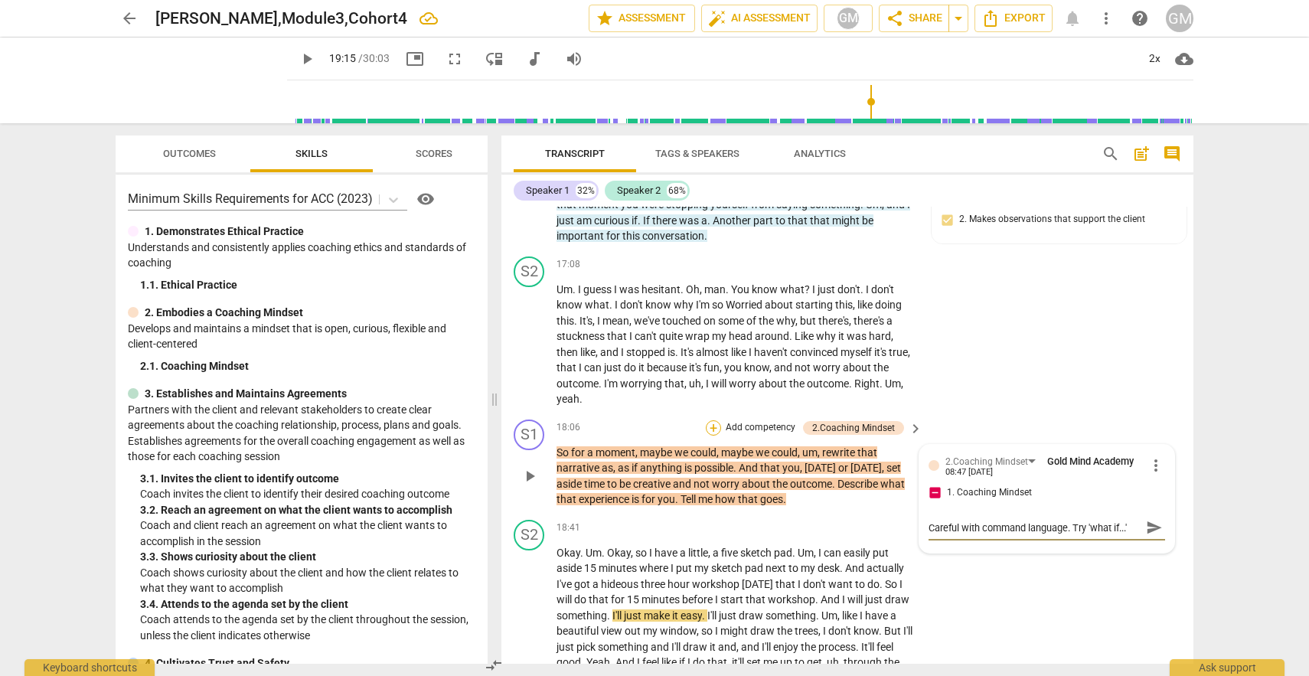
click at [714, 426] on div "+" at bounding box center [713, 427] width 15 height 15
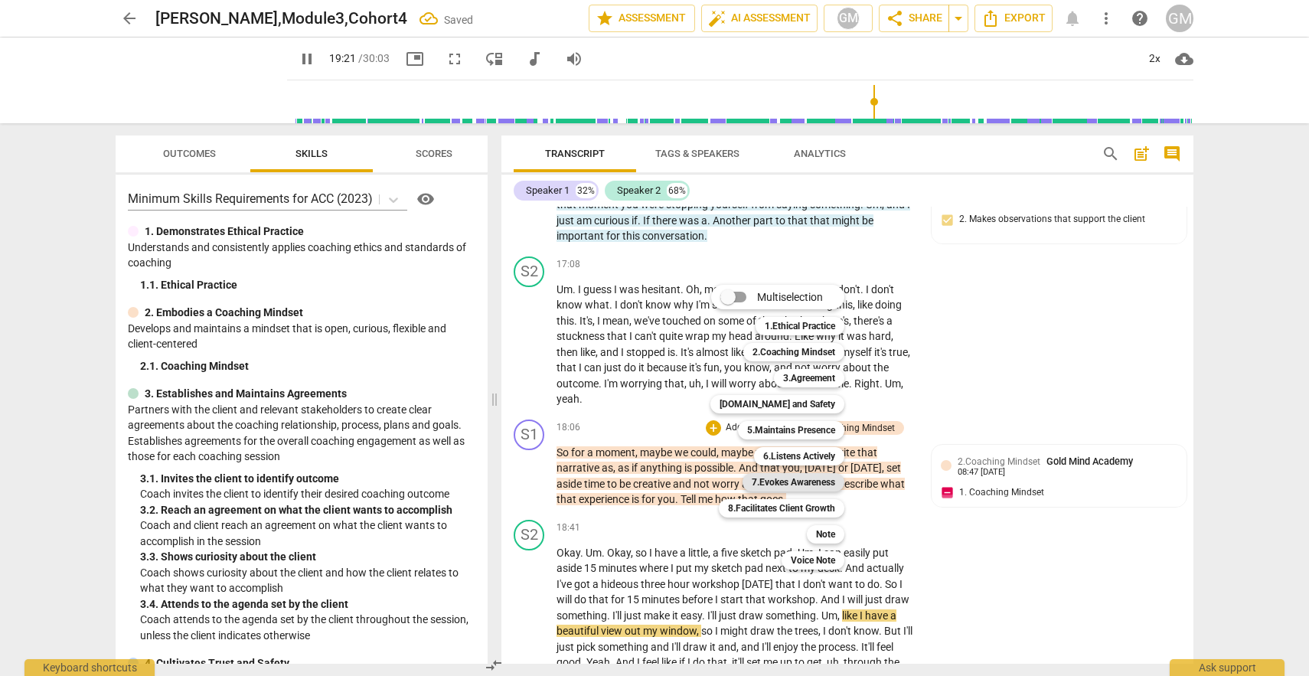
click at [792, 483] on b "7.Evokes Awareness" at bounding box center [793, 482] width 83 height 18
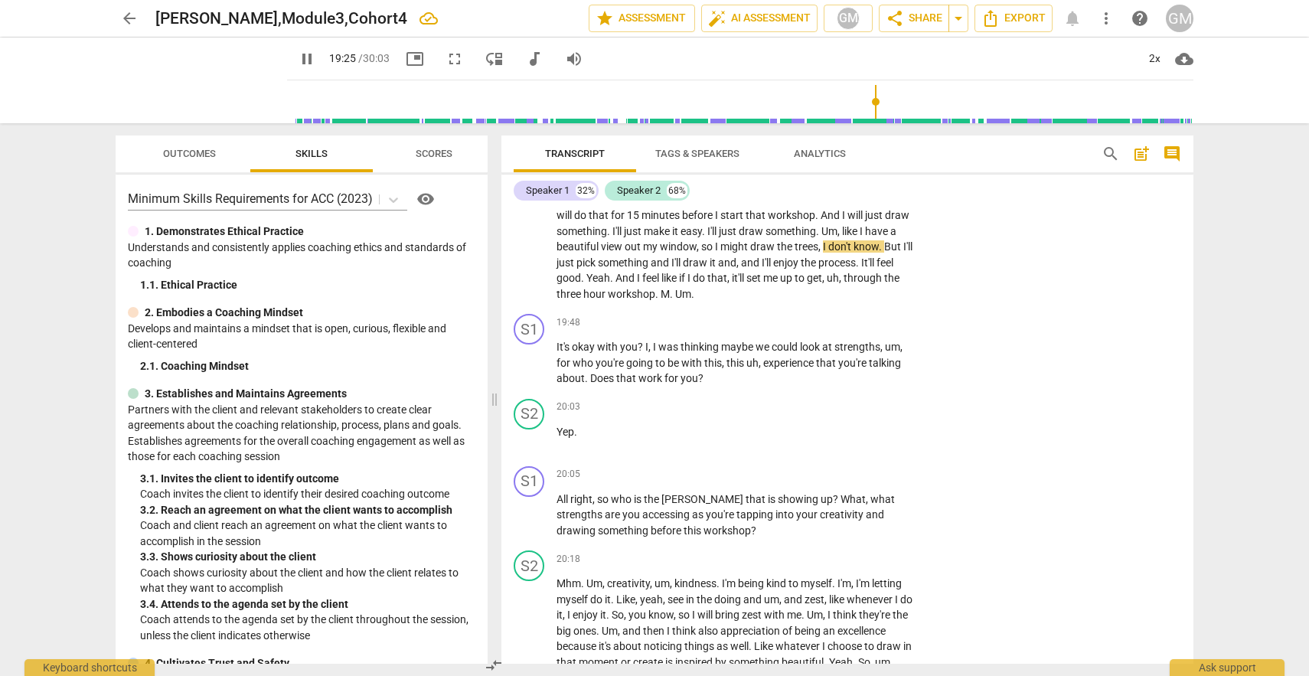
scroll to position [5403, 0]
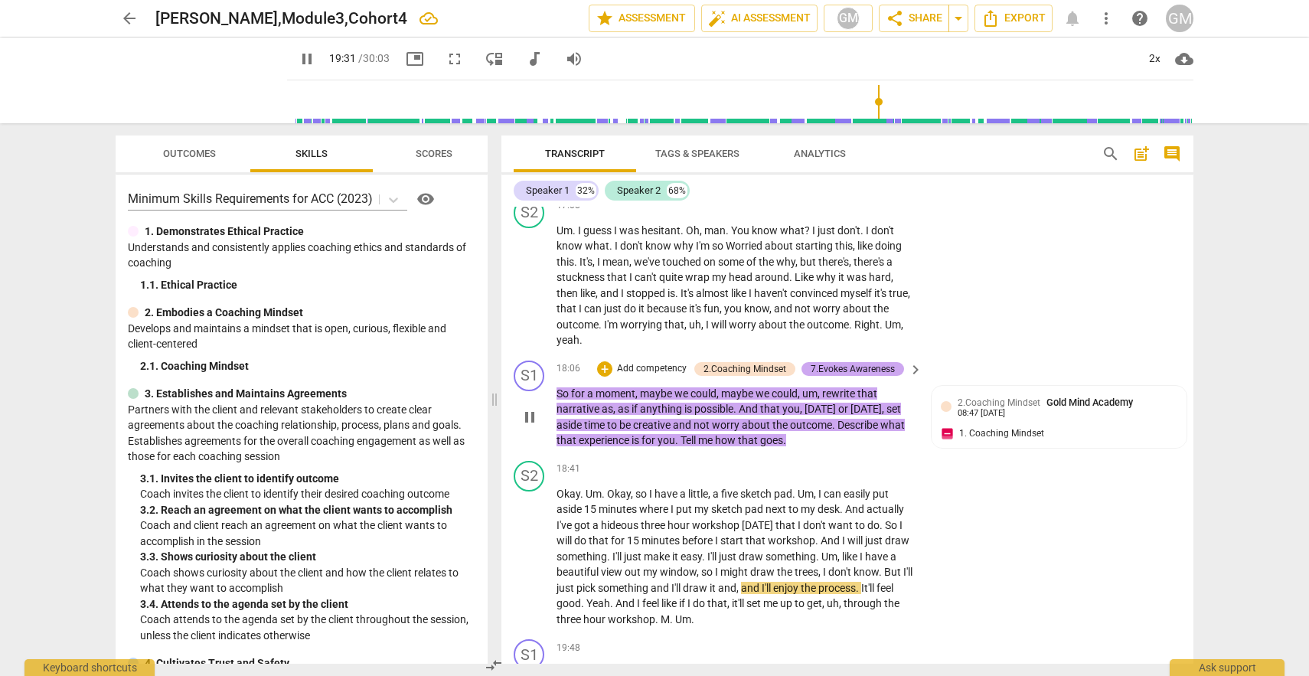
click at [836, 368] on div "7.Evokes Awareness" at bounding box center [852, 369] width 84 height 14
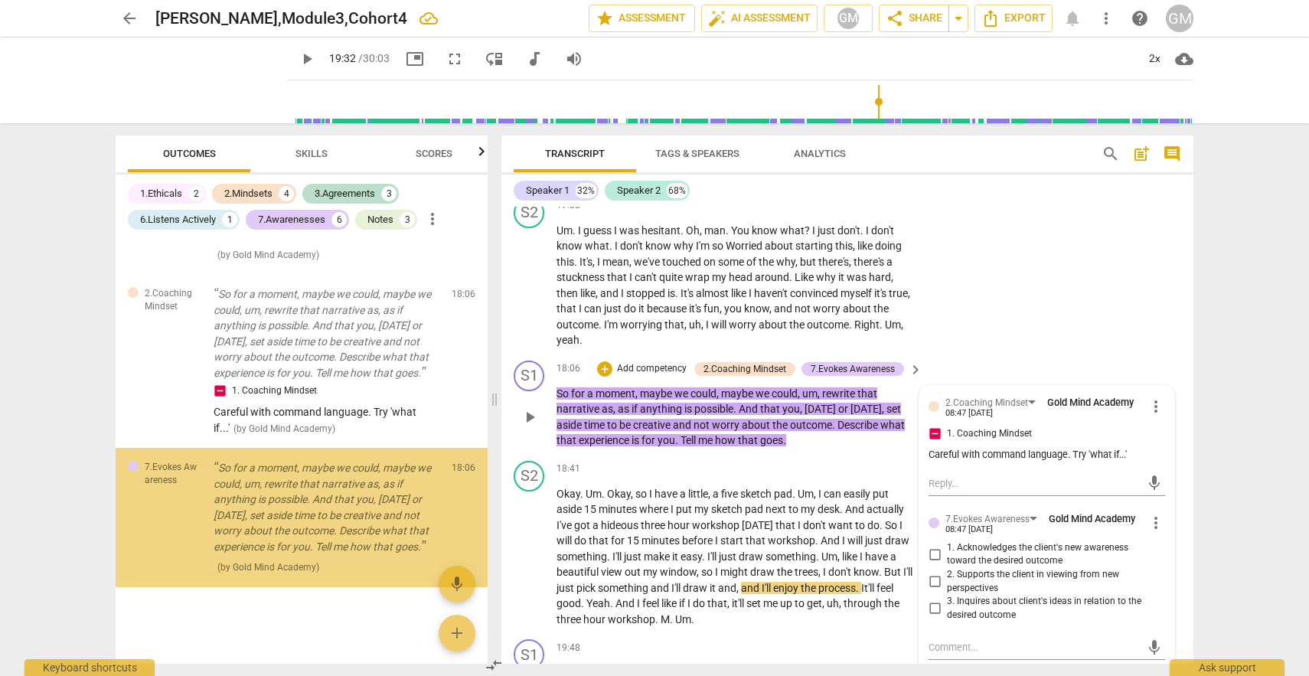
scroll to position [2803, 0]
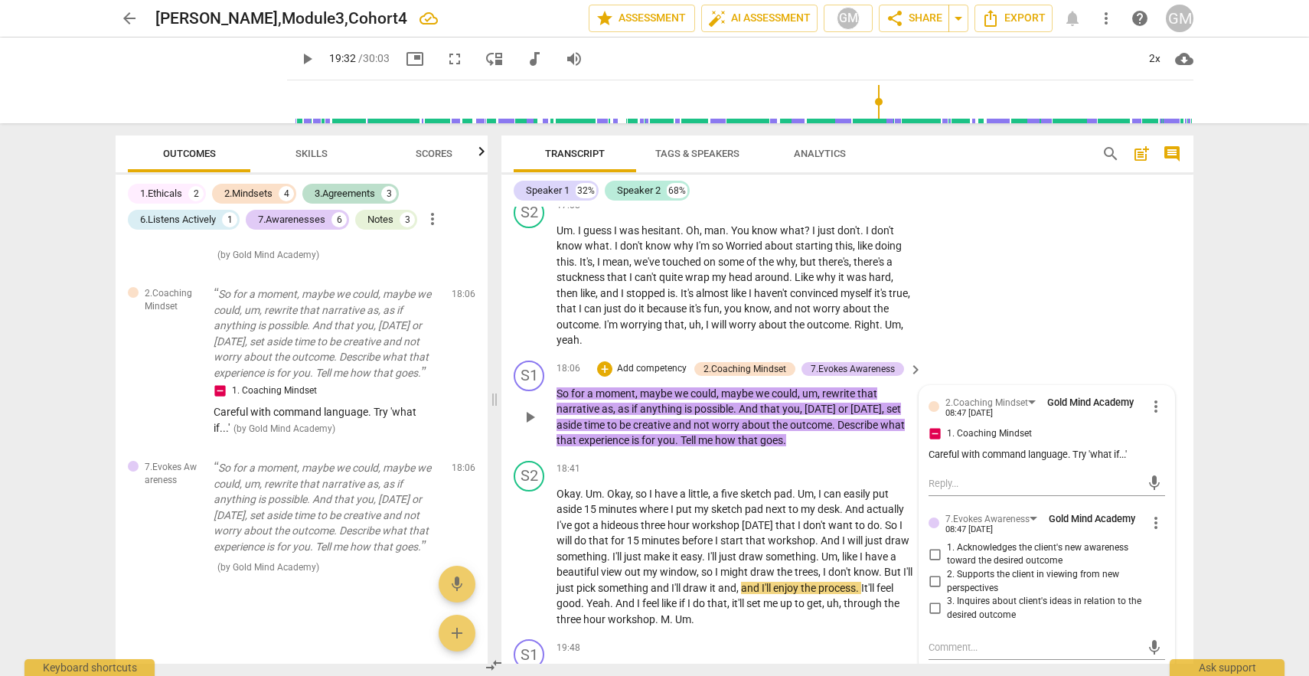
click at [932, 605] on input "3. Inquires about client's ideas in relation to the desired outcome" at bounding box center [934, 608] width 24 height 18
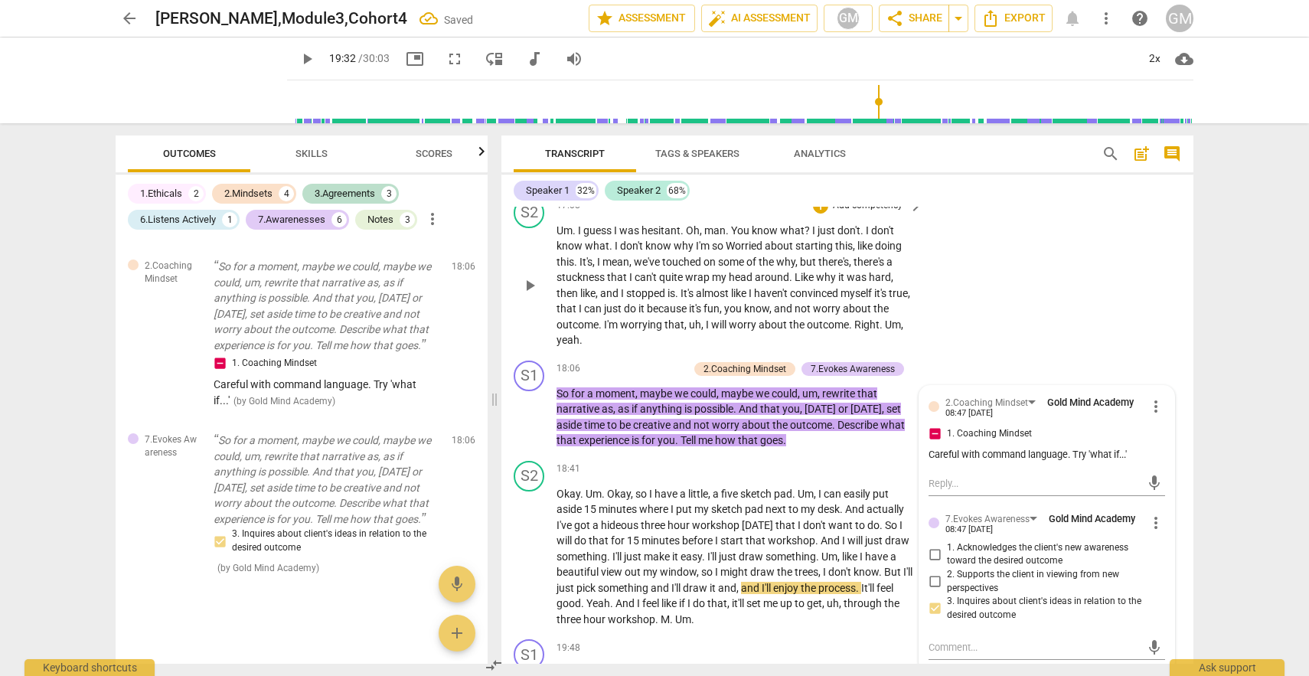
click at [1112, 320] on div "S2 play_arrow pause 17:08 + Add competency keyboard_arrow_right Um . I guess I …" at bounding box center [847, 272] width 692 height 163
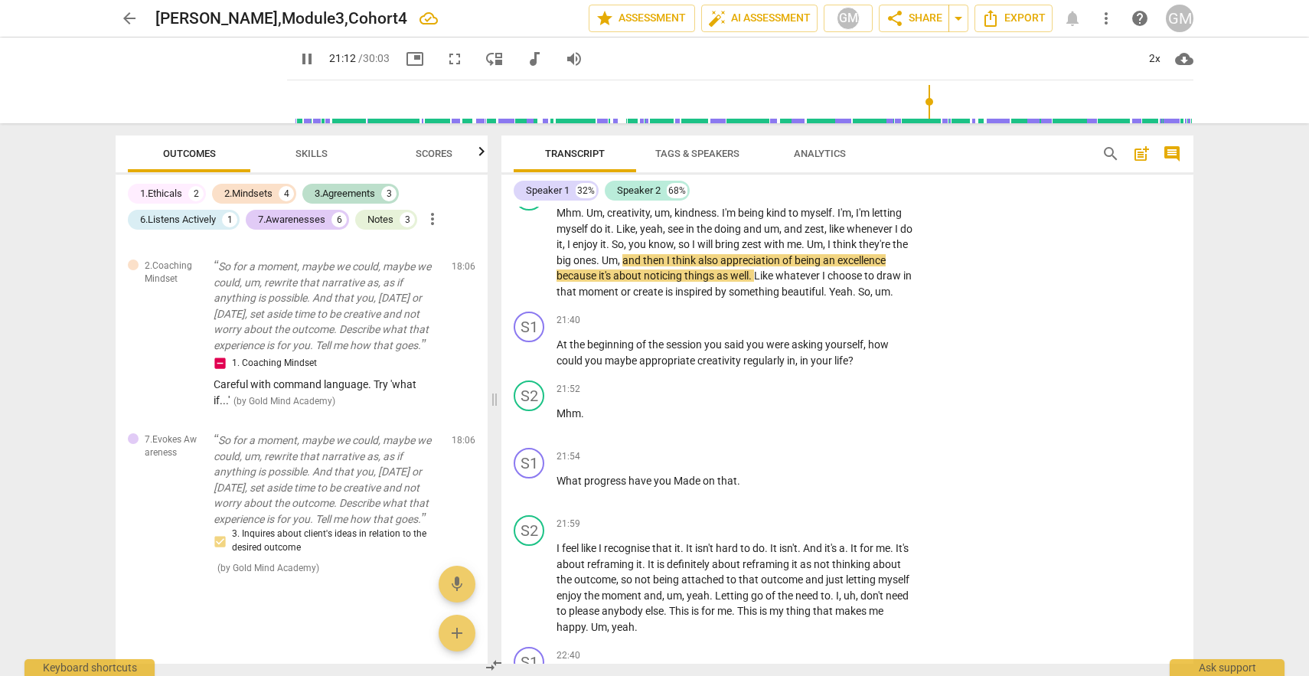
scroll to position [5916, 0]
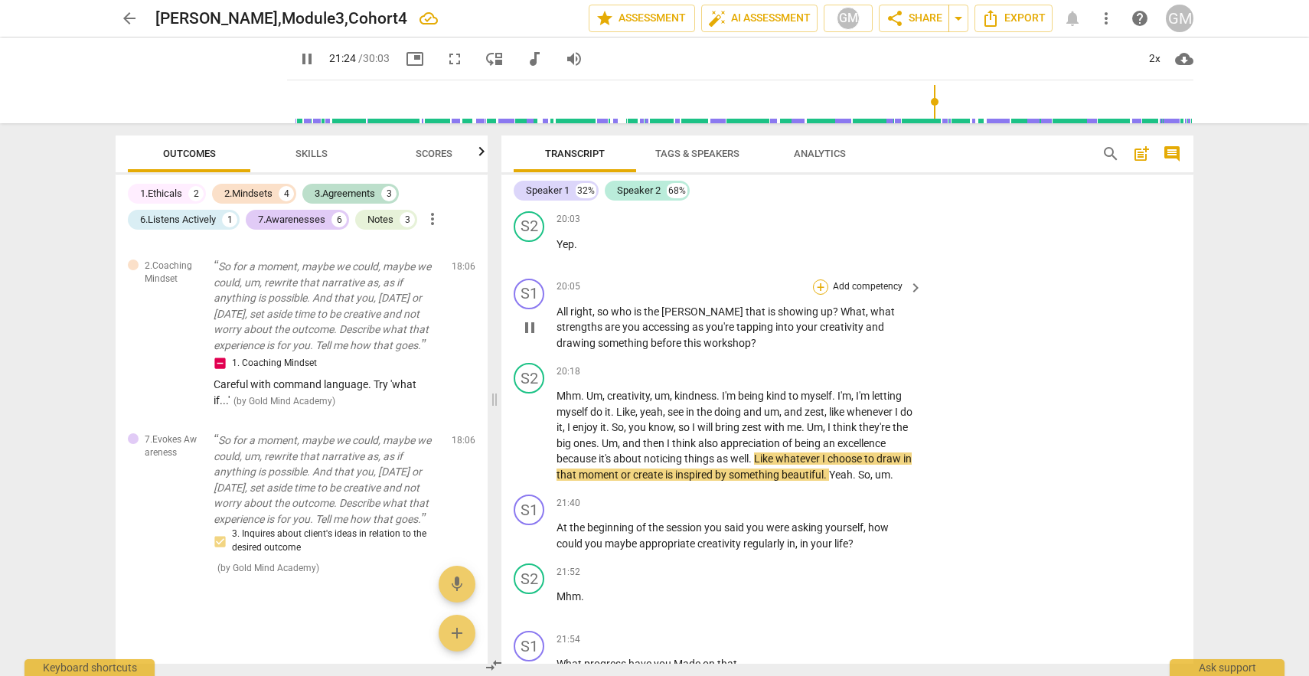
click at [817, 286] on div "+" at bounding box center [820, 286] width 15 height 15
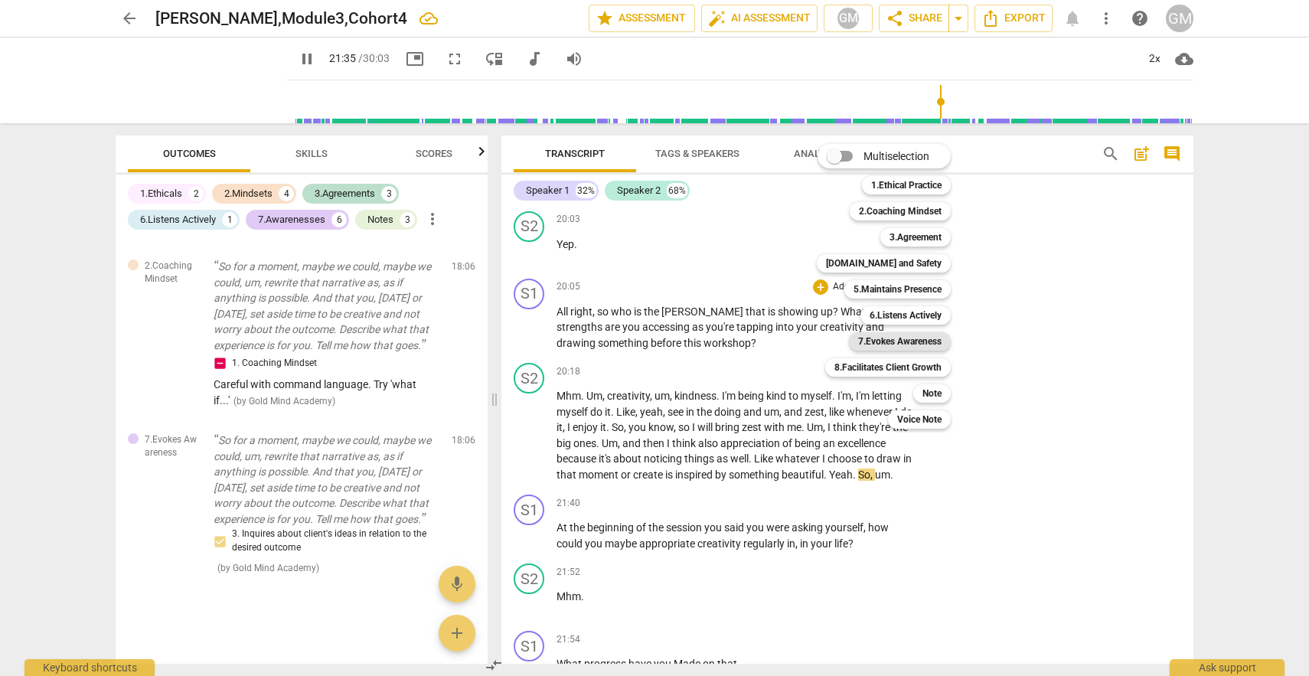
click at [888, 334] on b "7.Evokes Awareness" at bounding box center [899, 341] width 83 height 18
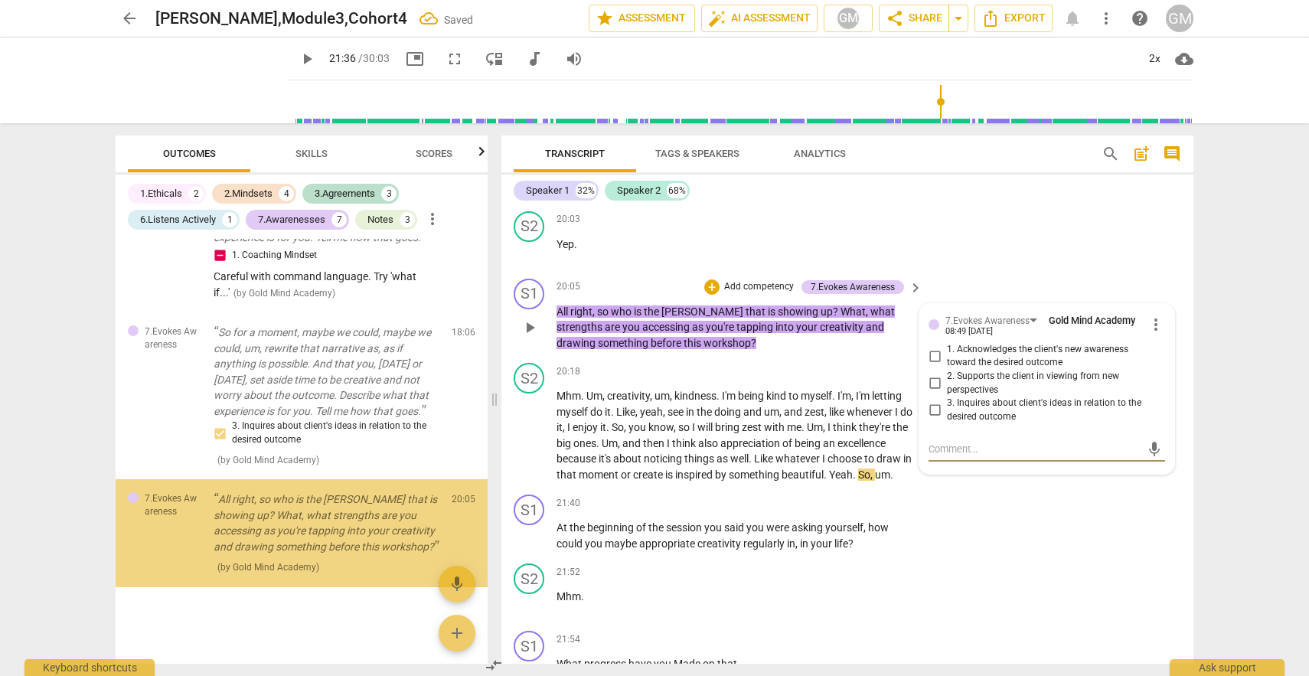
scroll to position [2937, 0]
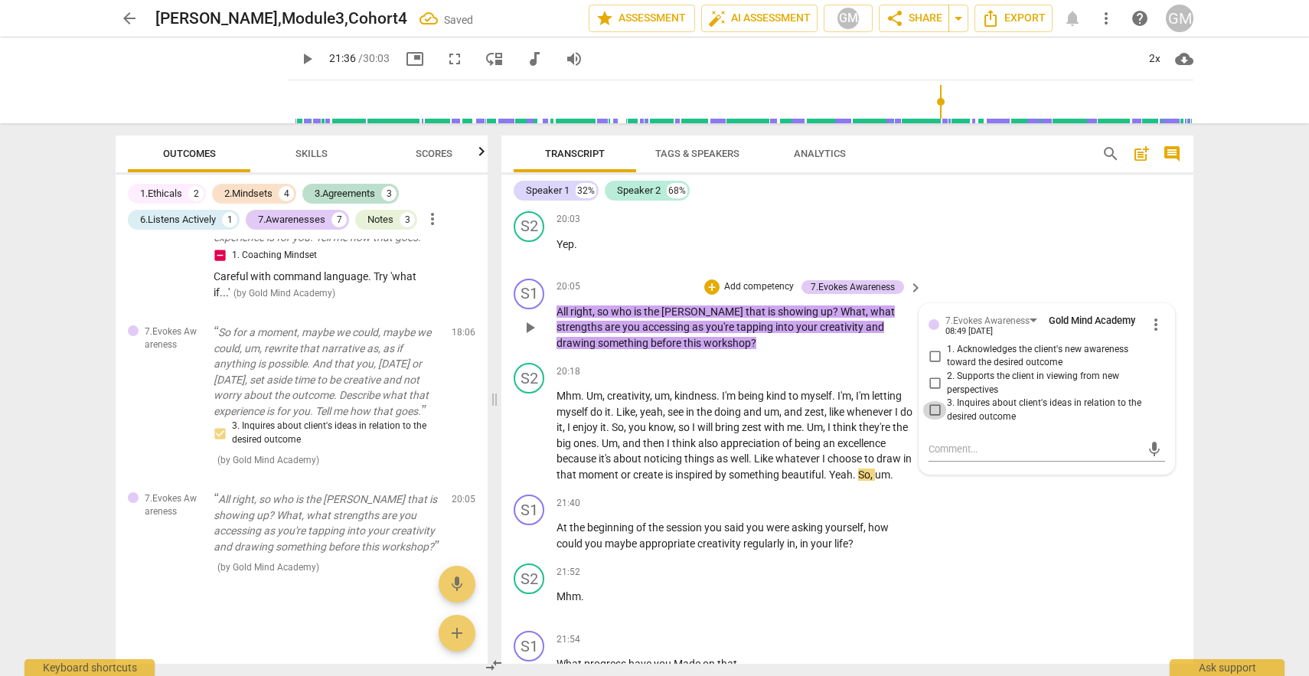
click at [928, 405] on input "3. Inquires about client's ideas in relation to the desired outcome" at bounding box center [934, 410] width 24 height 18
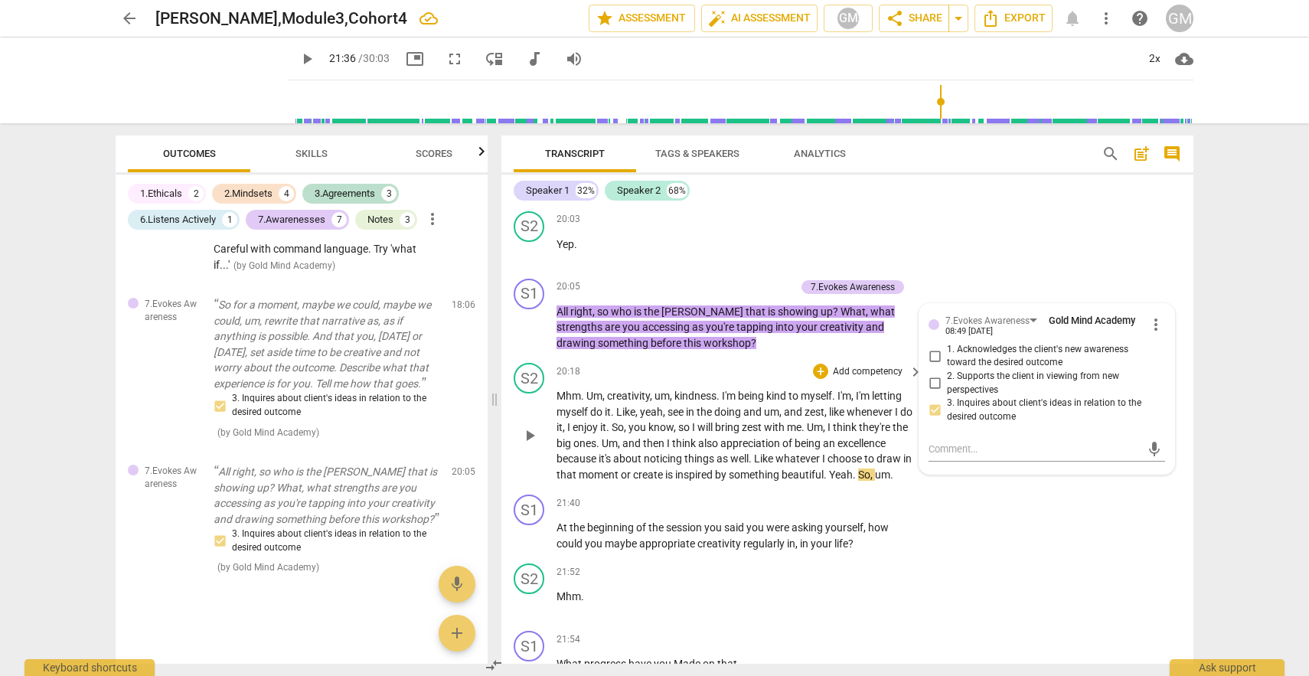
click at [801, 425] on span "me" at bounding box center [794, 427] width 15 height 12
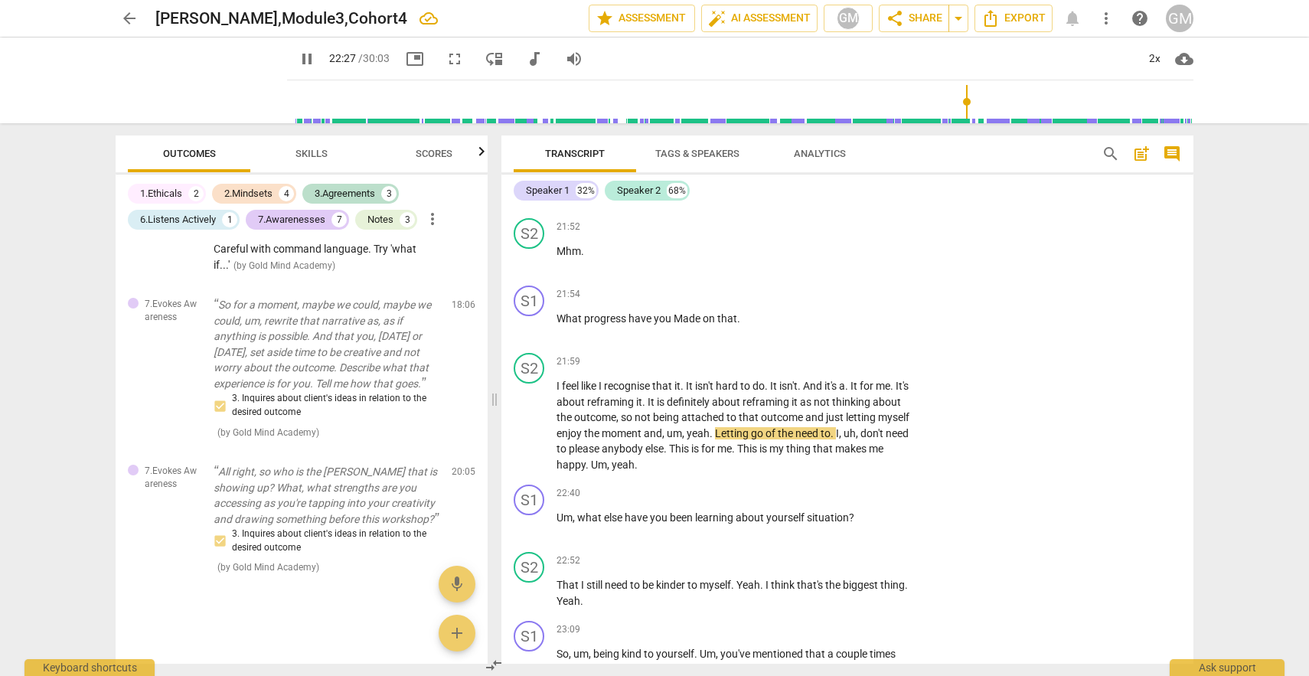
scroll to position [6253, 0]
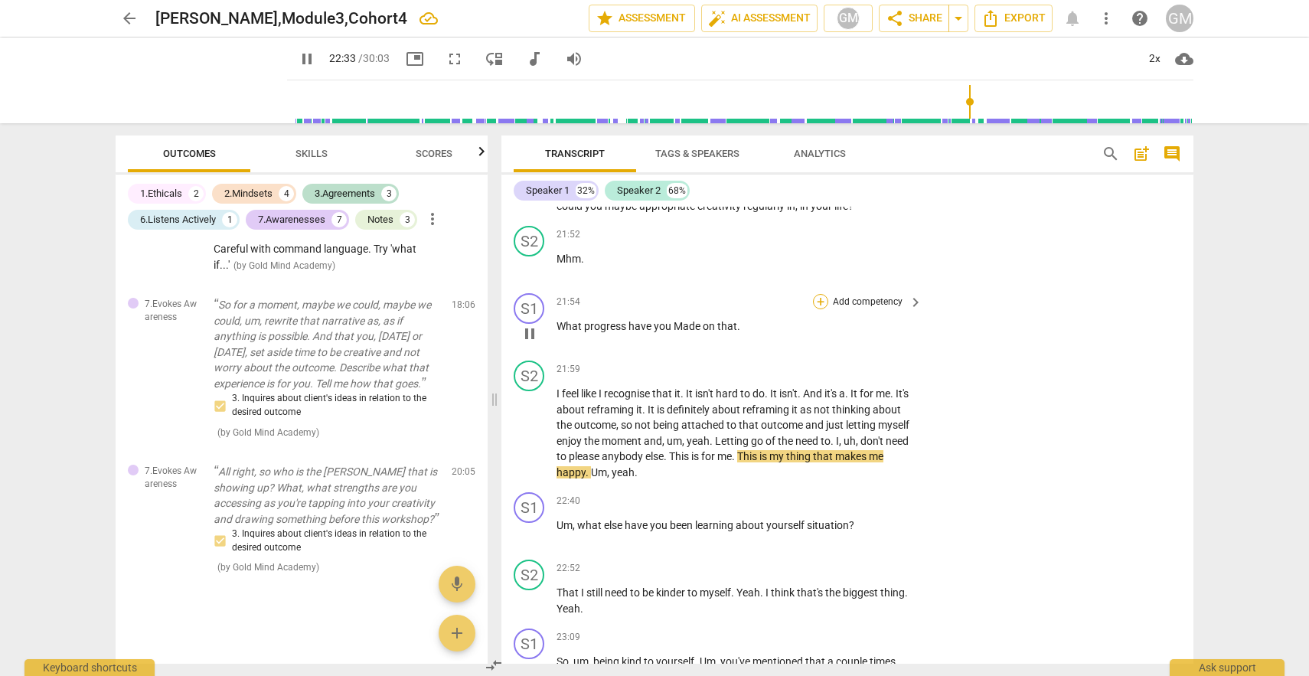
click at [817, 304] on div "+" at bounding box center [820, 301] width 15 height 15
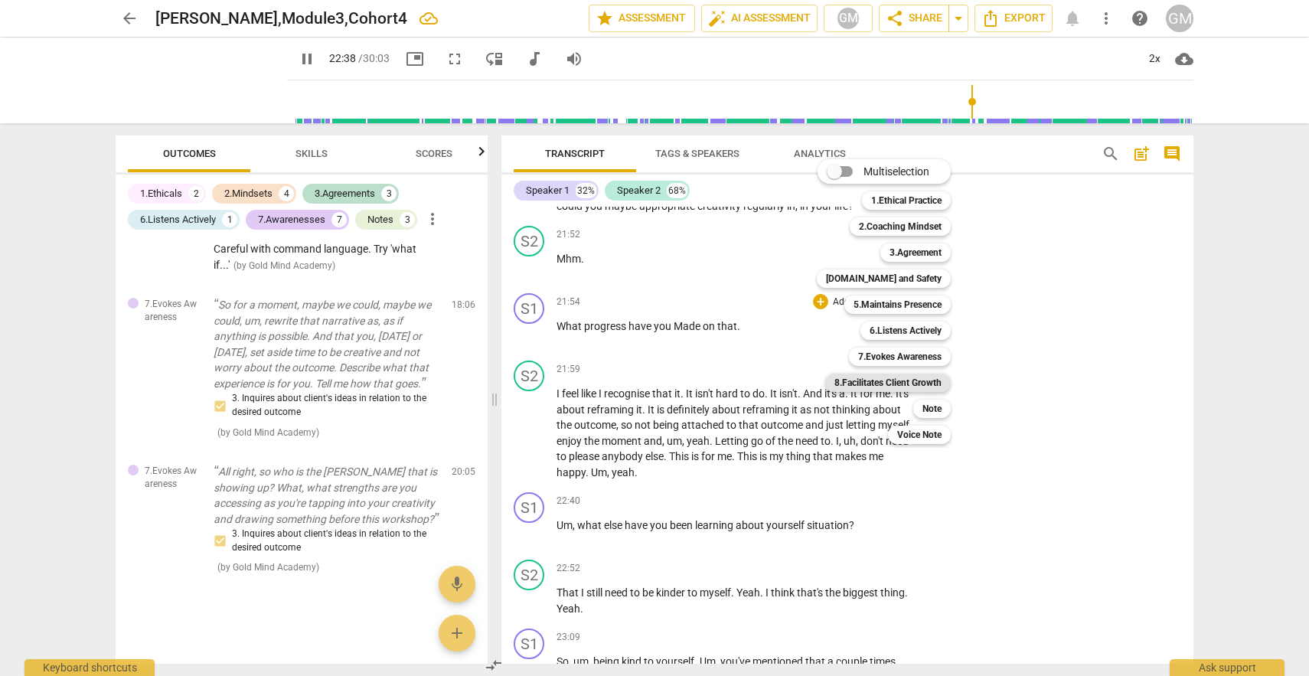
click at [874, 385] on b "8.Facilitates Client Growth" at bounding box center [887, 382] width 107 height 18
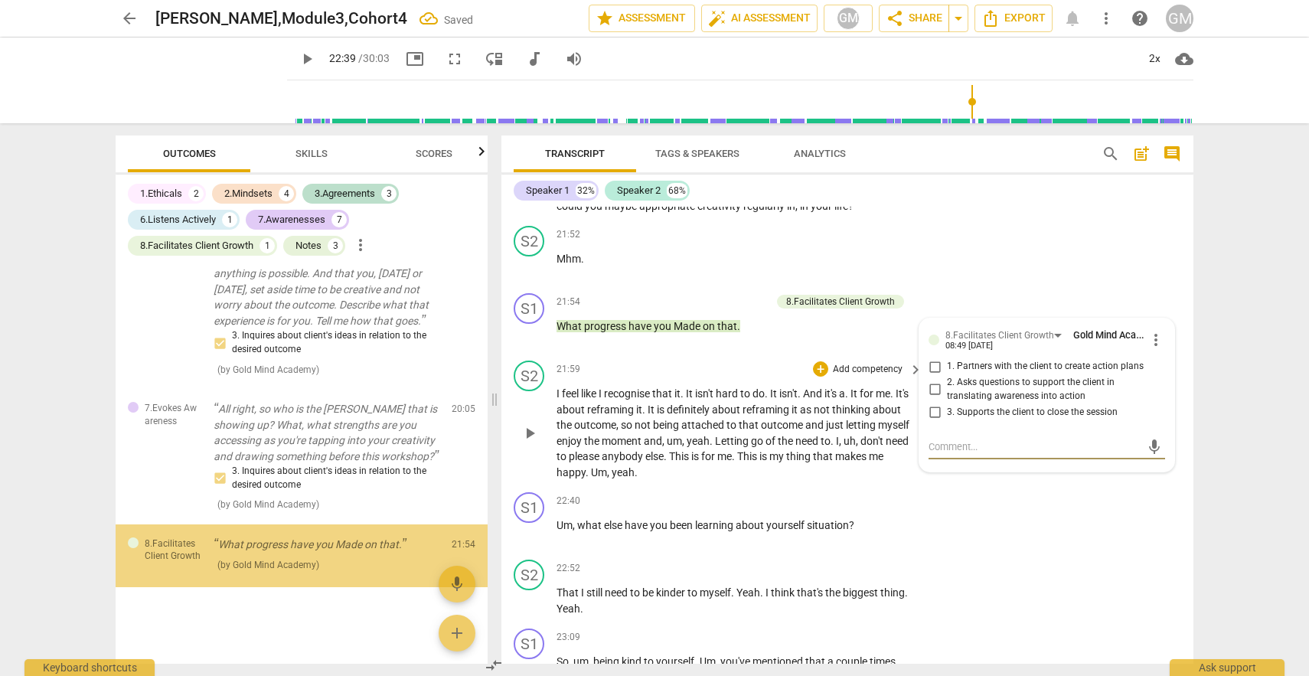
scroll to position [3054, 0]
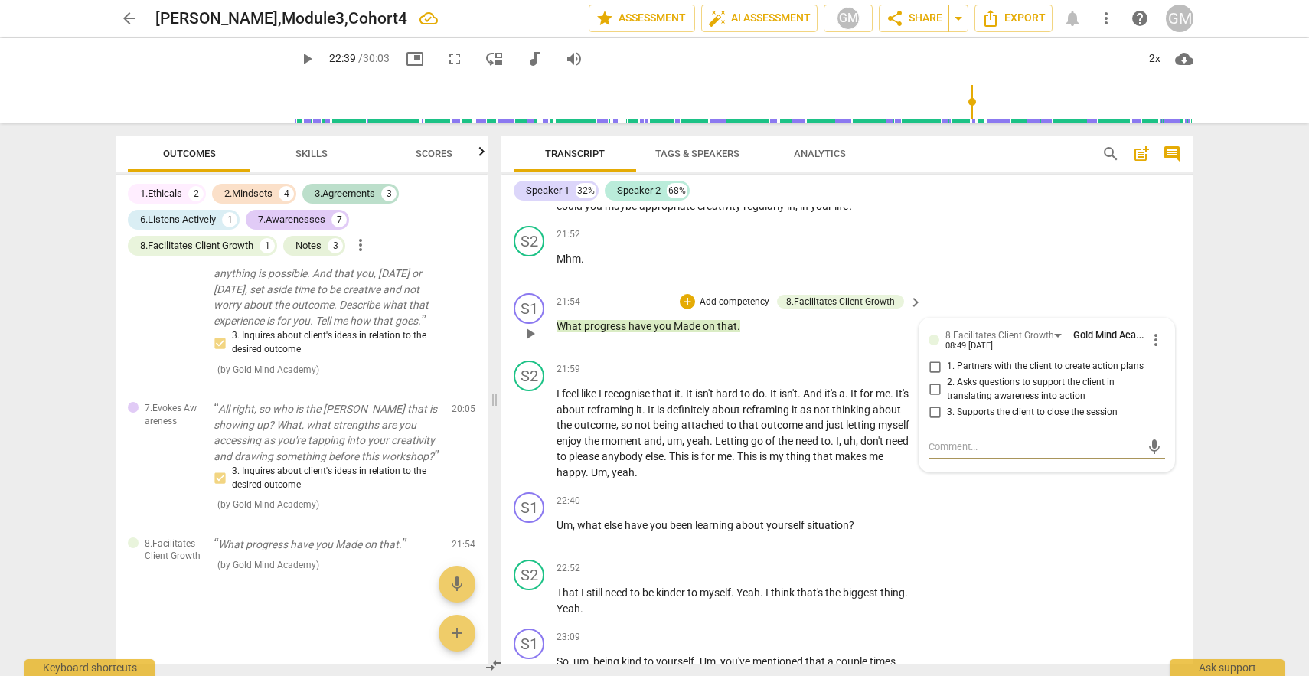
click at [1146, 336] on span "more_vert" at bounding box center [1155, 340] width 18 height 18
click at [1161, 375] on li "Delete" at bounding box center [1167, 368] width 53 height 29
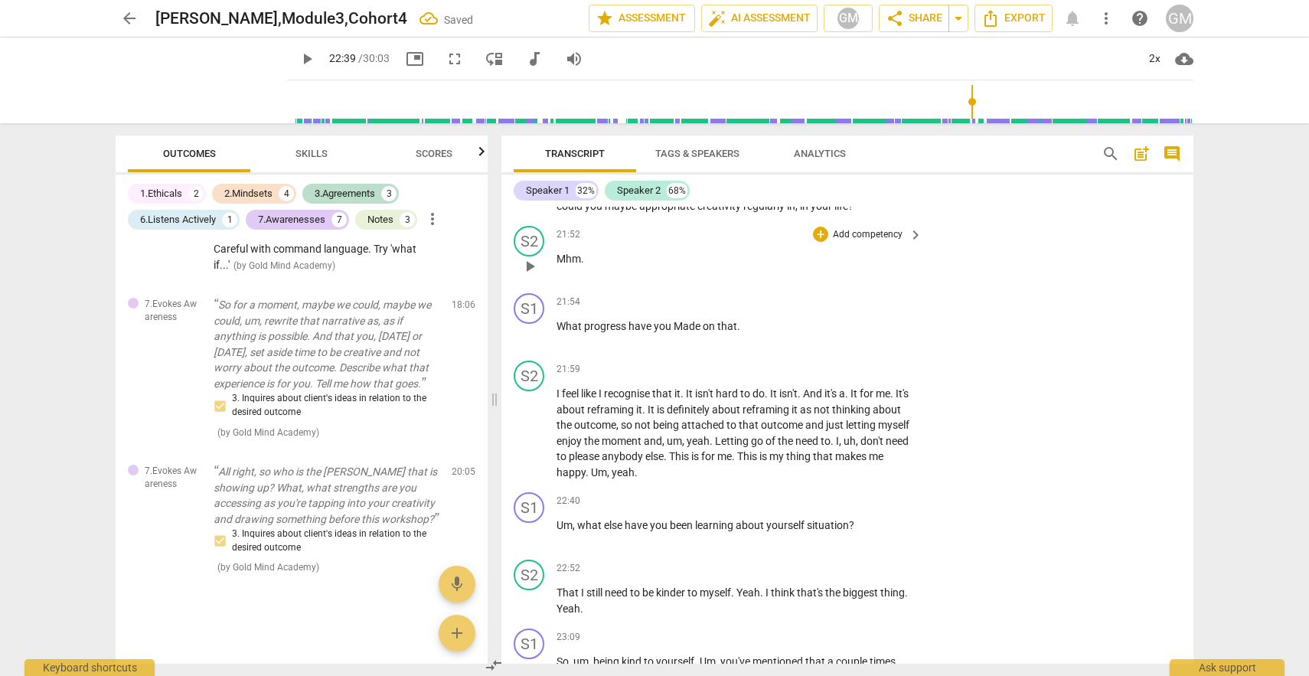
scroll to position [2965, 0]
click at [820, 299] on div "+" at bounding box center [820, 301] width 15 height 15
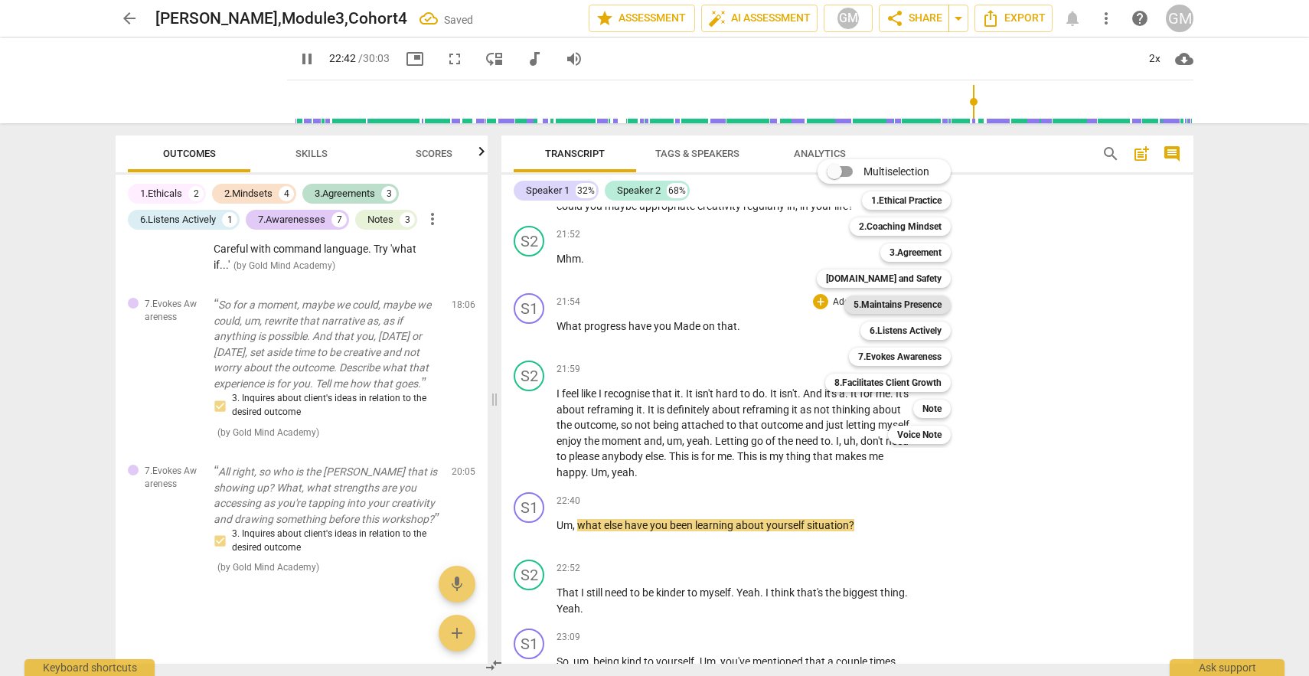
click at [876, 301] on b "5.Maintains Presence" at bounding box center [897, 304] width 88 height 18
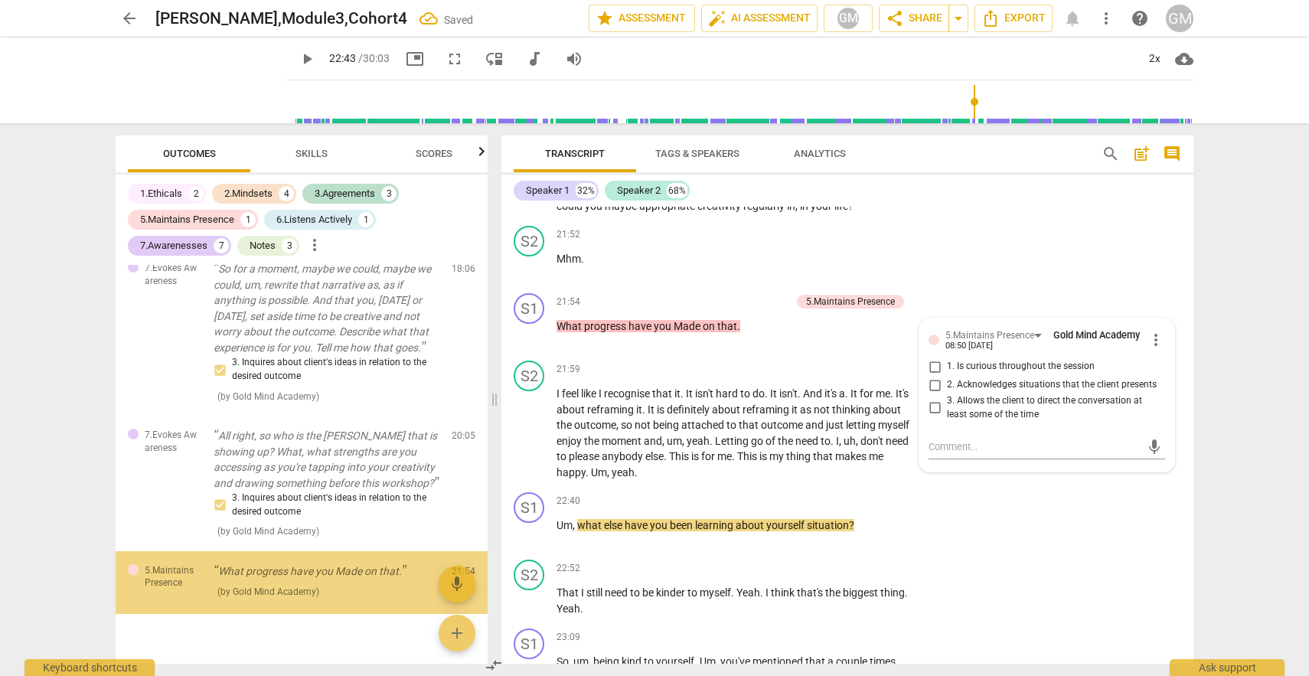
scroll to position [3054, 0]
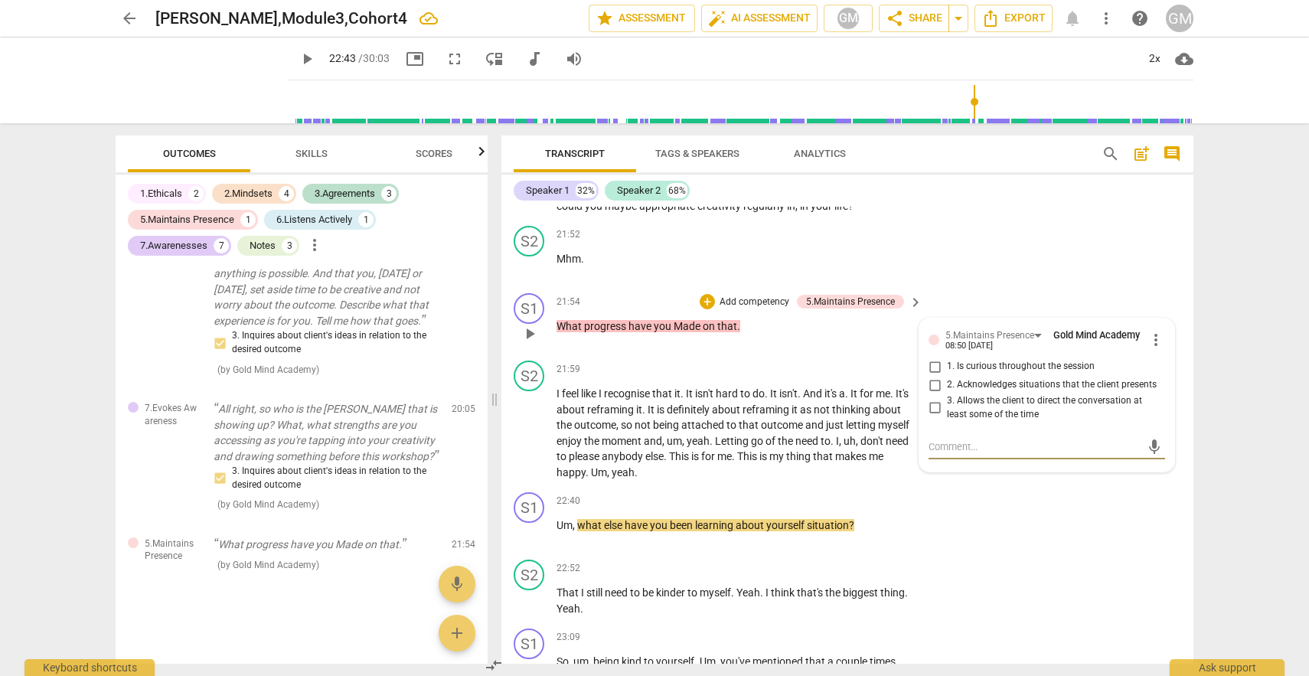
click at [1153, 338] on span "more_vert" at bounding box center [1155, 340] width 18 height 18
click at [1158, 368] on li "Delete" at bounding box center [1167, 368] width 53 height 29
click at [931, 383] on input "2. Acknowledges situations that the client presents" at bounding box center [934, 385] width 24 height 18
click at [703, 300] on div "+" at bounding box center [706, 301] width 15 height 15
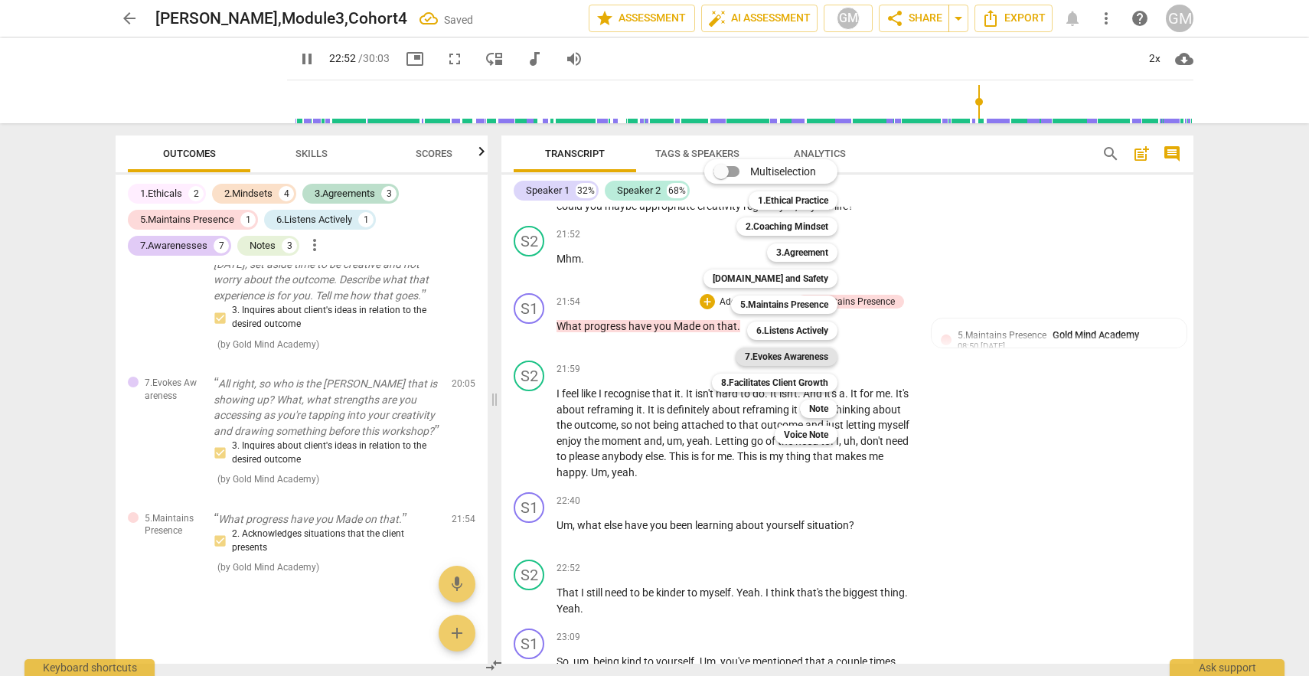
click at [785, 356] on b "7.Evokes Awareness" at bounding box center [786, 356] width 83 height 18
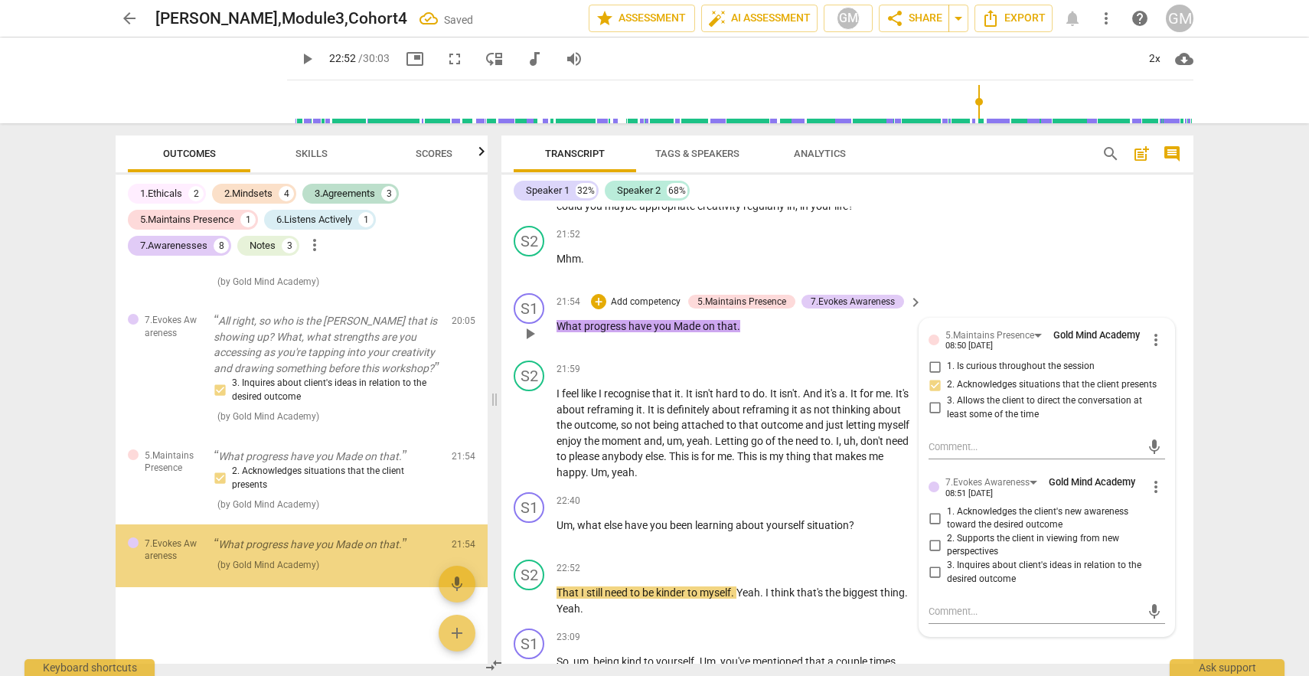
scroll to position [3142, 0]
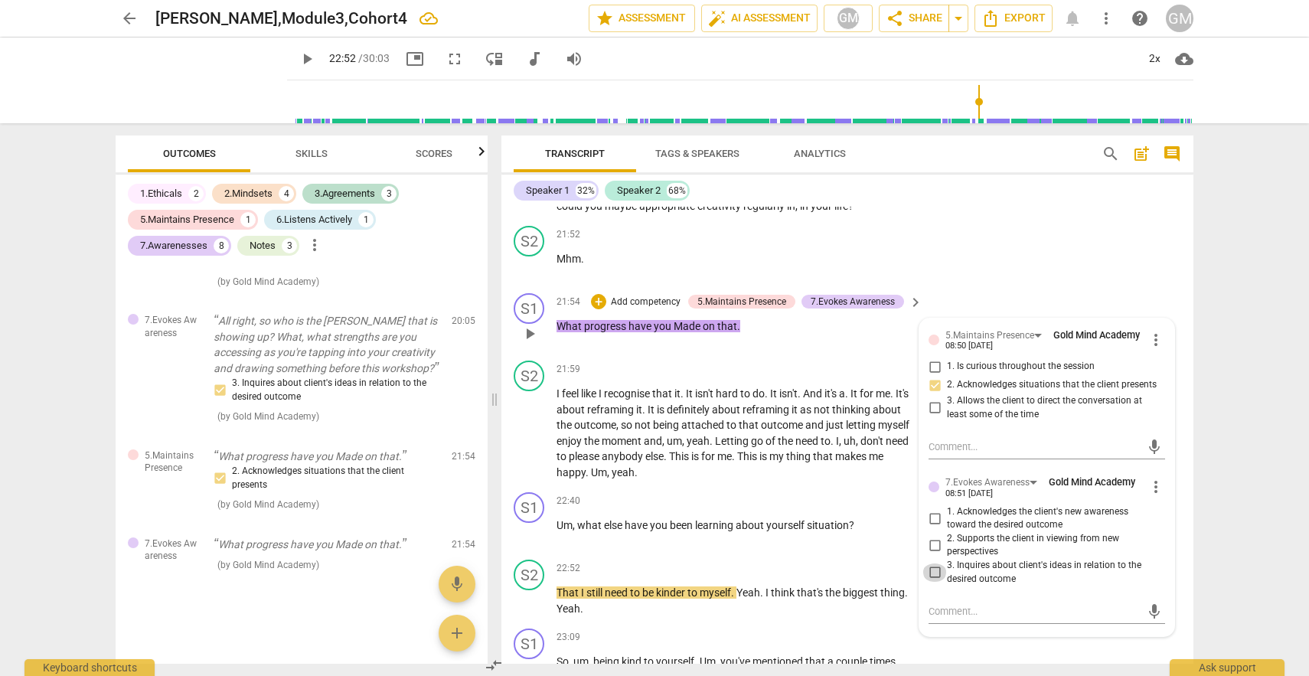
click at [929, 571] on input "3. Inquires about client's ideas in relation to the desired outcome" at bounding box center [934, 572] width 24 height 18
click at [934, 569] on input "3. Inquires about client's ideas in relation to the desired outcome" at bounding box center [934, 572] width 24 height 18
click at [1022, 253] on div "S2 play_arrow pause 21:52 + Add competency keyboard_arrow_right Mhm ." at bounding box center [847, 253] width 692 height 67
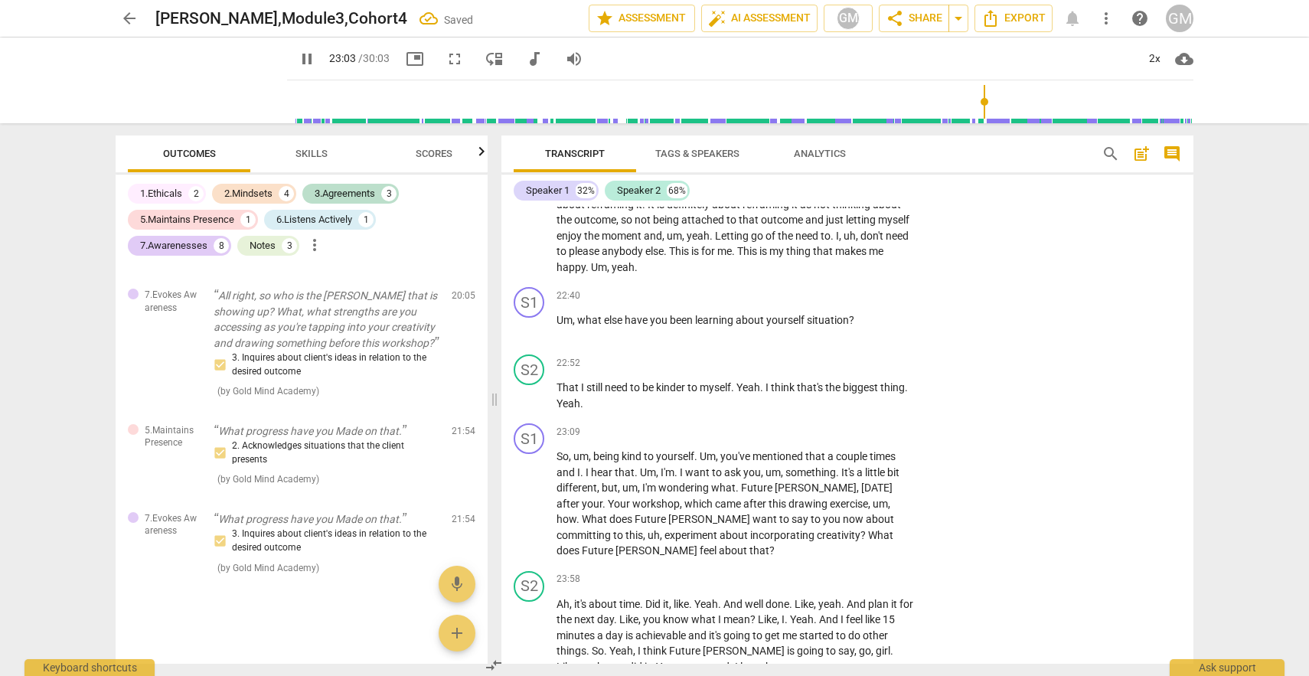
scroll to position [6466, 0]
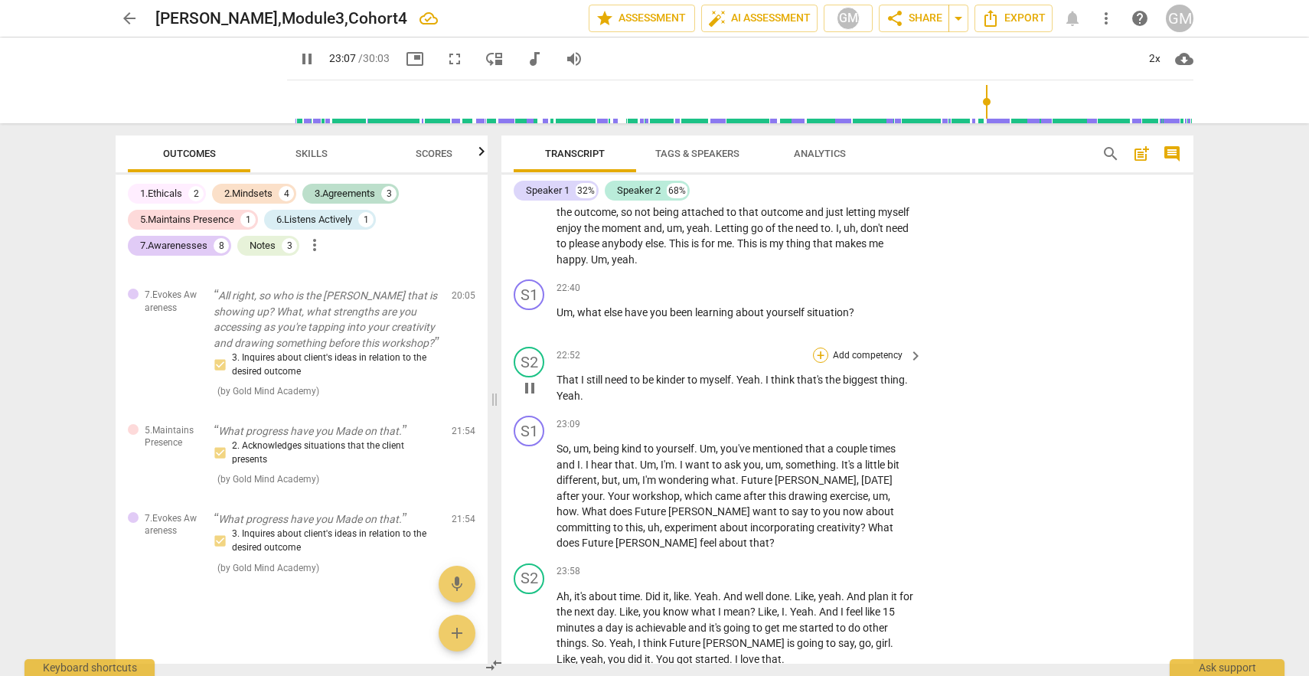
click at [819, 352] on div "+" at bounding box center [820, 354] width 15 height 15
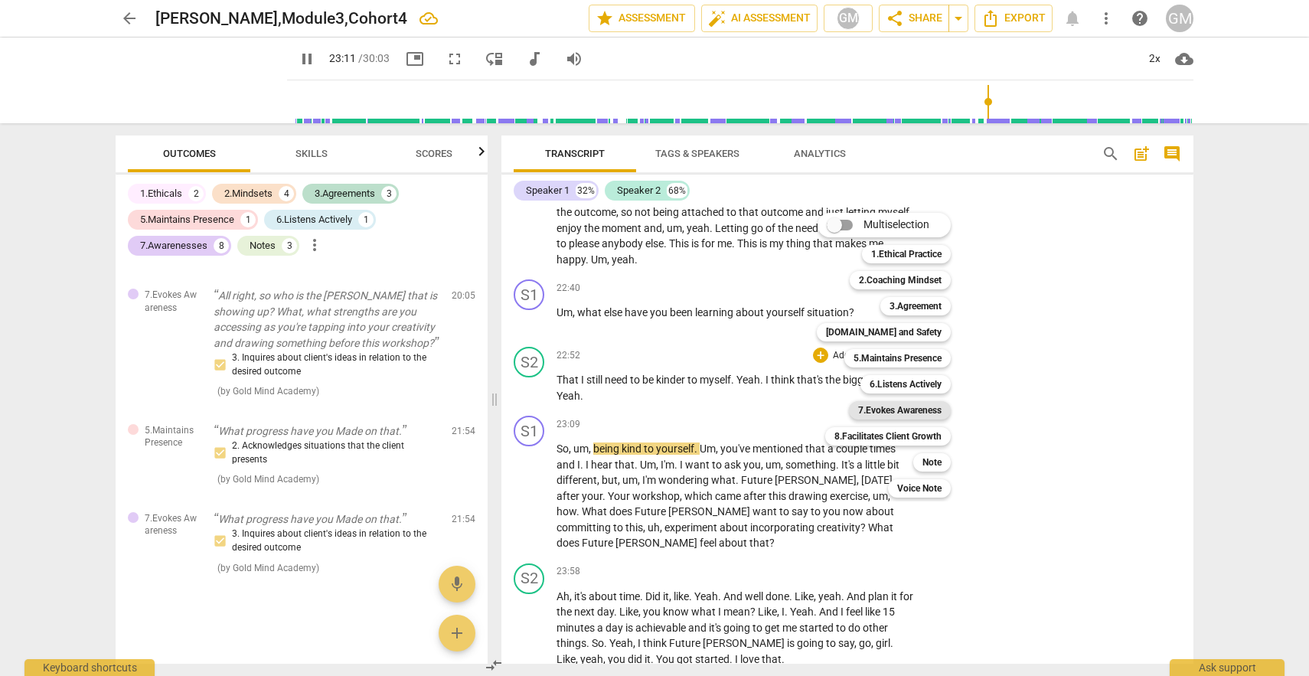
click at [903, 411] on b "7.Evokes Awareness" at bounding box center [899, 410] width 83 height 18
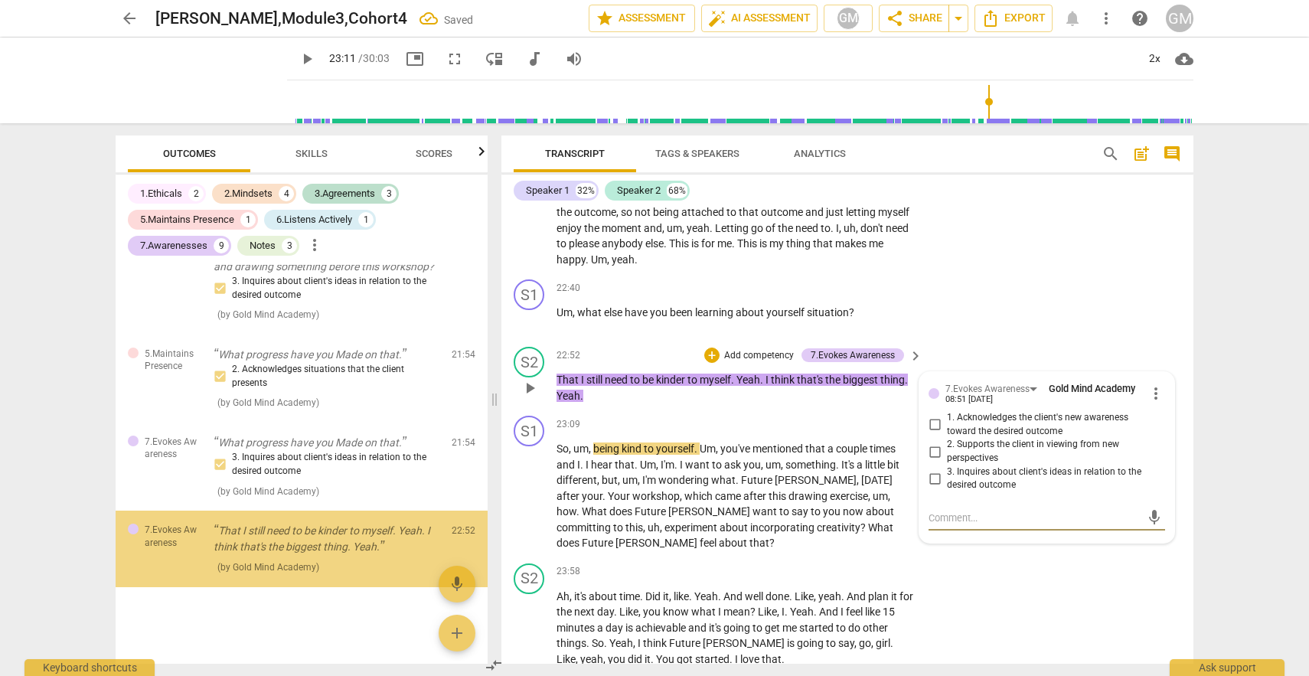
scroll to position [3243, 0]
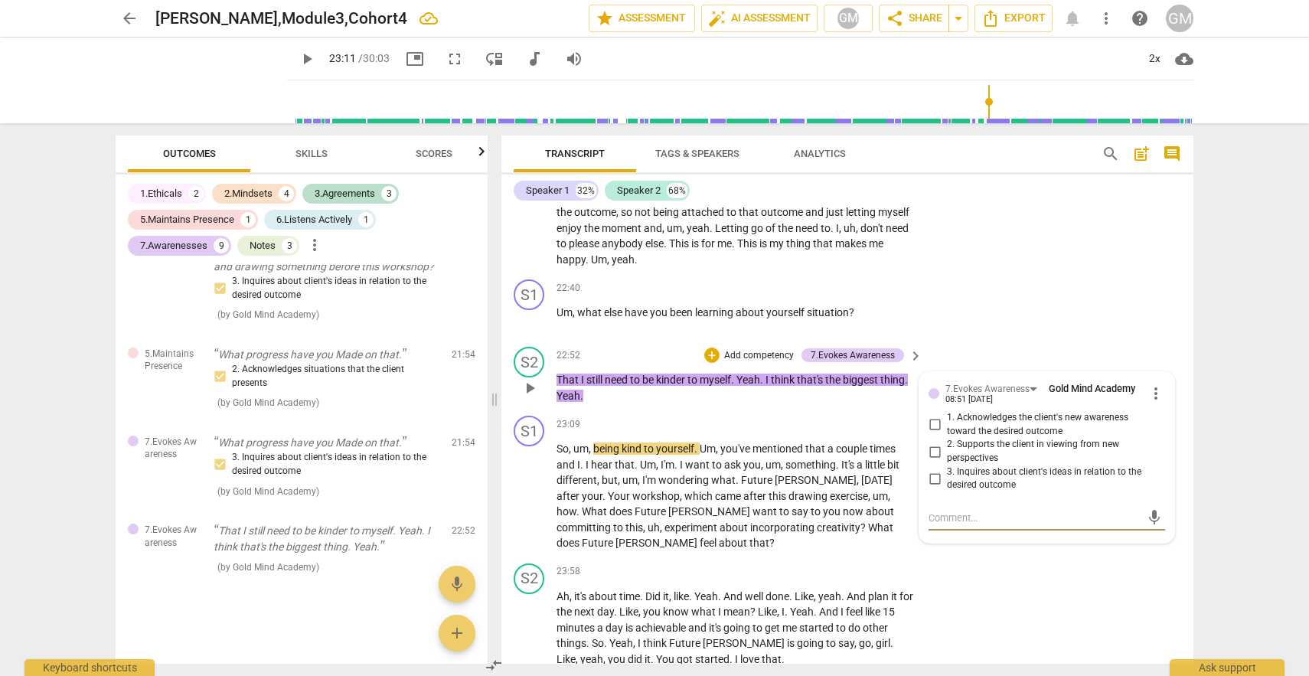
click at [1147, 393] on span "more_vert" at bounding box center [1155, 393] width 18 height 18
click at [1164, 422] on li "Delete" at bounding box center [1167, 421] width 53 height 29
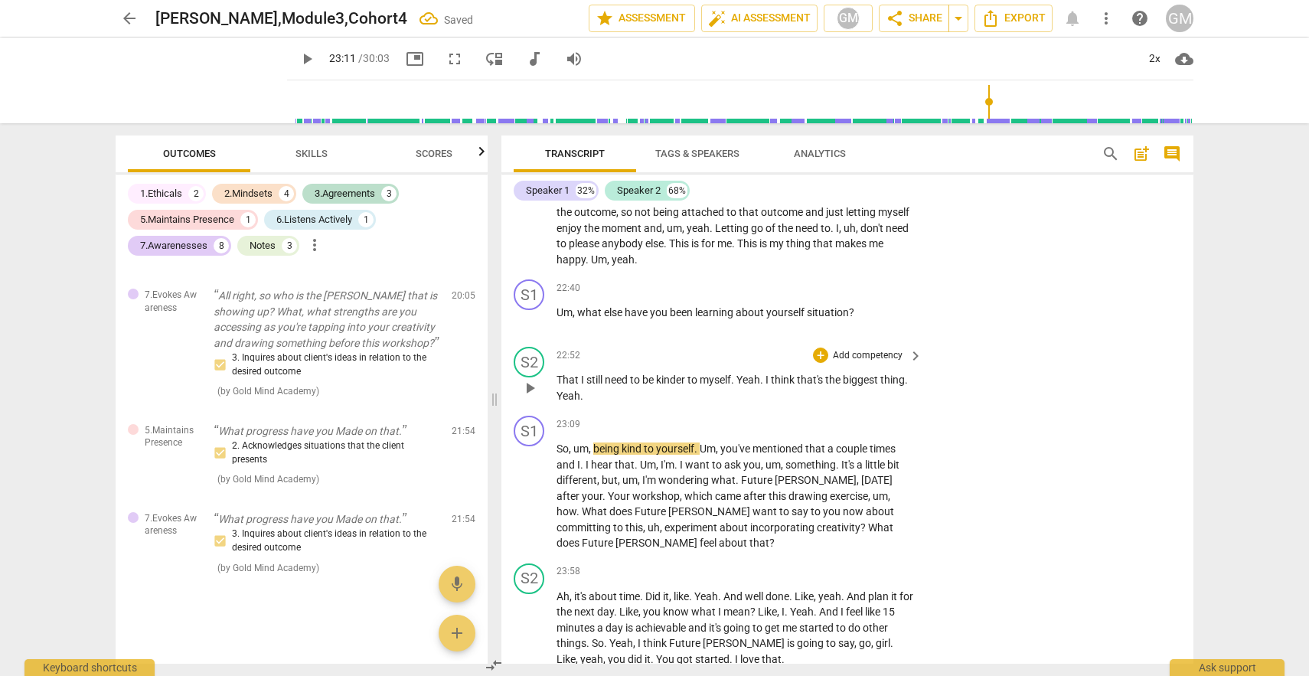
scroll to position [3168, 0]
click at [820, 284] on div "+" at bounding box center [820, 287] width 15 height 15
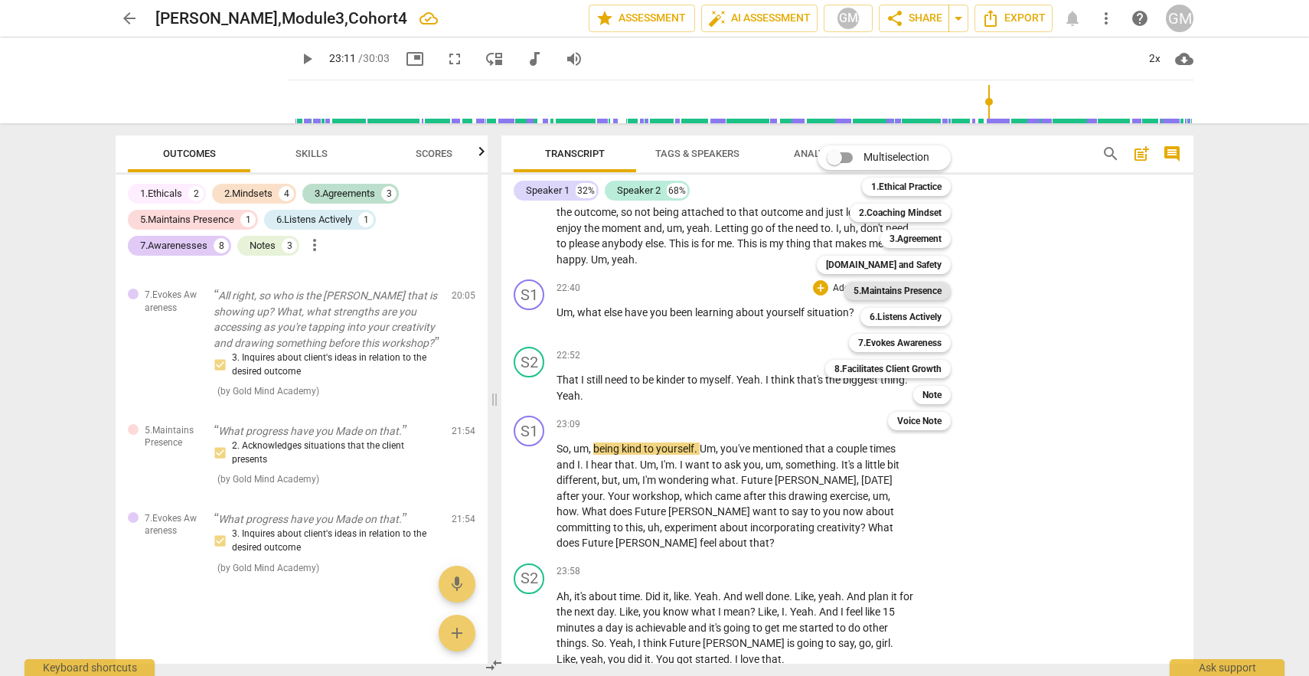
click at [919, 288] on b "5.Maintains Presence" at bounding box center [897, 291] width 88 height 18
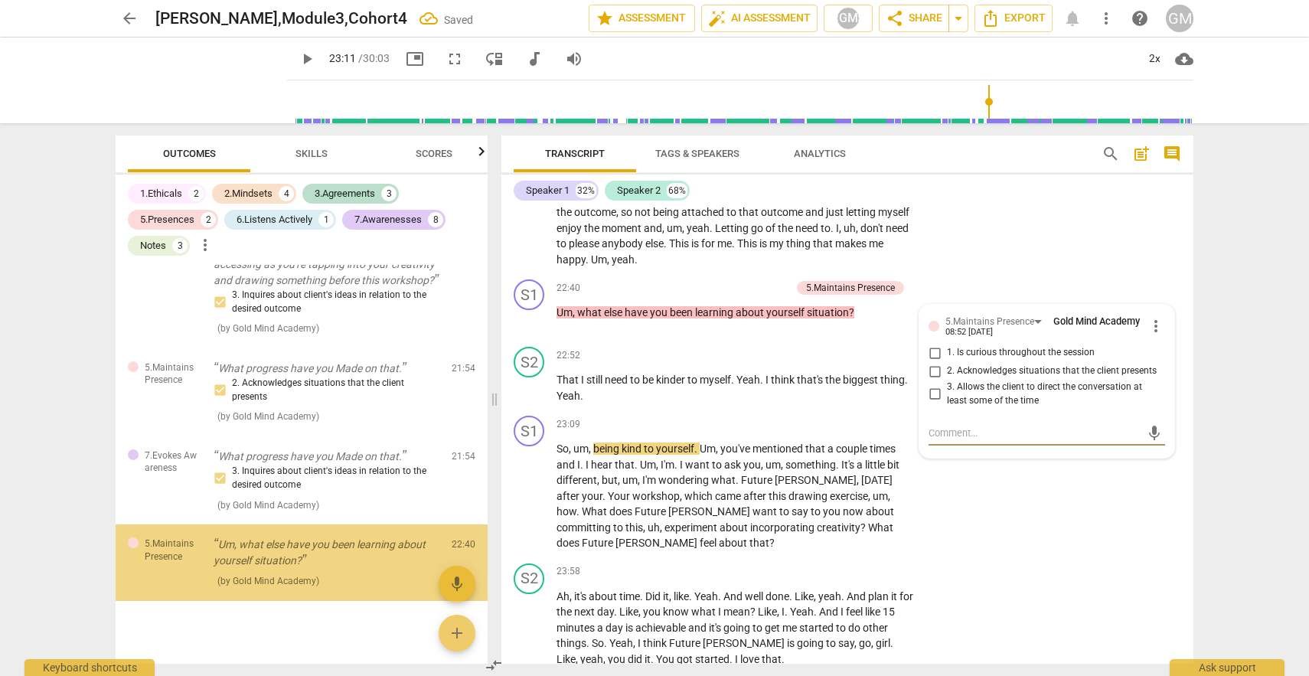
scroll to position [3243, 0]
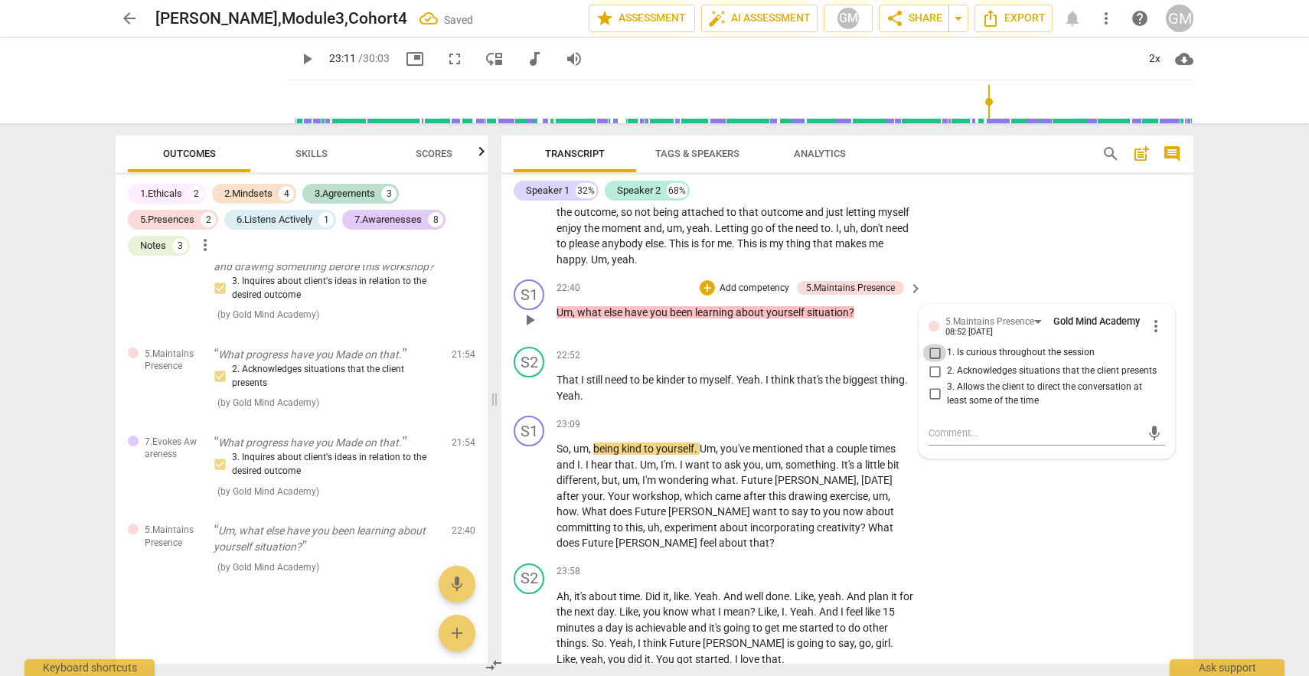
click at [931, 354] on input "1. Is curious throughout the session" at bounding box center [934, 353] width 24 height 18
click at [1013, 574] on div "S2 play_arrow pause 23:58 + Add competency keyboard_arrow_right Ah , it's about…" at bounding box center [847, 615] width 692 height 116
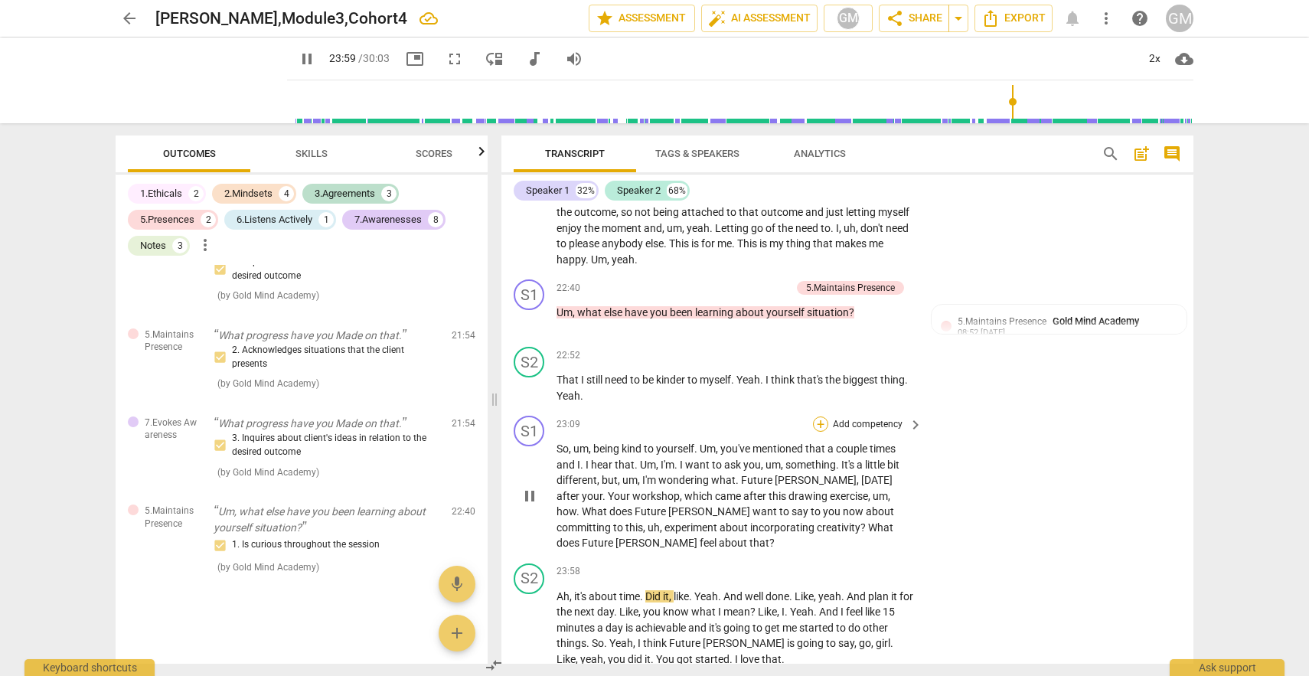
click at [817, 425] on div "+" at bounding box center [820, 423] width 15 height 15
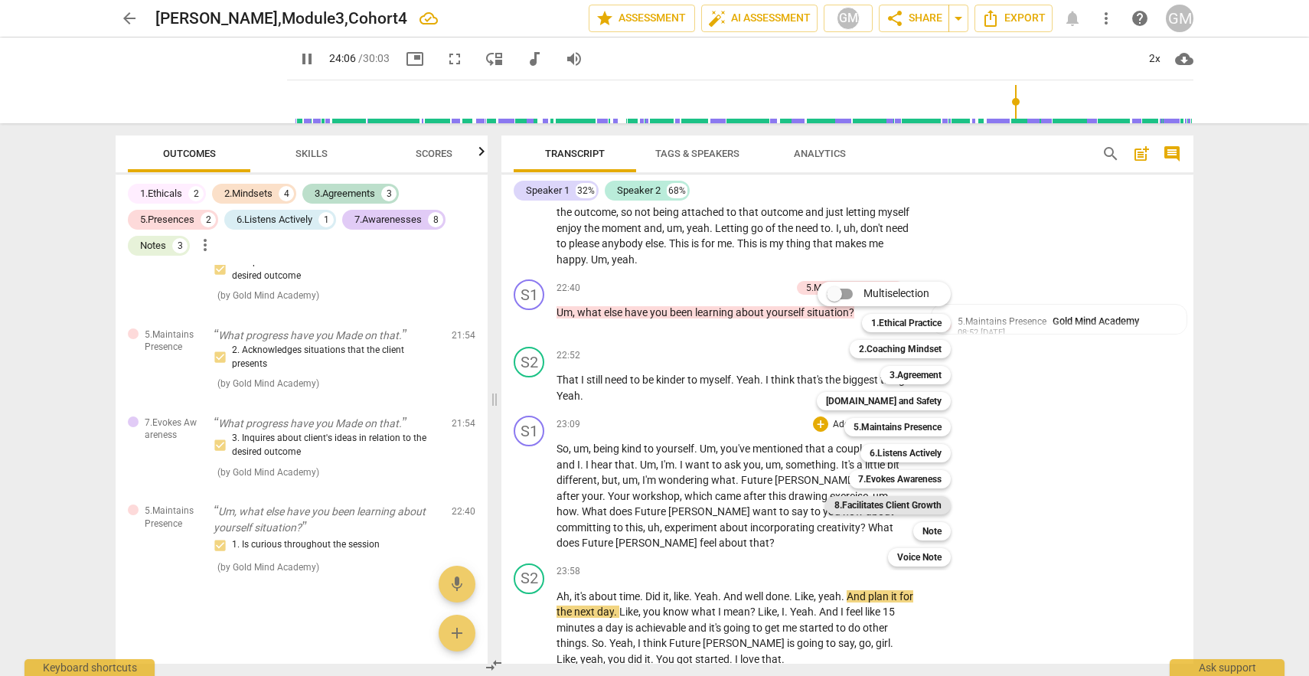
click at [885, 500] on b "8.Facilitates Client Growth" at bounding box center [887, 505] width 107 height 18
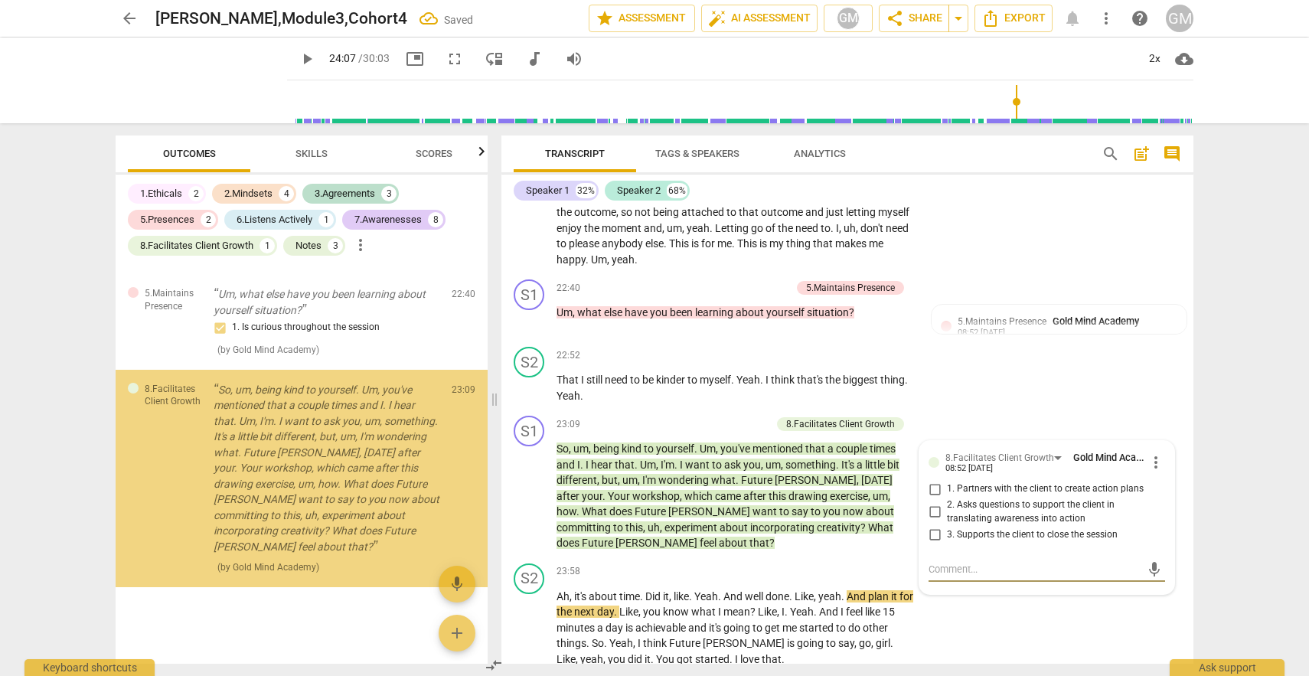
scroll to position [3480, 0]
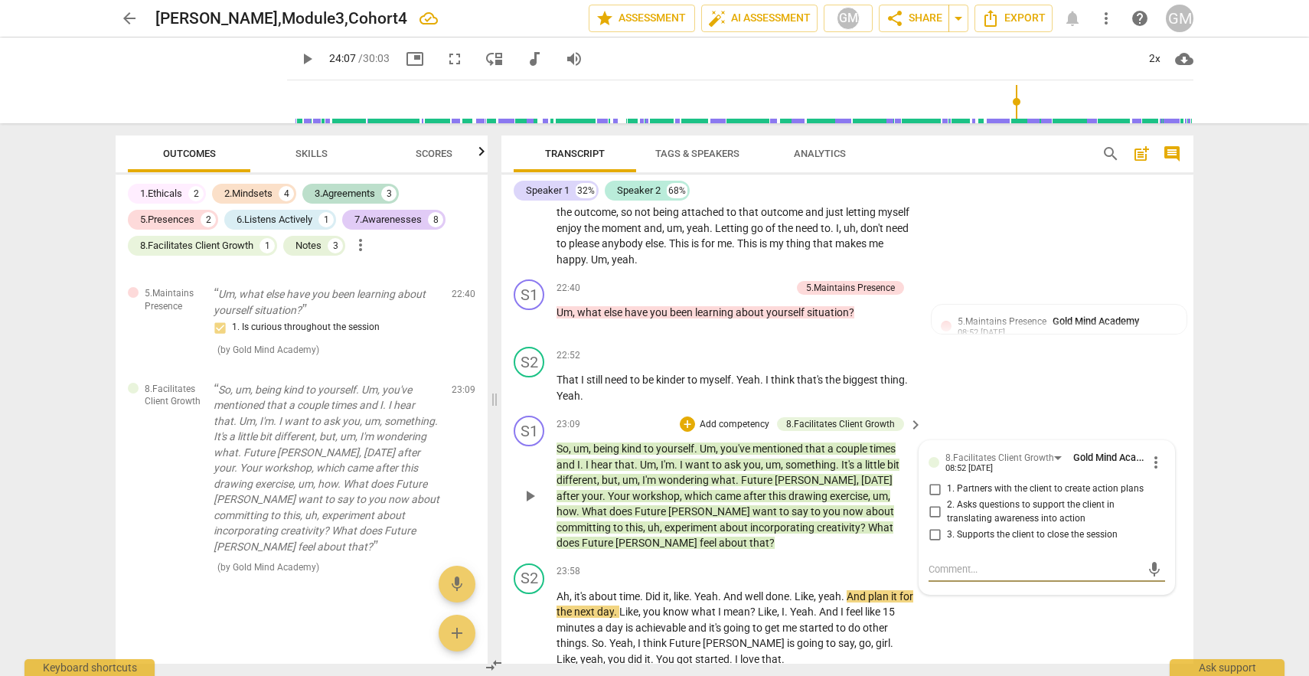
click at [933, 514] on input "2. Asks questions to support the client in translating awareness into action" at bounding box center [934, 512] width 24 height 18
click at [820, 551] on div "S1 play_arrow pause 23:09 + Add competency 8.Facilitates Client Growth keyboard…" at bounding box center [847, 483] width 692 height 148
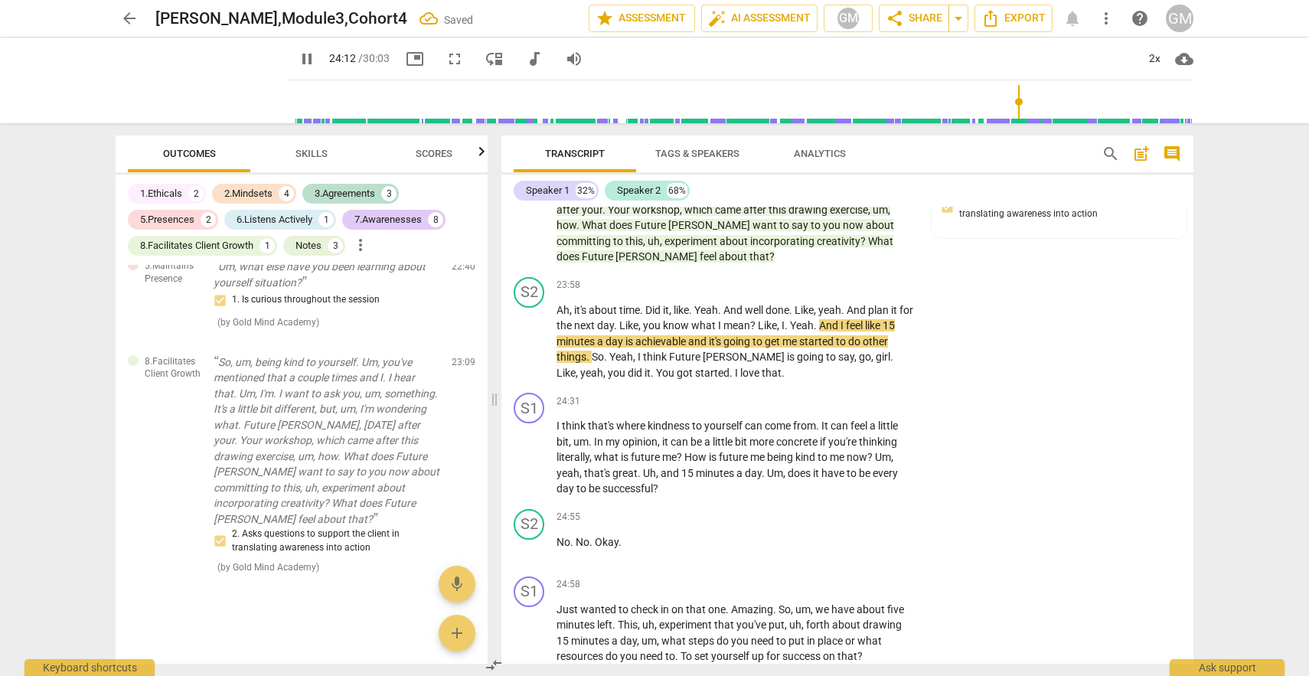
scroll to position [6796, 0]
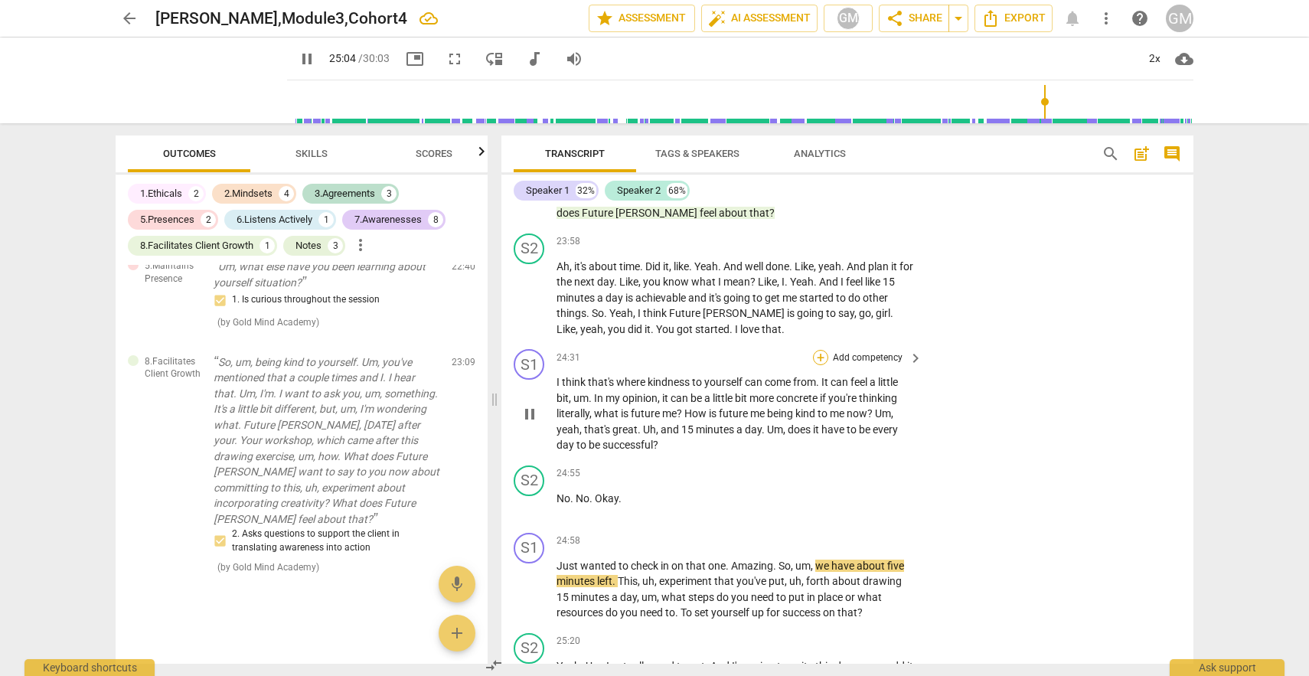
click at [817, 356] on div "+" at bounding box center [820, 357] width 15 height 15
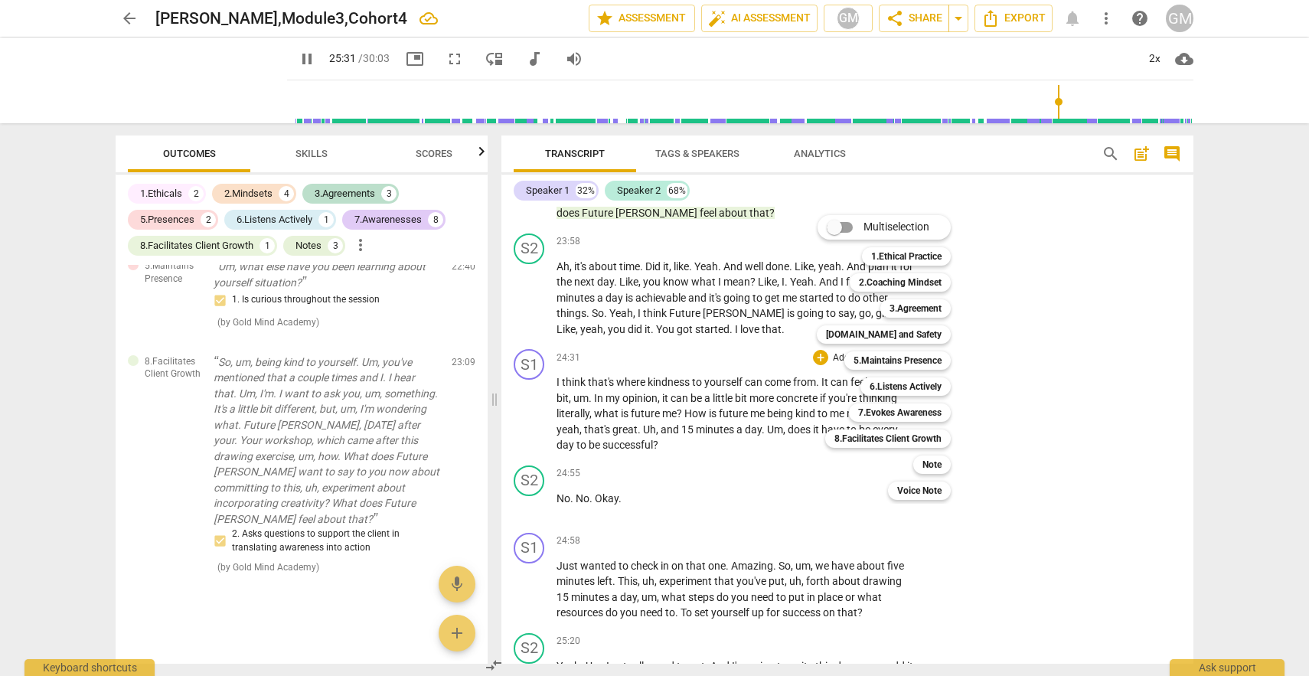
scroll to position [7264, 0]
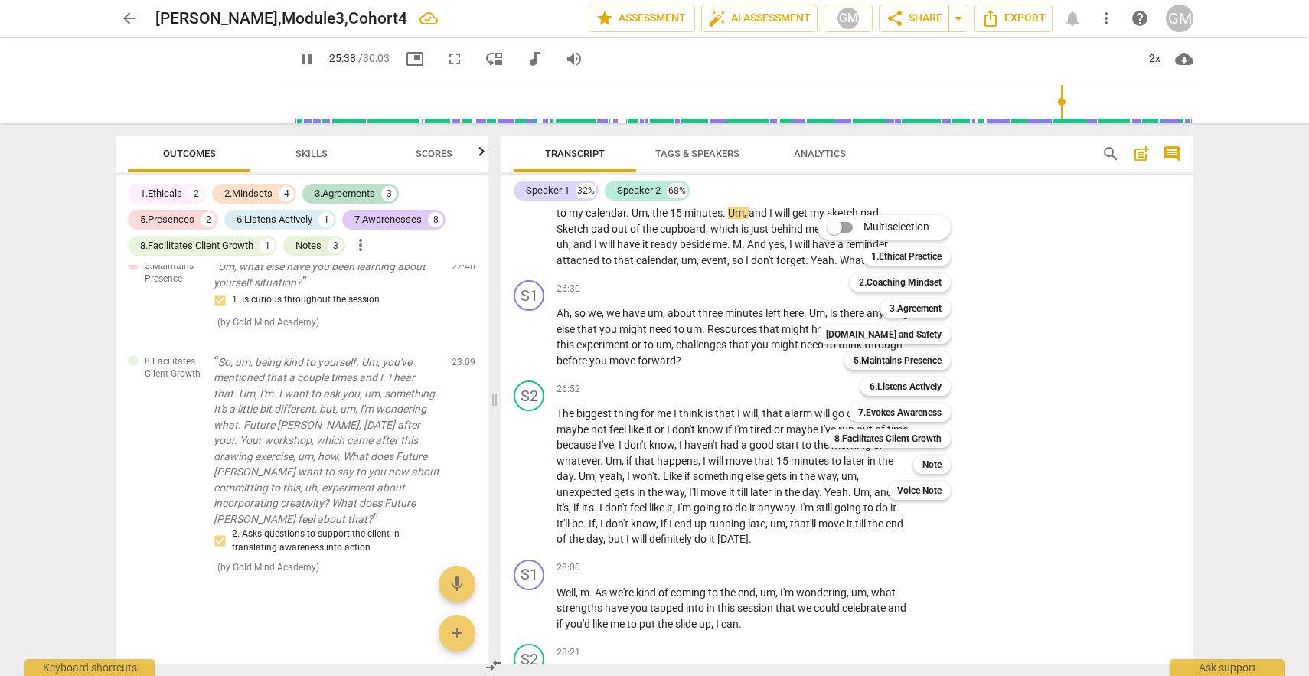
drag, startPoint x: 1189, startPoint y: 604, endPoint x: 1191, endPoint y: 594, distance: 10.2
click at [1191, 594] on div at bounding box center [654, 338] width 1309 height 676
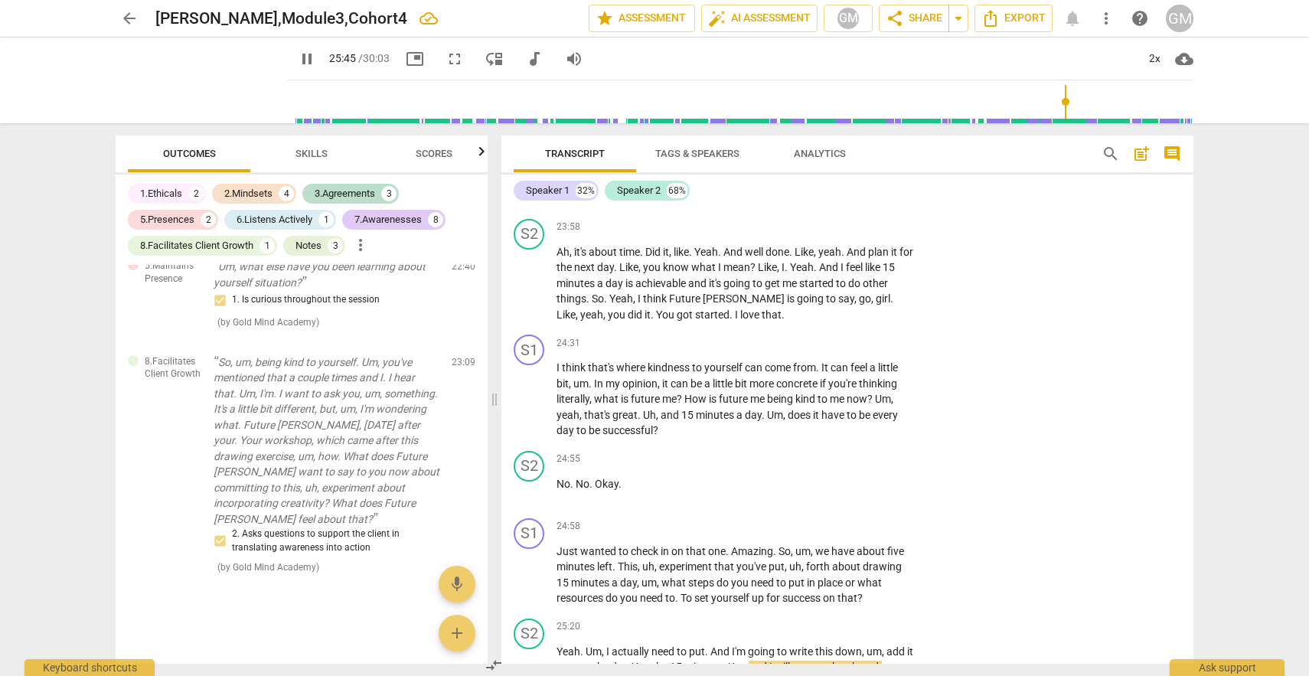
scroll to position [6869, 0]
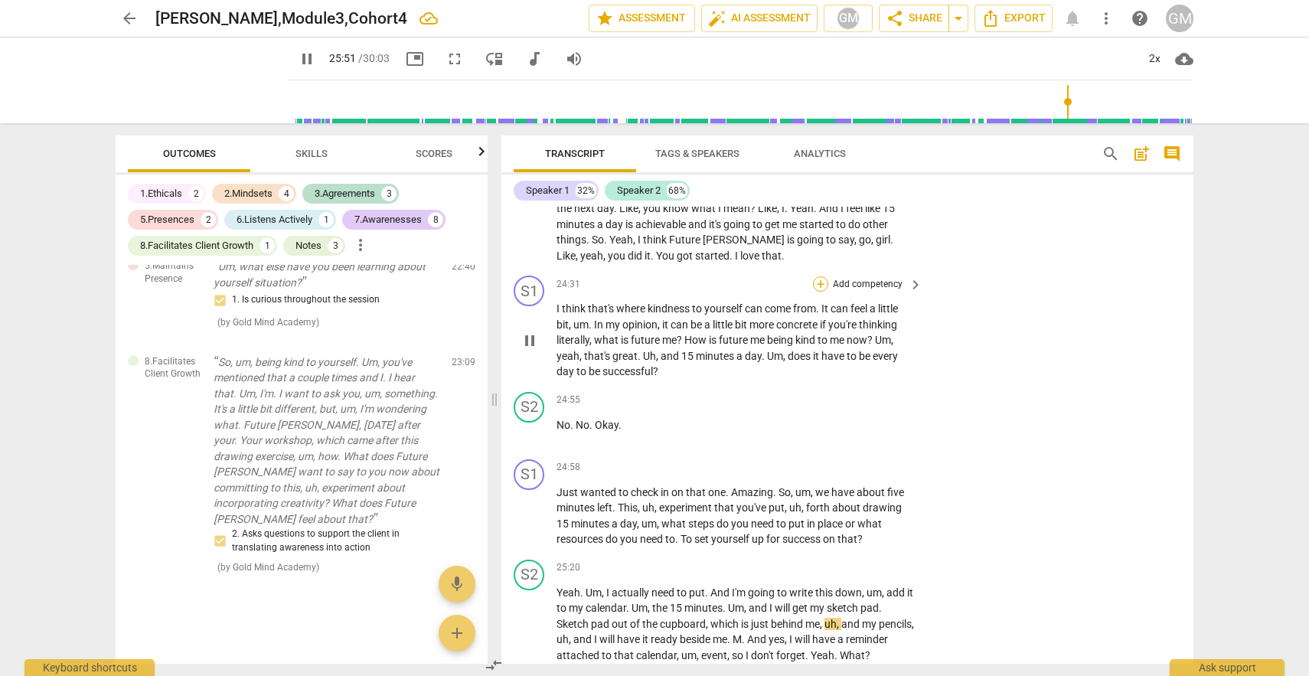
click at [817, 283] on div "+" at bounding box center [820, 283] width 15 height 15
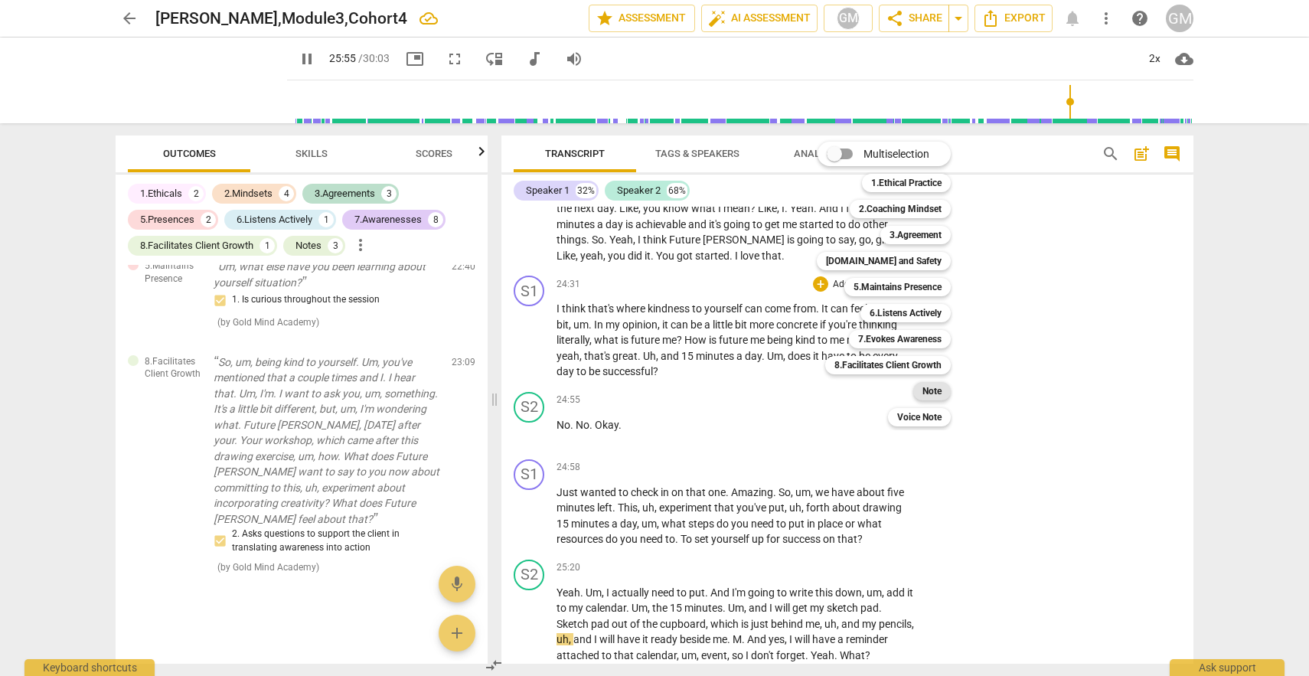
click at [925, 390] on b "Note" at bounding box center [931, 391] width 19 height 18
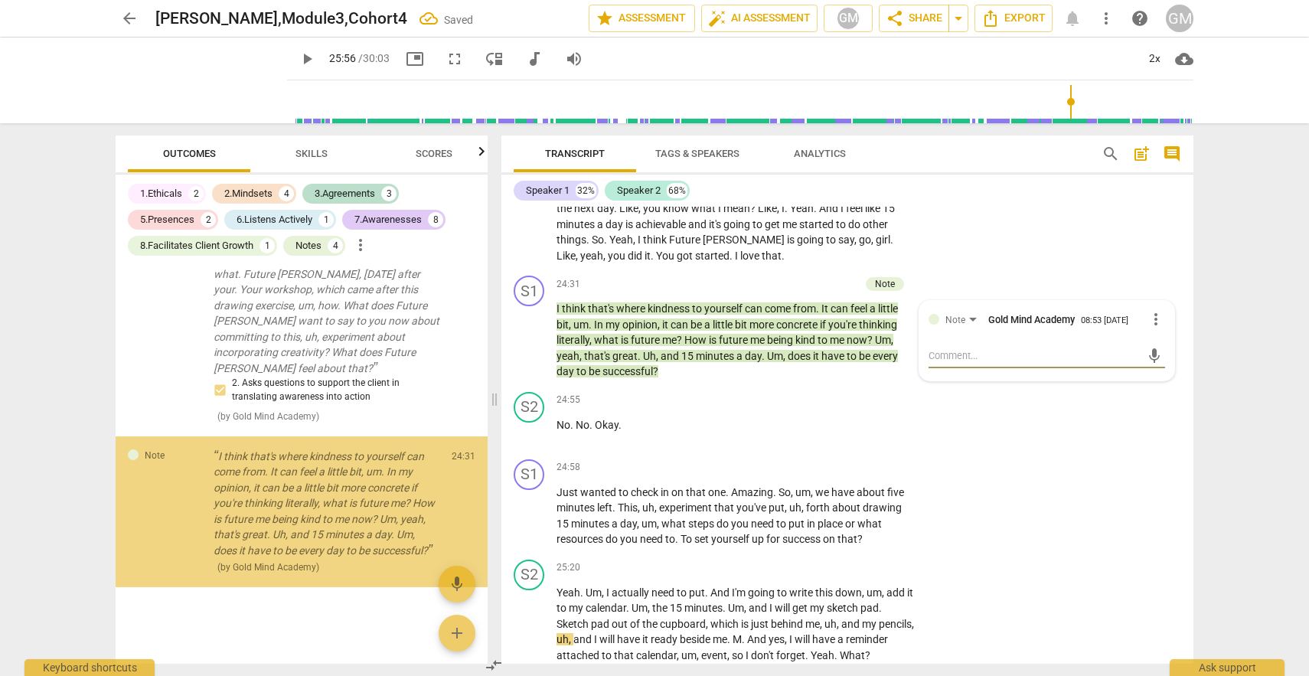
scroll to position [3674, 0]
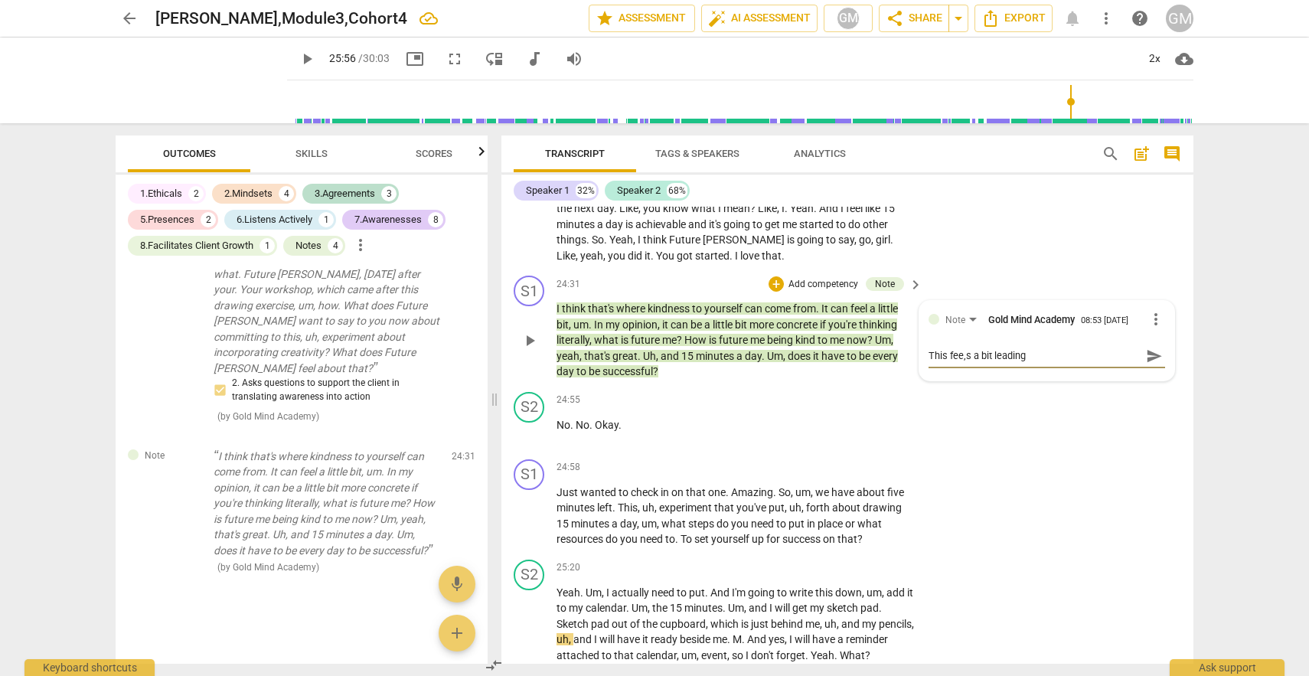
click at [958, 359] on textarea "This fee,s a bit leading" at bounding box center [1034, 355] width 212 height 15
click at [1032, 361] on textarea "This feels,s a bit leading" at bounding box center [1034, 355] width 212 height 15
click at [1127, 510] on div "S1 play_arrow pause 24:58 + Add competency keyboard_arrow_right Just wanted to …" at bounding box center [847, 503] width 692 height 100
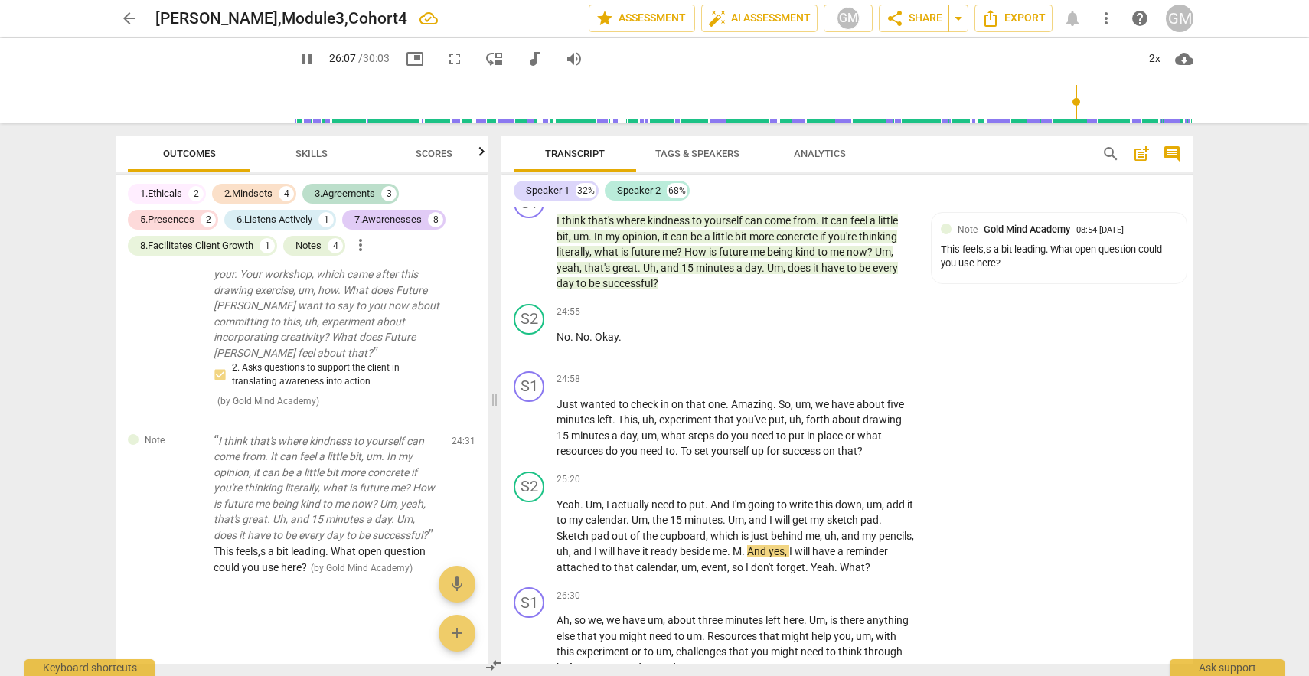
scroll to position [7023, 0]
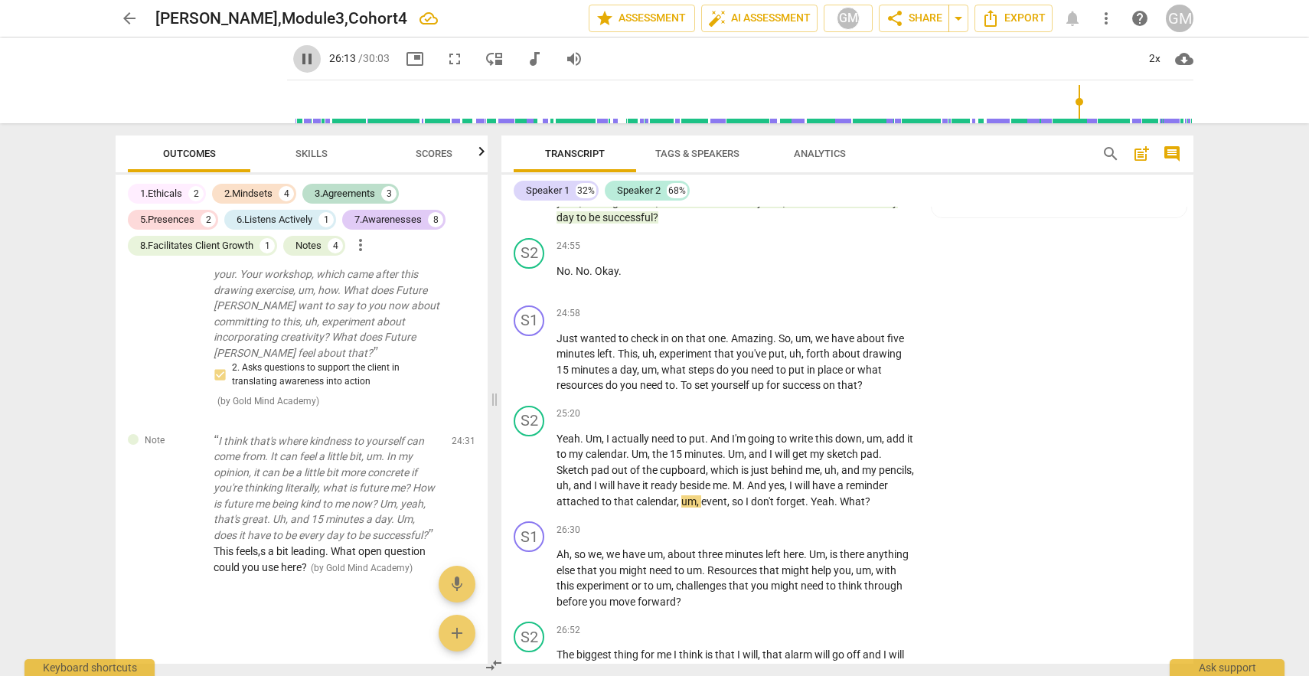
click at [316, 59] on span "pause" at bounding box center [307, 59] width 18 height 18
click at [532, 361] on span "play_arrow" at bounding box center [529, 362] width 18 height 18
click at [815, 315] on div "+" at bounding box center [820, 313] width 15 height 15
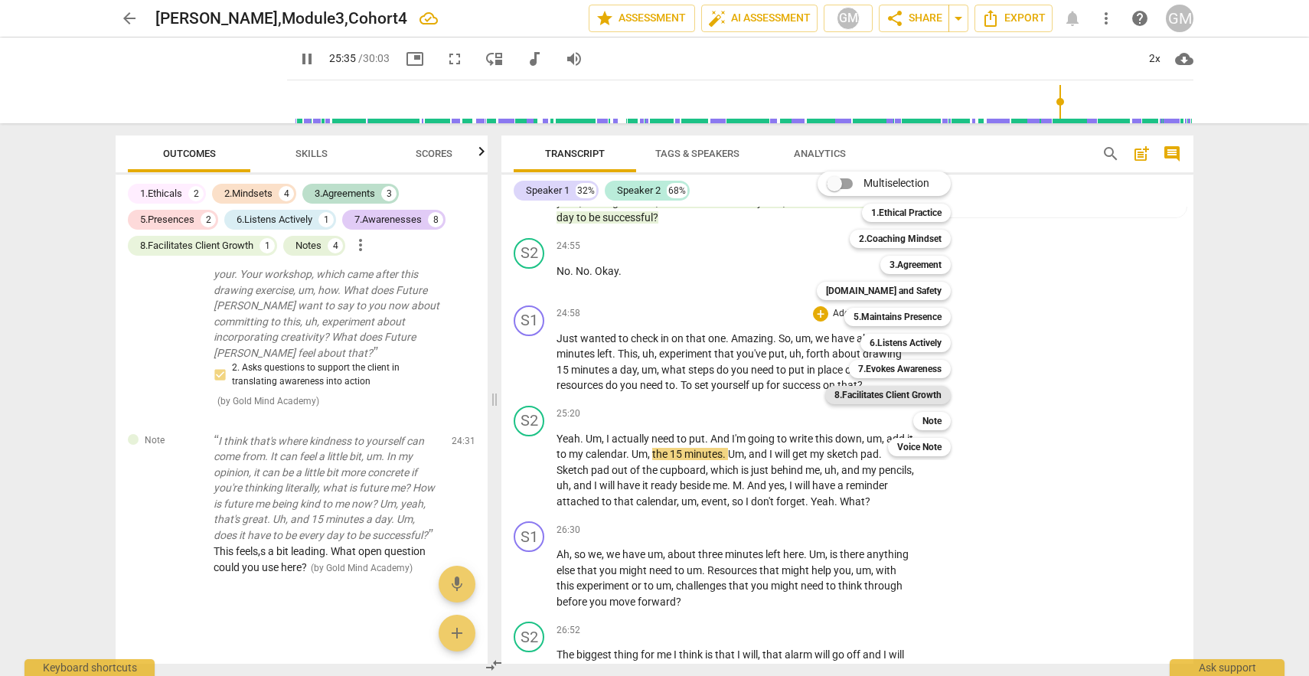
click at [881, 398] on b "8.Facilitates Client Growth" at bounding box center [887, 395] width 107 height 18
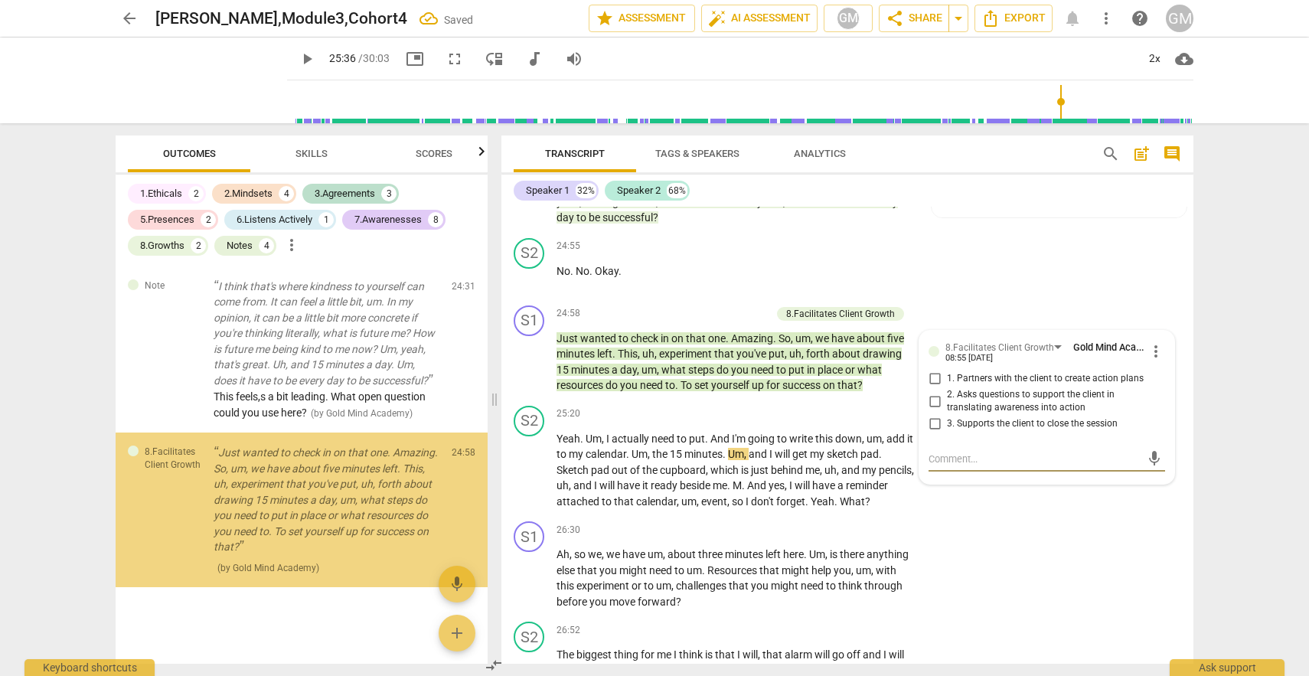
scroll to position [3844, 0]
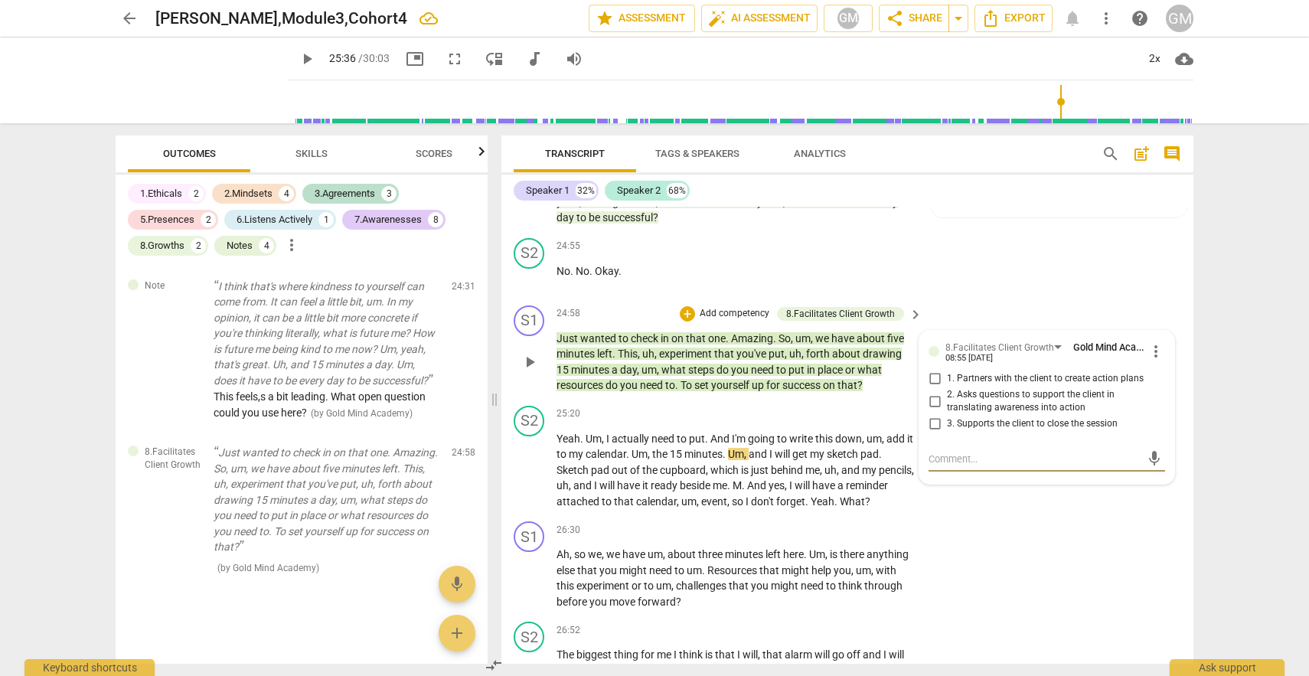
click at [932, 401] on input "2. Asks questions to support the client in translating awareness into action" at bounding box center [934, 401] width 24 height 18
click at [934, 401] on input "2. Asks questions to support the client in translating awareness into action" at bounding box center [934, 401] width 24 height 18
click at [935, 380] on input "1. Partners with the client to create action plans" at bounding box center [934, 379] width 24 height 18
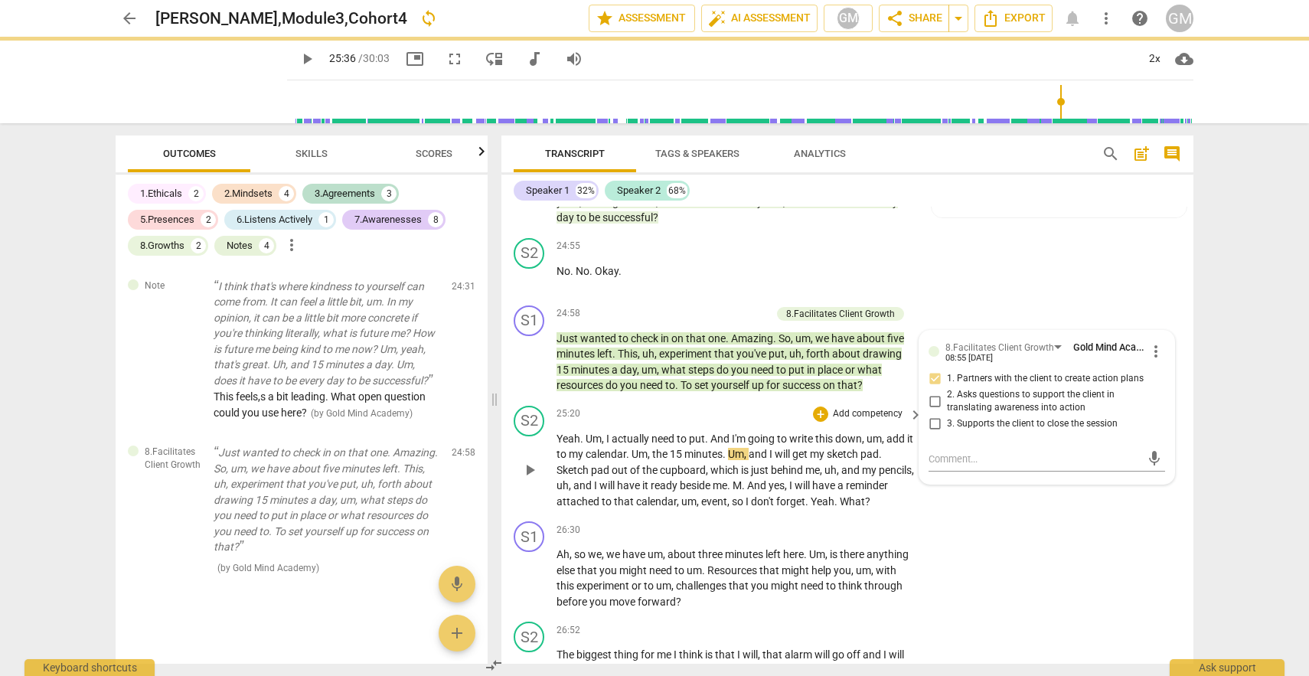
click at [846, 516] on div "S2 play_arrow pause 25:20 + Add competency keyboard_arrow_right Yeah . Um , I a…" at bounding box center [847, 457] width 692 height 116
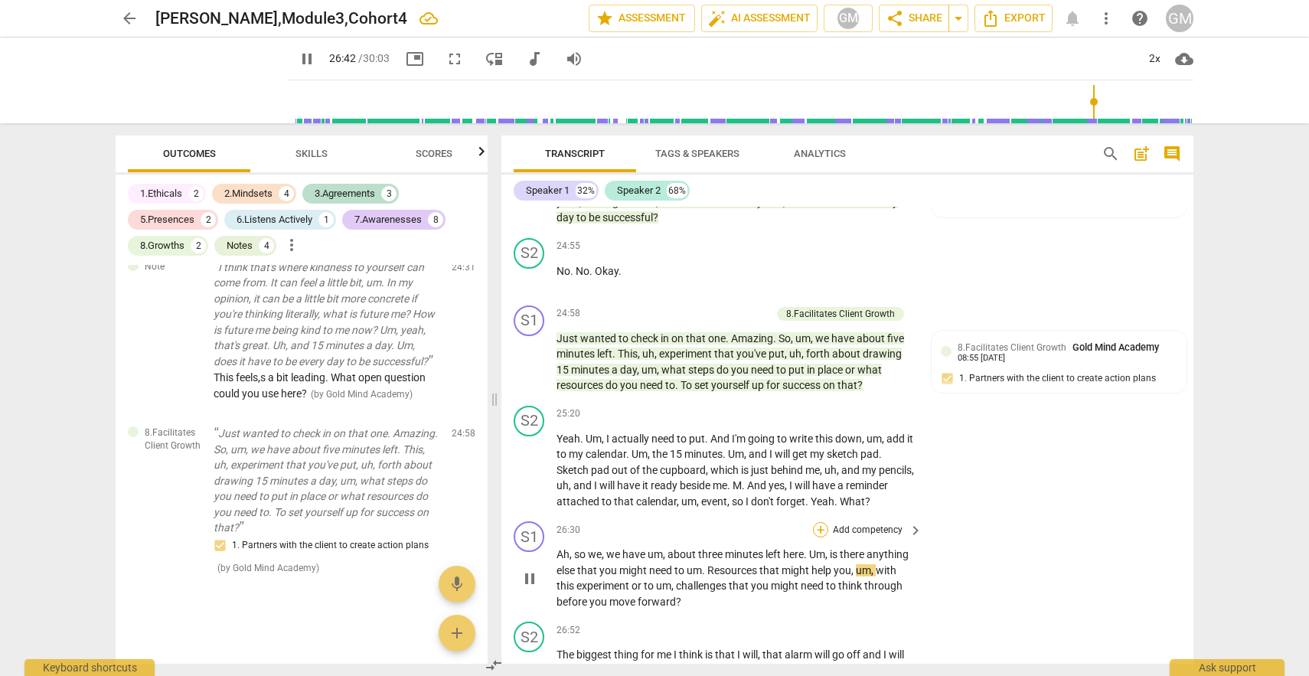
click at [819, 537] on div "+" at bounding box center [820, 529] width 15 height 15
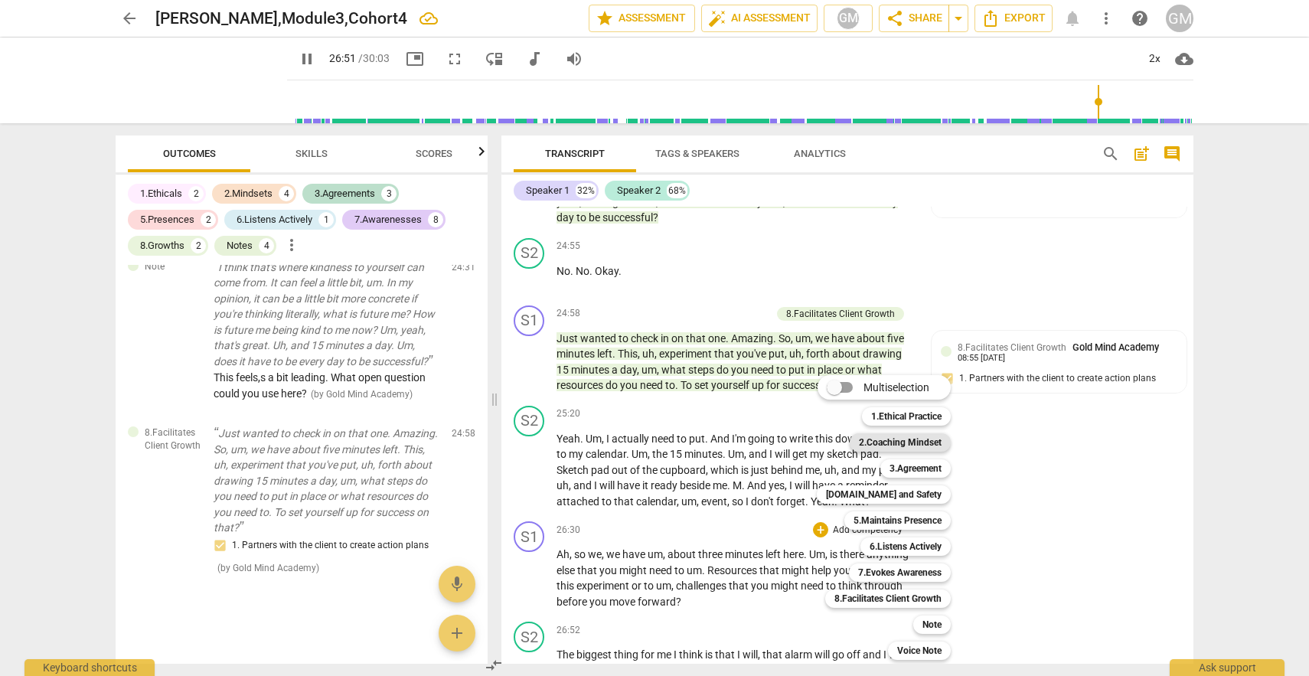
scroll to position [7480, 0]
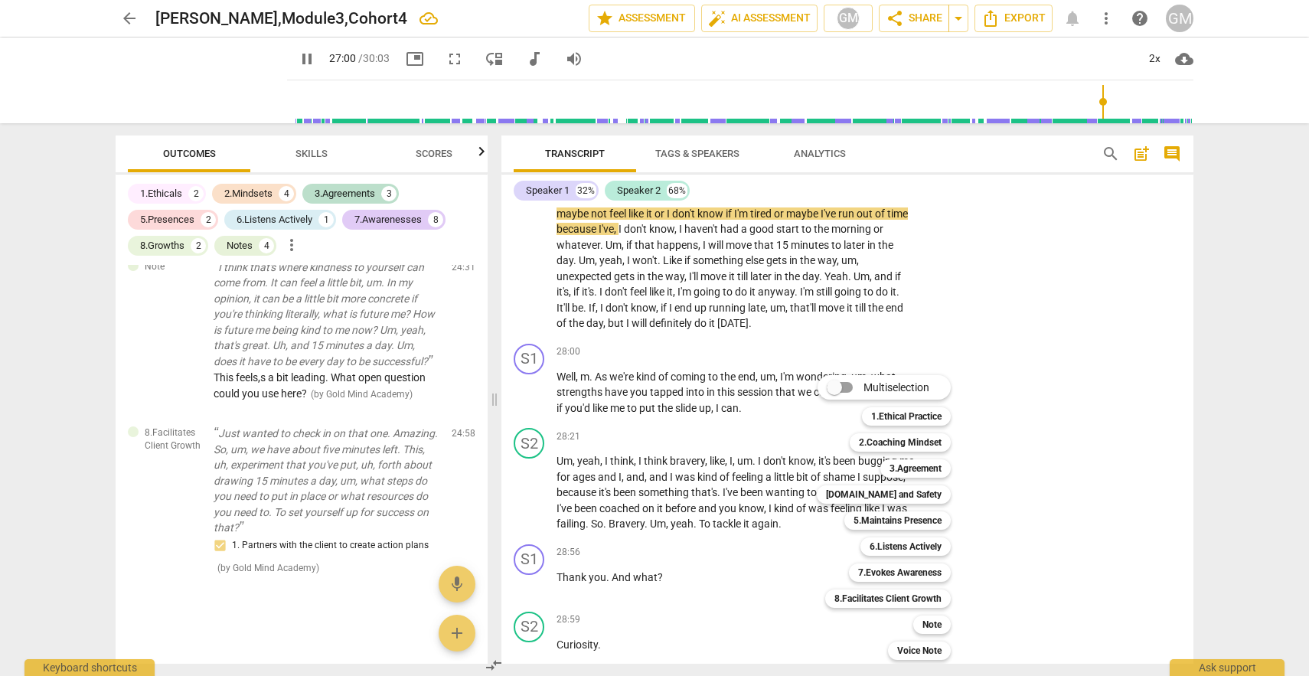
drag, startPoint x: 1192, startPoint y: 608, endPoint x: 1195, endPoint y: 595, distance: 13.4
click at [1195, 595] on div at bounding box center [654, 338] width 1309 height 676
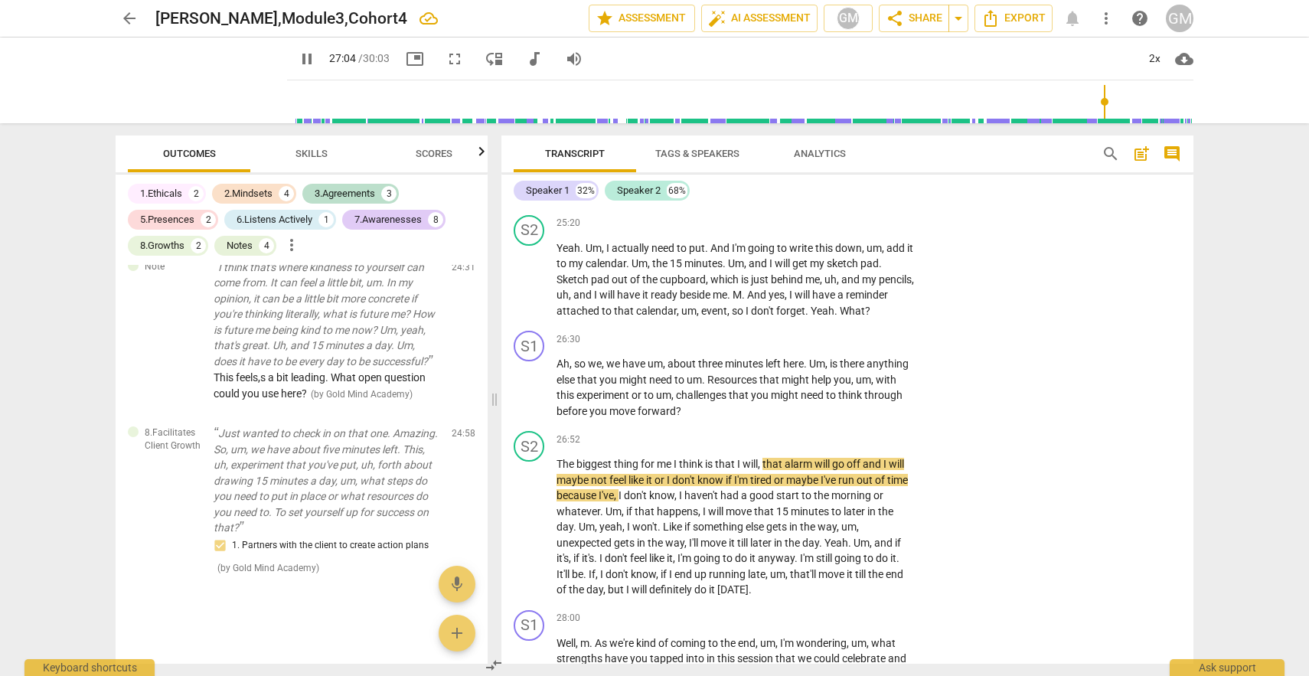
scroll to position [7214, 0]
click at [815, 347] on div "+" at bounding box center [820, 338] width 15 height 15
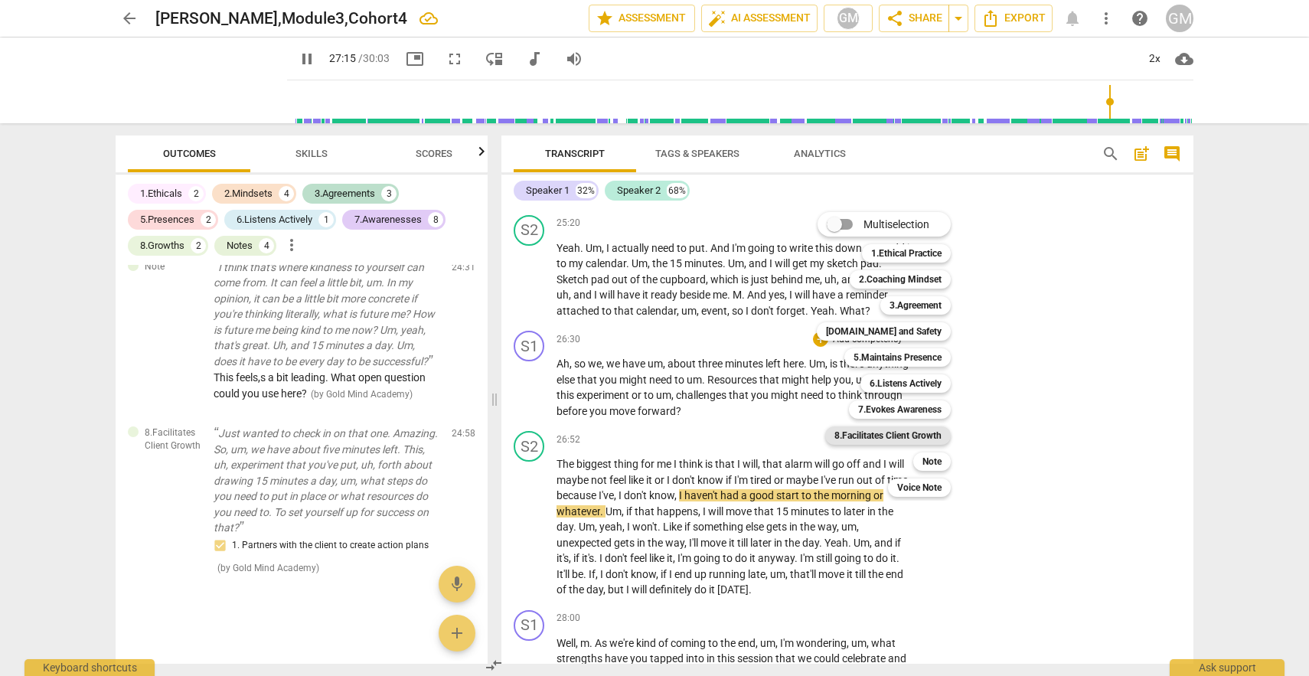
click at [883, 430] on b "8.Facilitates Client Growth" at bounding box center [887, 435] width 107 height 18
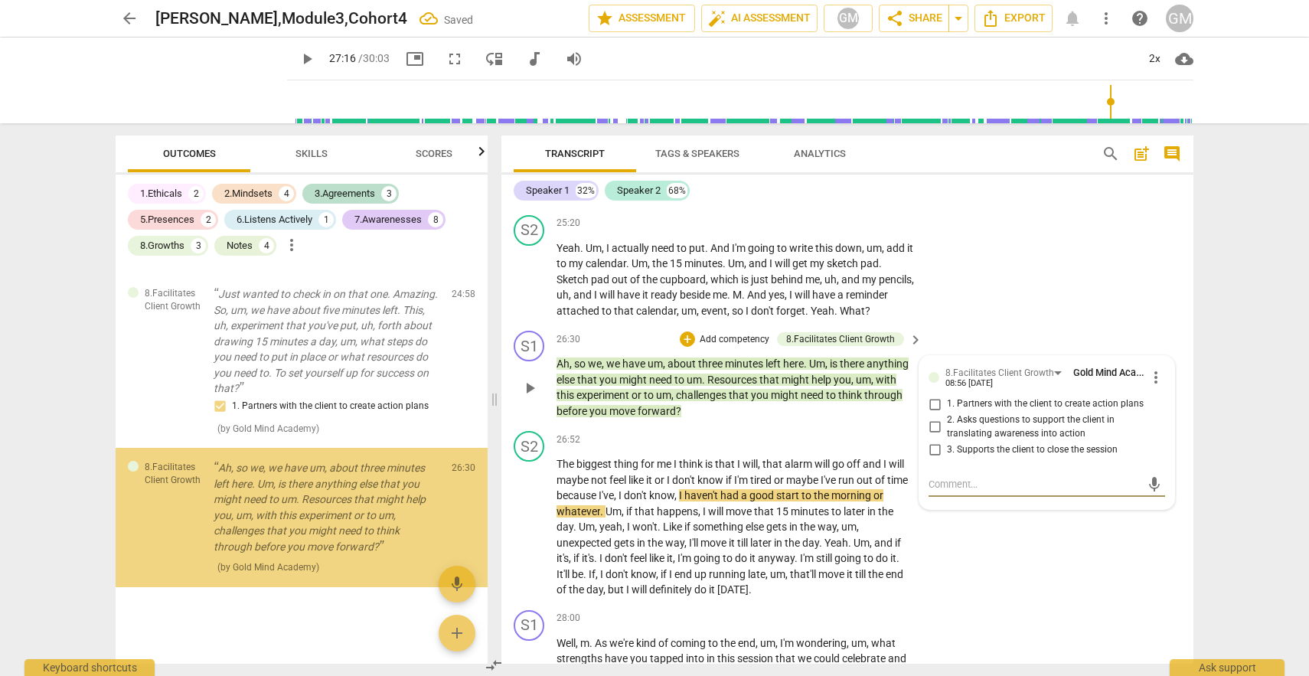
scroll to position [4003, 0]
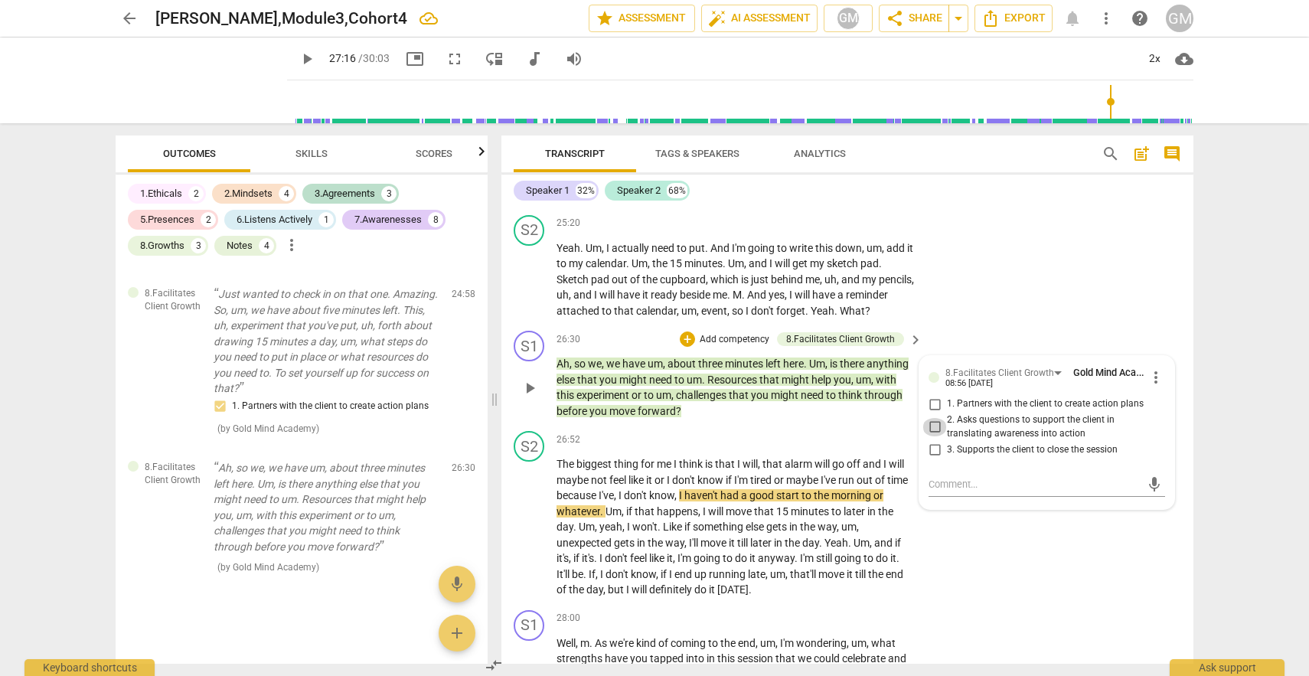
click at [928, 436] on input "2. Asks questions to support the client in translating awareness into action" at bounding box center [934, 427] width 24 height 18
click at [934, 491] on textarea at bounding box center [1034, 484] width 212 height 15
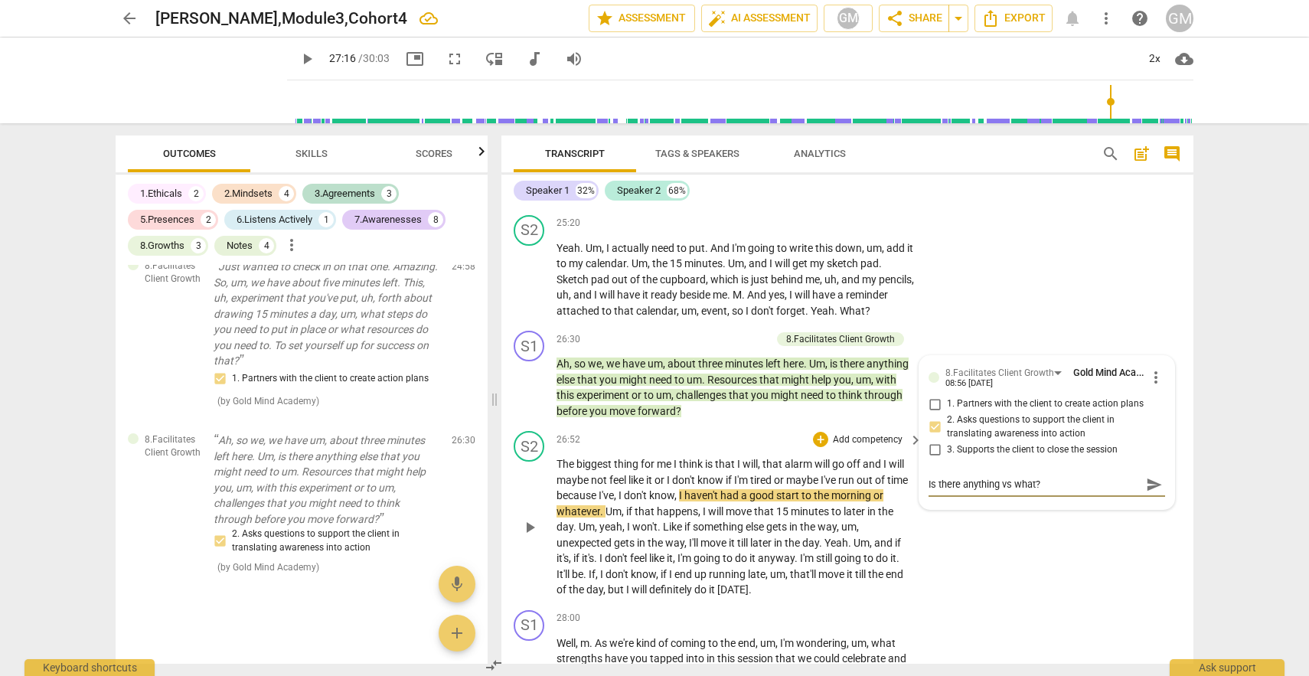
click at [1001, 604] on div "S2 play_arrow pause 26:52 + Add competency keyboard_arrow_right The biggest thi…" at bounding box center [847, 514] width 692 height 179
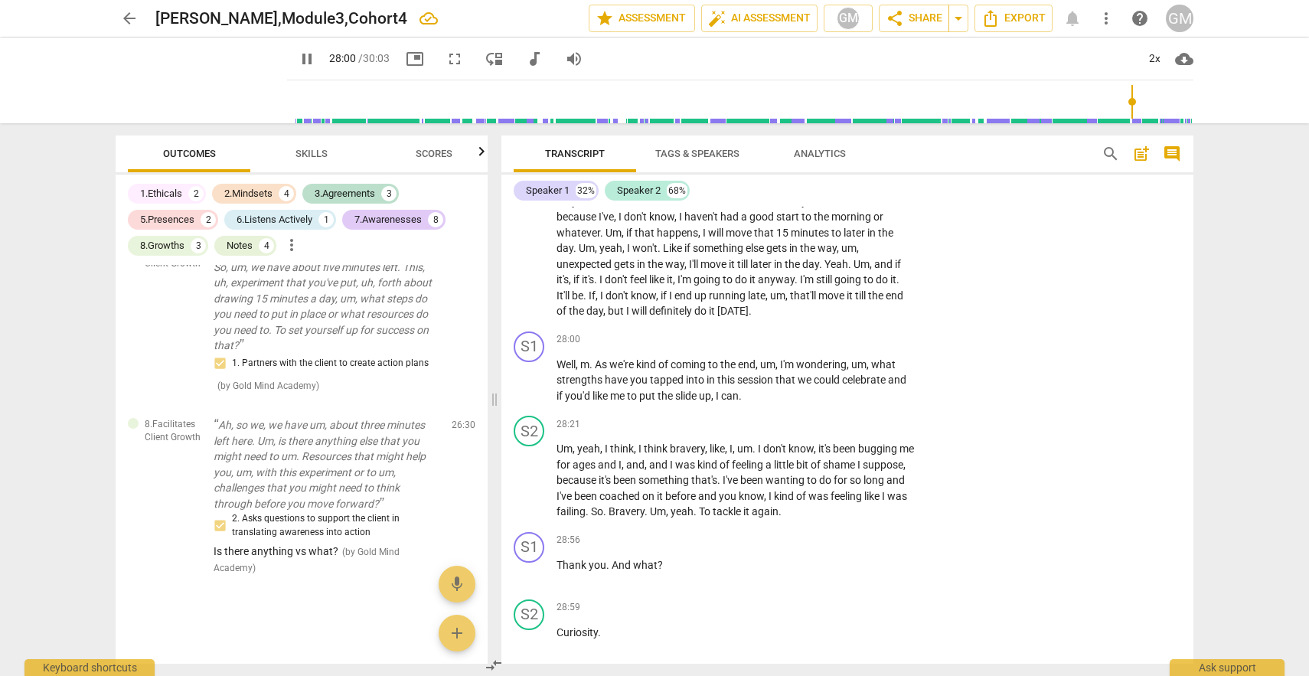
scroll to position [7522, 0]
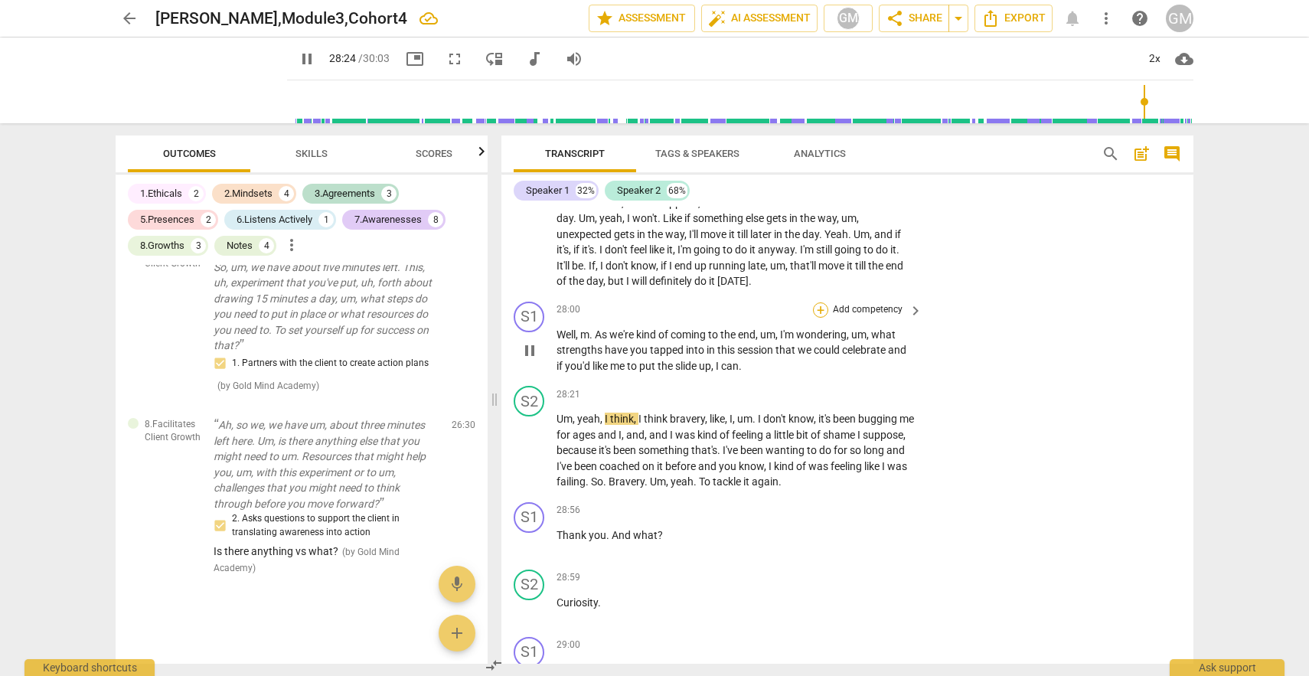
click at [818, 318] on div "+" at bounding box center [820, 309] width 15 height 15
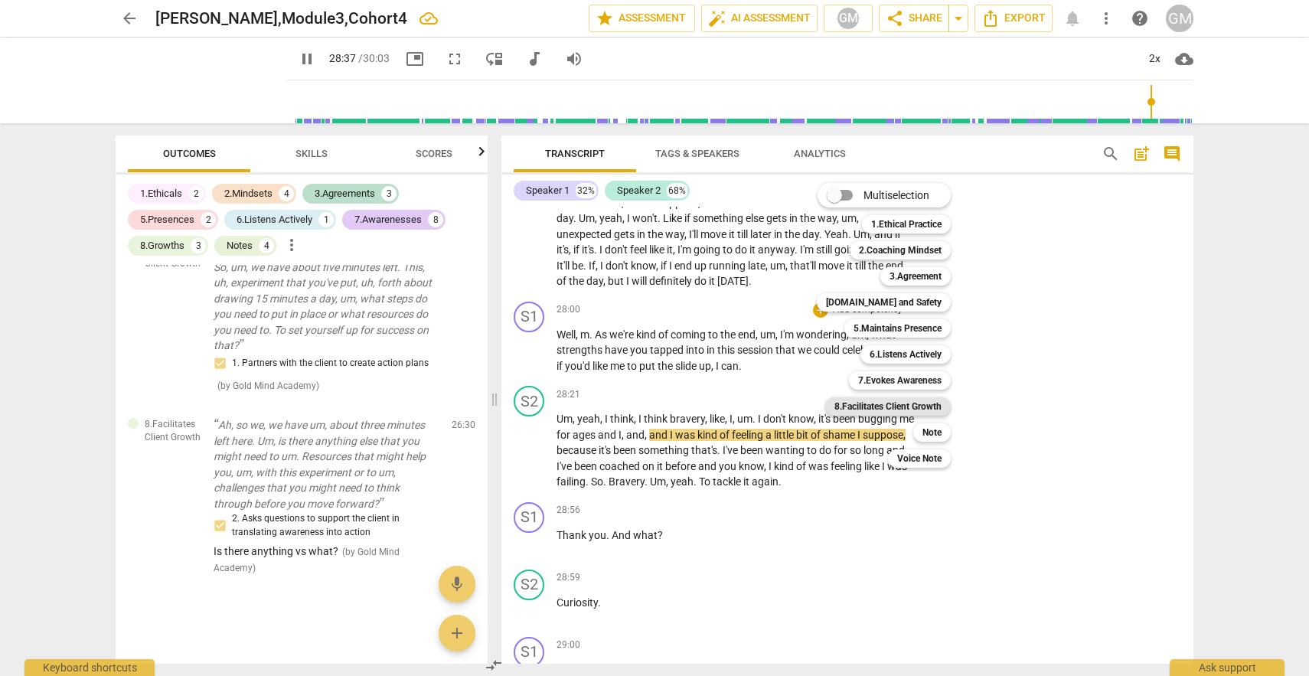
click at [879, 403] on b "8.Facilitates Client Growth" at bounding box center [887, 406] width 107 height 18
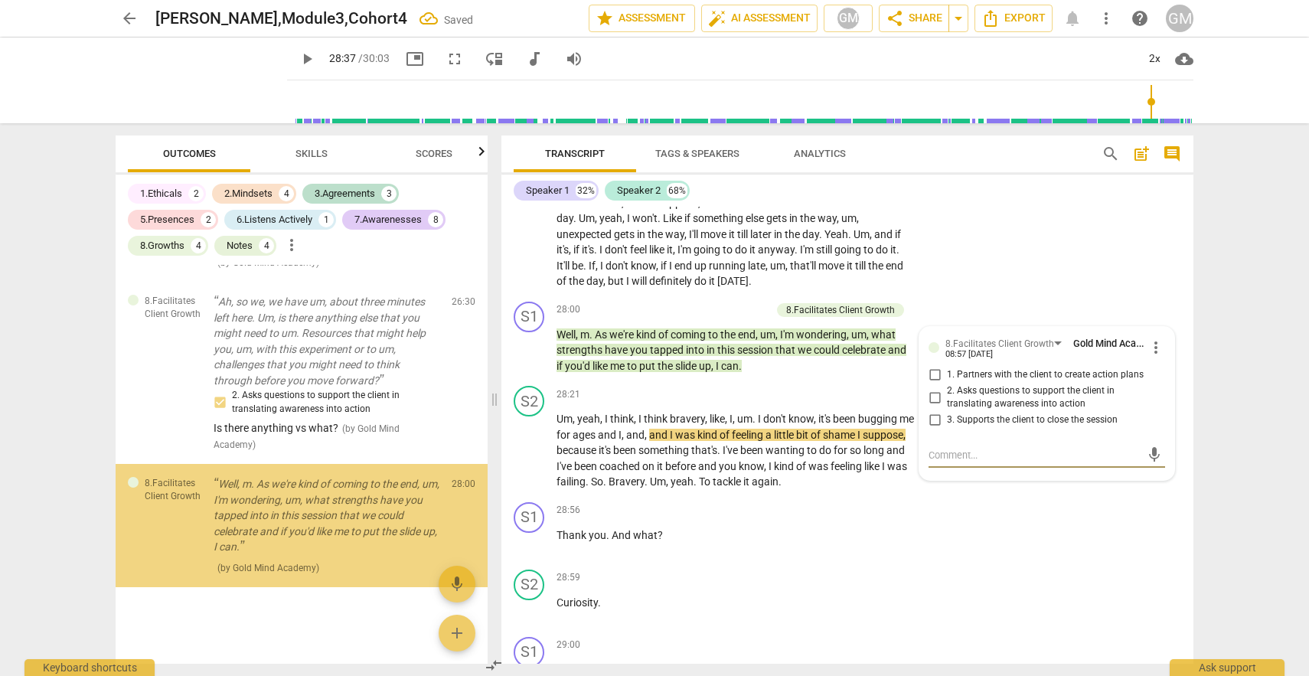
scroll to position [4169, 0]
click at [936, 429] on input "3. Supports the client to close the session" at bounding box center [934, 420] width 24 height 18
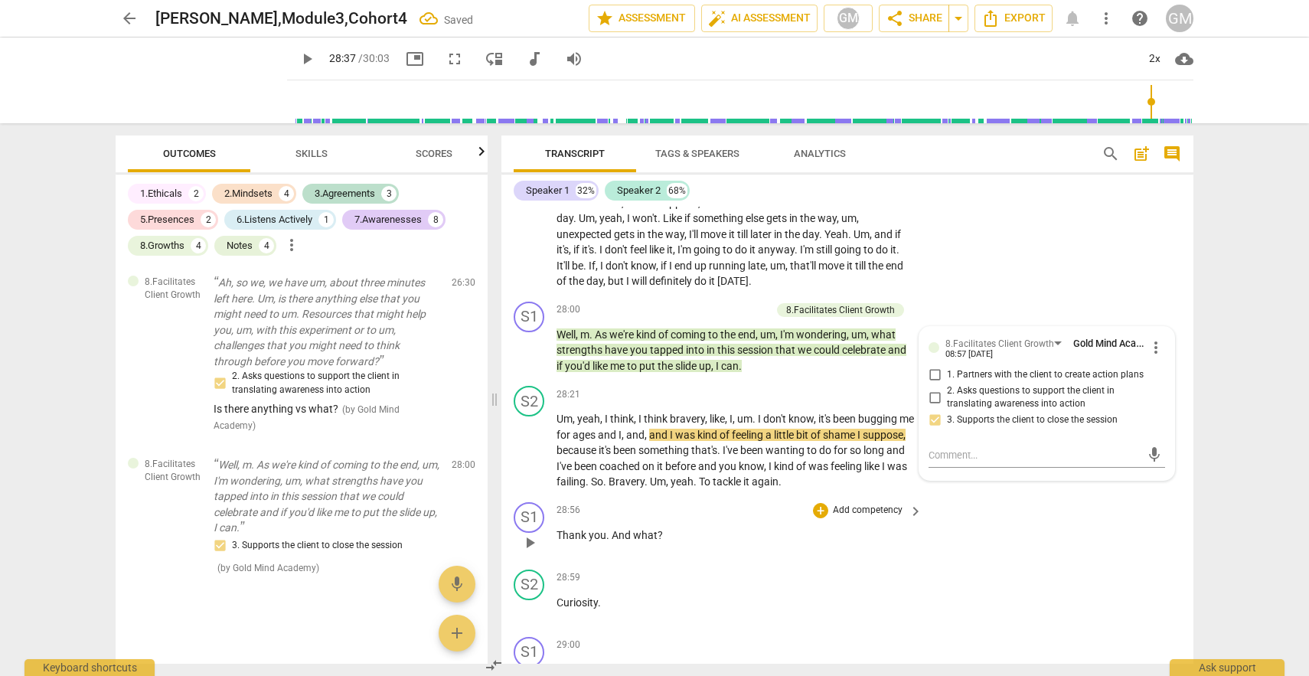
click at [959, 563] on div "S1 play_arrow pause 28:56 + Add competency keyboard_arrow_right Thank you . And…" at bounding box center [847, 529] width 692 height 67
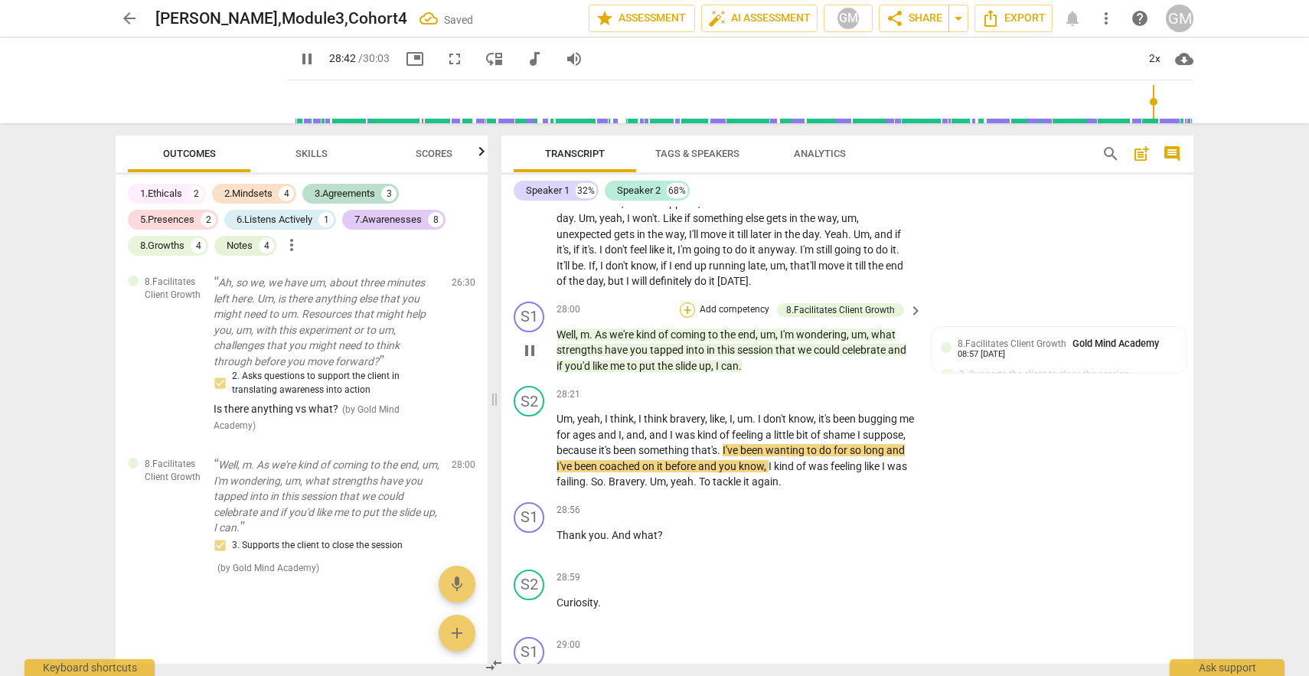
click at [689, 318] on div "+" at bounding box center [687, 309] width 15 height 15
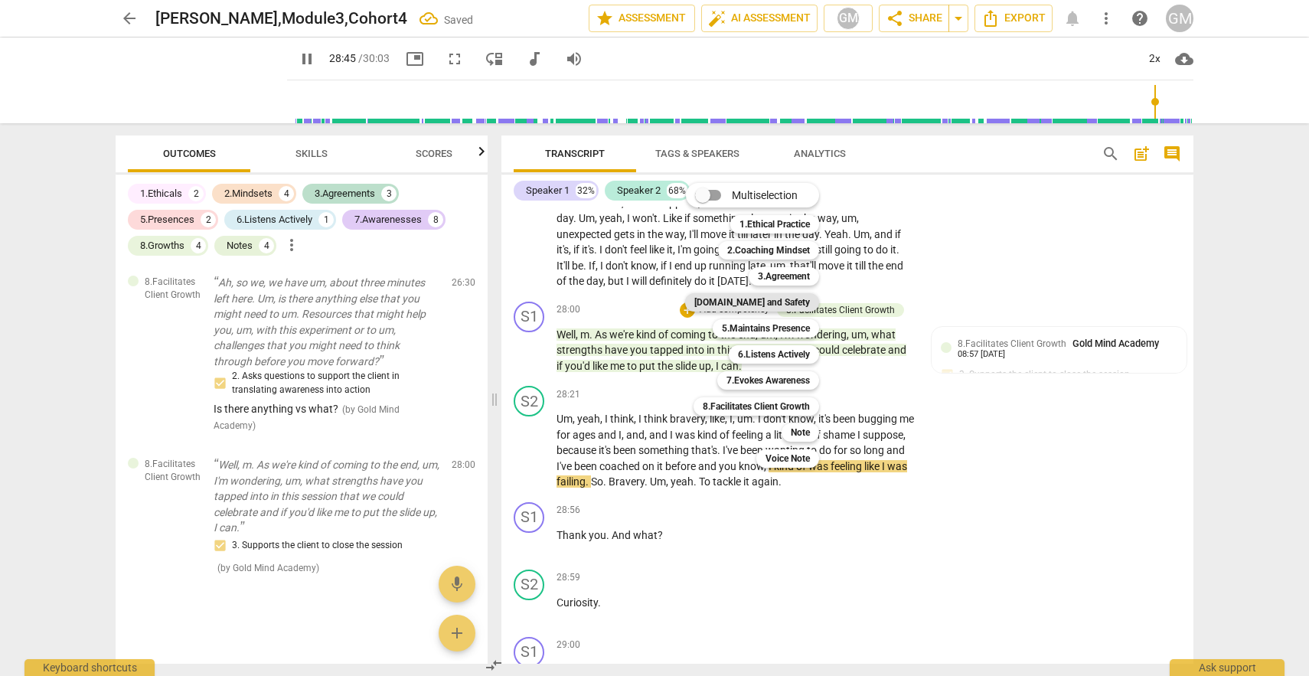
click at [769, 305] on b "[DOMAIN_NAME] and Safety" at bounding box center [752, 302] width 116 height 18
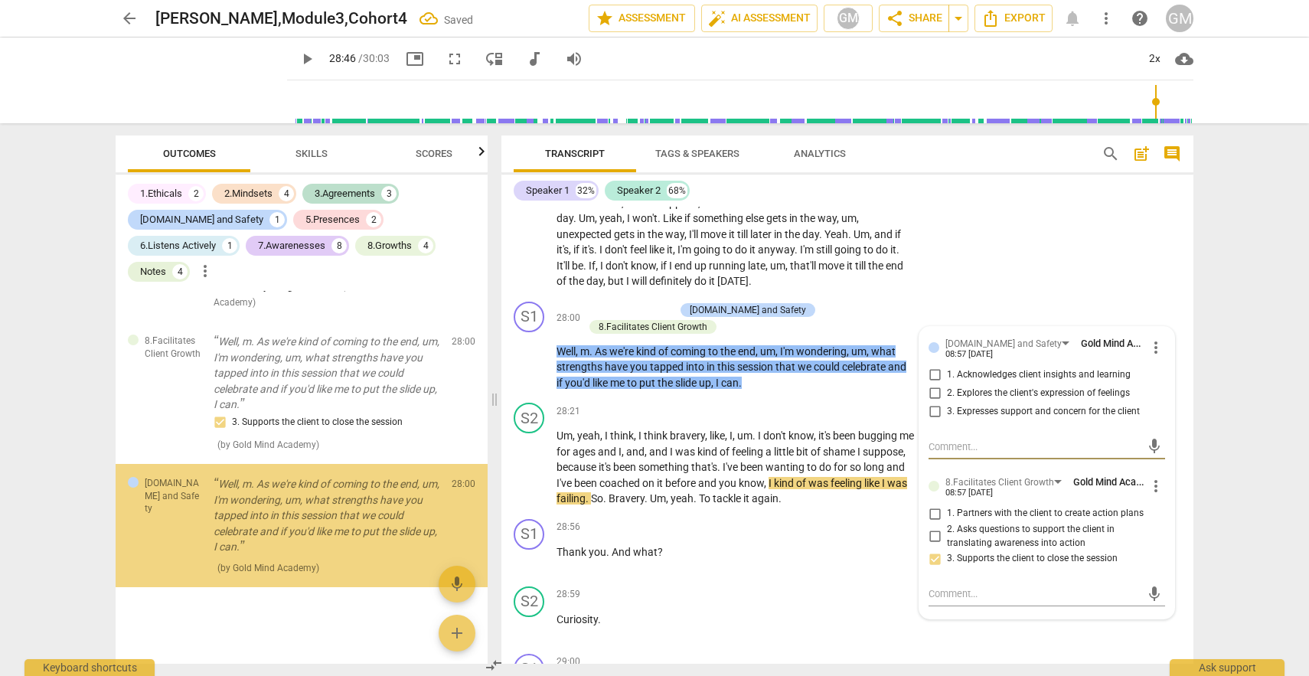
scroll to position [4311, 0]
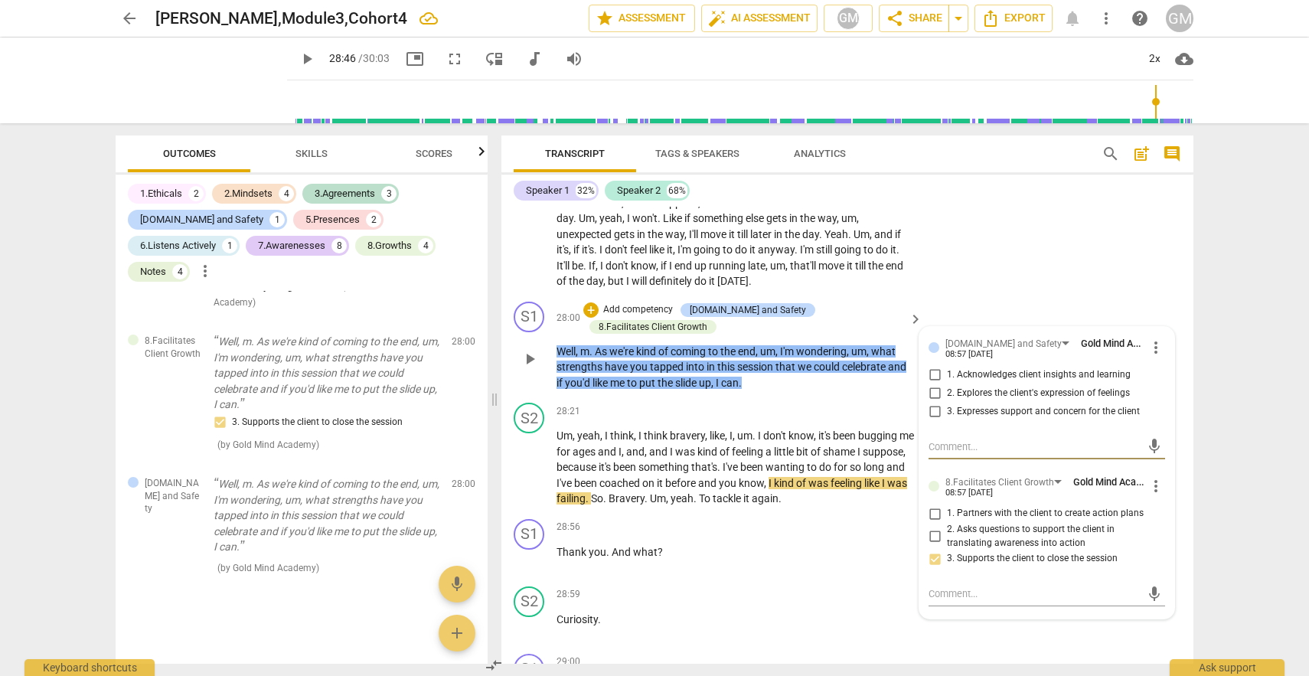
click at [933, 384] on input "1. Acknowledges client insights and learning" at bounding box center [934, 375] width 24 height 18
click at [850, 574] on div "28:56 + Add competency keyboard_arrow_right Thank you . And what ?" at bounding box center [739, 546] width 367 height 55
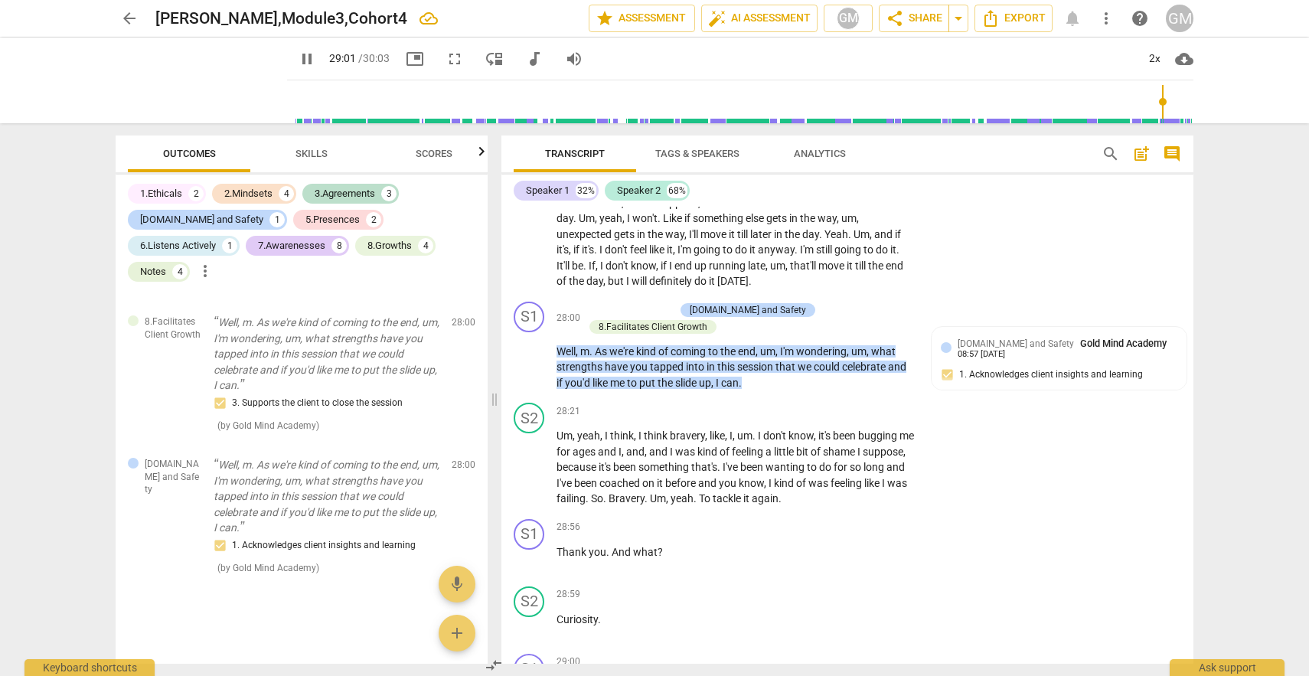
scroll to position [8011, 0]
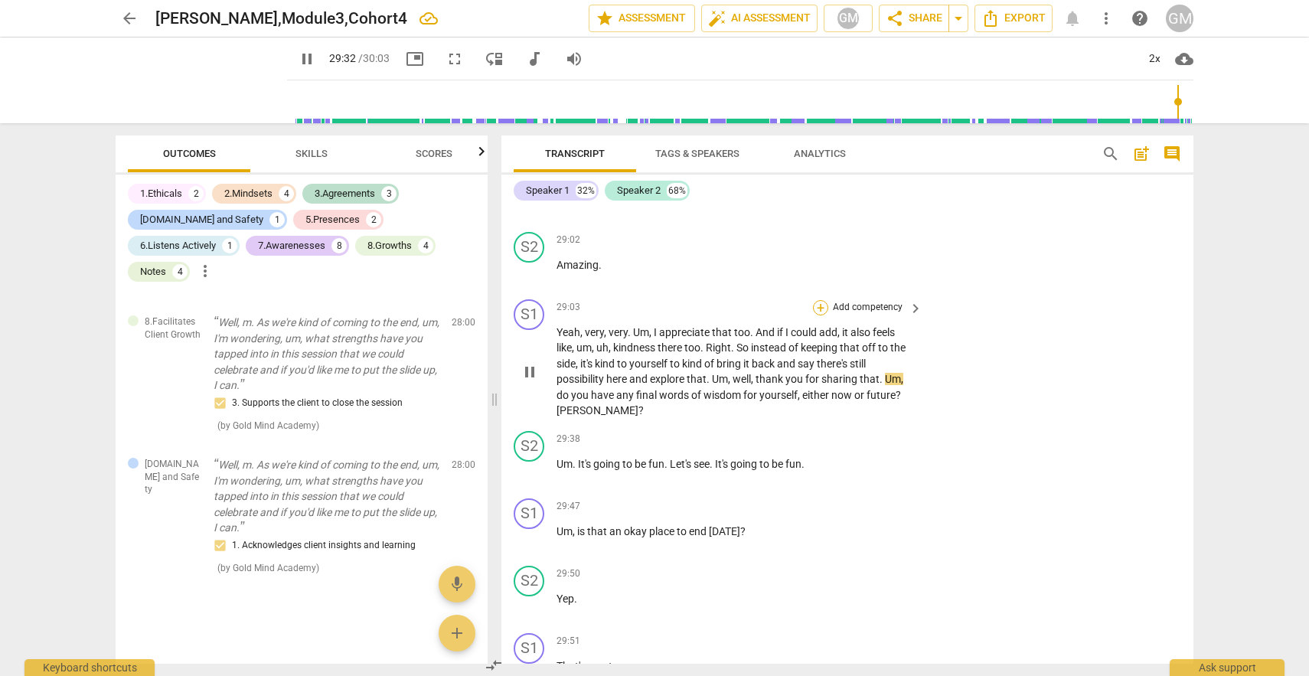
click at [819, 315] on div "+" at bounding box center [820, 307] width 15 height 15
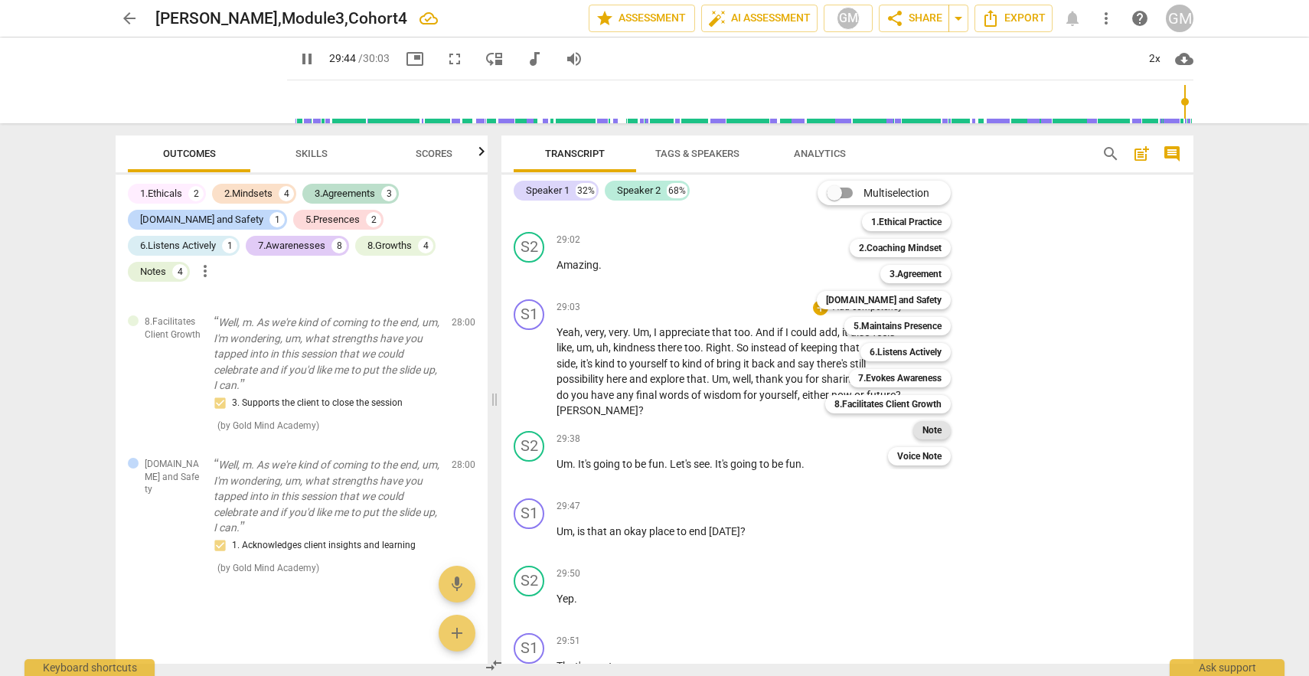
click at [937, 429] on b "Note" at bounding box center [931, 430] width 19 height 18
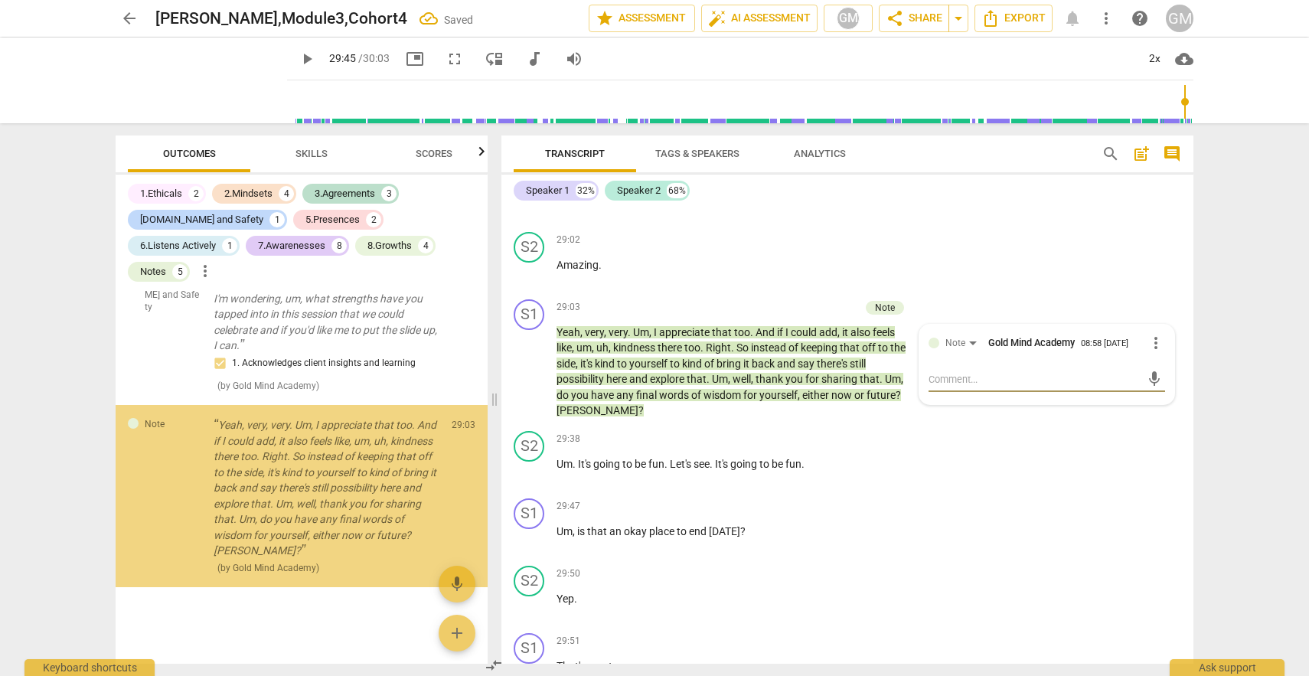
scroll to position [4512, 0]
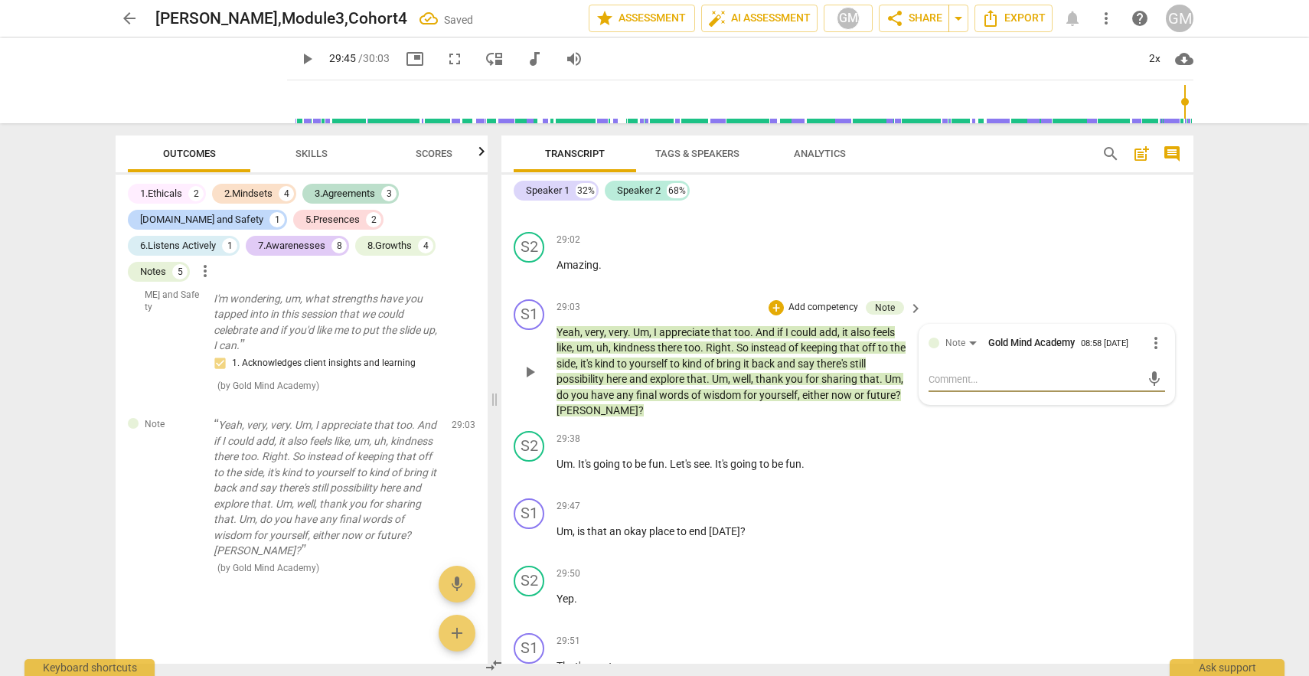
click at [936, 386] on textarea at bounding box center [1034, 379] width 212 height 15
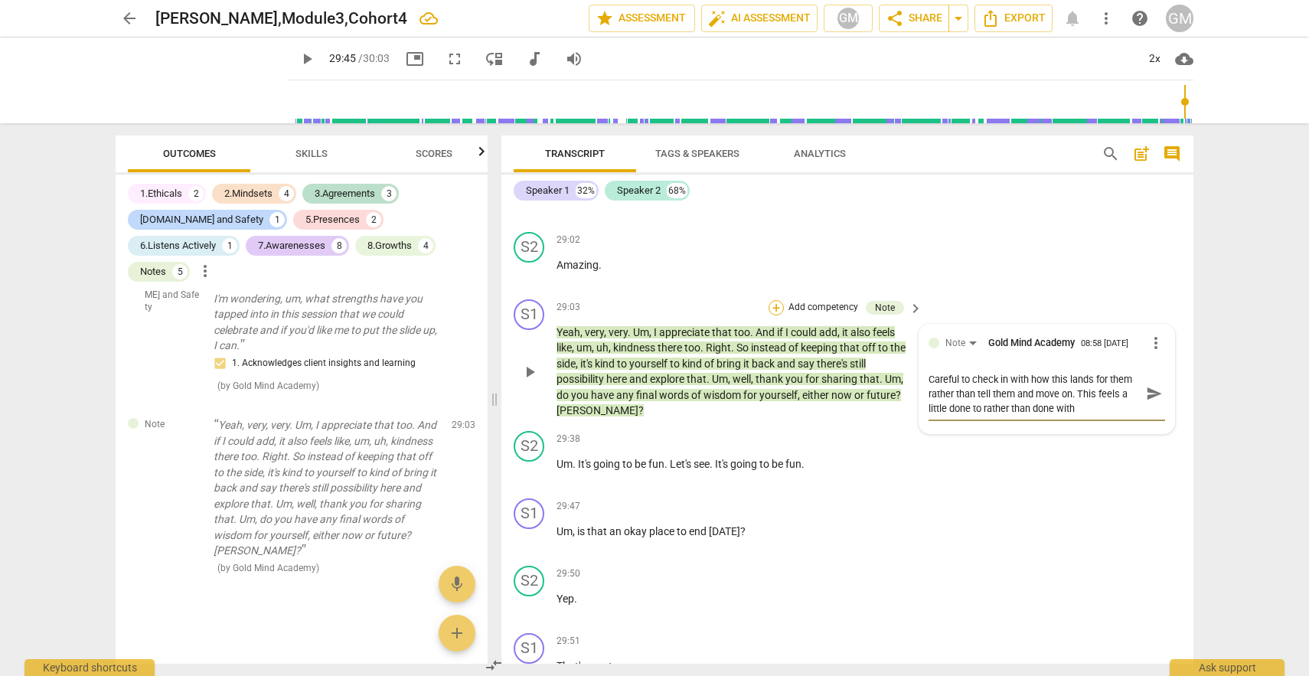
click at [771, 315] on div "+" at bounding box center [775, 307] width 15 height 15
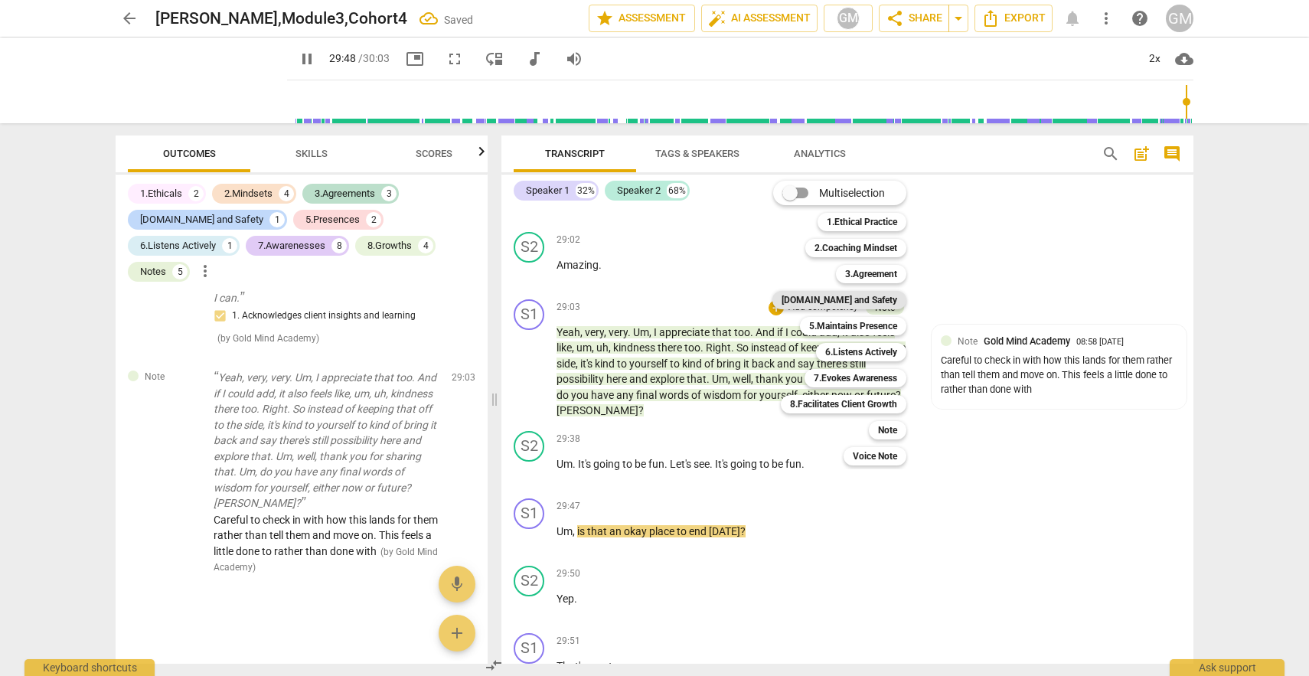
click at [859, 302] on b "[DOMAIN_NAME] and Safety" at bounding box center [839, 300] width 116 height 18
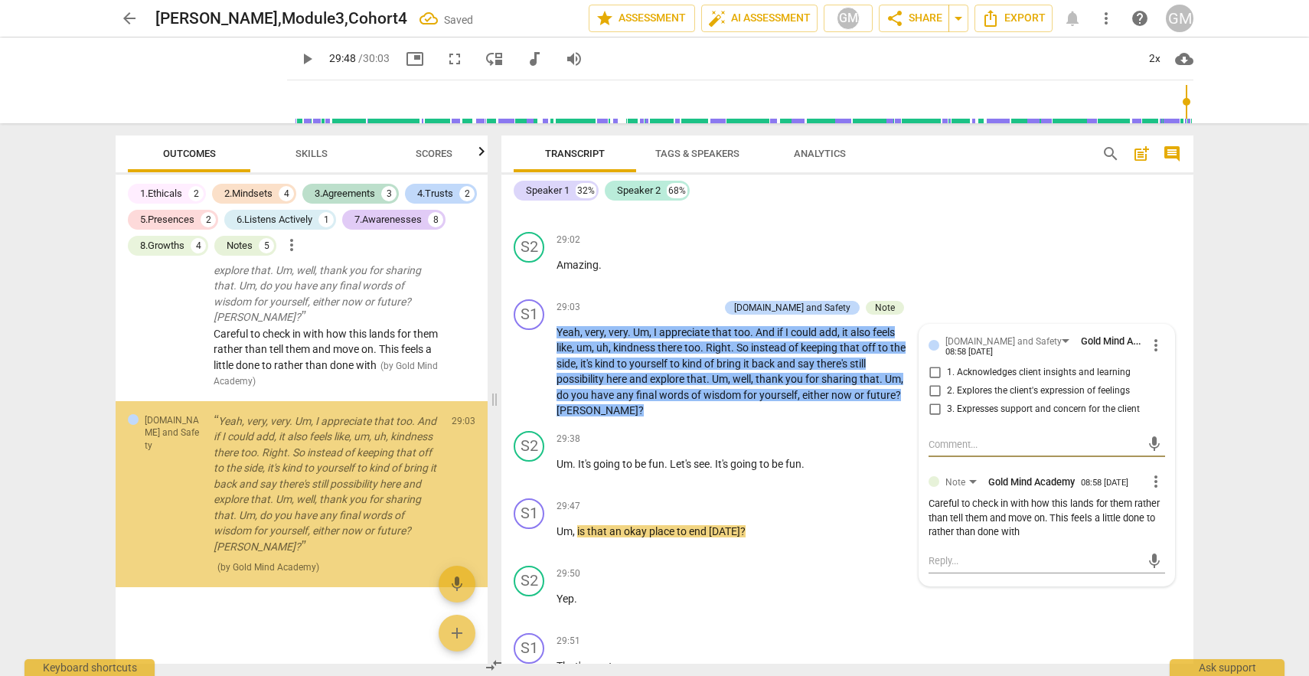
scroll to position [4746, 0]
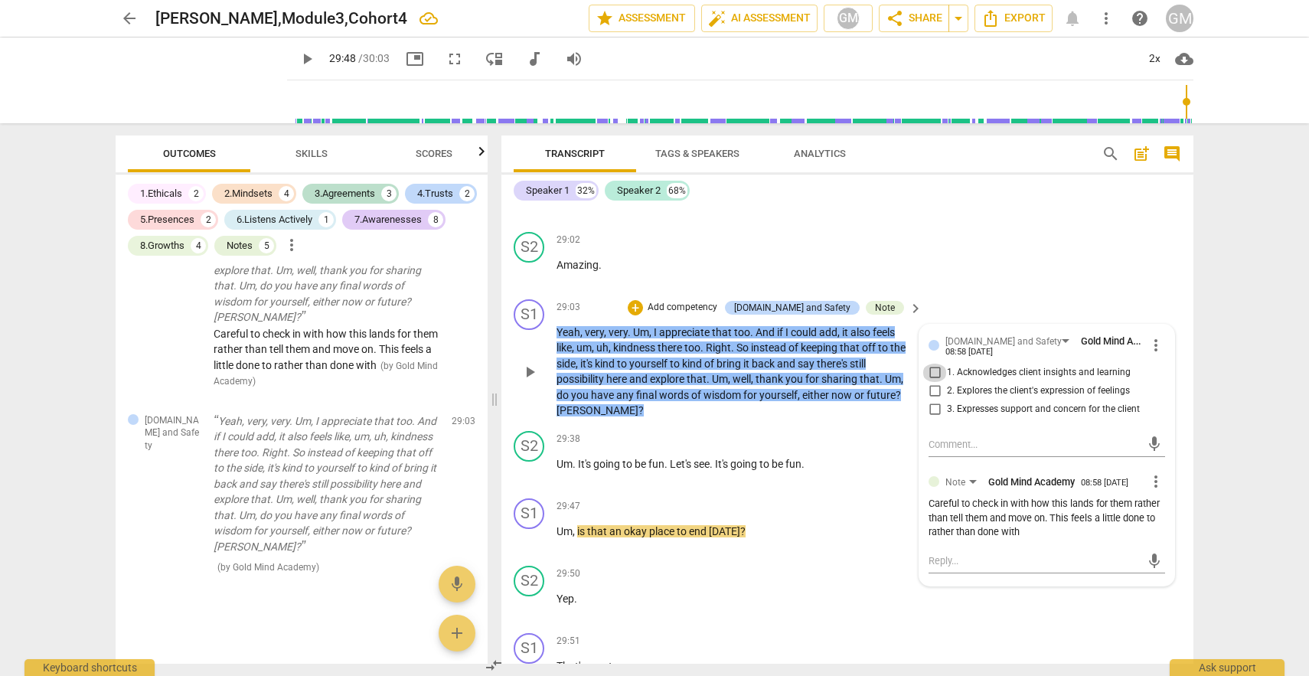
click at [930, 382] on input "1. Acknowledges client insights and learning" at bounding box center [934, 373] width 24 height 18
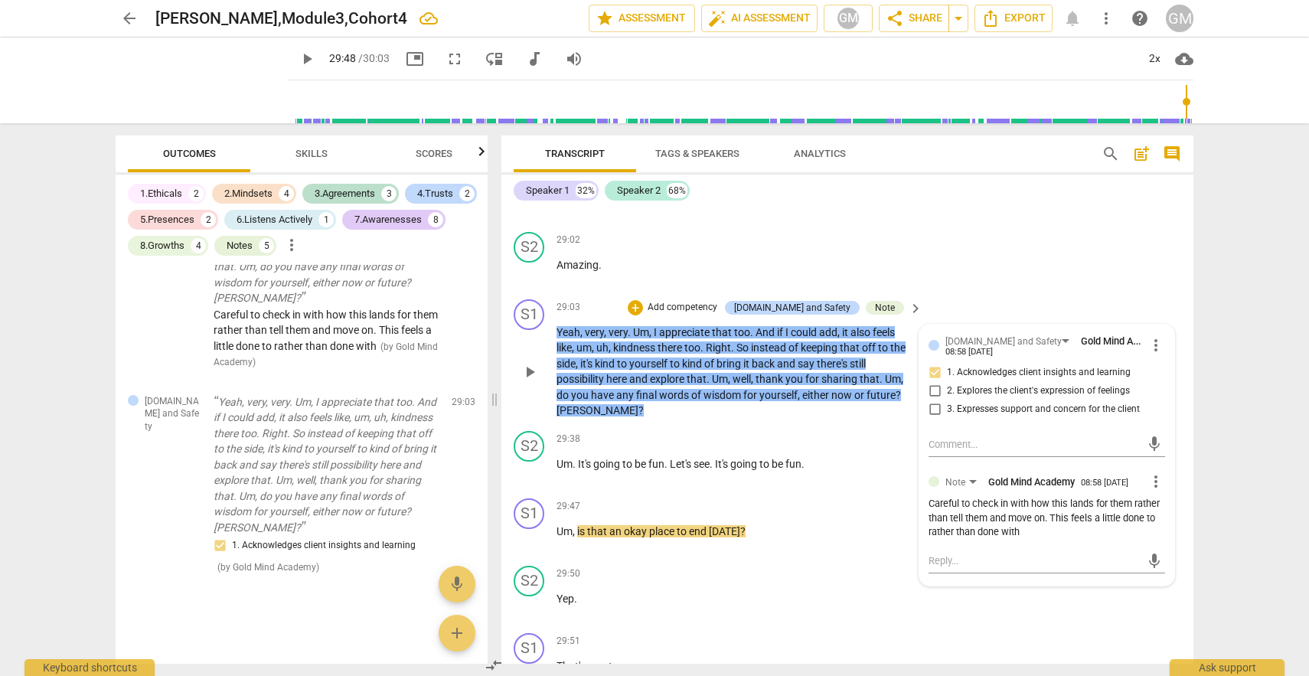
click at [931, 382] on input "1. Acknowledges client insights and learning" at bounding box center [934, 373] width 24 height 18
click at [934, 381] on input "1. Acknowledges client insights and learning" at bounding box center [934, 372] width 24 height 18
click at [931, 418] on input "3. Expresses support and concern for the client" at bounding box center [934, 408] width 24 height 18
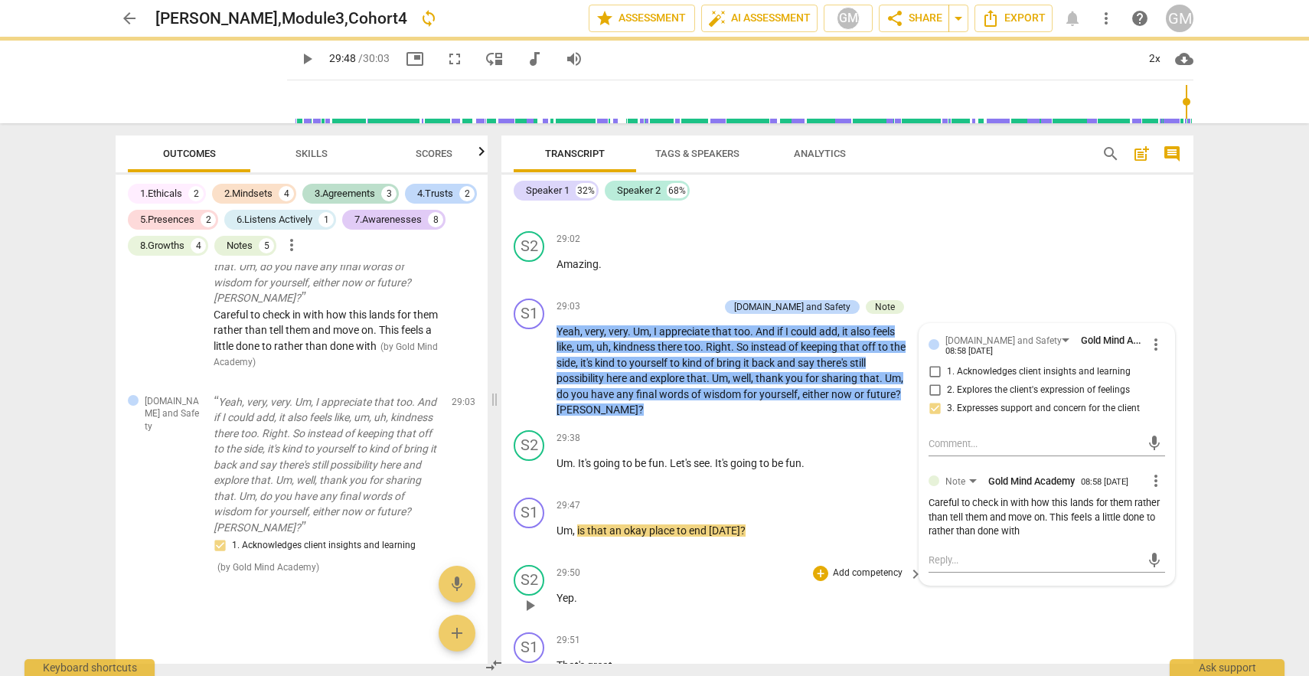
click at [774, 620] on div "29:50 + Add competency keyboard_arrow_right Yep ." at bounding box center [739, 592] width 367 height 55
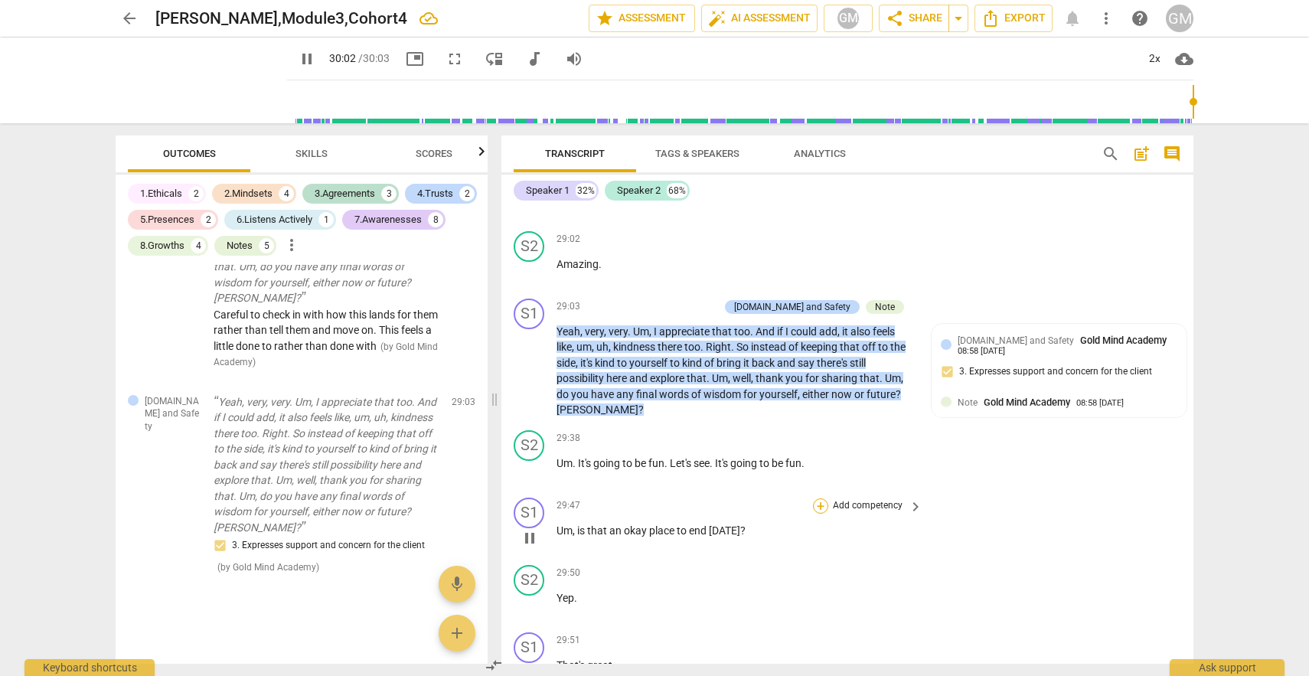
click at [814, 514] on div "+" at bounding box center [820, 505] width 15 height 15
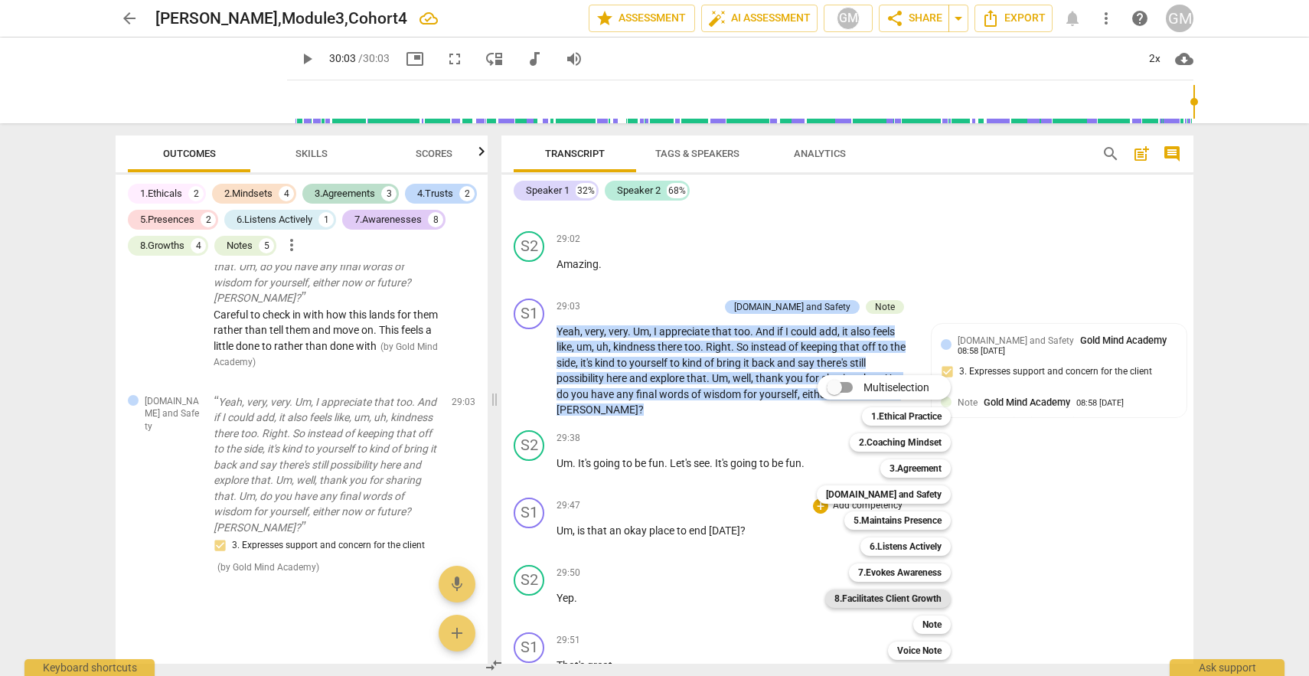
click at [898, 593] on b "8.Facilitates Client Growth" at bounding box center [887, 598] width 107 height 18
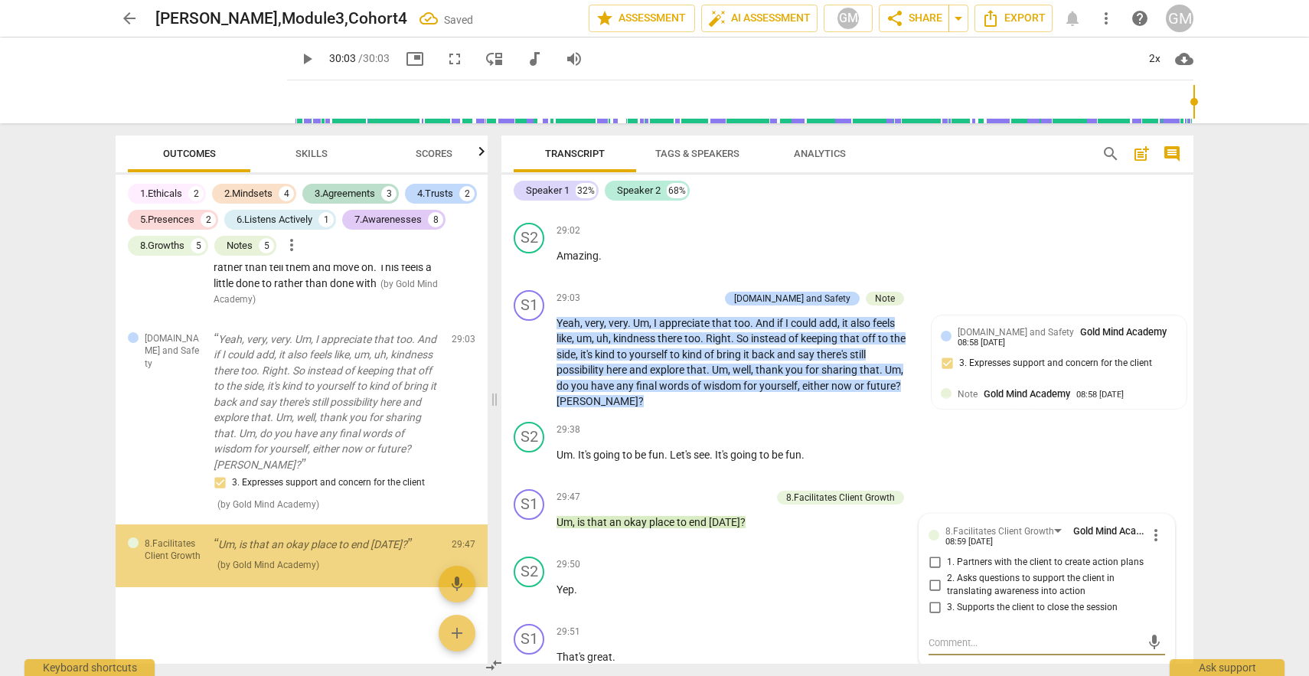
scroll to position [4828, 0]
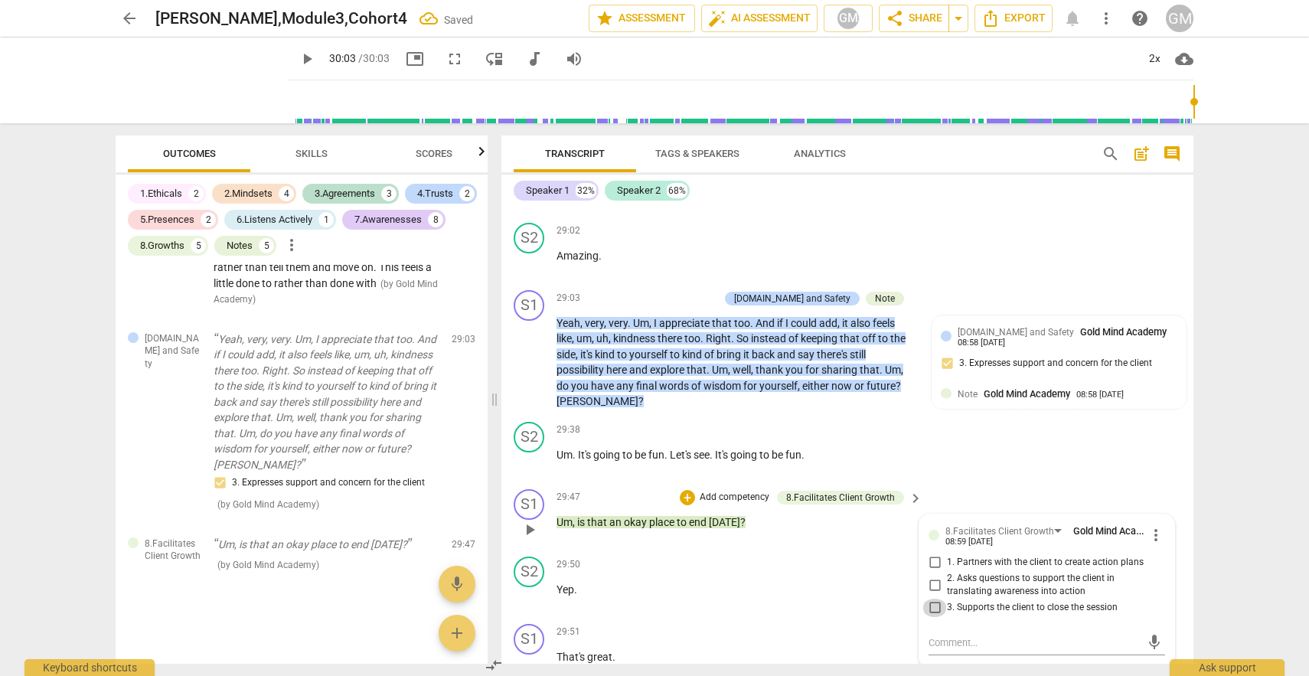
click at [934, 617] on input "3. Supports the client to close the session" at bounding box center [934, 607] width 24 height 18
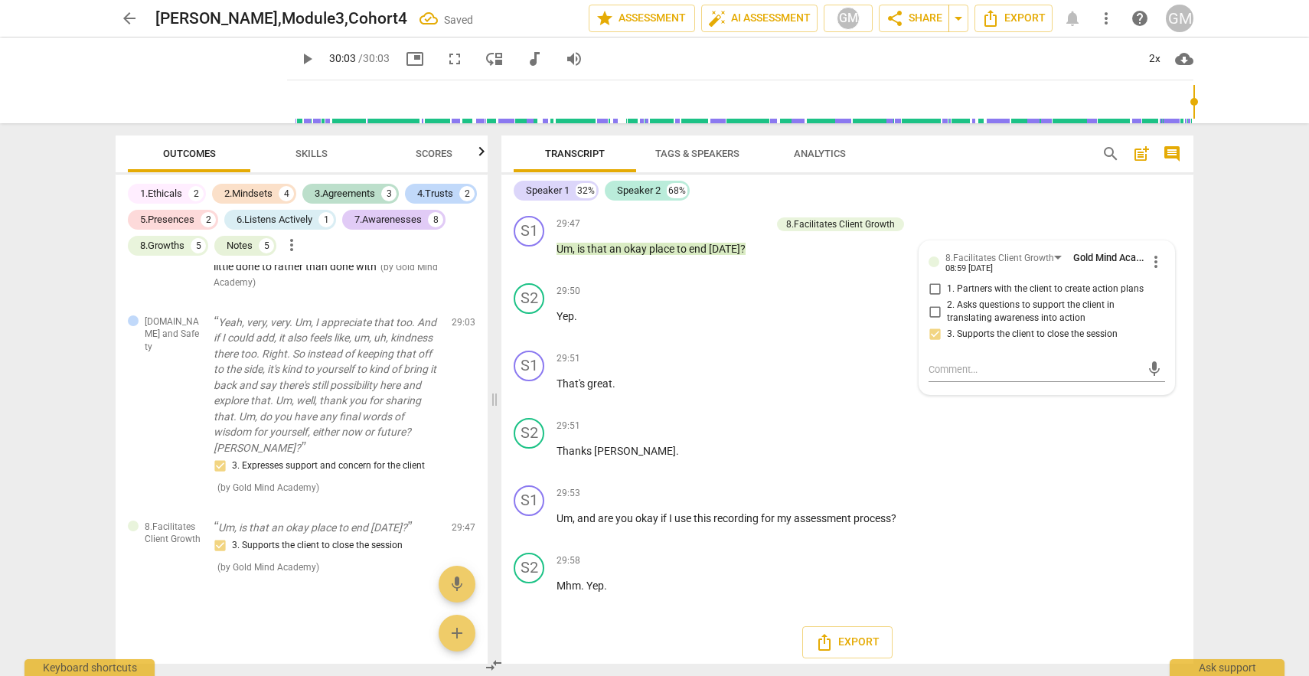
scroll to position [8301, 0]
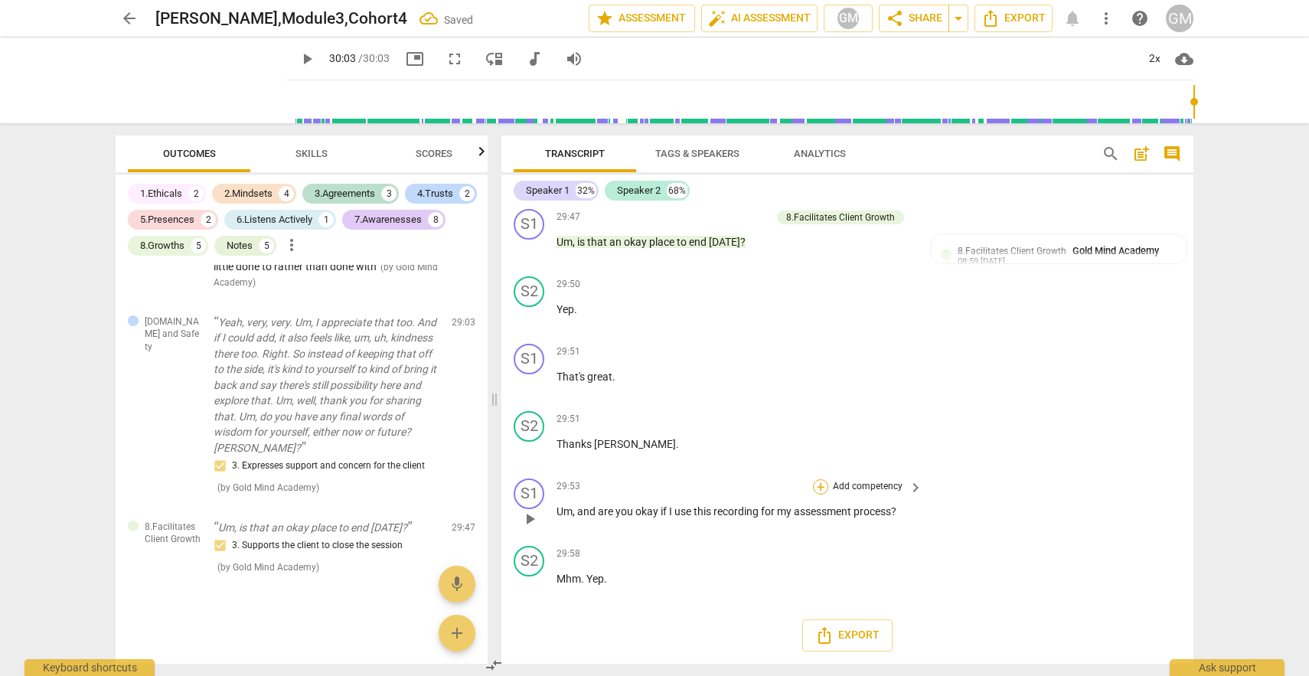
click at [823, 494] on div "+" at bounding box center [820, 486] width 15 height 15
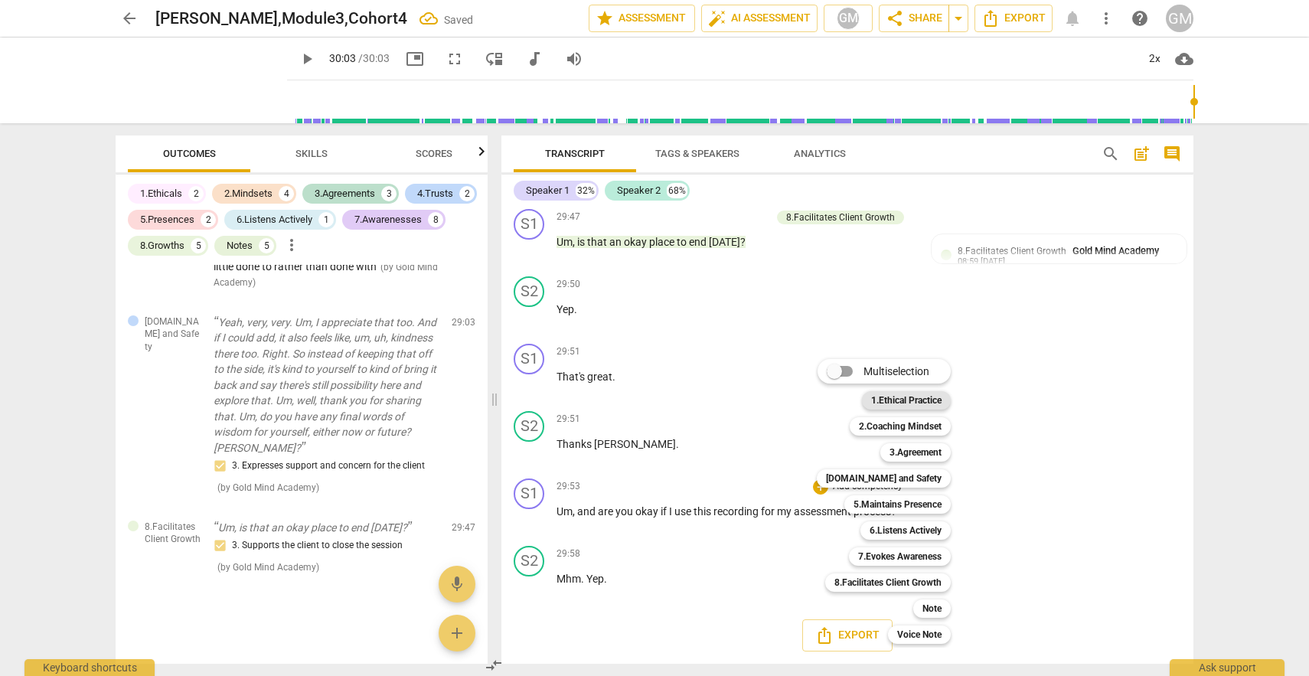
click at [905, 409] on b "1.Ethical Practice" at bounding box center [906, 400] width 70 height 18
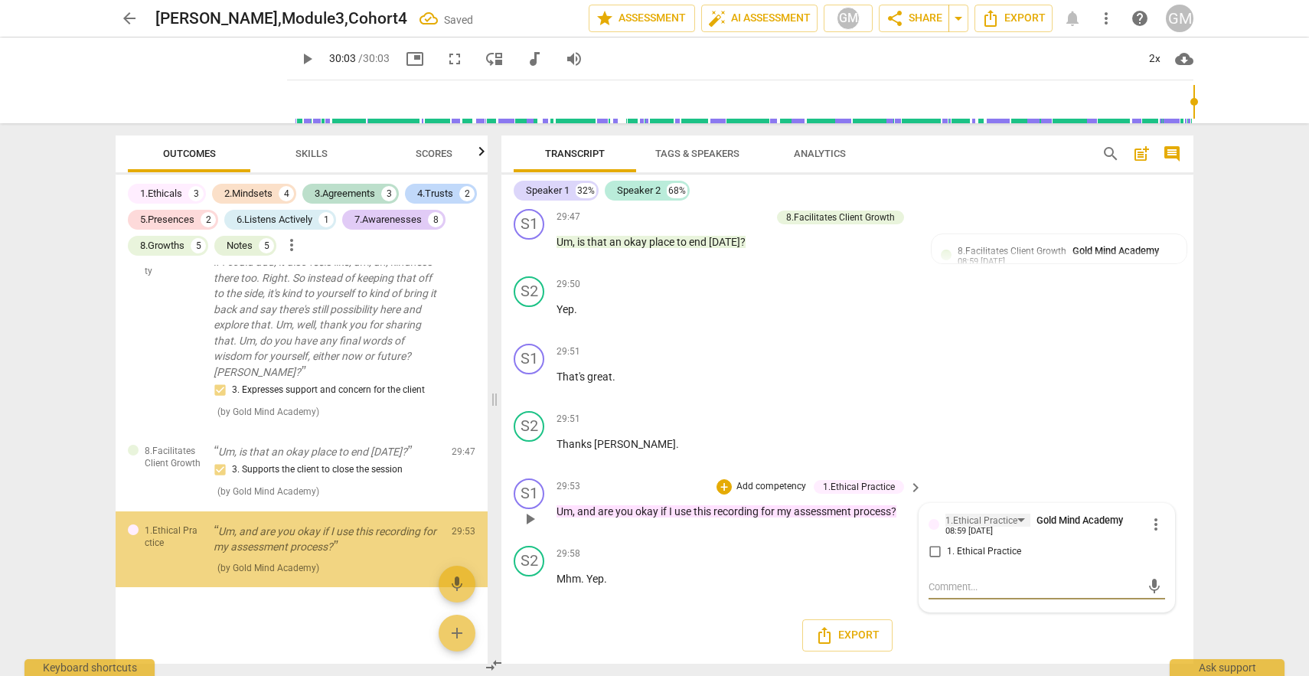
scroll to position [4920, 0]
click at [936, 561] on input "1. Ethical Practice" at bounding box center [934, 552] width 24 height 18
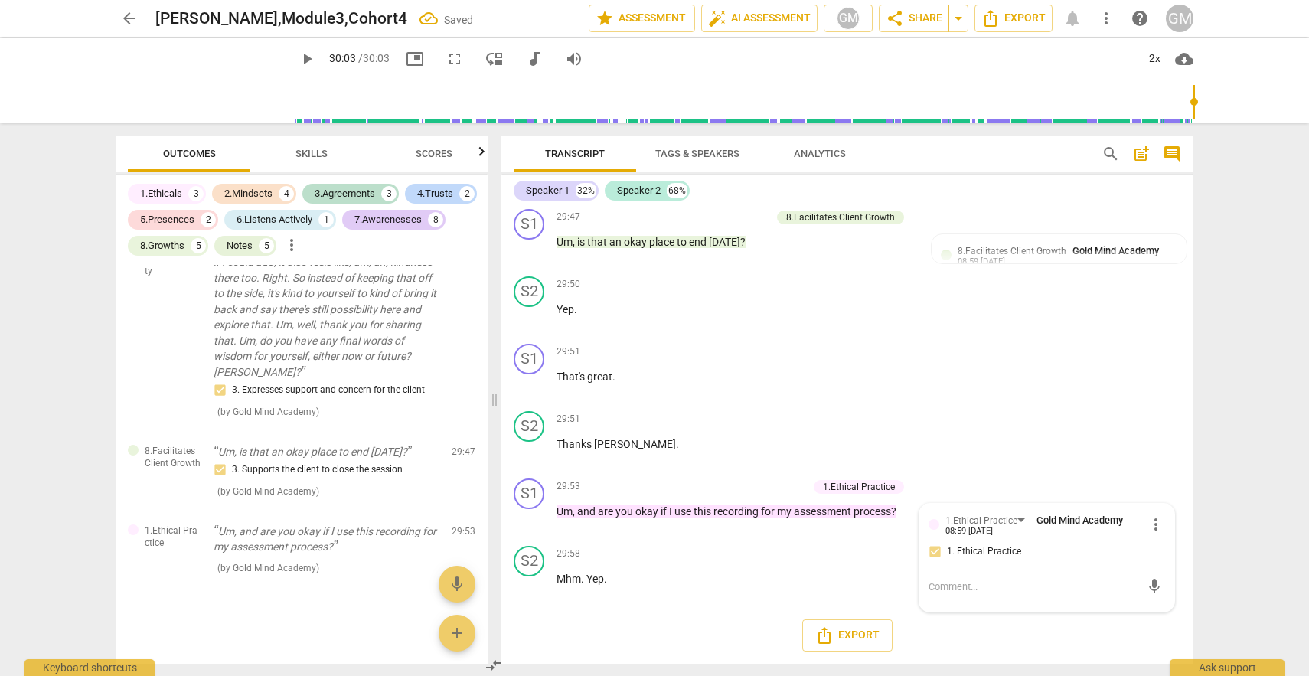
click at [1243, 419] on div "arrow_back [PERSON_NAME],Module3,Cohort4 Saved edit star Assessment auto_fix_hi…" at bounding box center [654, 338] width 1309 height 676
